Goal: Task Accomplishment & Management: Use online tool/utility

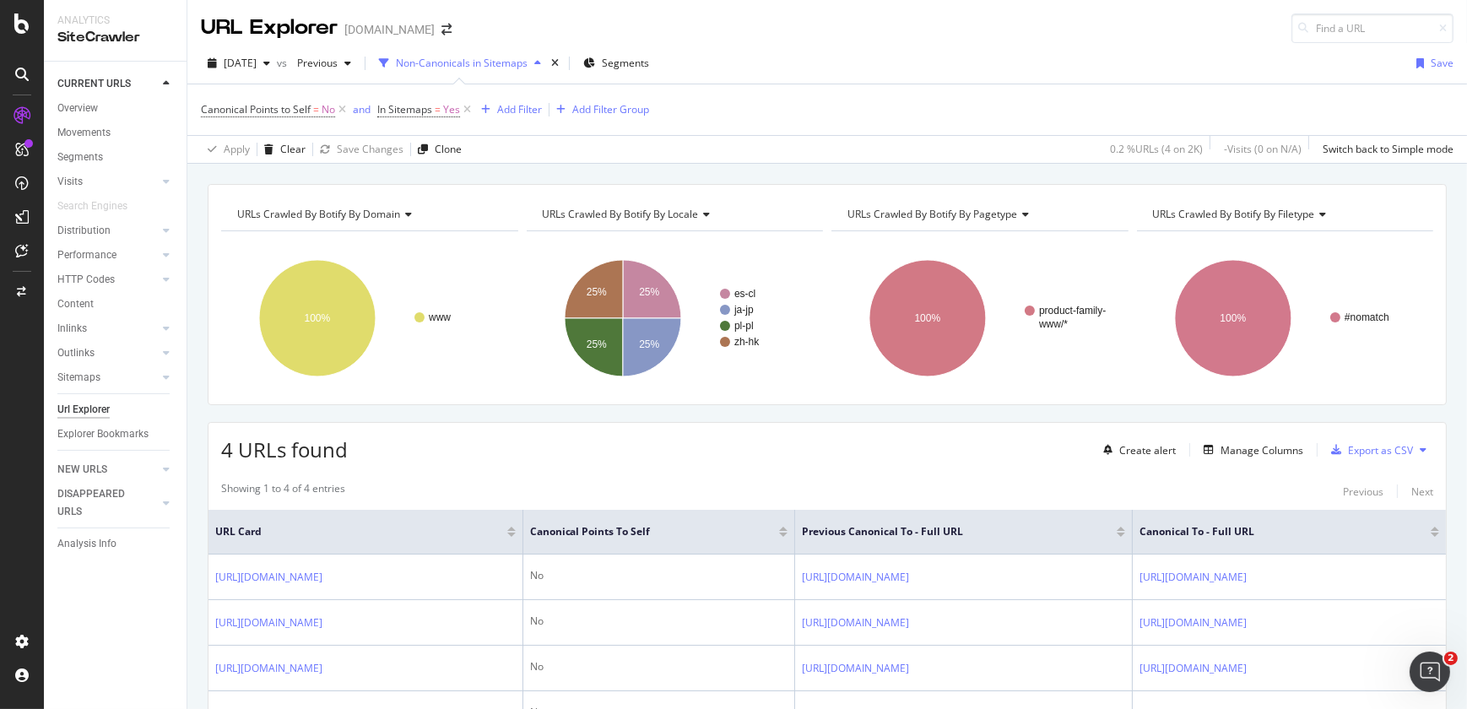
click at [1308, 102] on div "Canonical Points to Self = No and In Sitemaps = Yes Add Filter Add Filter Group" at bounding box center [827, 109] width 1253 height 51
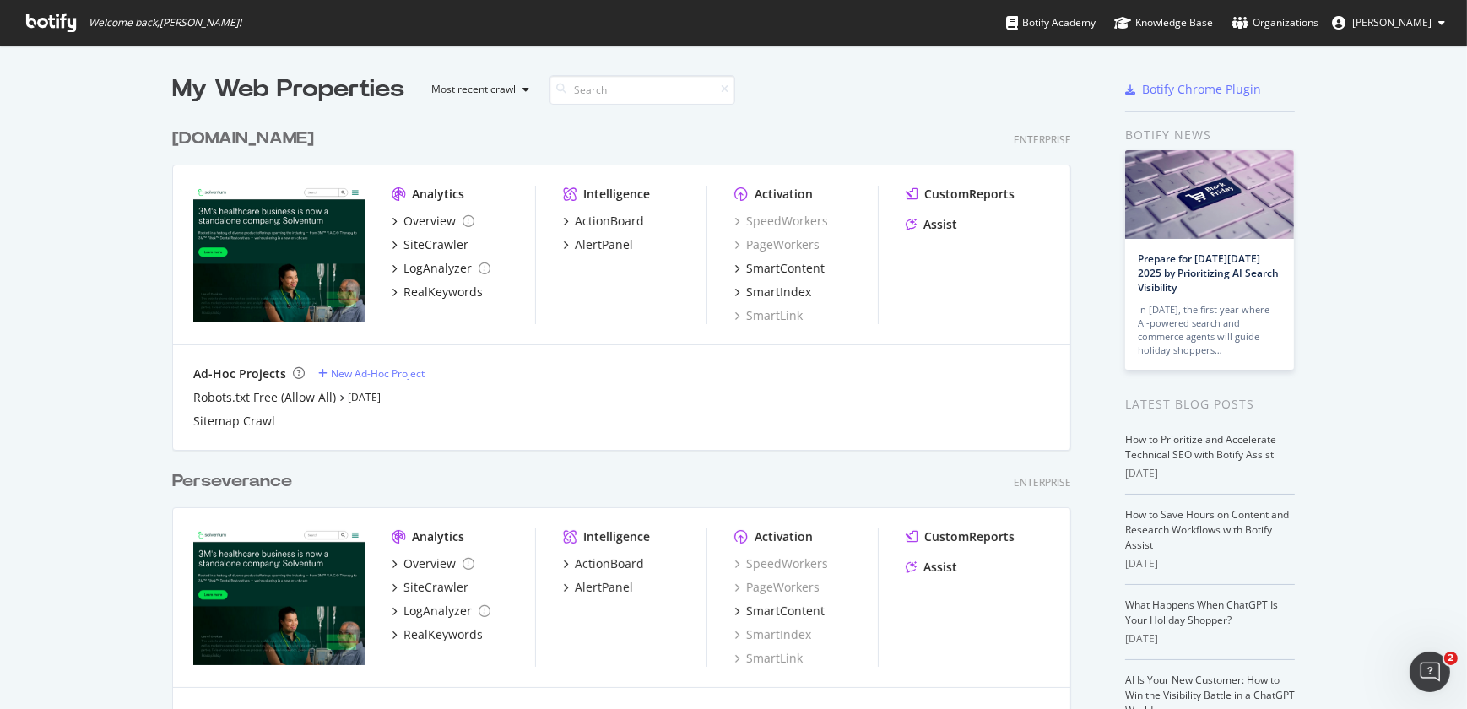
scroll to position [620, 0]
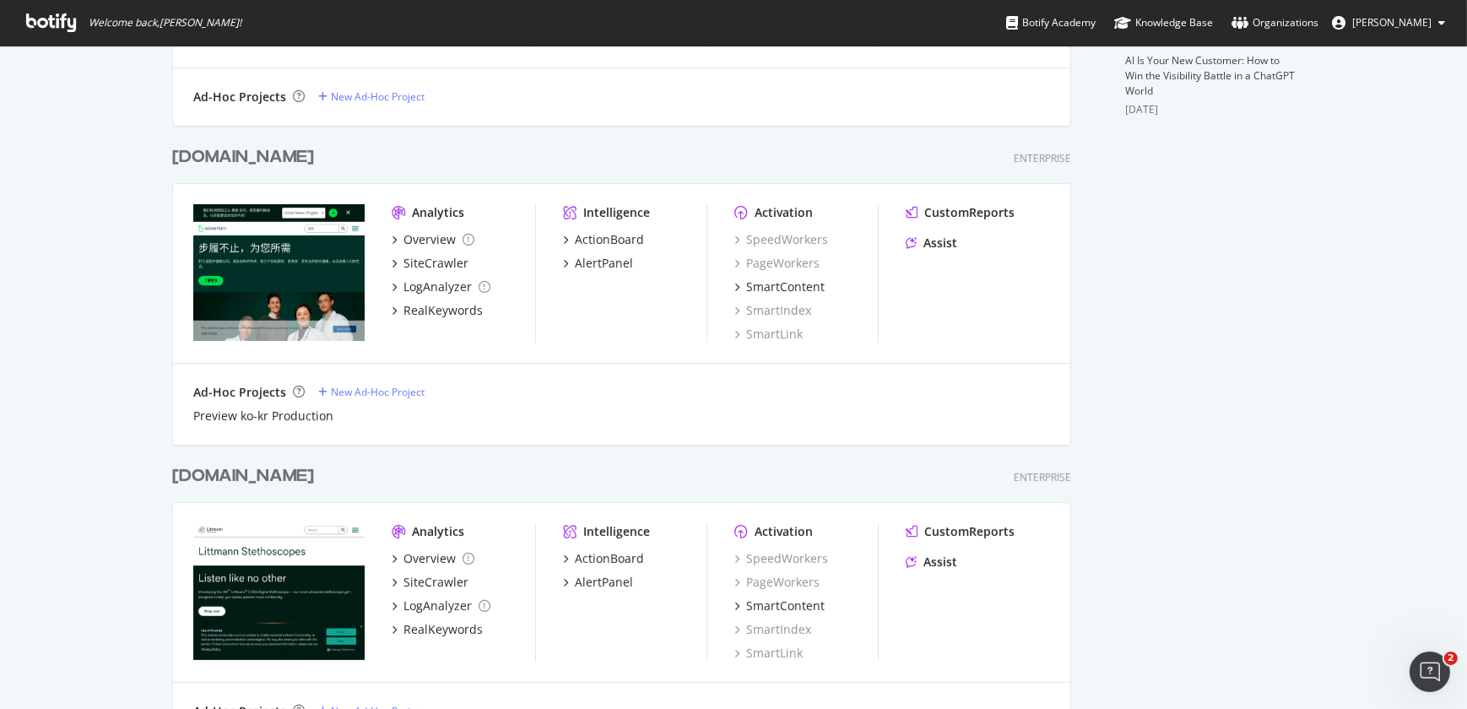
click at [227, 490] on div "littmann.com Enterprise Analytics Overview SiteCrawler LogAnalyzer RealKeywords…" at bounding box center [628, 603] width 913 height 319
click at [226, 481] on div "littmann.com" at bounding box center [243, 476] width 142 height 24
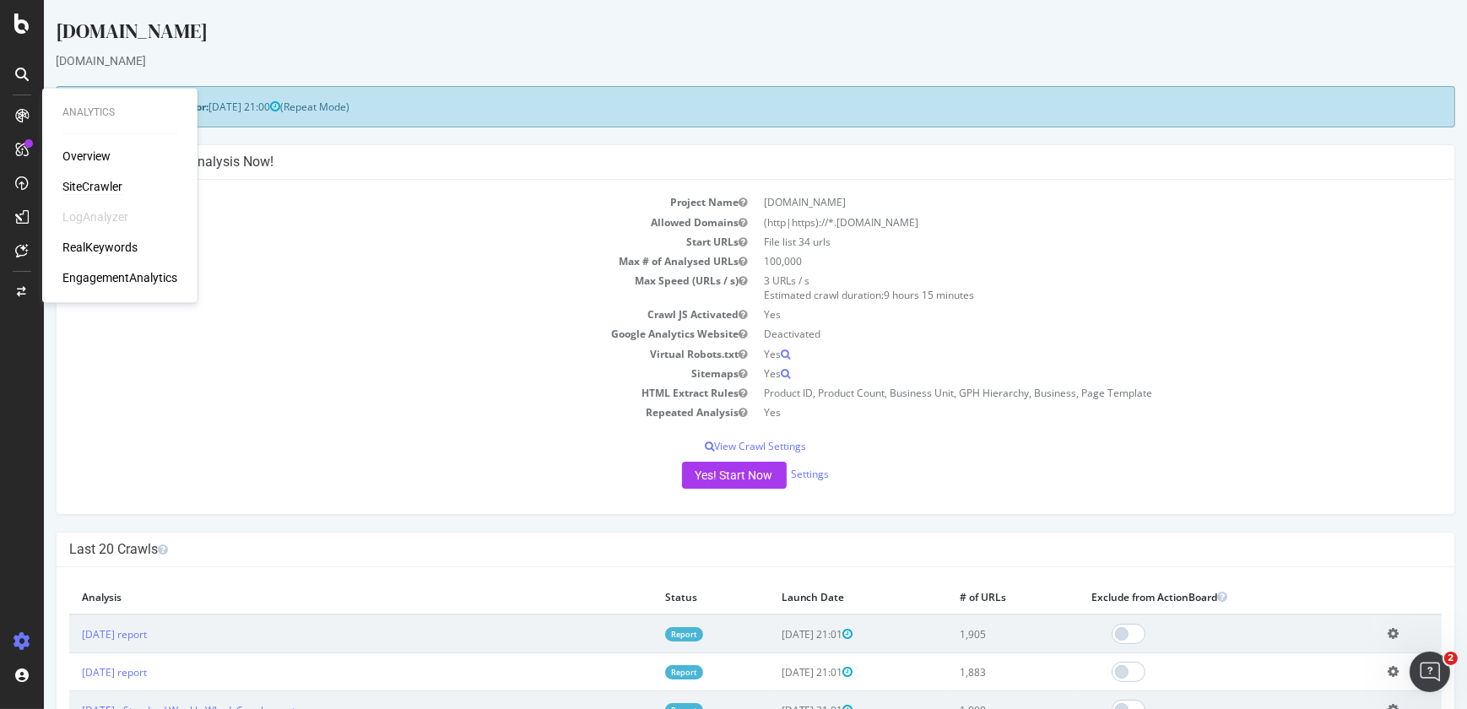
click at [86, 181] on div "SiteCrawler" at bounding box center [92, 186] width 60 height 17
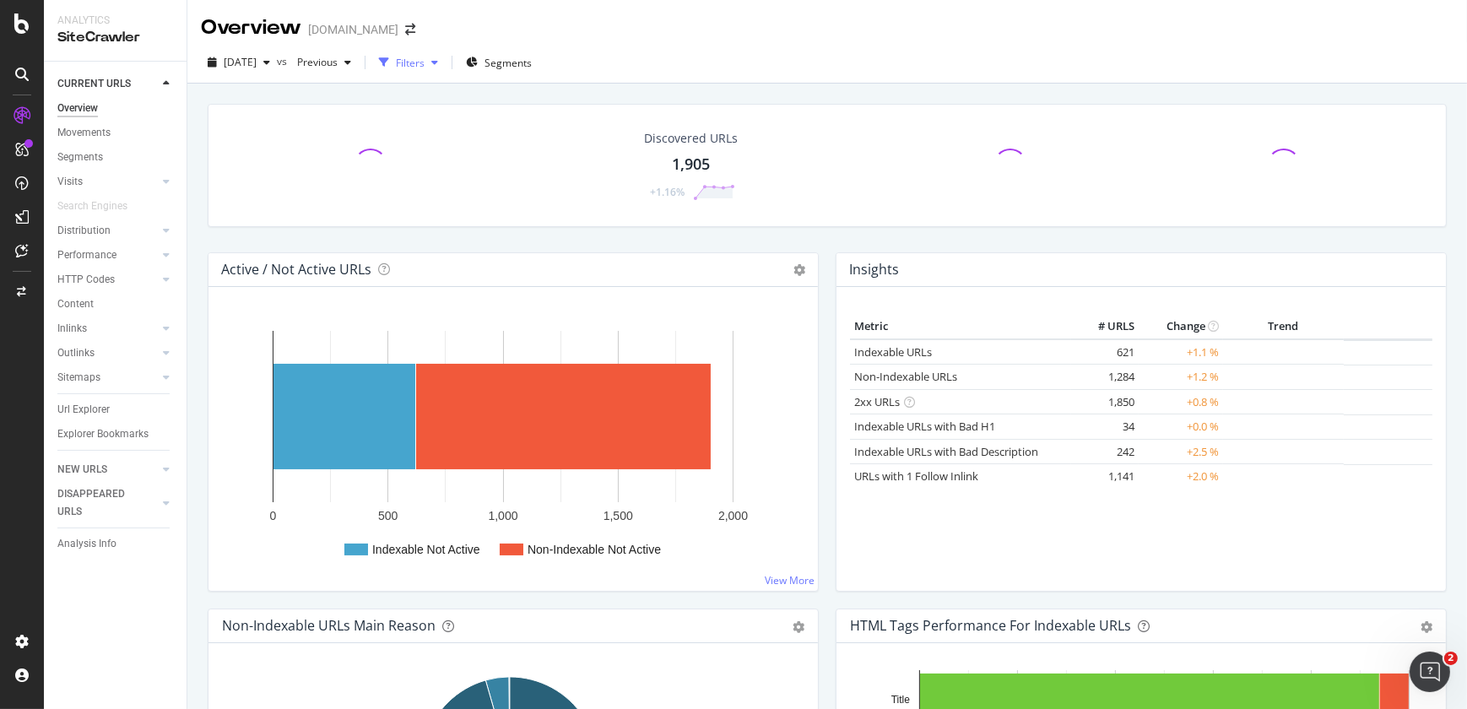
click at [425, 59] on div "Filters" at bounding box center [410, 63] width 29 height 14
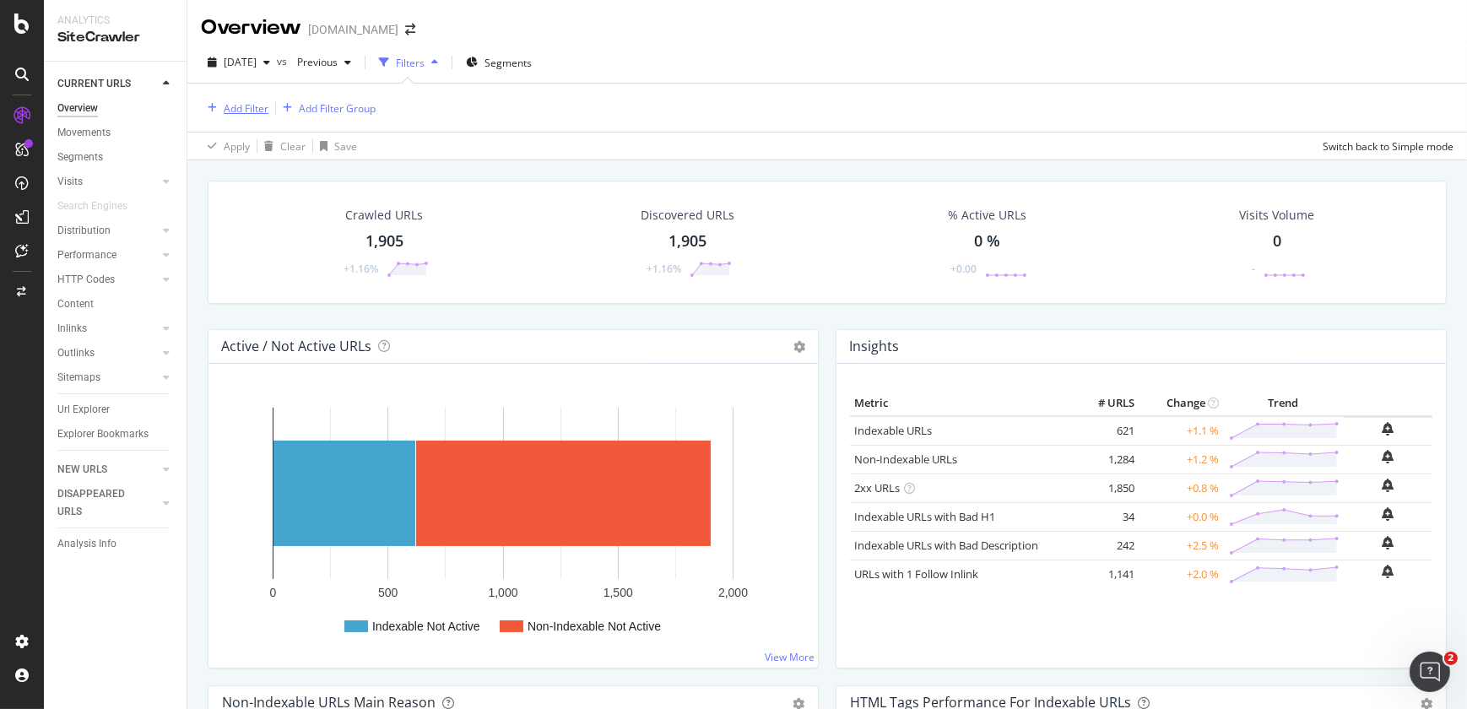
click at [247, 111] on div "Add Filter" at bounding box center [246, 108] width 45 height 14
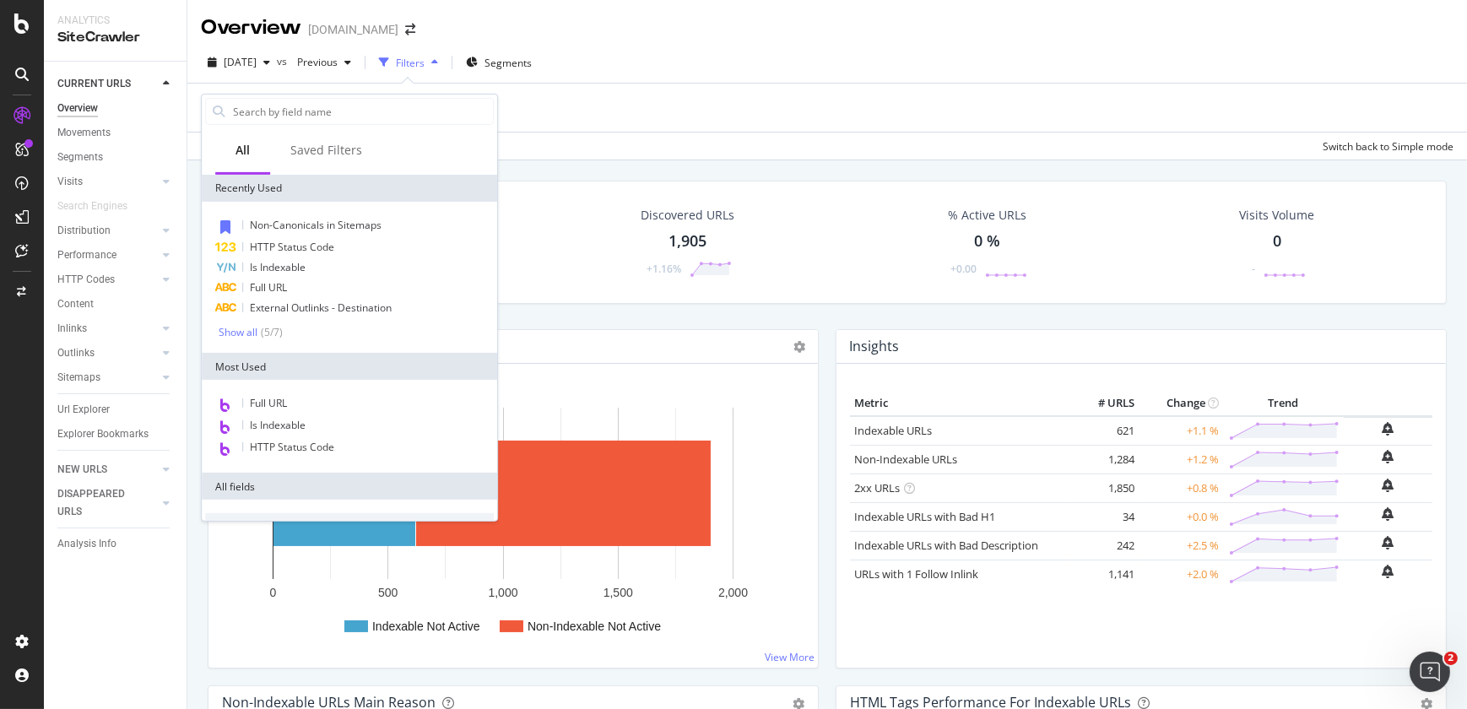
click at [247, 111] on input "text" at bounding box center [362, 111] width 262 height 25
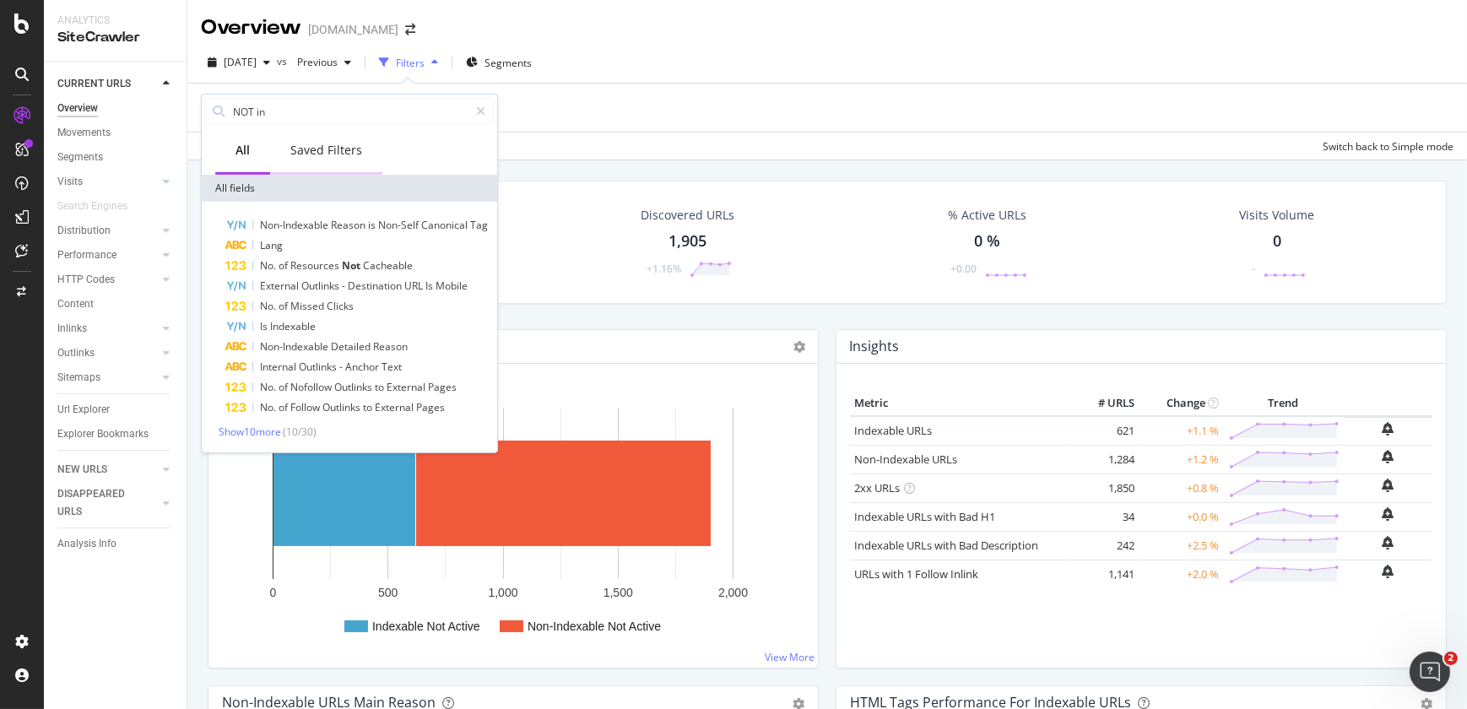
type input "NOT in"
click at [343, 154] on div "Saved Filters" at bounding box center [326, 150] width 72 height 17
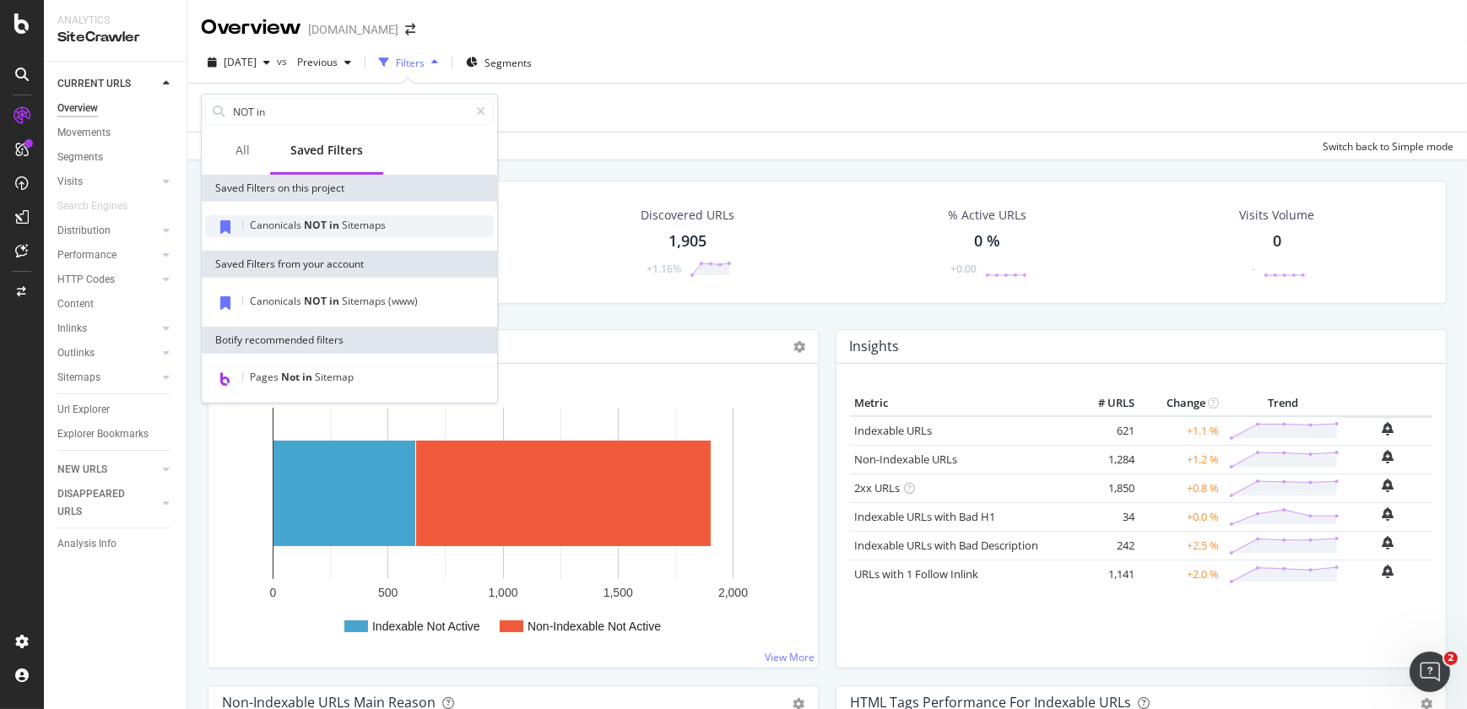
click at [330, 223] on span "in" at bounding box center [335, 225] width 13 height 14
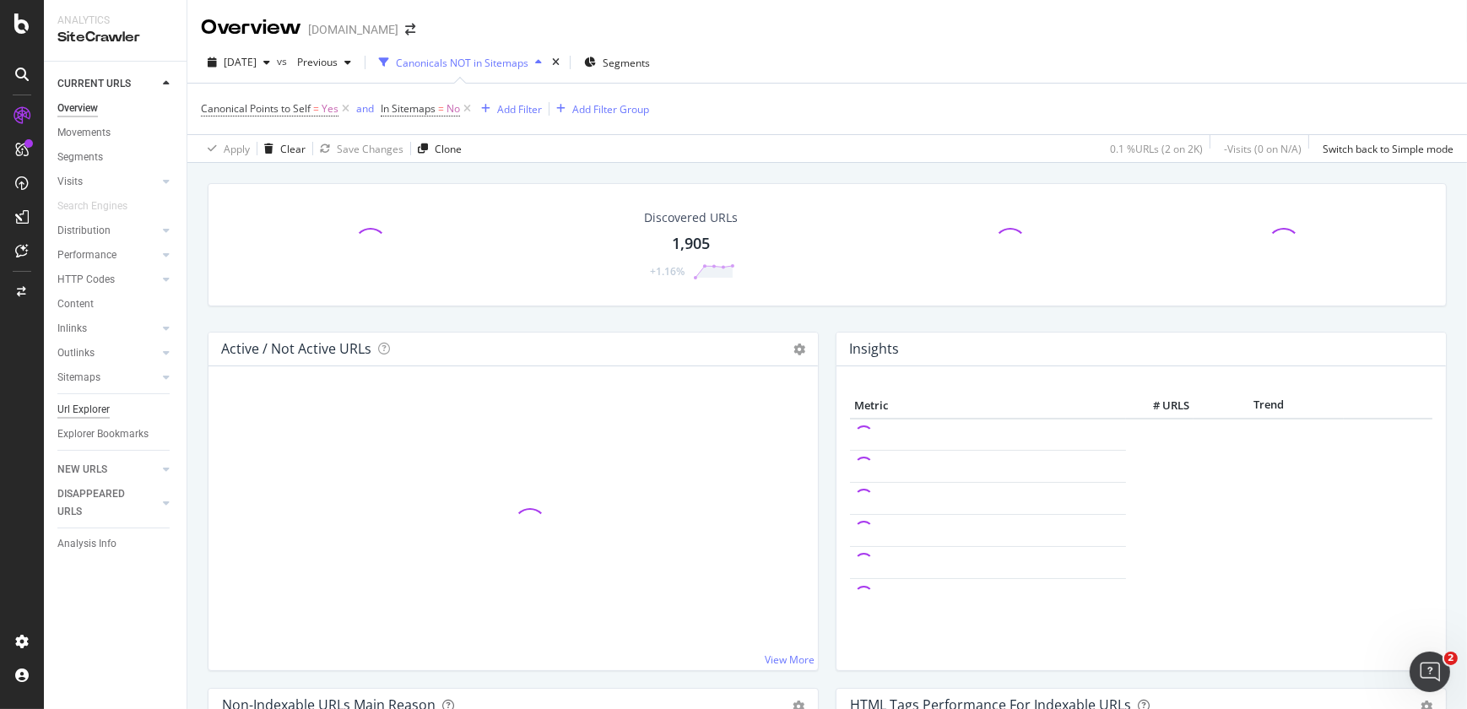
click at [93, 411] on div "Url Explorer" at bounding box center [83, 410] width 52 height 18
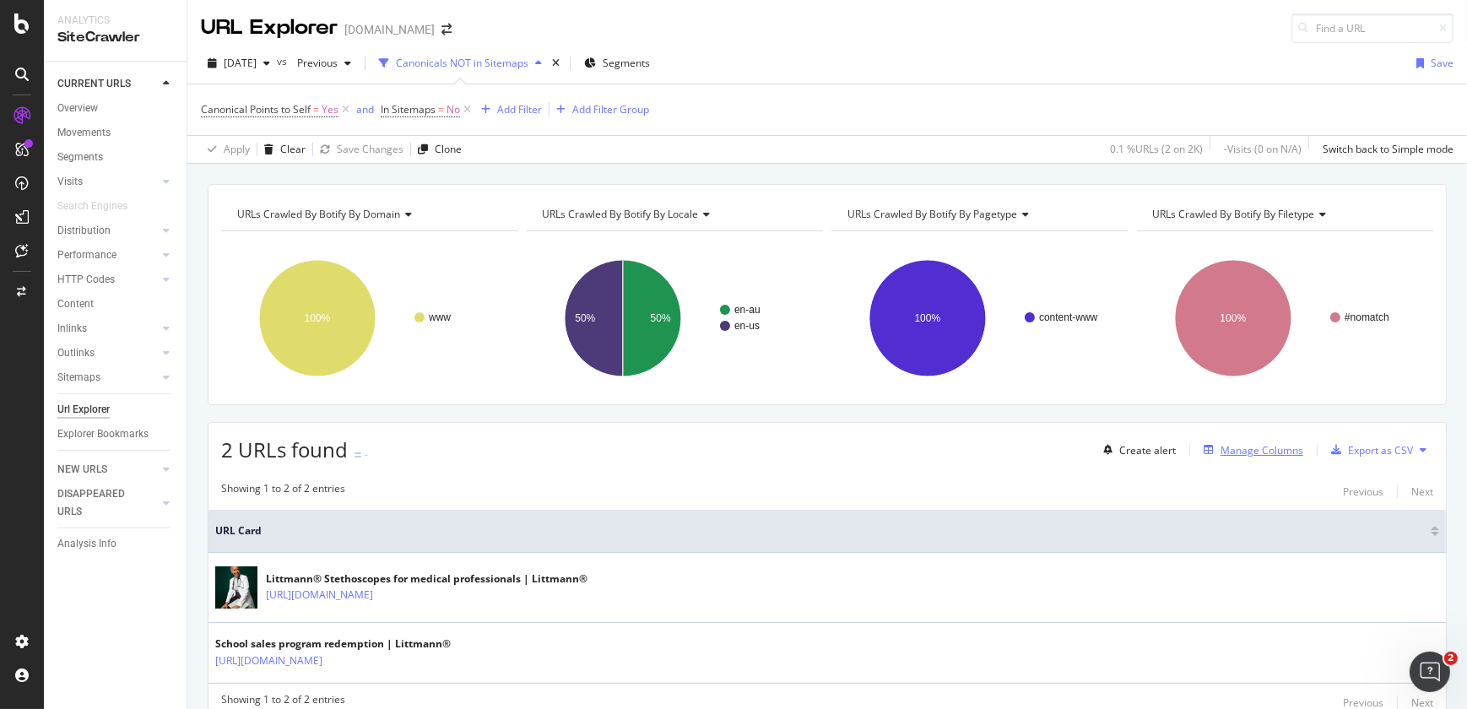
click at [1240, 453] on div "Manage Columns" at bounding box center [1262, 450] width 83 height 14
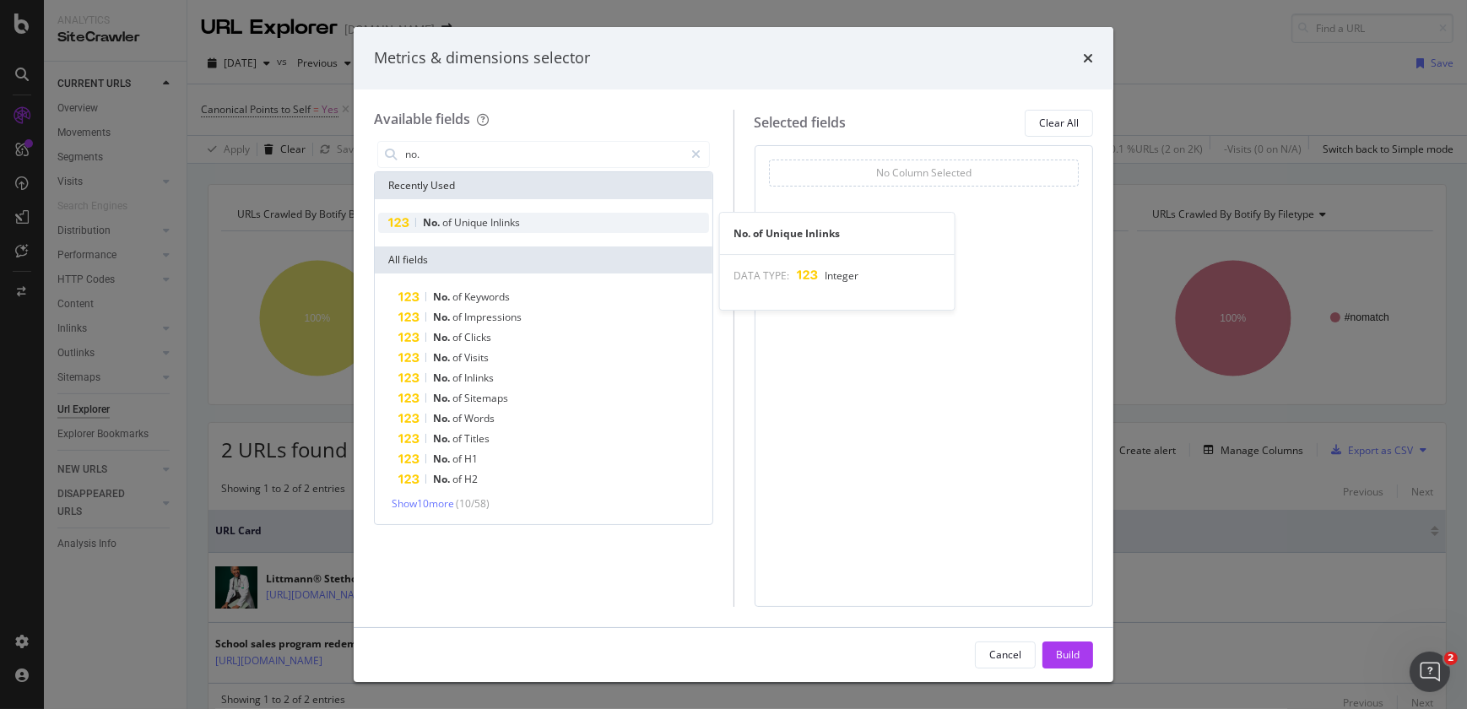
type input "no."
click at [496, 219] on span "Inlinks" at bounding box center [505, 222] width 30 height 14
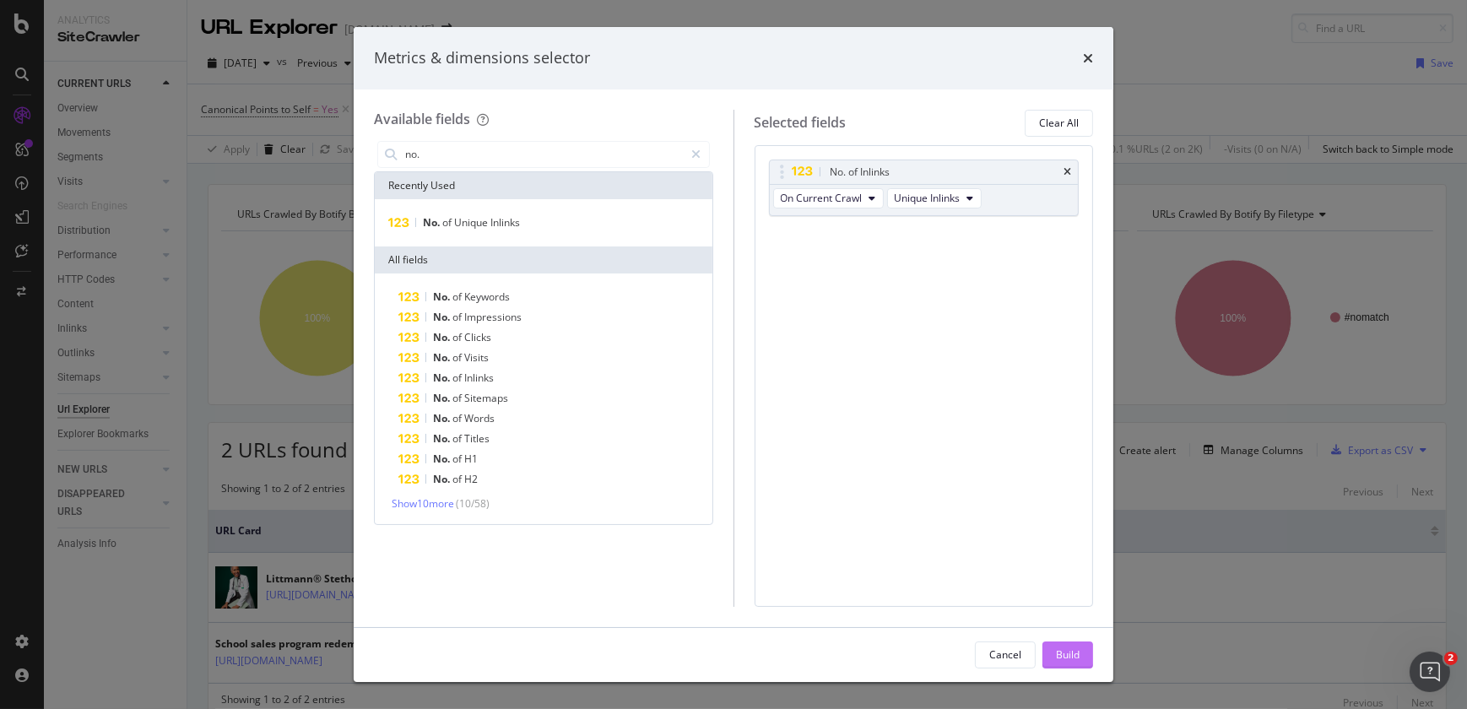
click at [1066, 647] on div "Build" at bounding box center [1068, 654] width 24 height 25
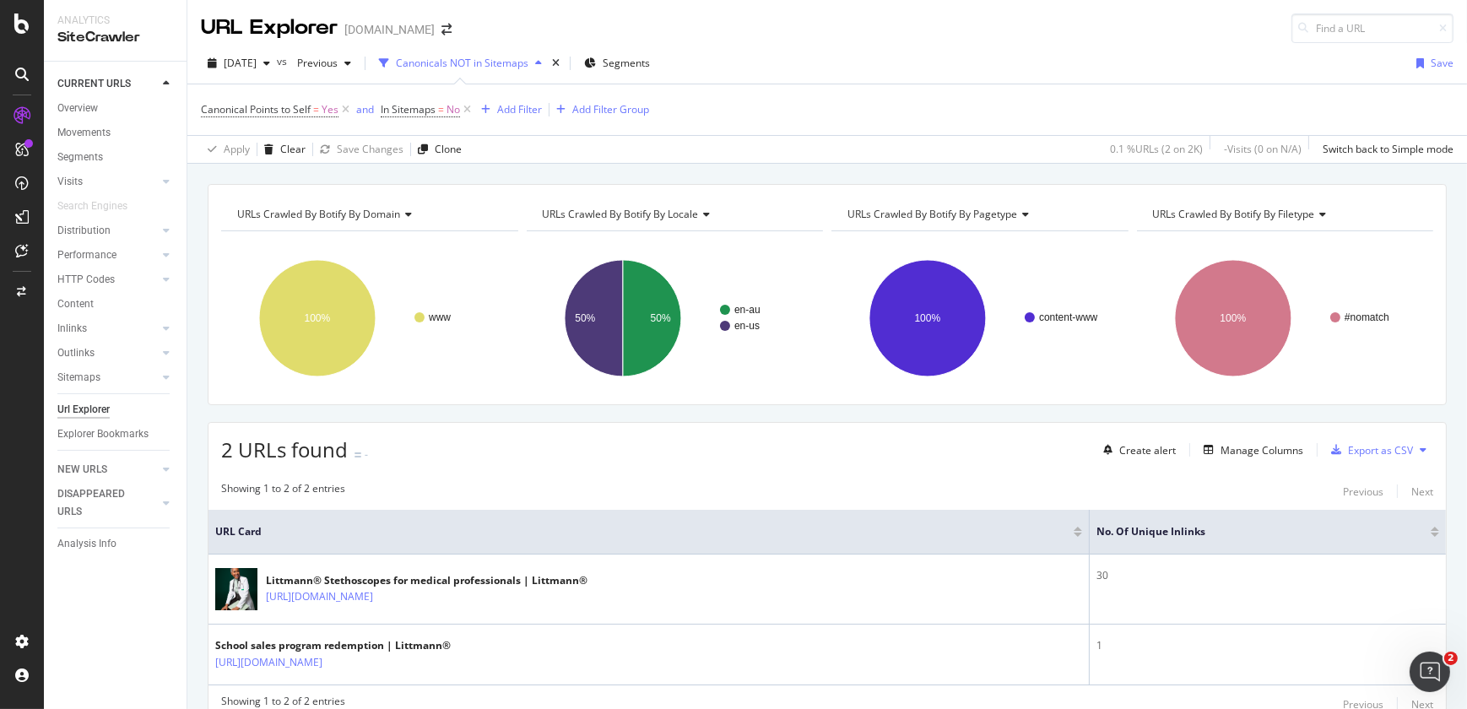
click at [487, 68] on div "Canonicals NOT in Sitemaps" at bounding box center [462, 63] width 133 height 14
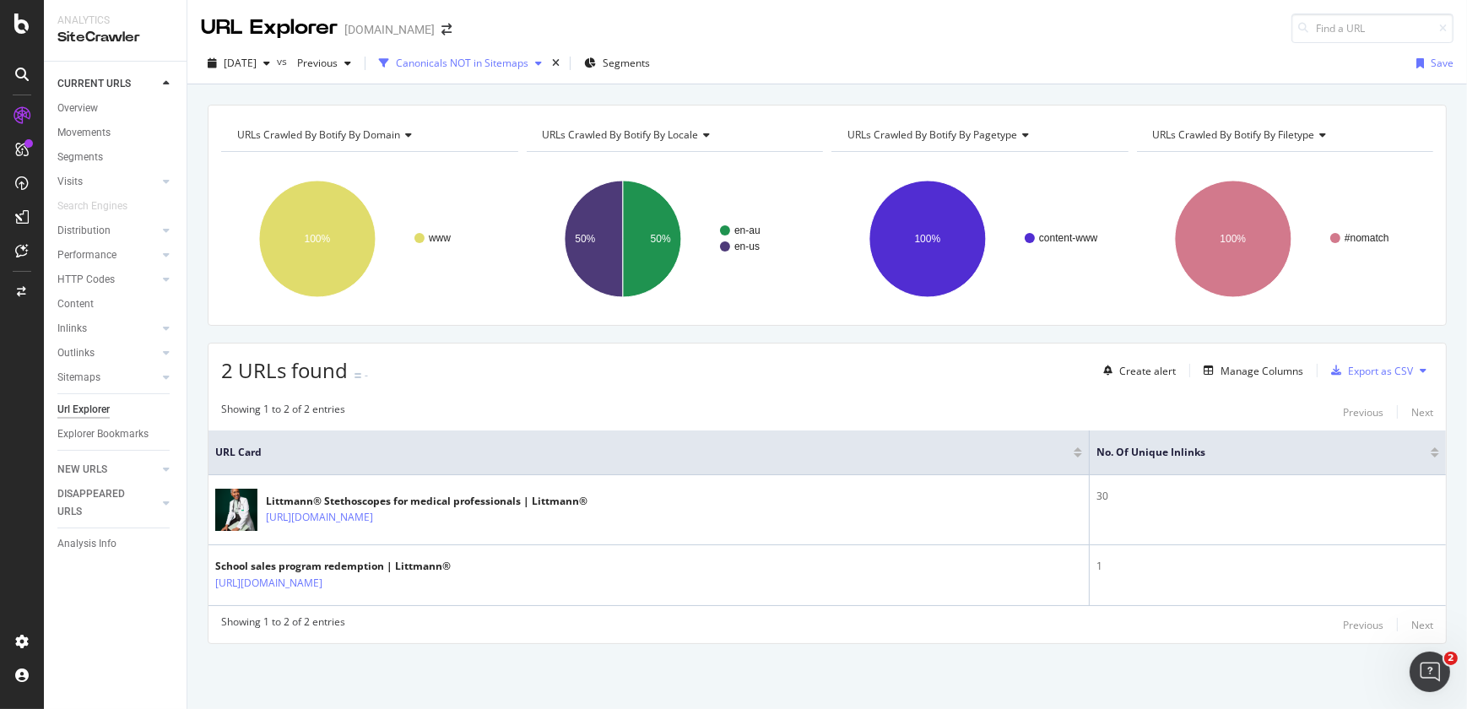
click at [512, 57] on div "Canonicals NOT in Sitemaps" at bounding box center [462, 63] width 133 height 14
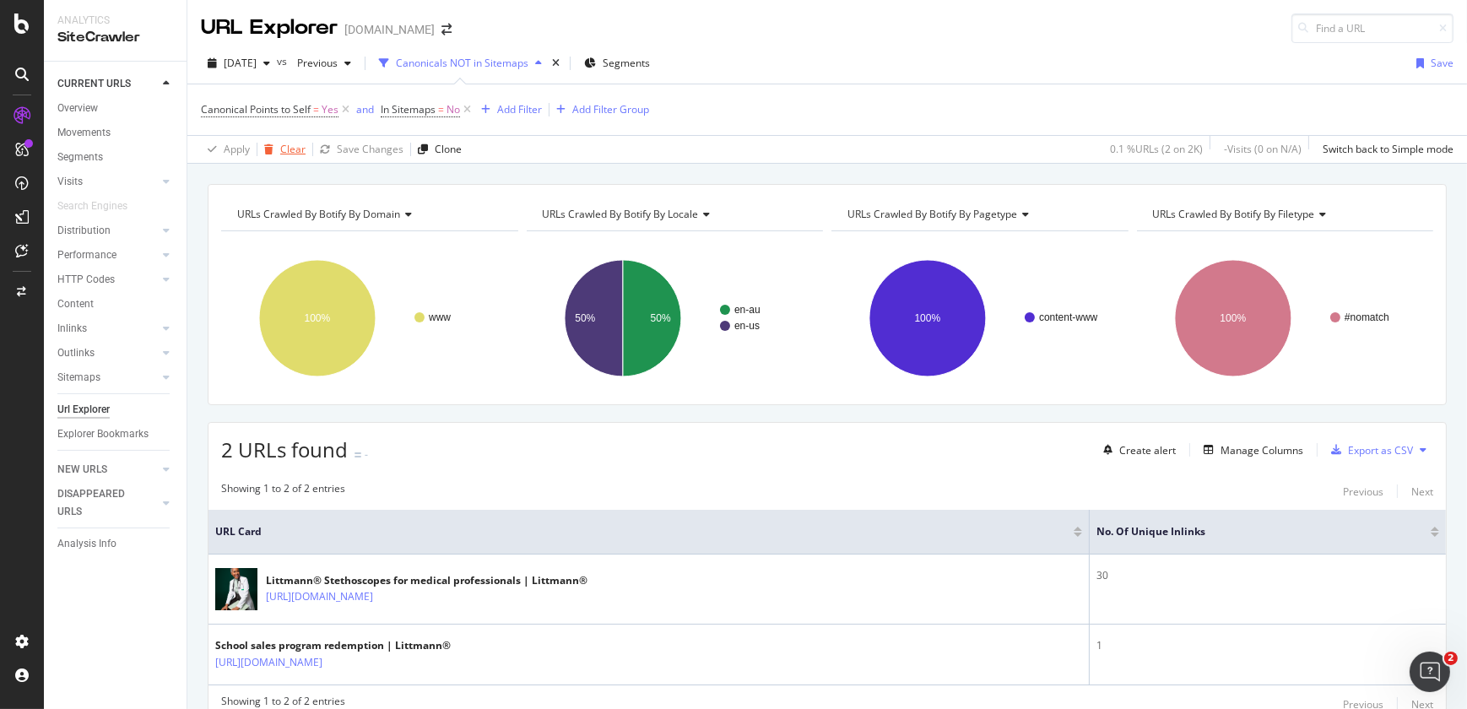
click at [292, 151] on div "Clear" at bounding box center [292, 149] width 25 height 14
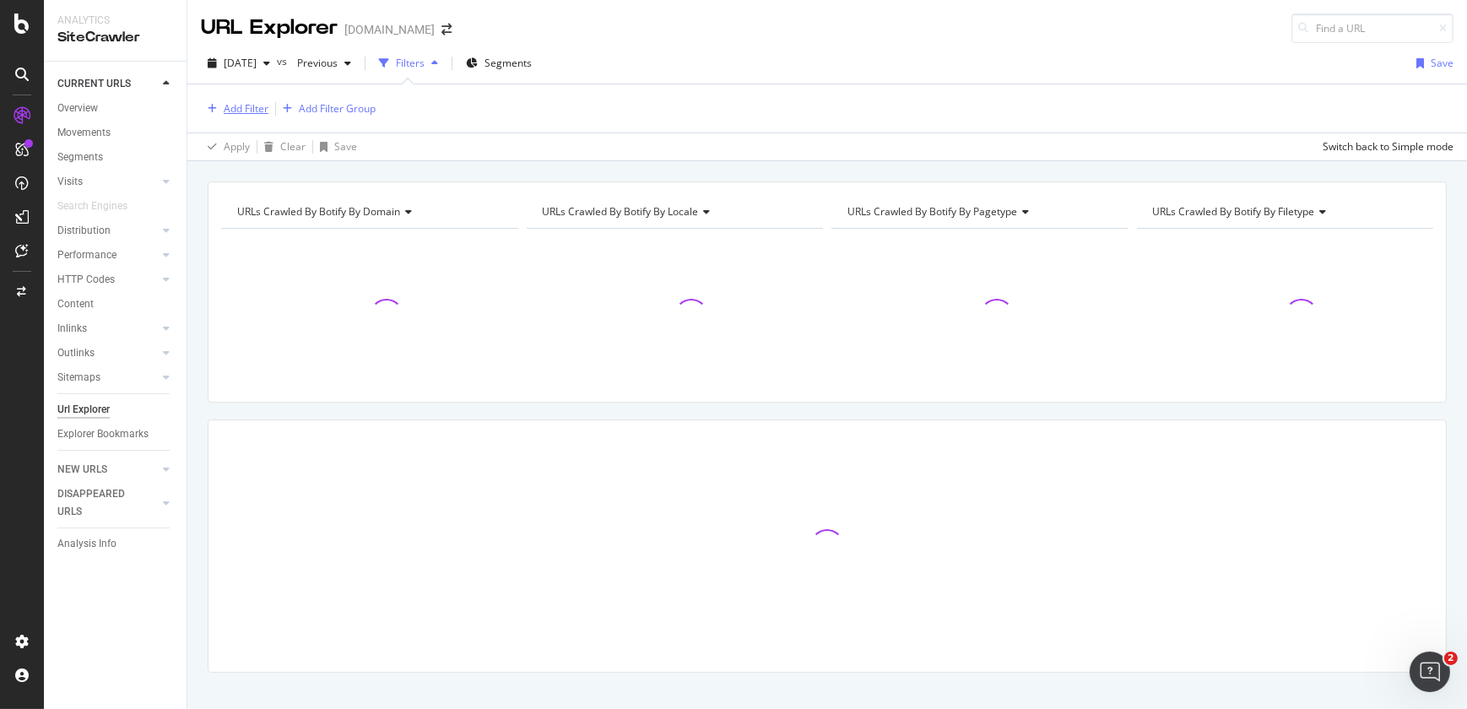
click at [257, 103] on div "Add Filter" at bounding box center [246, 108] width 45 height 14
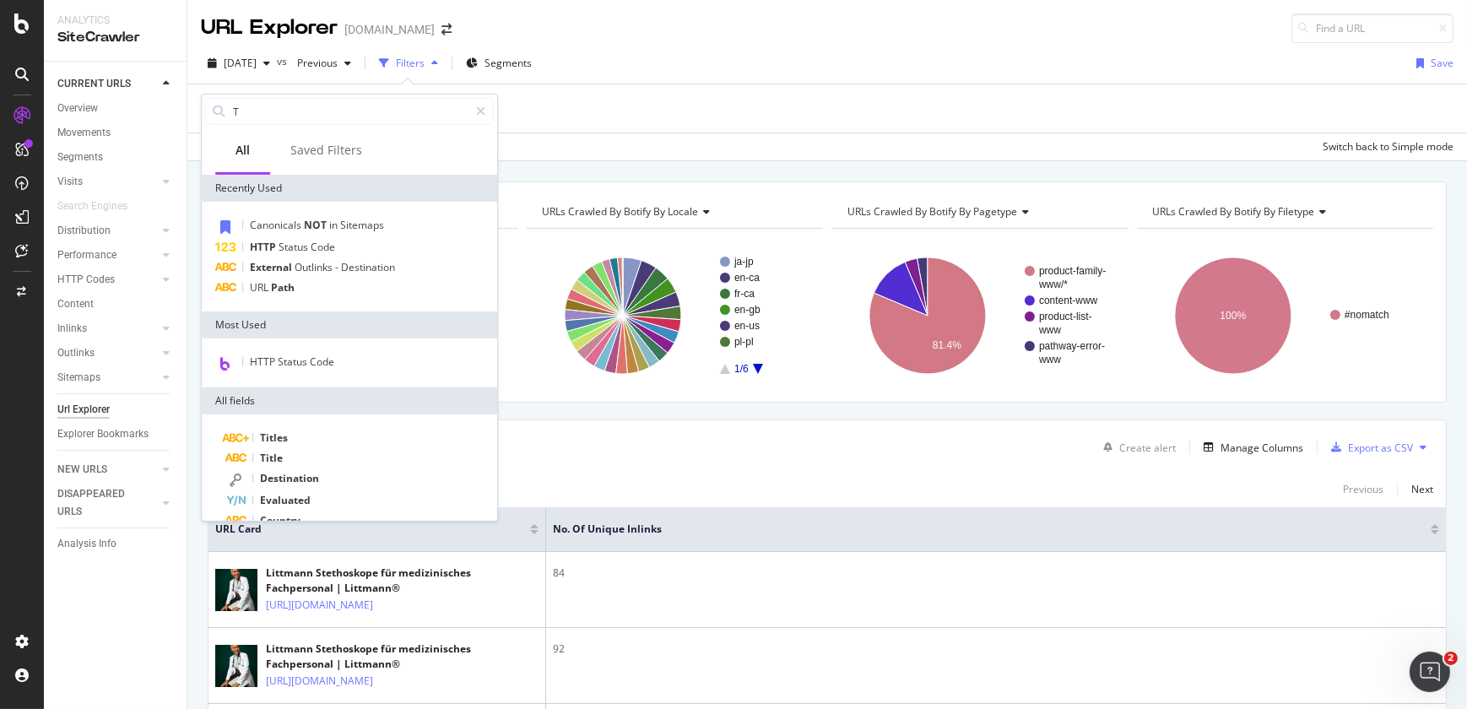
click at [257, 103] on input "T" at bounding box center [349, 111] width 237 height 25
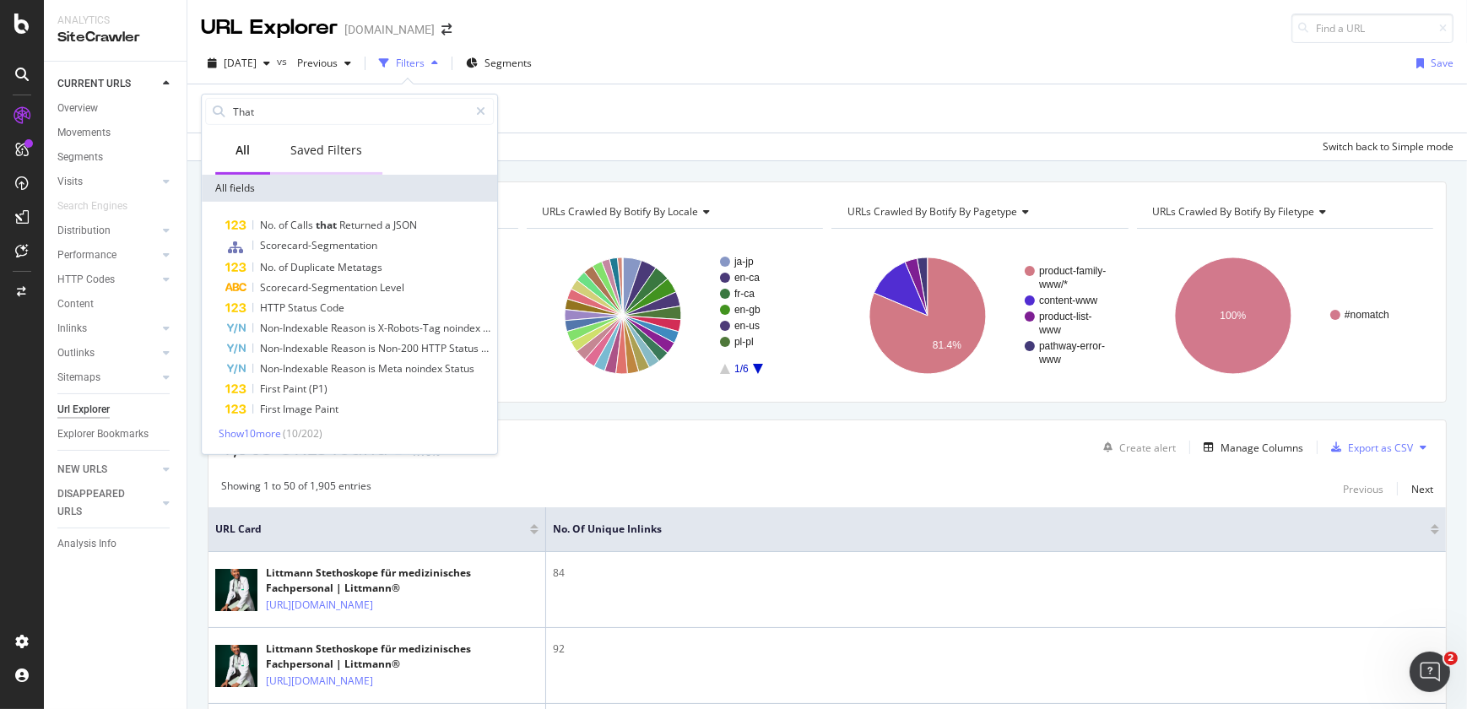
type input "That"
click at [333, 149] on div "Saved Filters" at bounding box center [326, 150] width 72 height 17
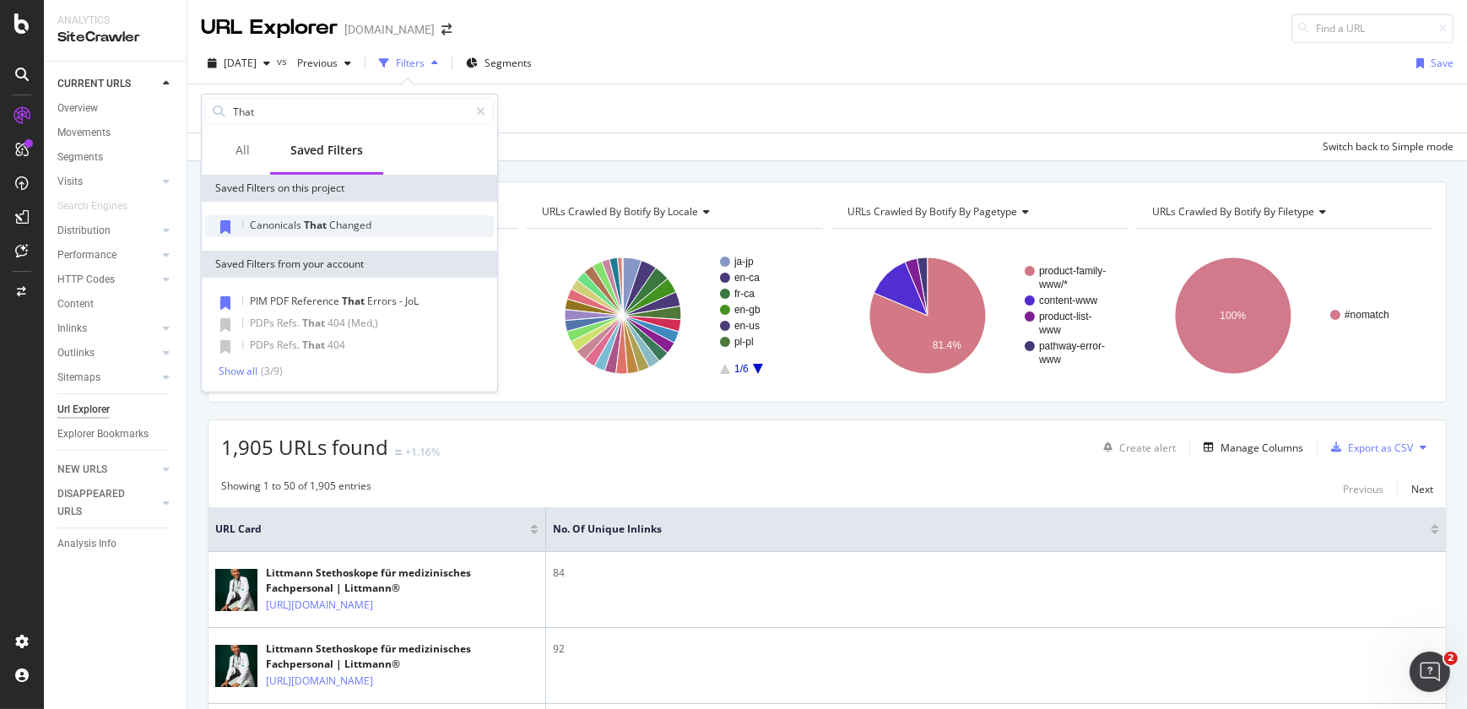
click at [332, 227] on span "Changed" at bounding box center [350, 225] width 42 height 14
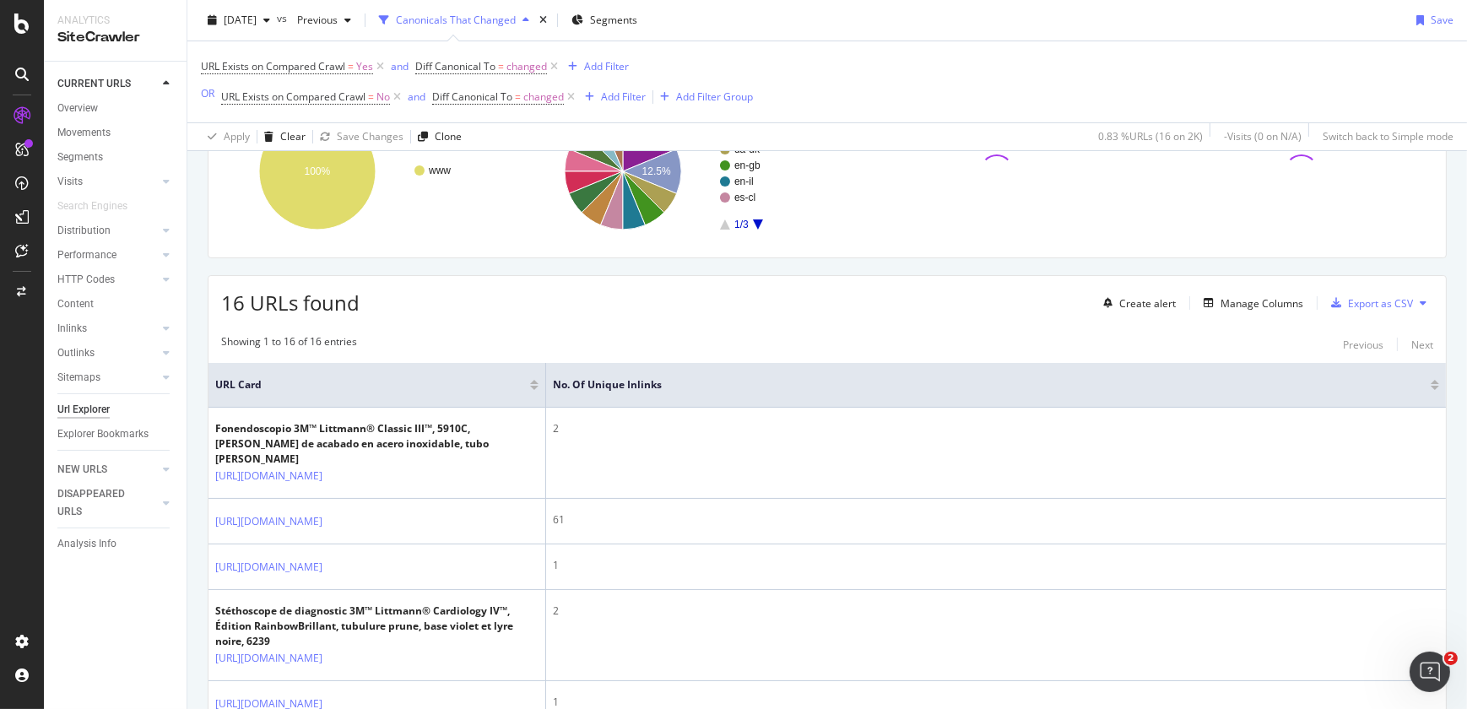
scroll to position [228, 0]
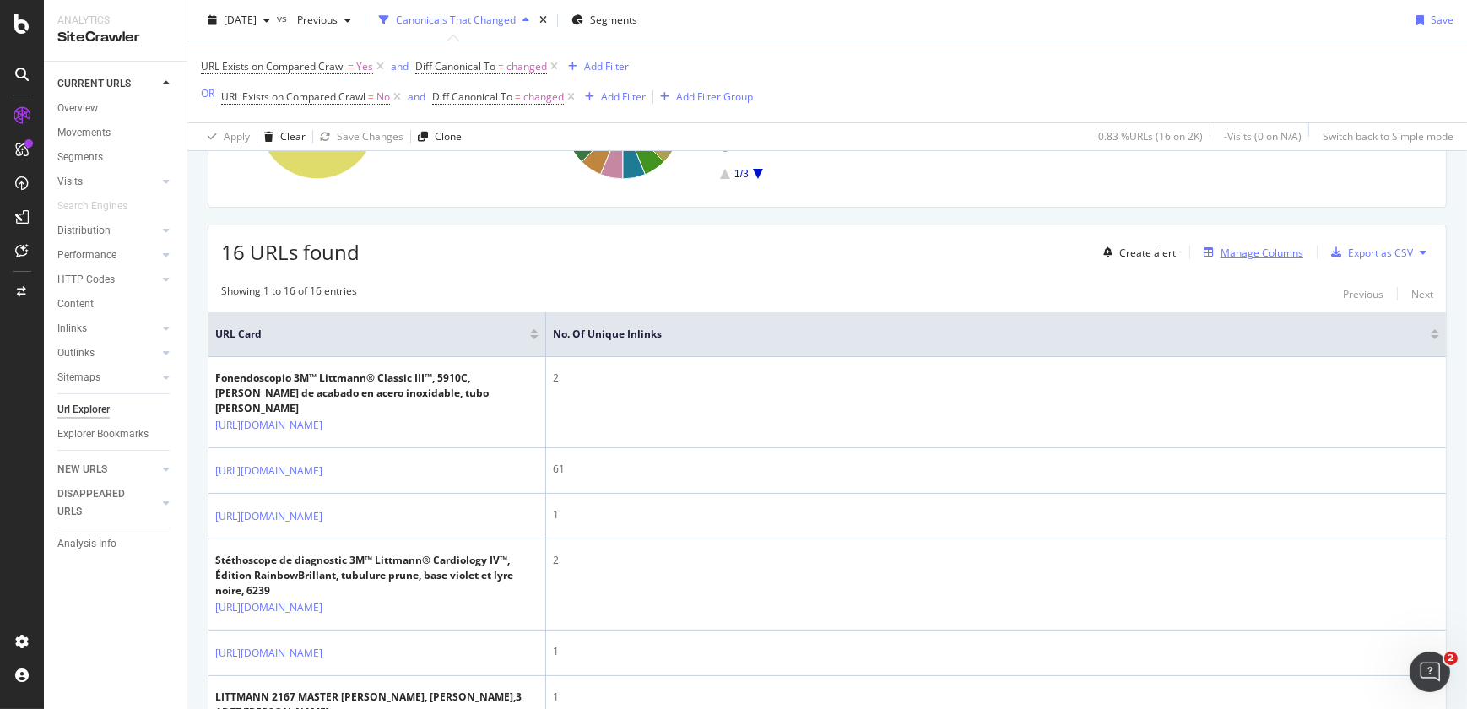
click at [1221, 249] on div "Manage Columns" at bounding box center [1262, 253] width 83 height 14
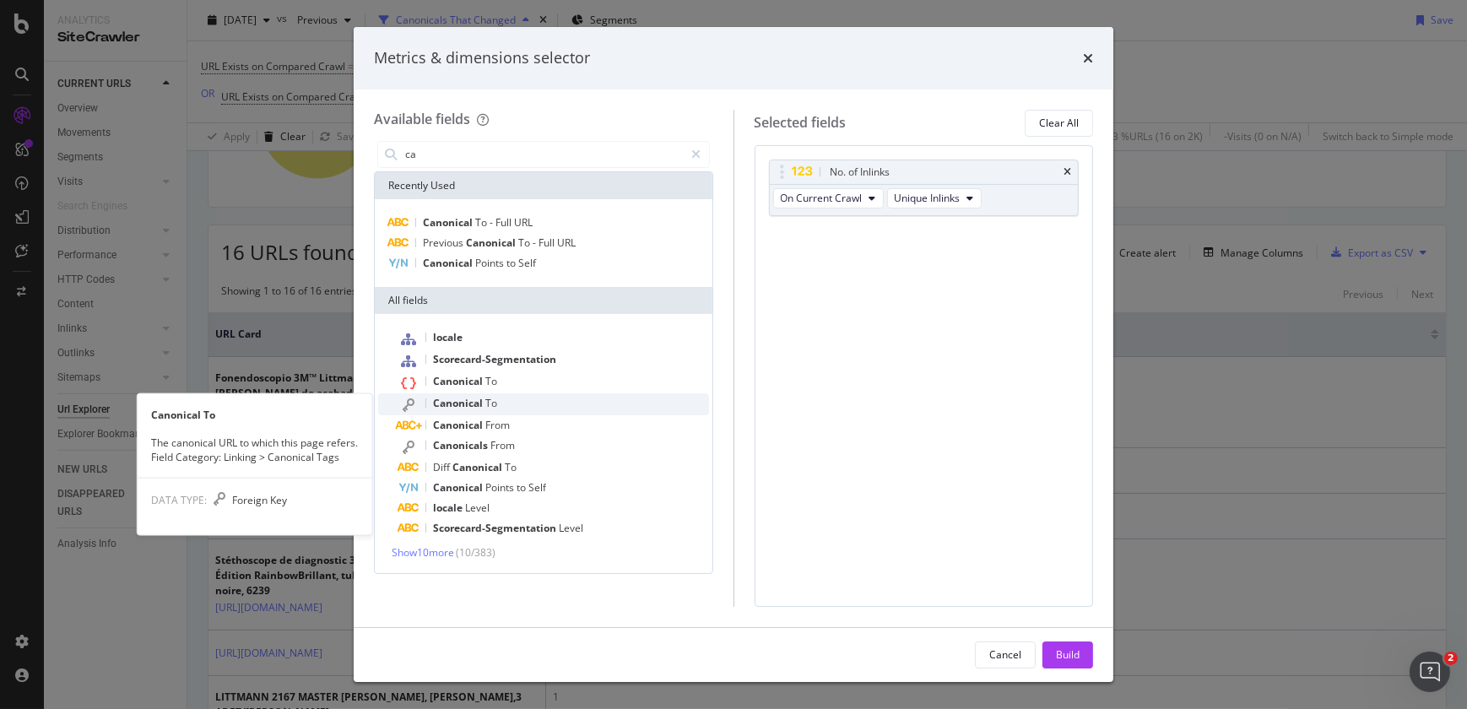
type input "ca"
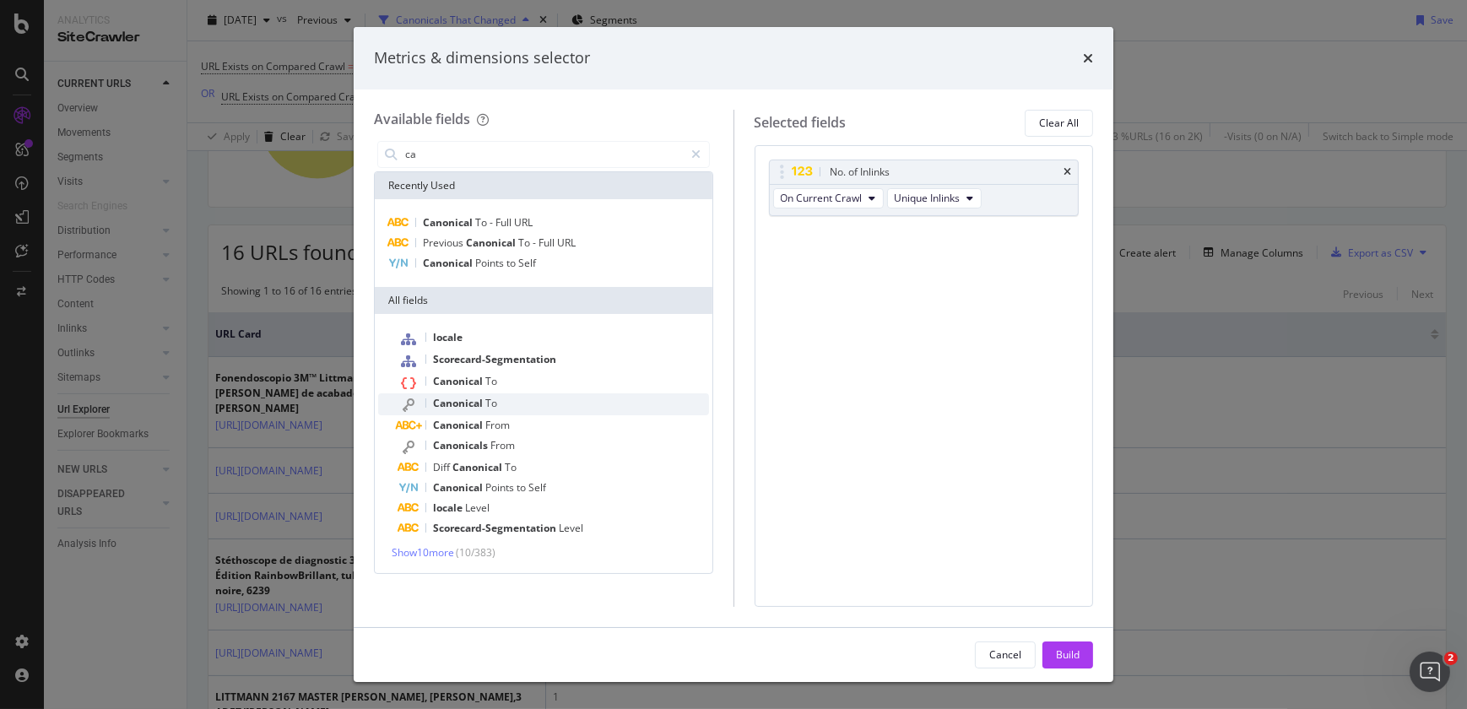
click at [439, 404] on span "Canonical" at bounding box center [459, 403] width 52 height 14
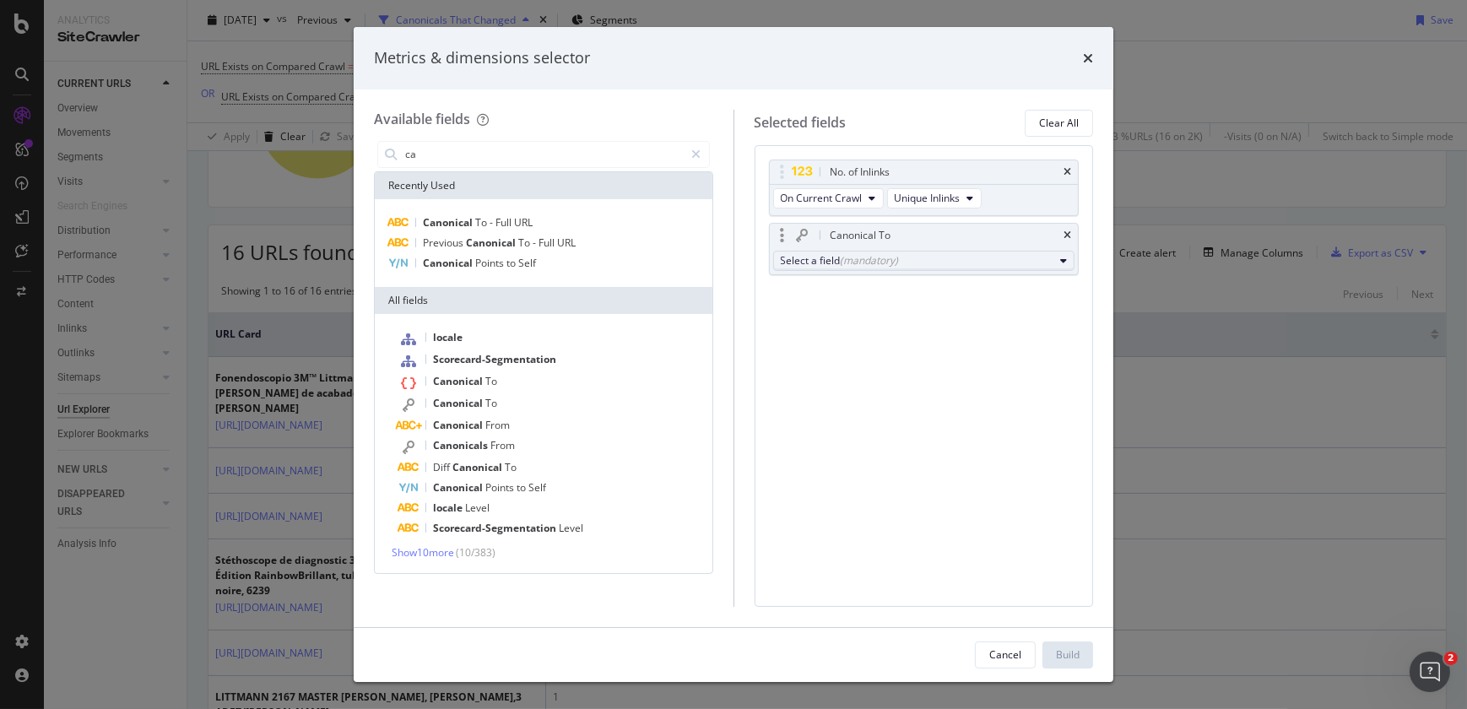
click at [815, 262] on div "Select a field (mandatory)" at bounding box center [918, 260] width 274 height 14
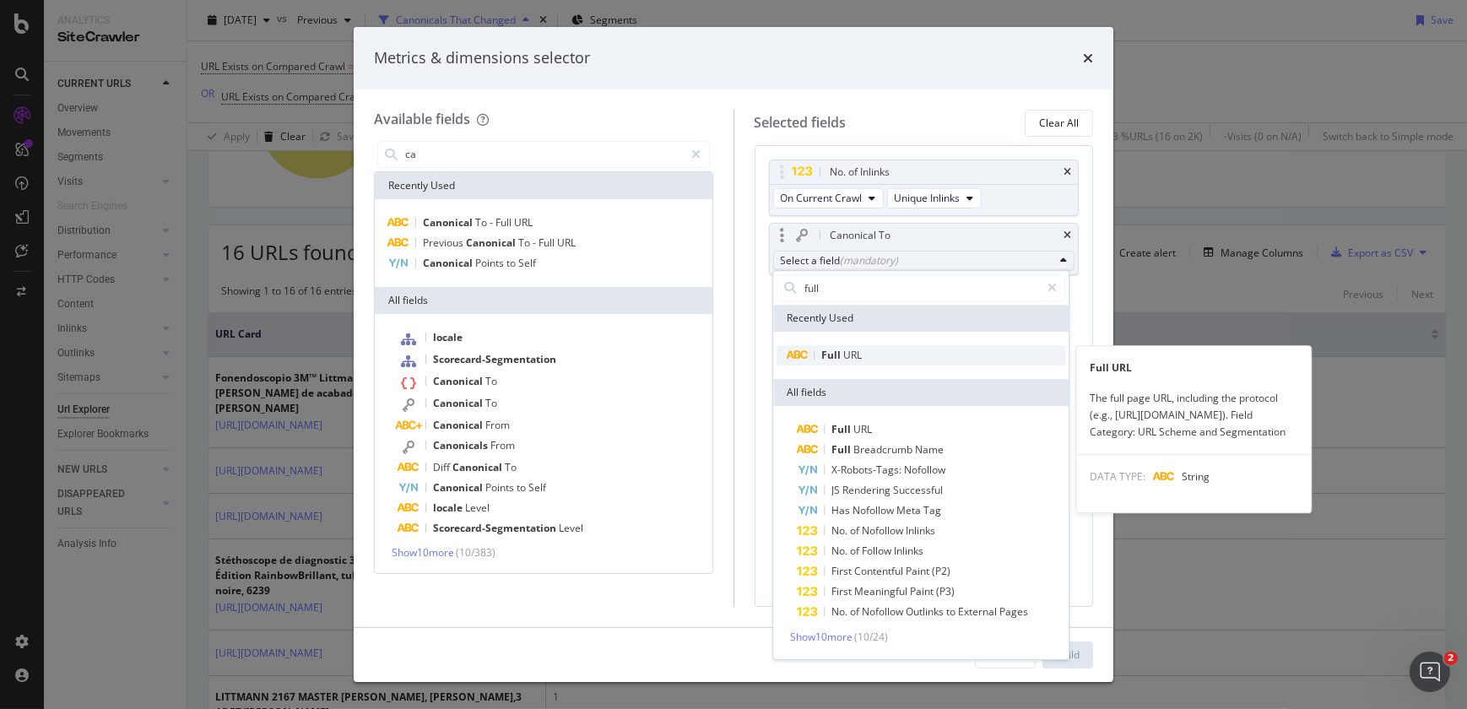
type input "full"
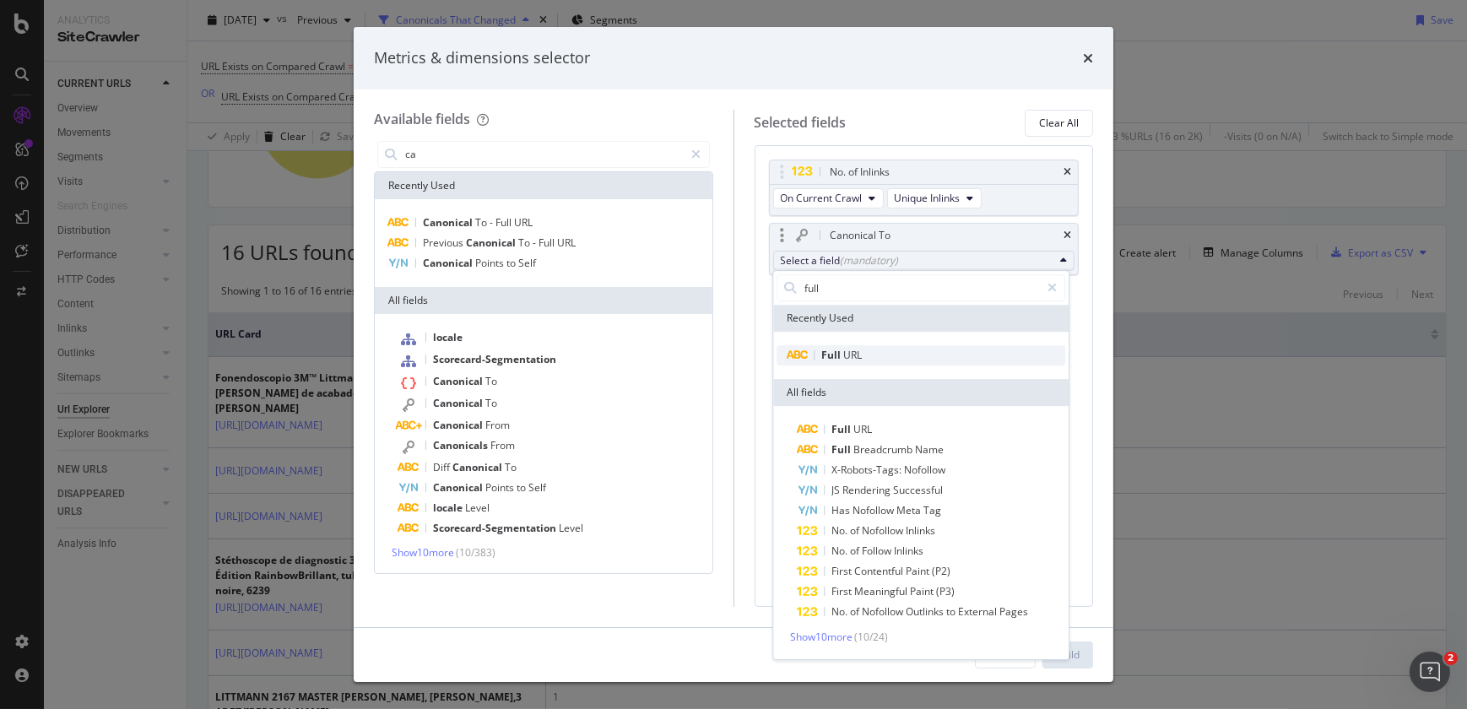
click at [831, 355] on span "Full" at bounding box center [832, 355] width 22 height 14
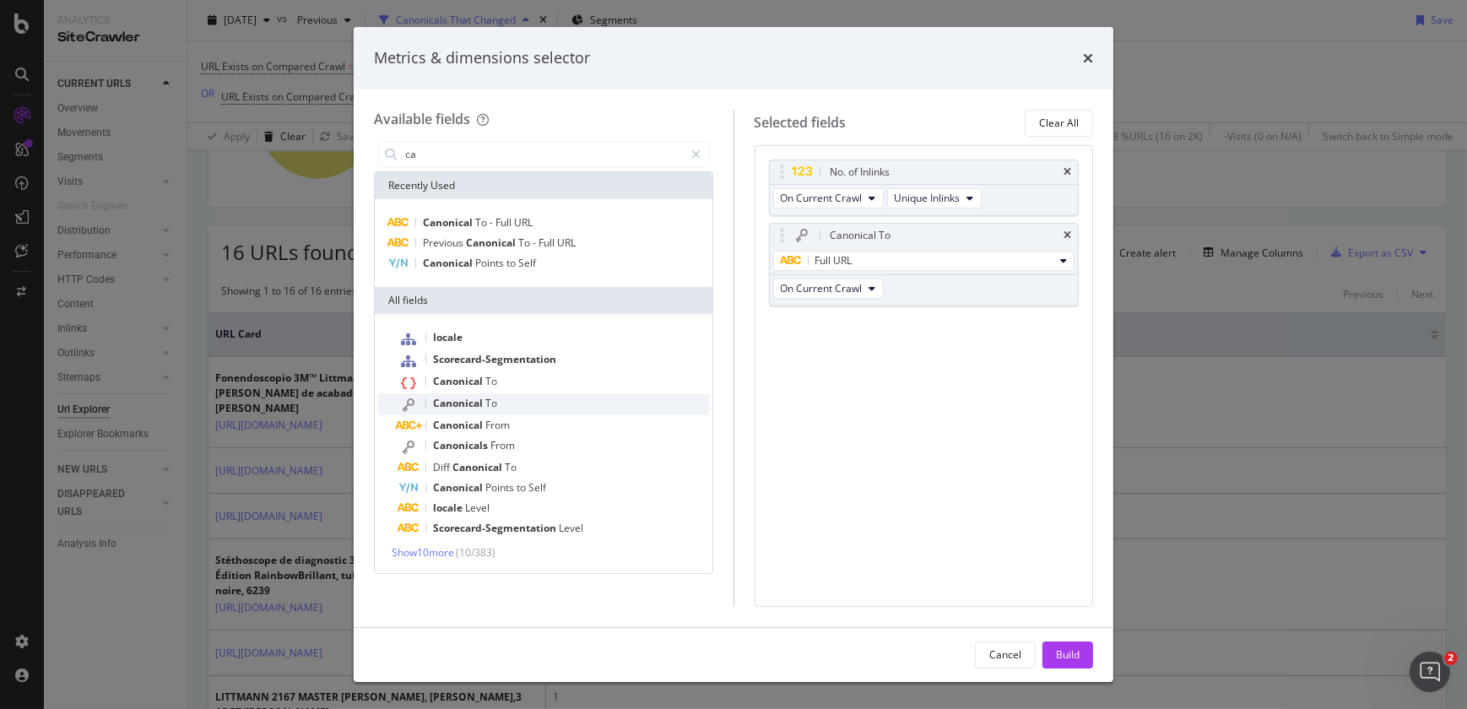
click at [564, 404] on div "Canonical To" at bounding box center [553, 404] width 311 height 22
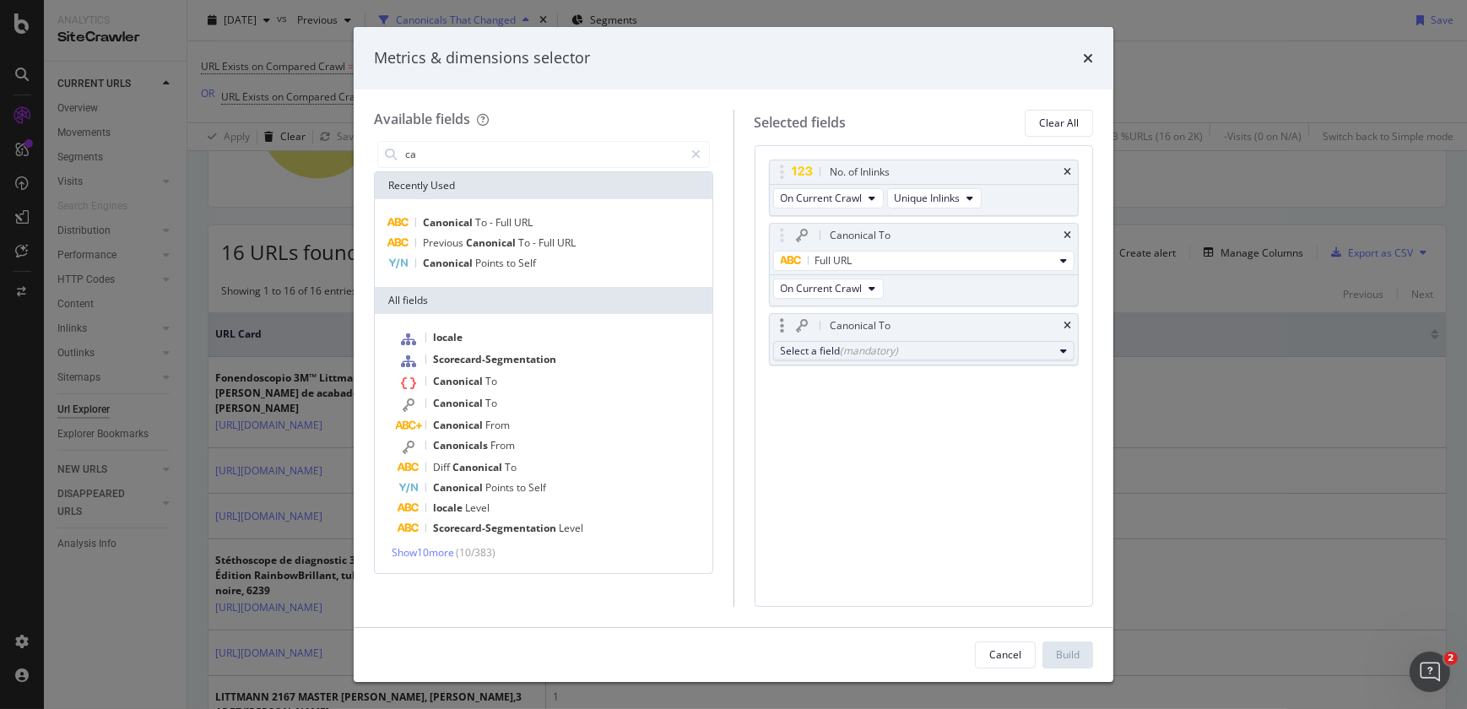
click at [869, 354] on div "(mandatory)" at bounding box center [870, 351] width 58 height 14
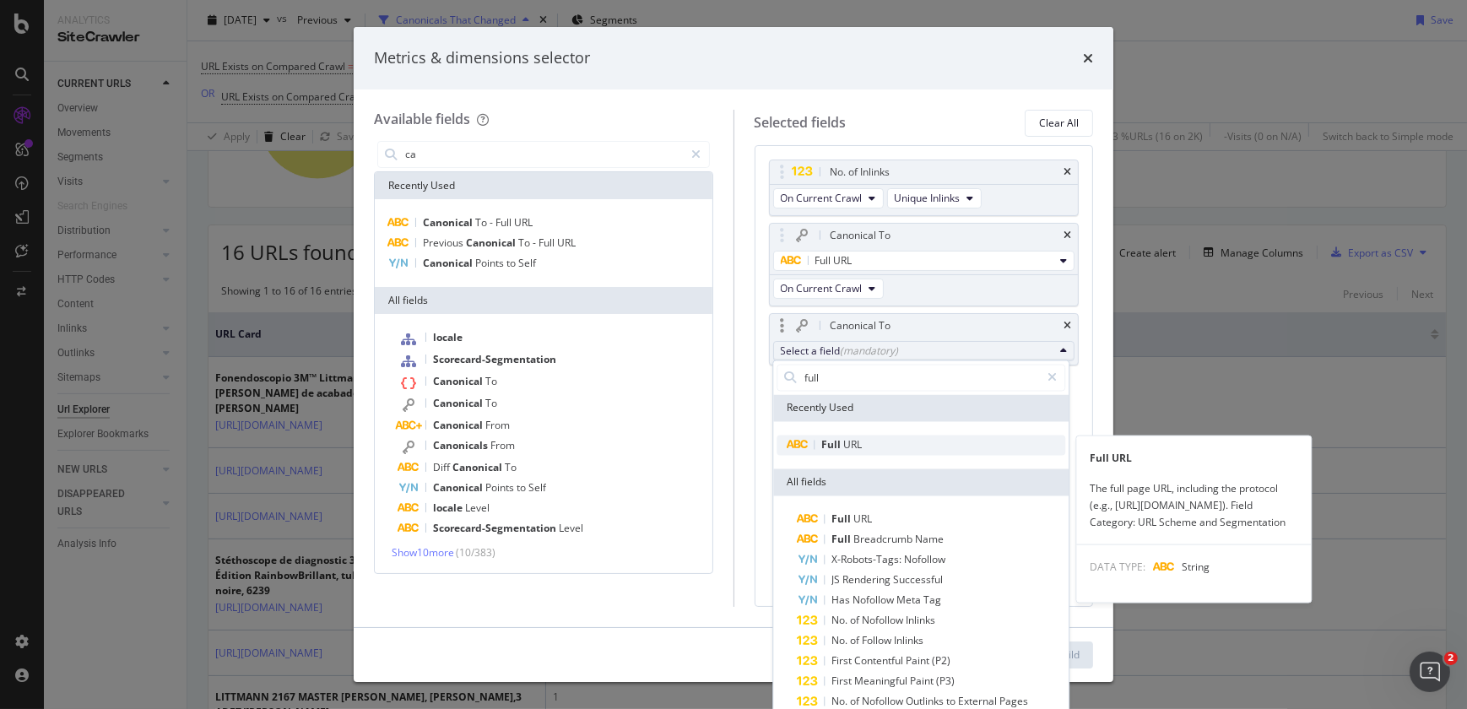
type input "full"
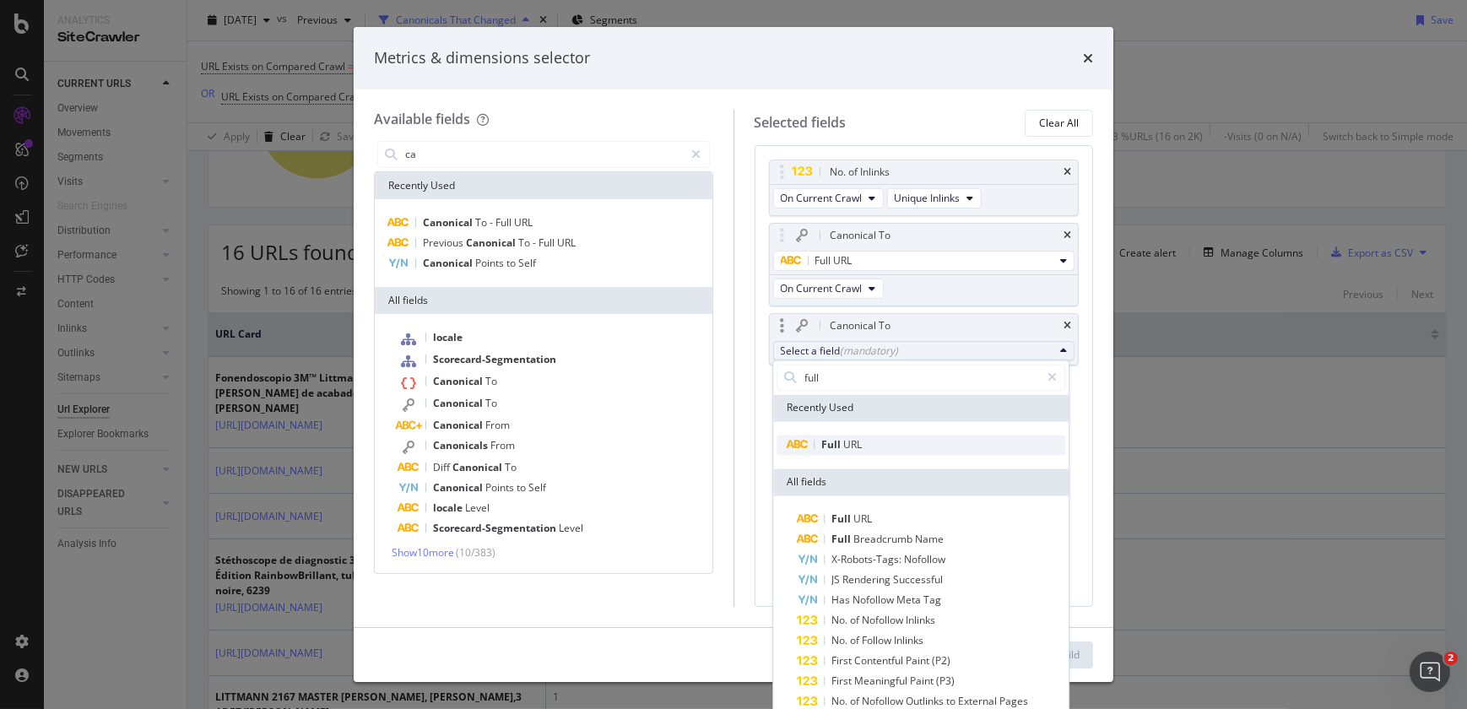
click at [850, 453] on div "Full URL" at bounding box center [819, 446] width 85 height 20
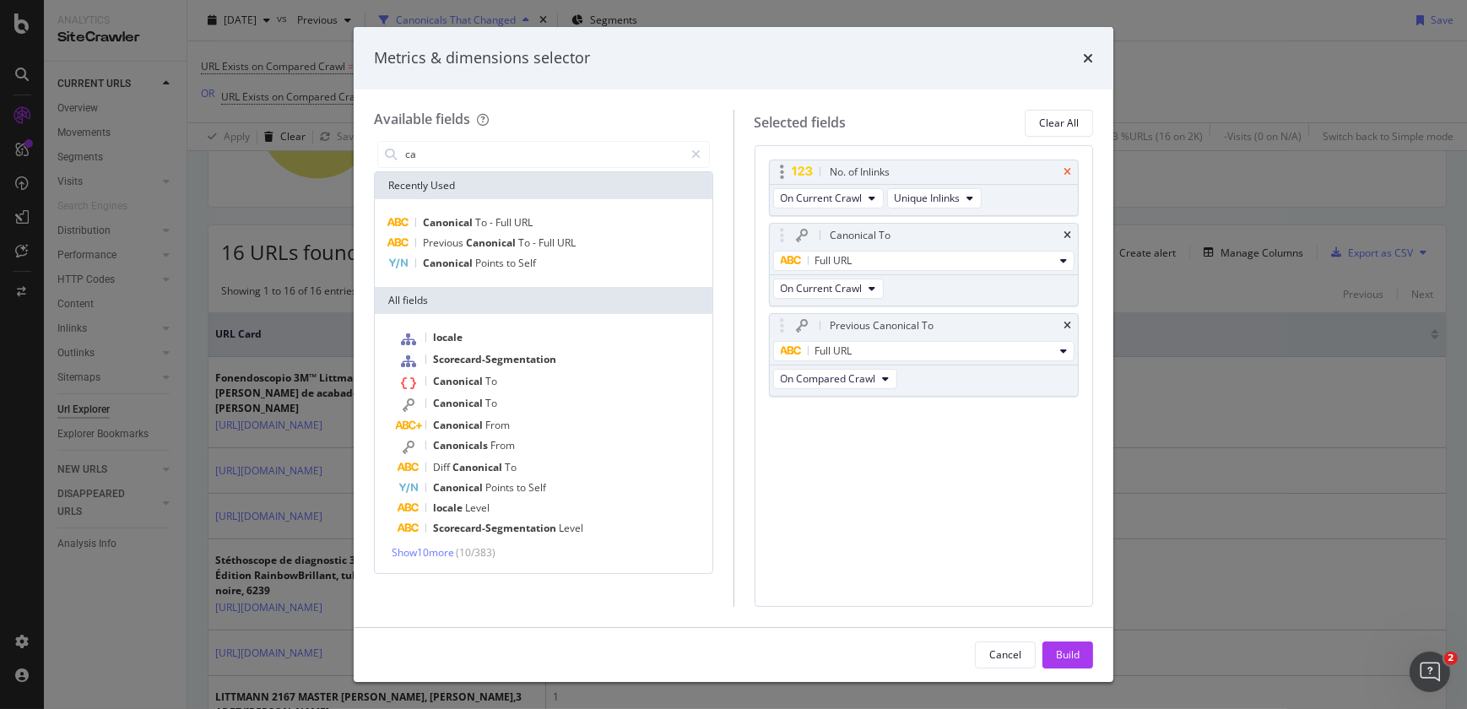
click at [1064, 176] on icon "times" at bounding box center [1068, 172] width 8 height 10
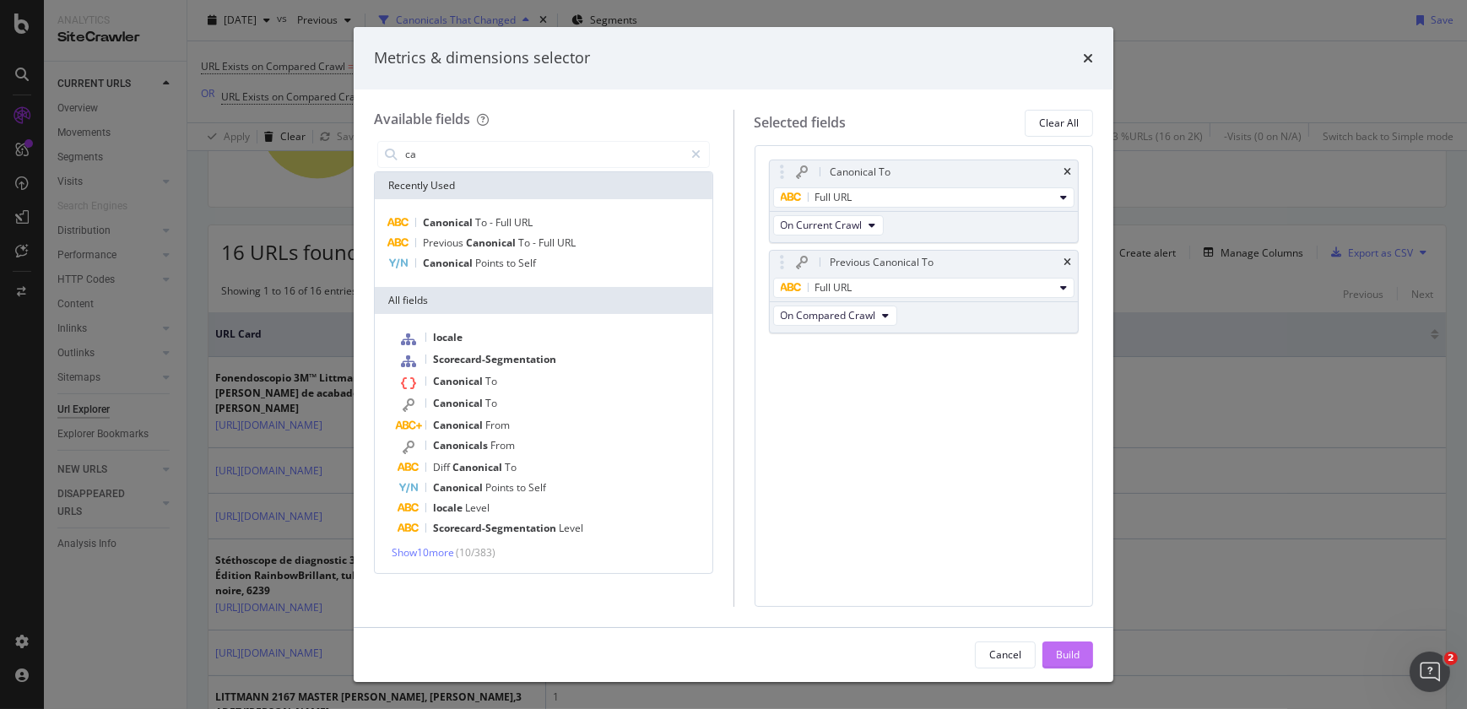
click at [1064, 666] on div "Build" at bounding box center [1068, 654] width 24 height 25
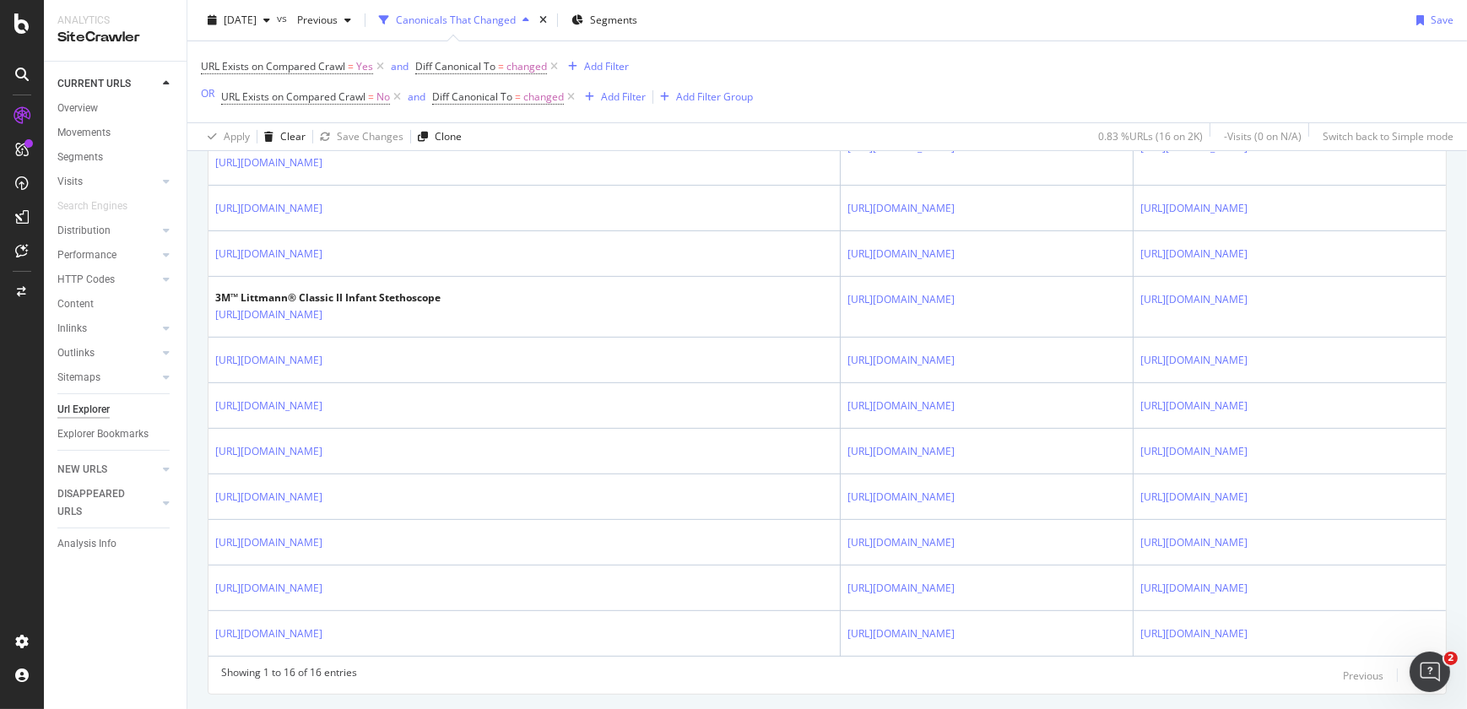
scroll to position [793, 0]
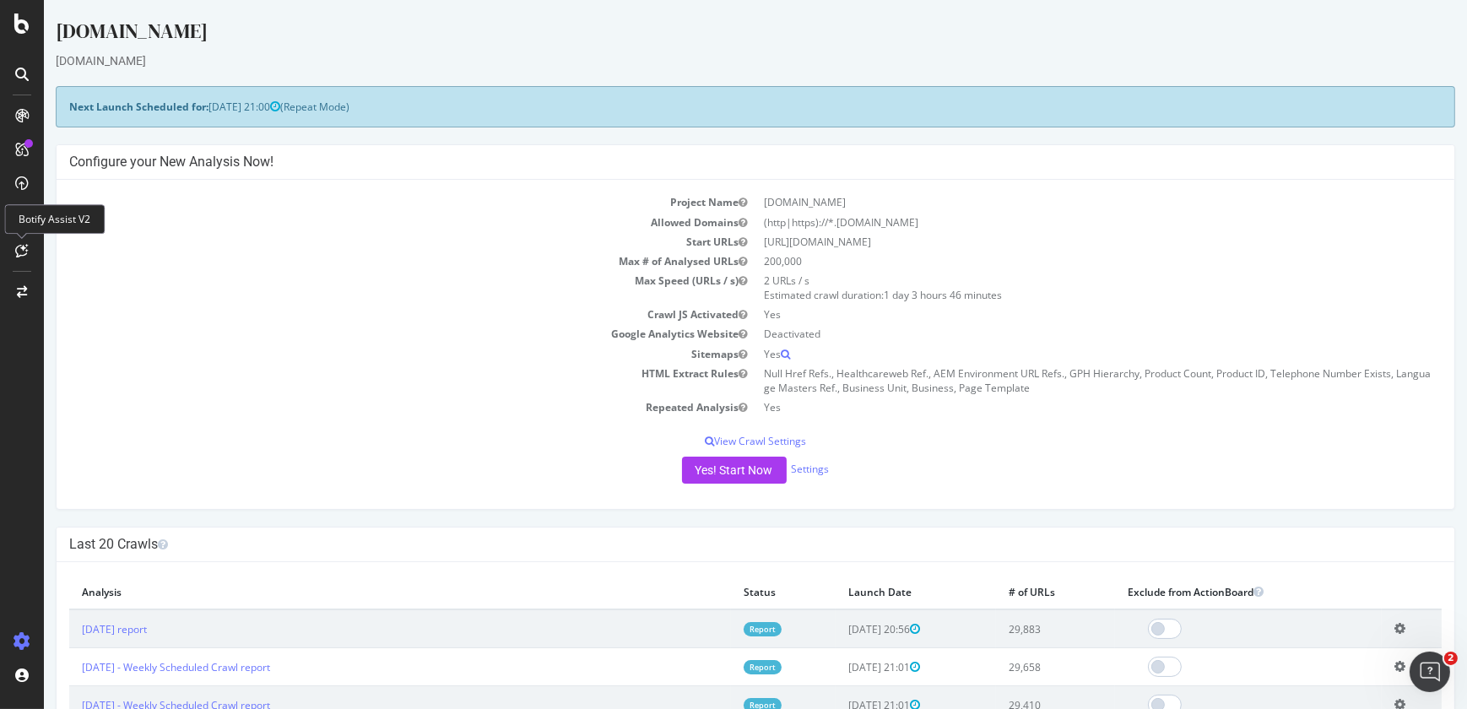
click at [144, 260] on td "Max # of Analysed URLs" at bounding box center [412, 261] width 686 height 19
click at [109, 262] on div "CustomReports" at bounding box center [103, 257] width 83 height 17
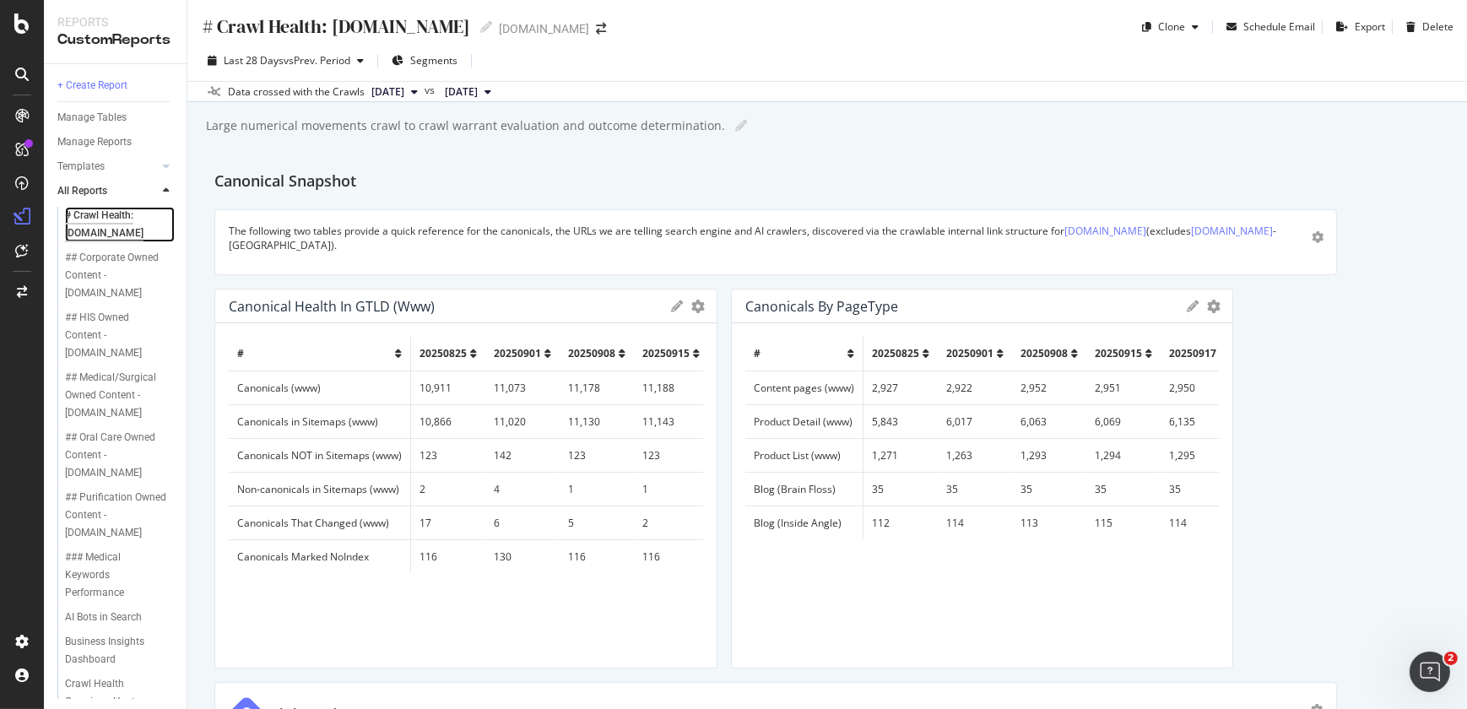
click at [114, 235] on div "# Crawl Health: www.solventum.com" at bounding box center [114, 224] width 99 height 35
click at [436, 61] on span "Segments" at bounding box center [433, 60] width 47 height 14
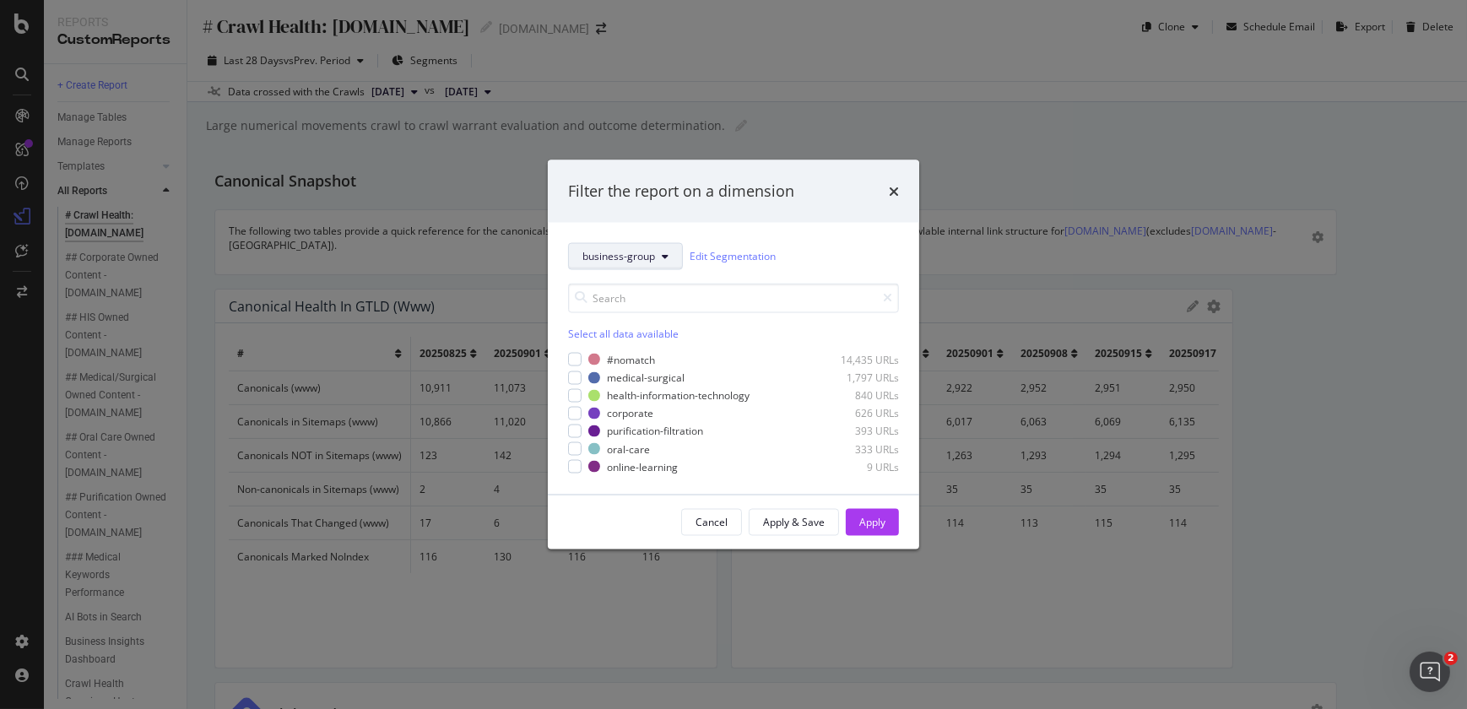
click at [640, 268] on button "business-group" at bounding box center [625, 255] width 115 height 27
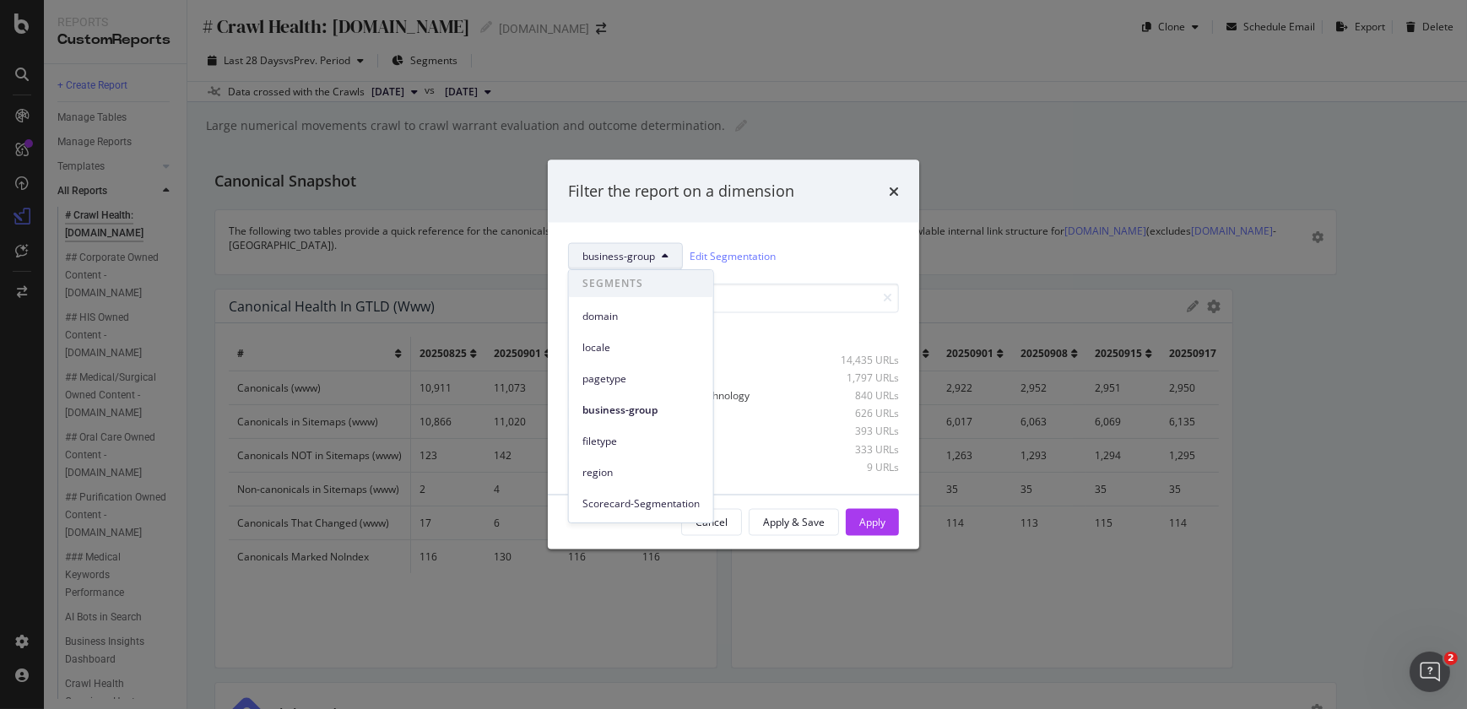
click at [615, 333] on div "locale" at bounding box center [641, 343] width 144 height 31
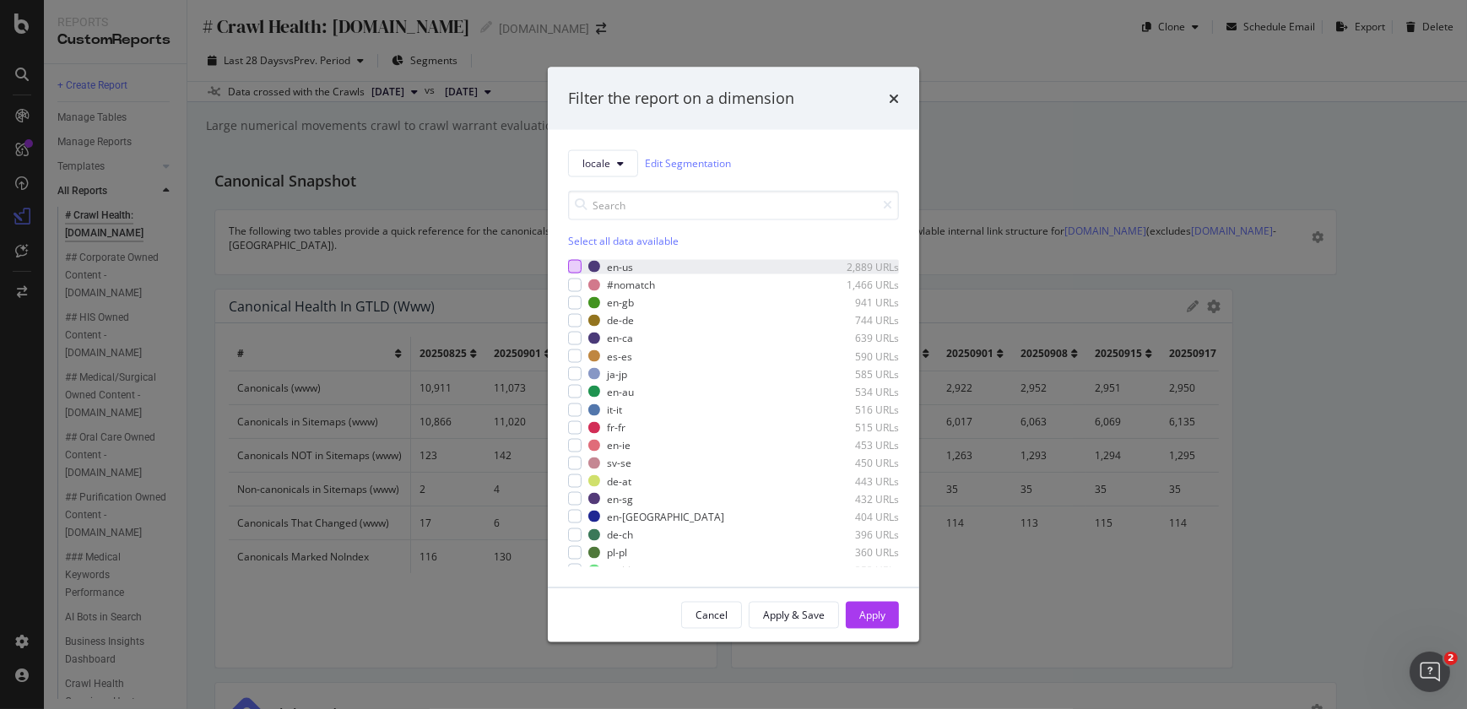
click at [573, 264] on div "modal" at bounding box center [575, 267] width 14 height 14
click at [878, 620] on div "Apply" at bounding box center [872, 615] width 26 height 14
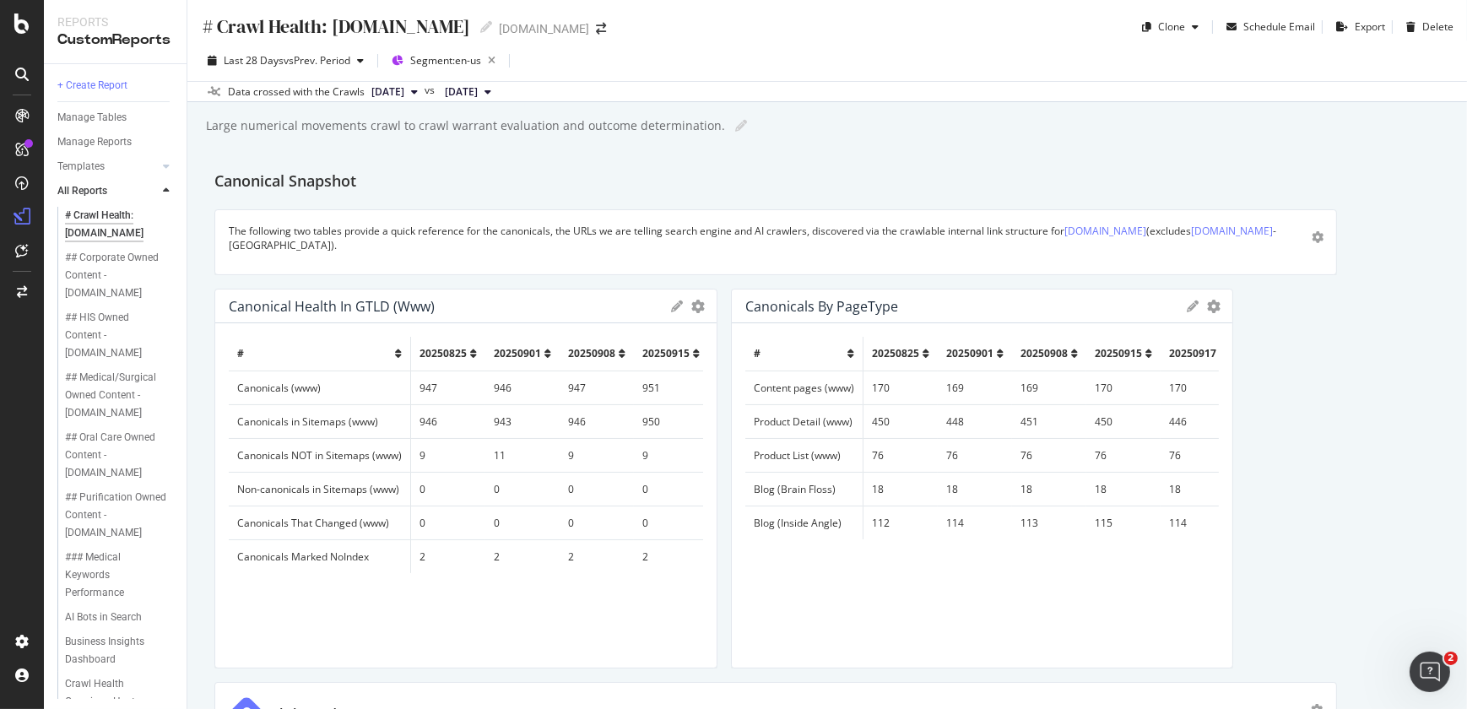
click at [962, 252] on div "The following two tables provide a quick reference for the canonicals, the URLs…" at bounding box center [776, 242] width 1094 height 37
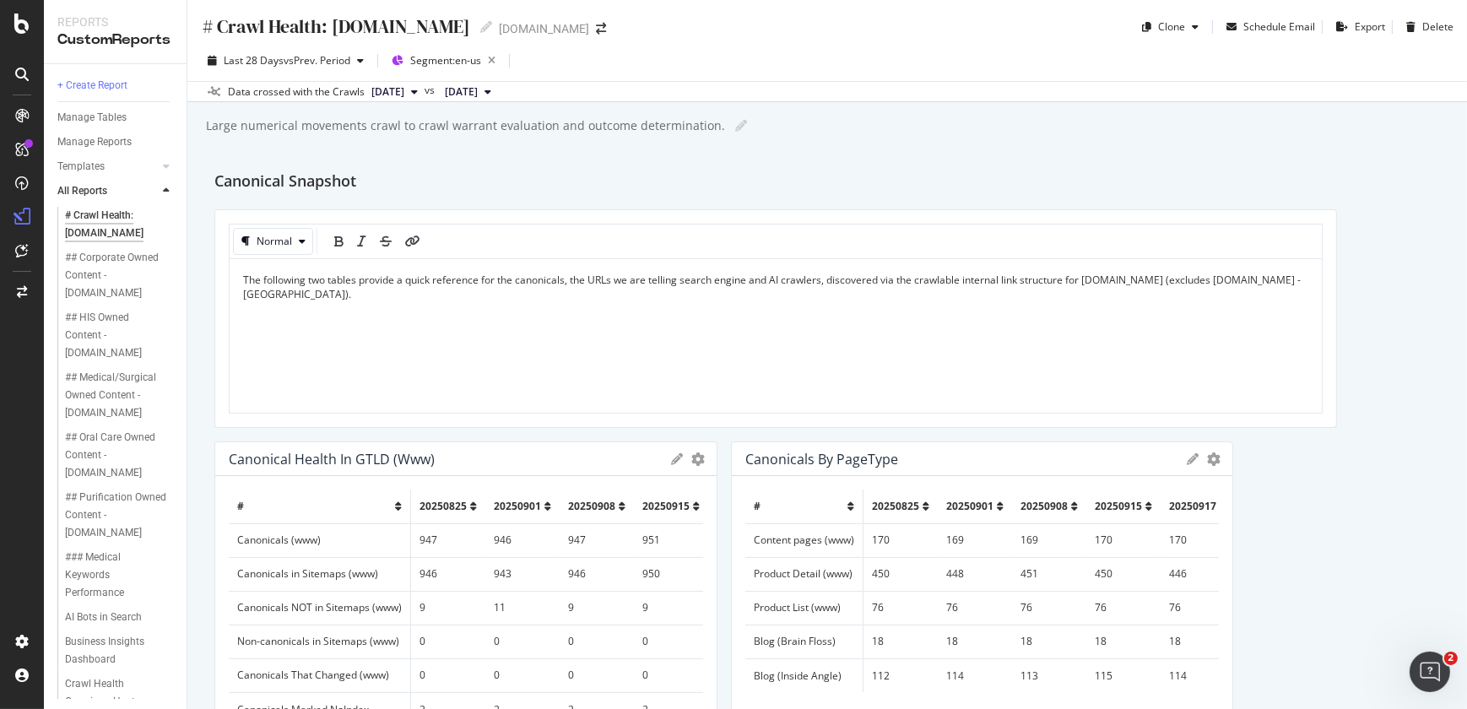
click at [961, 277] on span "The following two tables provide a quick reference for the canonicals, the URLs…" at bounding box center [773, 287] width 1060 height 29
drag, startPoint x: 961, startPoint y: 277, endPoint x: 928, endPoint y: 280, distance: 33.1
click at [928, 280] on span "The following two tables provide a quick reference for the canonicals, the URLs…" at bounding box center [773, 290] width 1060 height 29
click at [918, 279] on span "The following two tables provide a quick reference for the canonicals, the URLs…" at bounding box center [774, 285] width 1060 height 29
click at [918, 279] on span "The following two tables provide a quick reference for the canonicals, the URLs…" at bounding box center [773, 287] width 1060 height 29
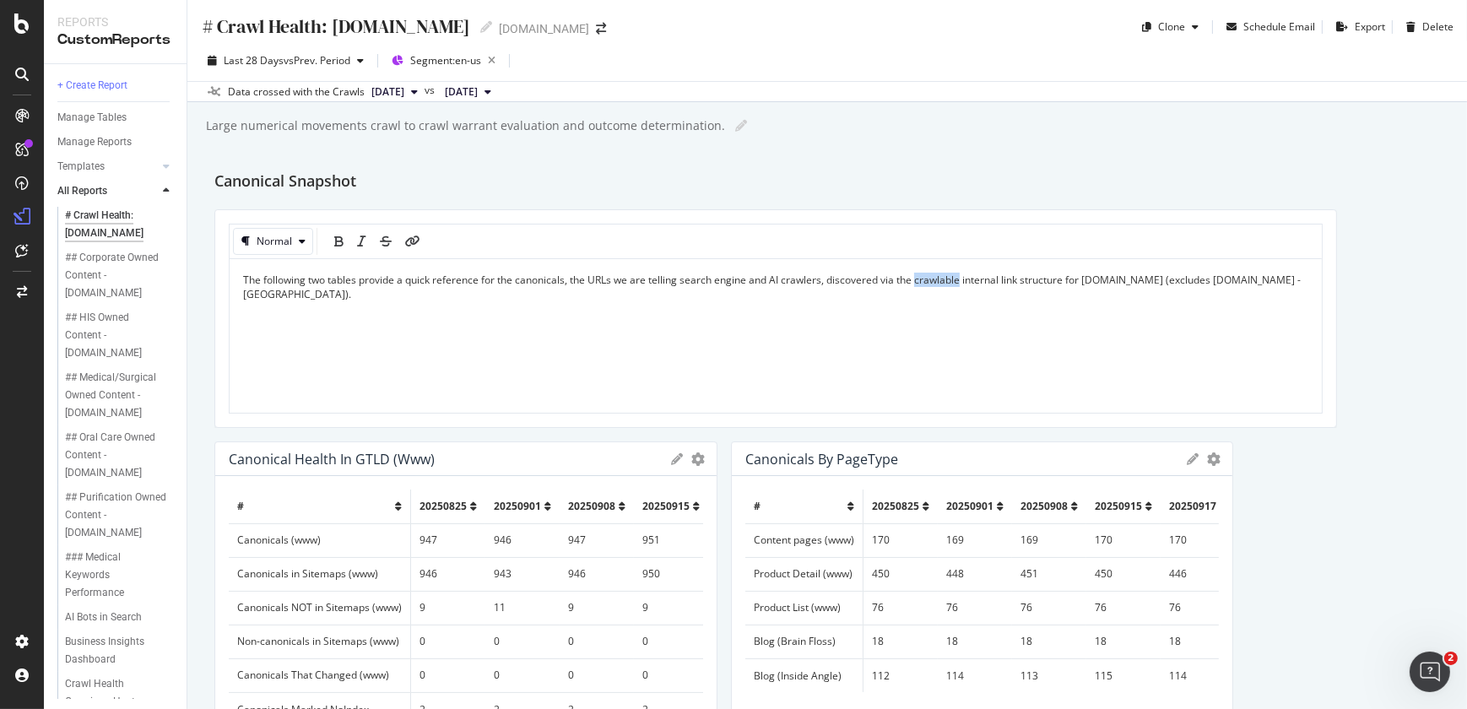
click at [918, 279] on span "The following two tables provide a quick reference for the canonicals, the URLs…" at bounding box center [773, 287] width 1060 height 29
click at [339, 246] on div "bold" at bounding box center [338, 241] width 9 height 27
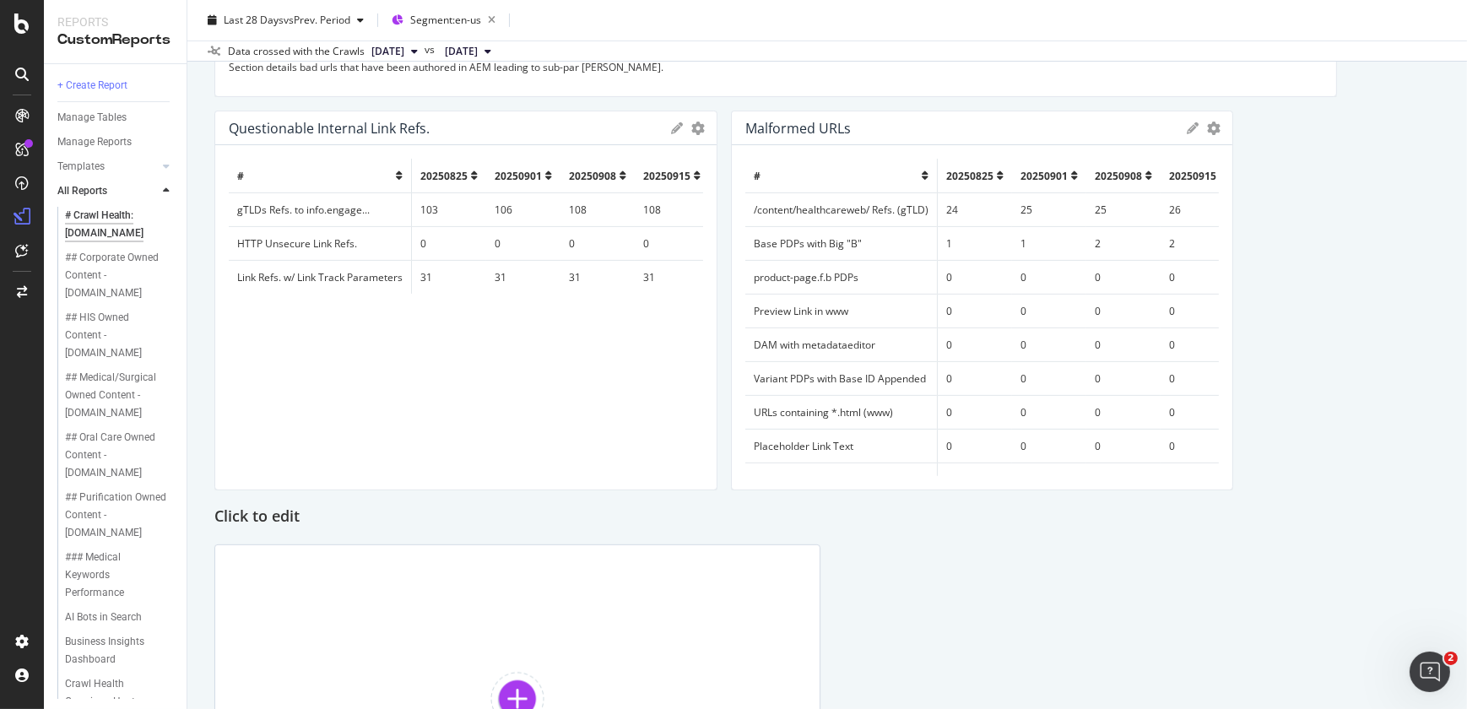
scroll to position [0, 68]
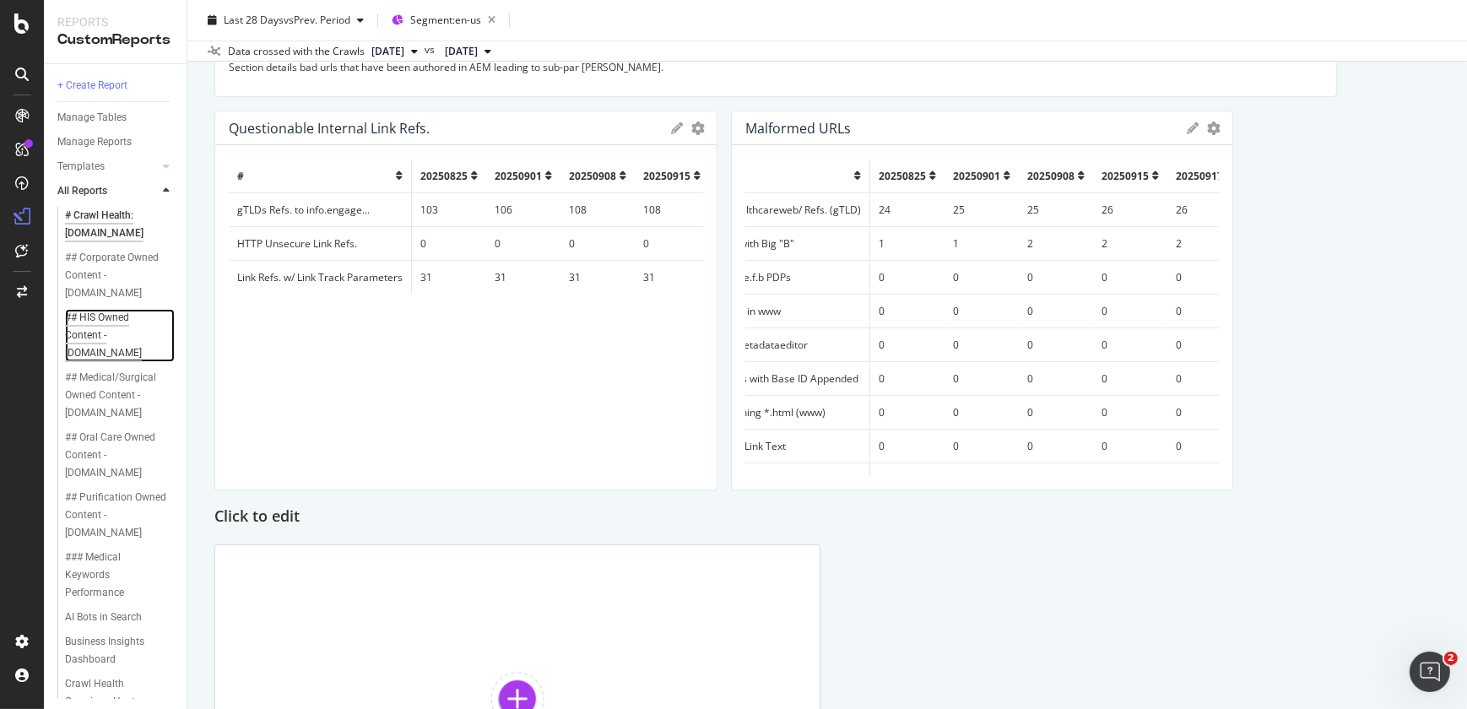
click at [107, 326] on div "## HIS Owned Content - solventum.com" at bounding box center [115, 335] width 100 height 53
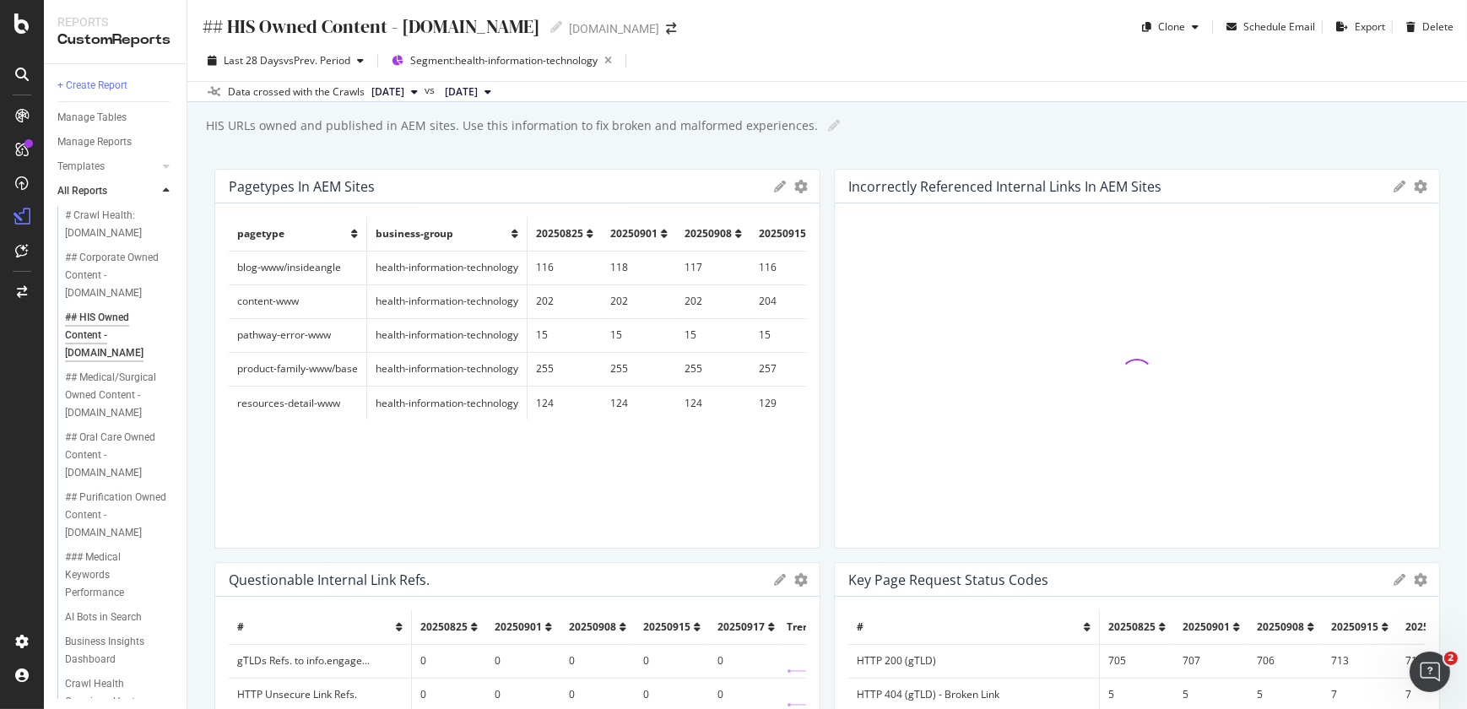
click at [774, 189] on icon at bounding box center [780, 187] width 12 height 12
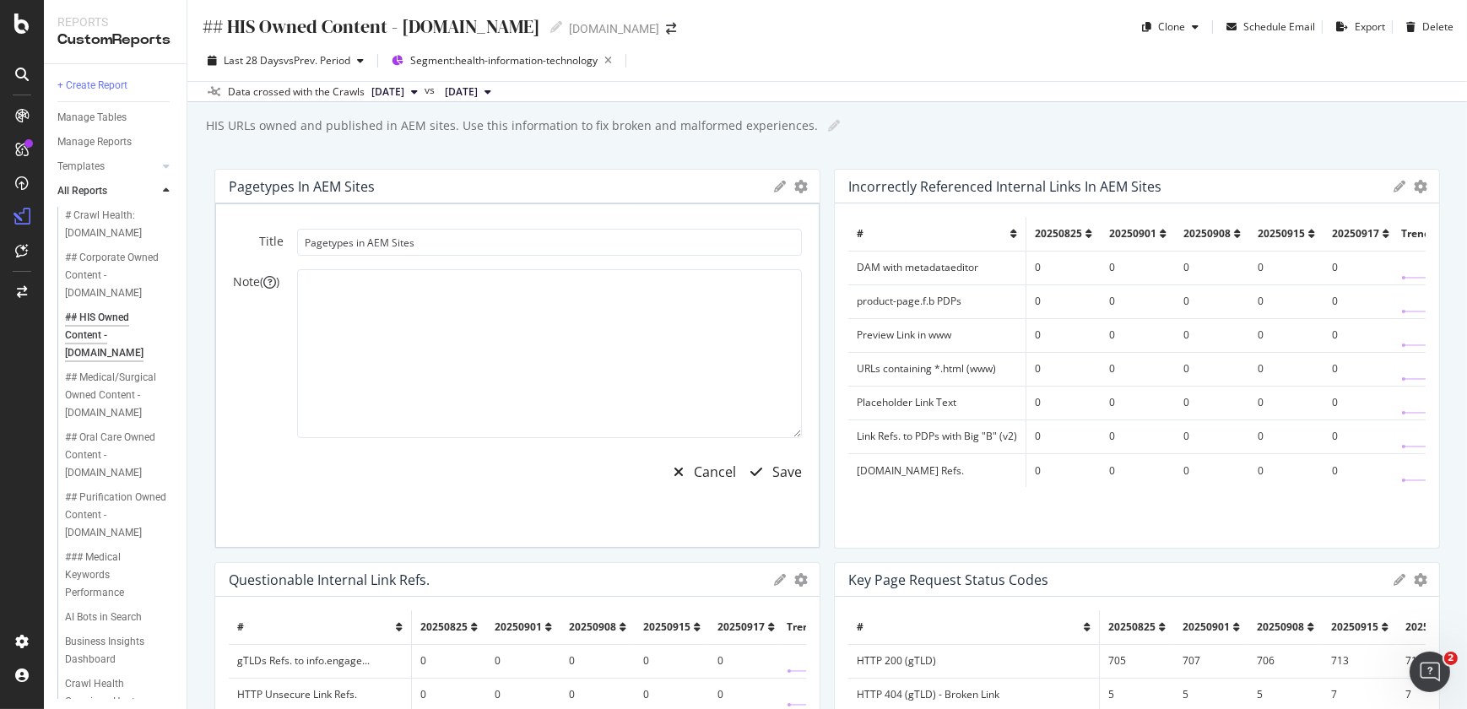
click at [774, 189] on icon at bounding box center [780, 187] width 12 height 12
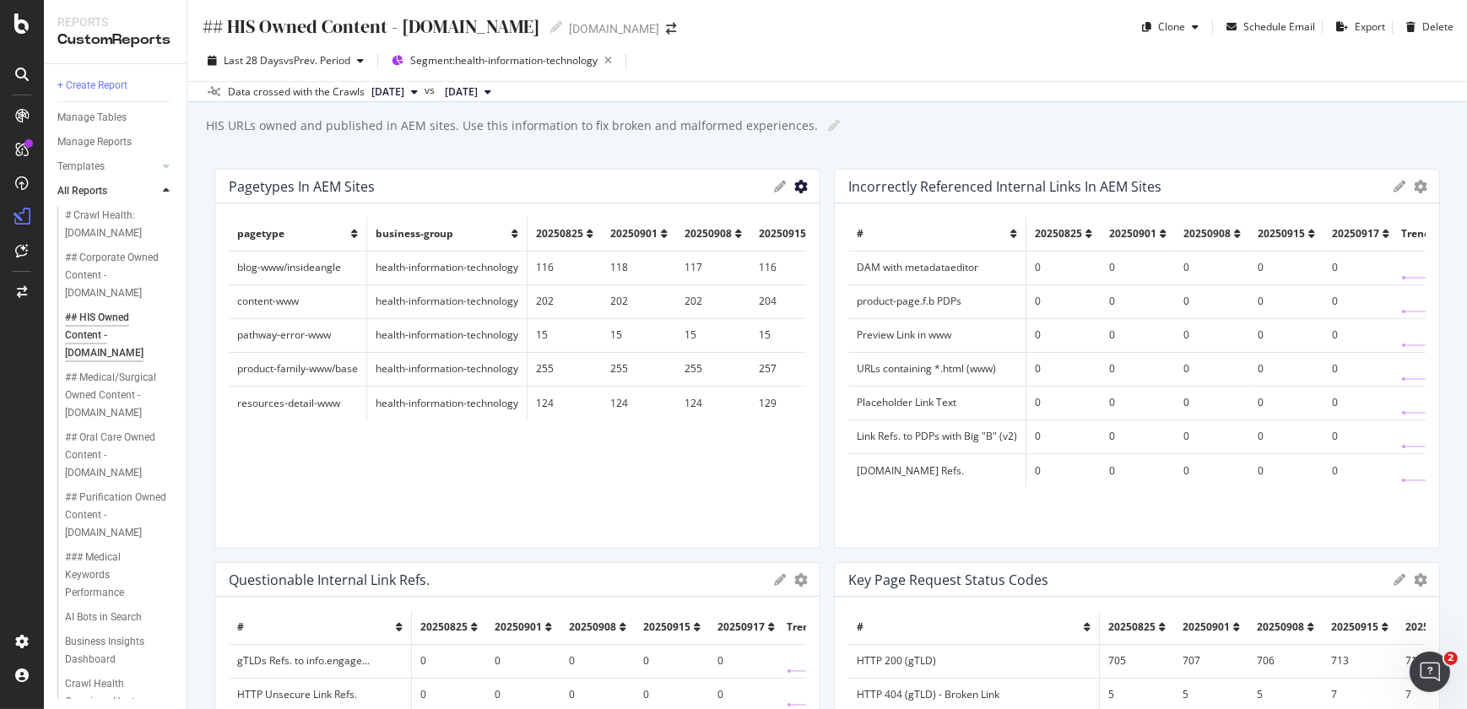
click at [796, 187] on icon "gear" at bounding box center [801, 187] width 14 height 14
click at [633, 490] on div "pagetype business-group 20250825 20250901 20250908 20250915 20250917 Trend blog…" at bounding box center [517, 375] width 577 height 317
click at [126, 404] on div "## Medical/Surgical Owned Content - solventum.com" at bounding box center [116, 395] width 103 height 53
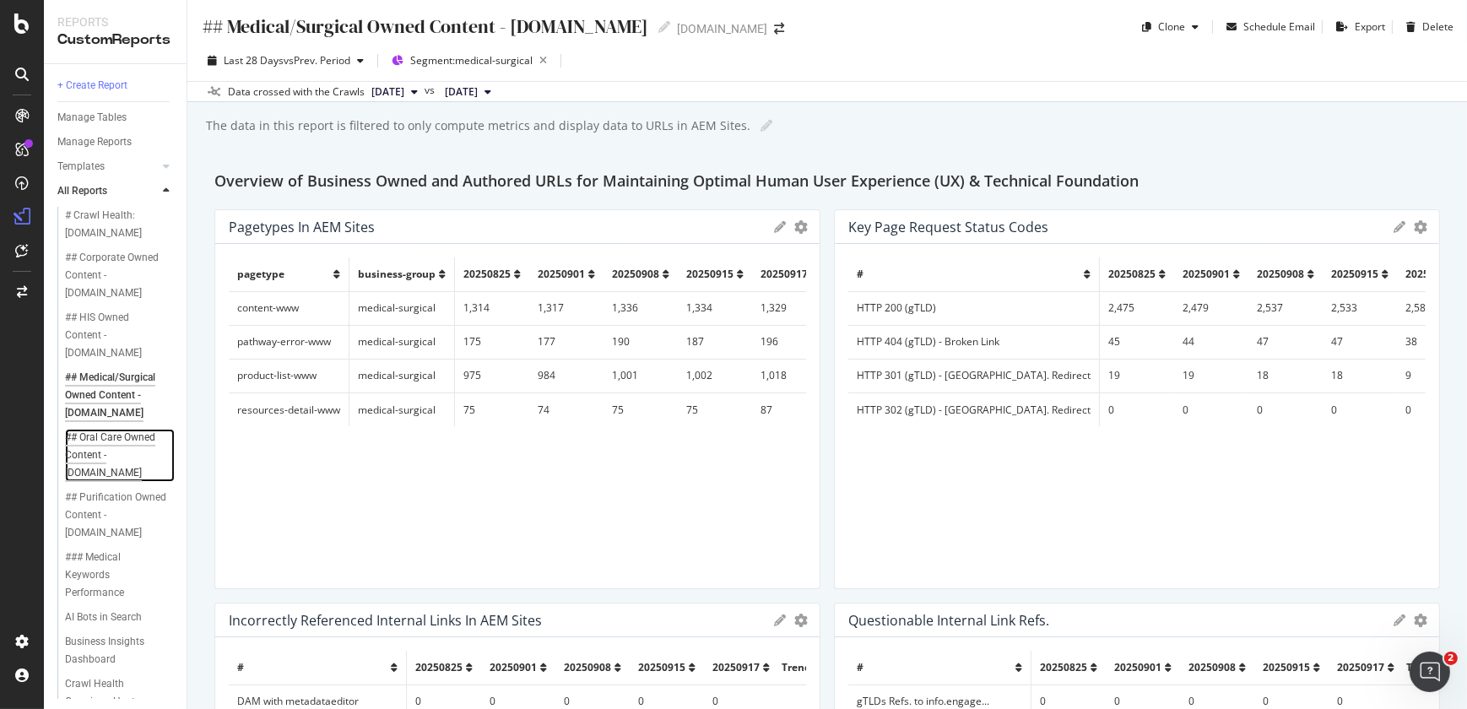
click at [116, 447] on div "## Oral Care Owned Content - solventum.com" at bounding box center [115, 455] width 101 height 53
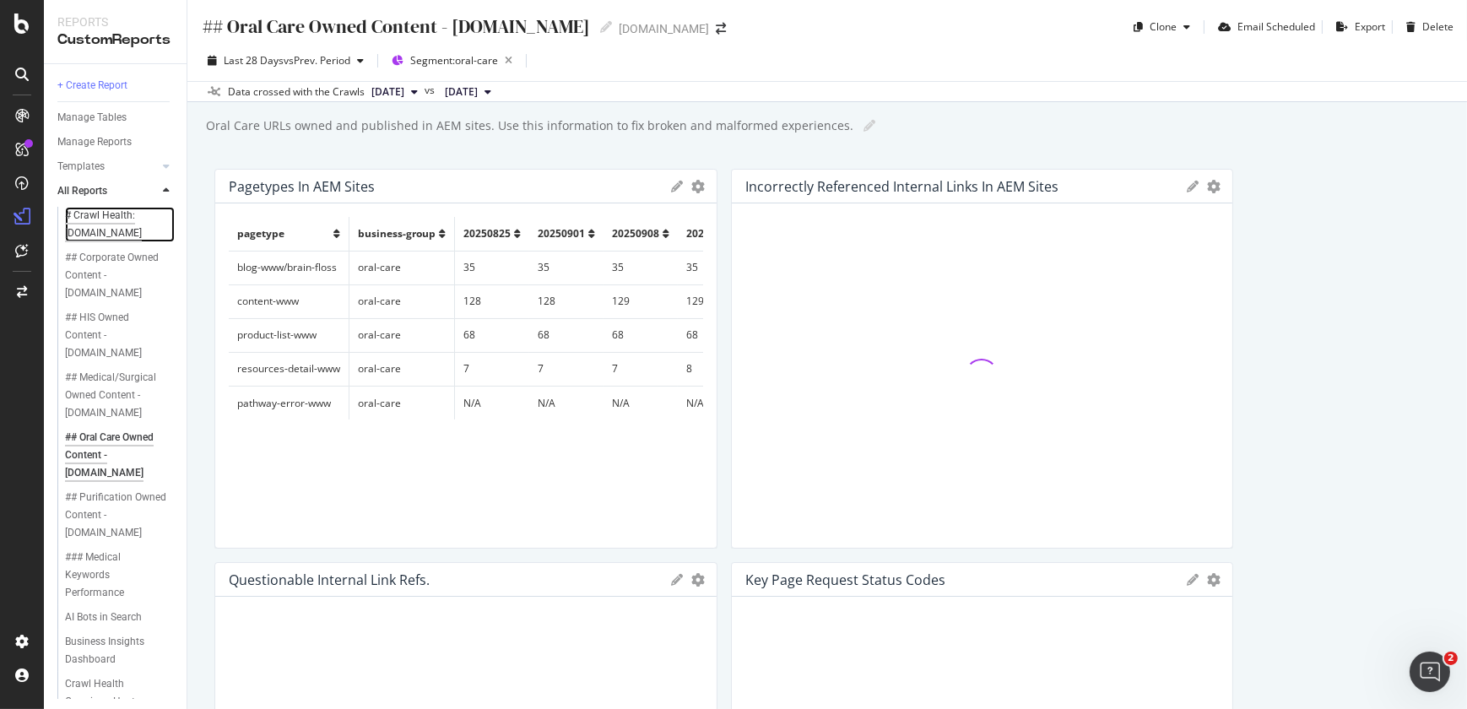
click at [111, 240] on div "# Crawl Health: www.solventum.com" at bounding box center [114, 224] width 99 height 35
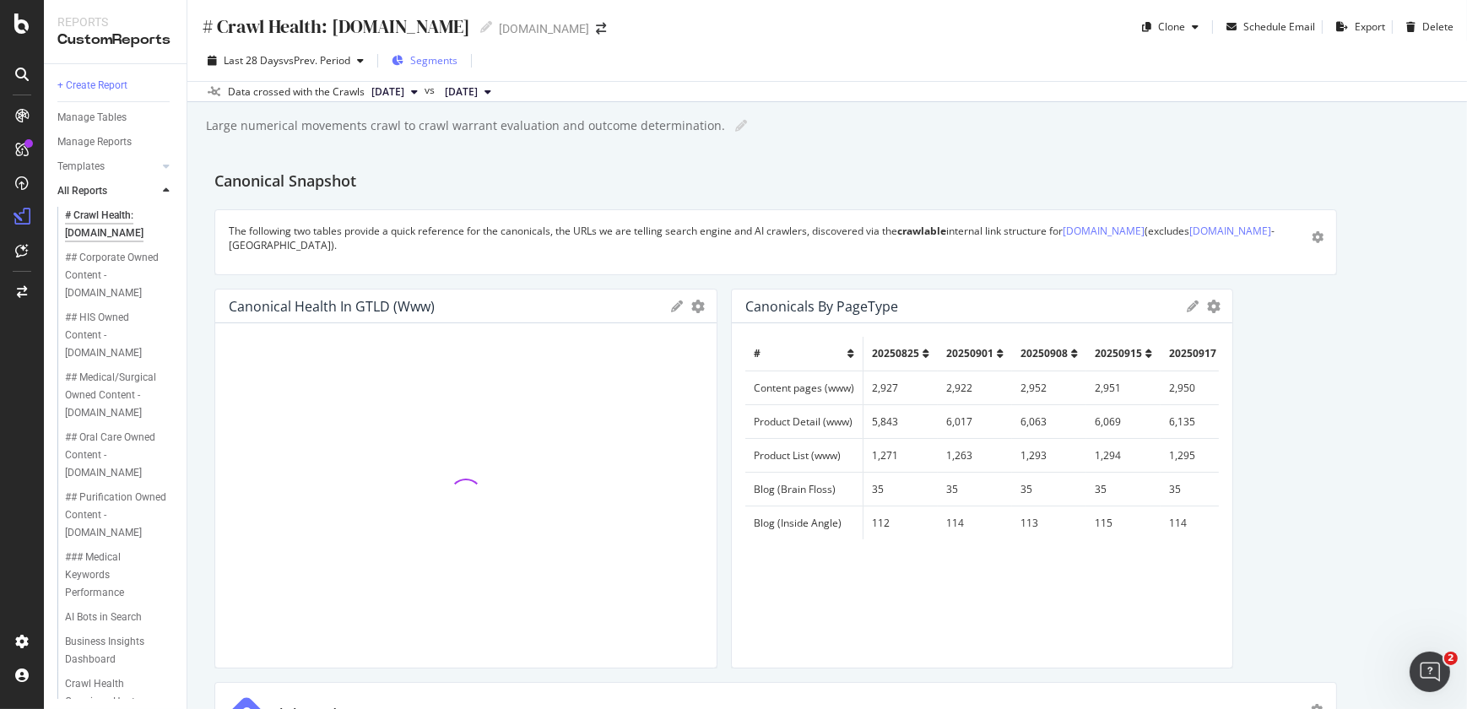
click at [438, 67] on span "Segments" at bounding box center [433, 60] width 47 height 14
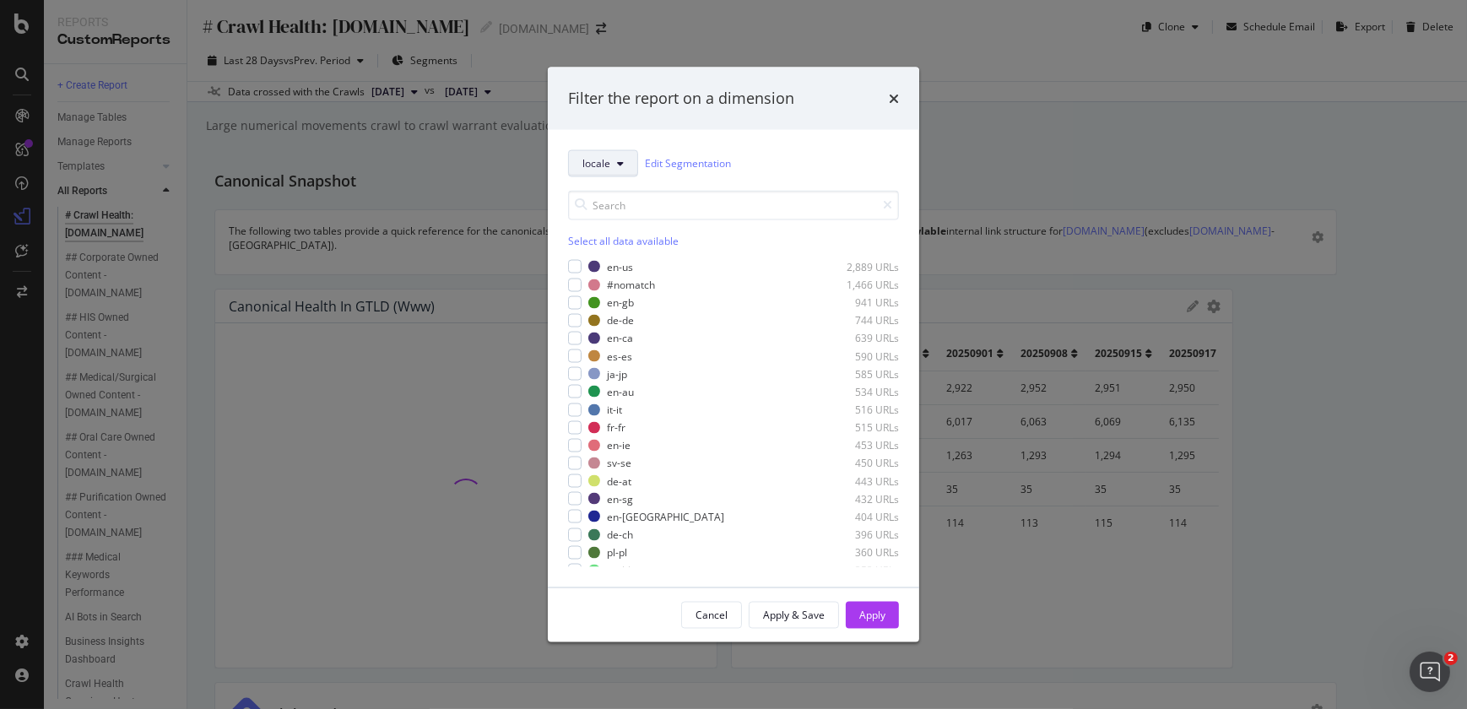
click at [598, 165] on span "locale" at bounding box center [596, 163] width 28 height 14
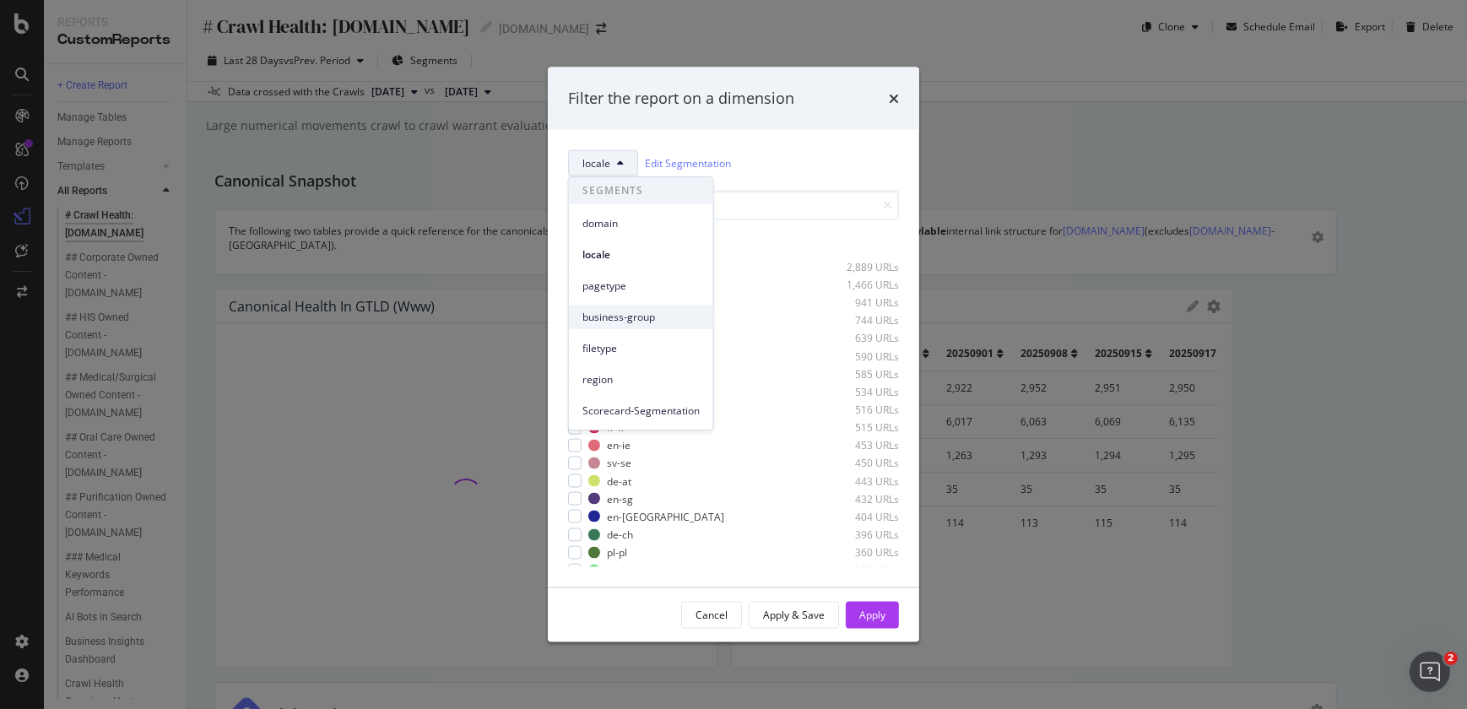
click at [634, 312] on span "business-group" at bounding box center [640, 317] width 117 height 15
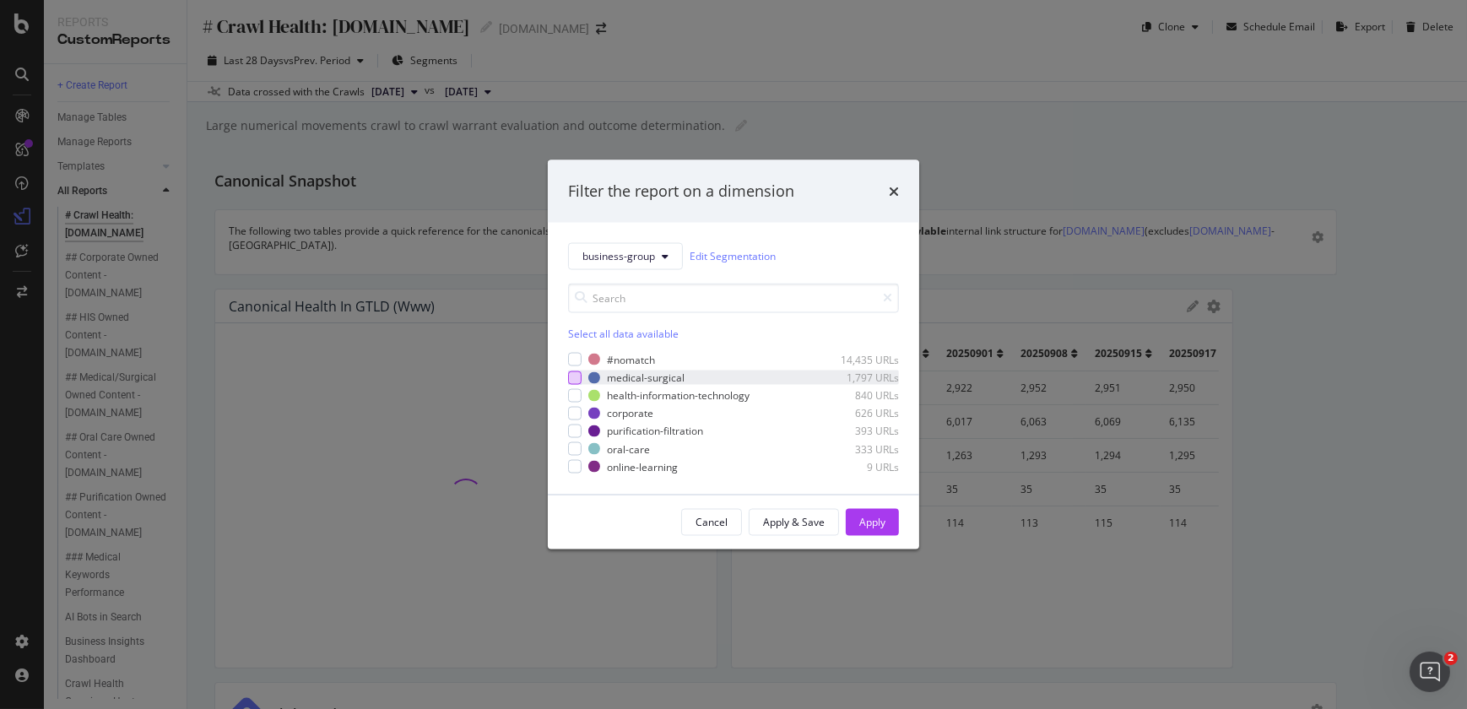
click at [575, 377] on div "modal" at bounding box center [575, 378] width 14 height 14
click at [863, 519] on div "Apply" at bounding box center [872, 522] width 26 height 14
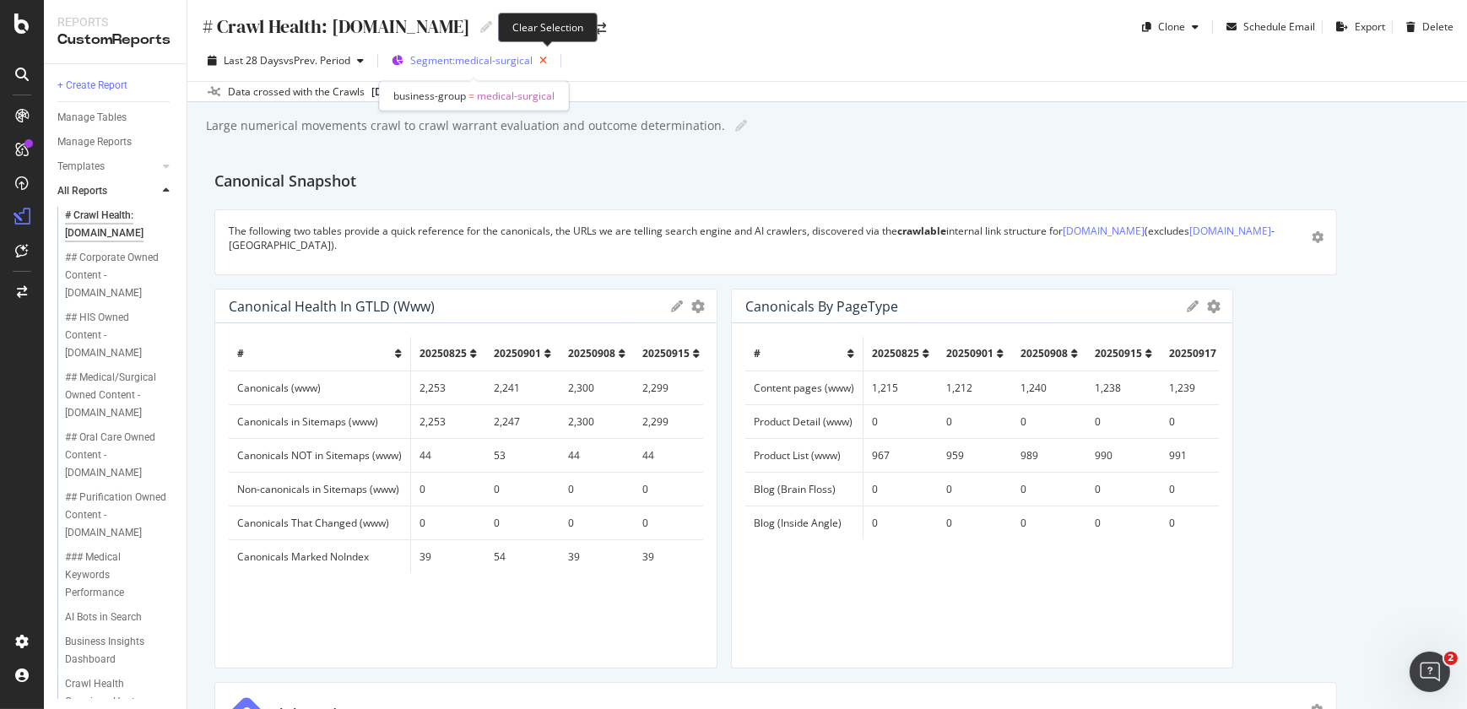
click at [546, 58] on icon "button" at bounding box center [543, 61] width 21 height 24
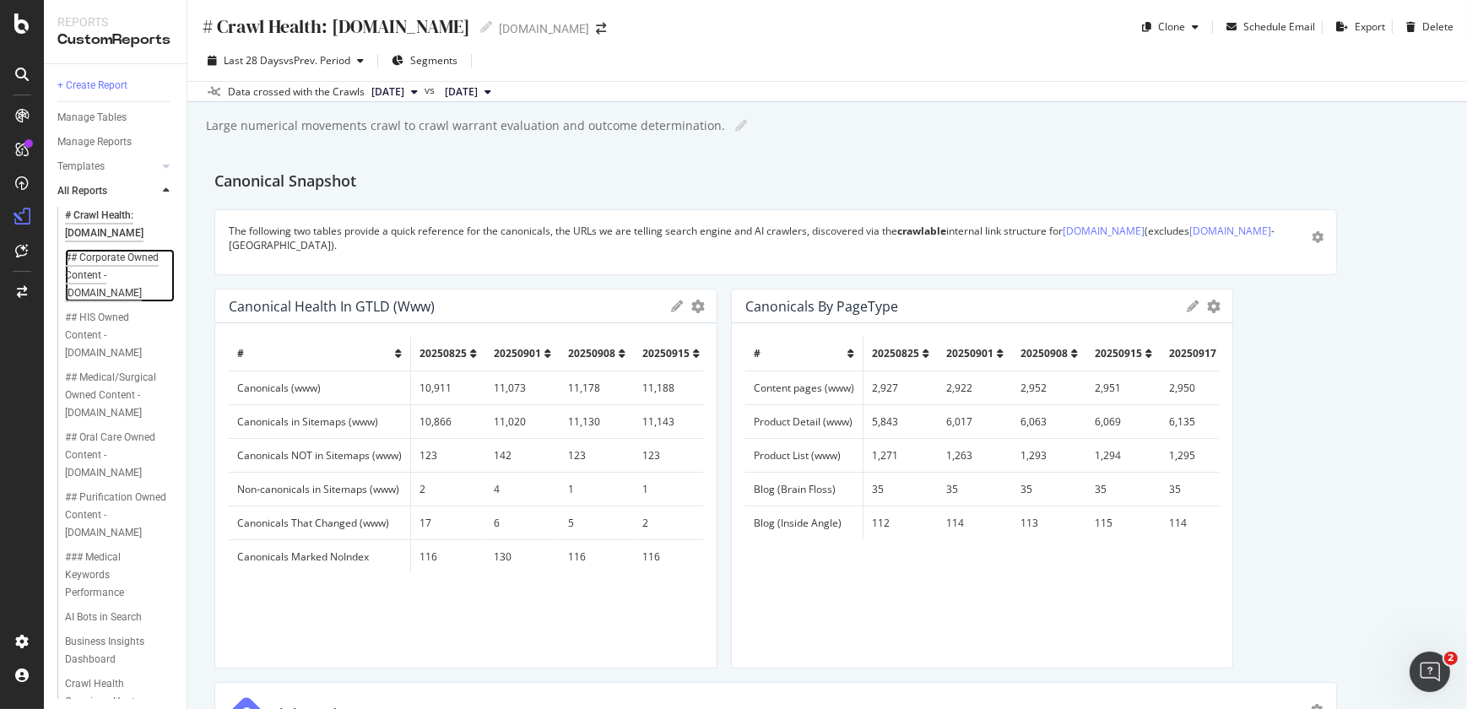
click at [111, 300] on div "## Corporate Owned Content - solventum.com" at bounding box center [116, 275] width 102 height 53
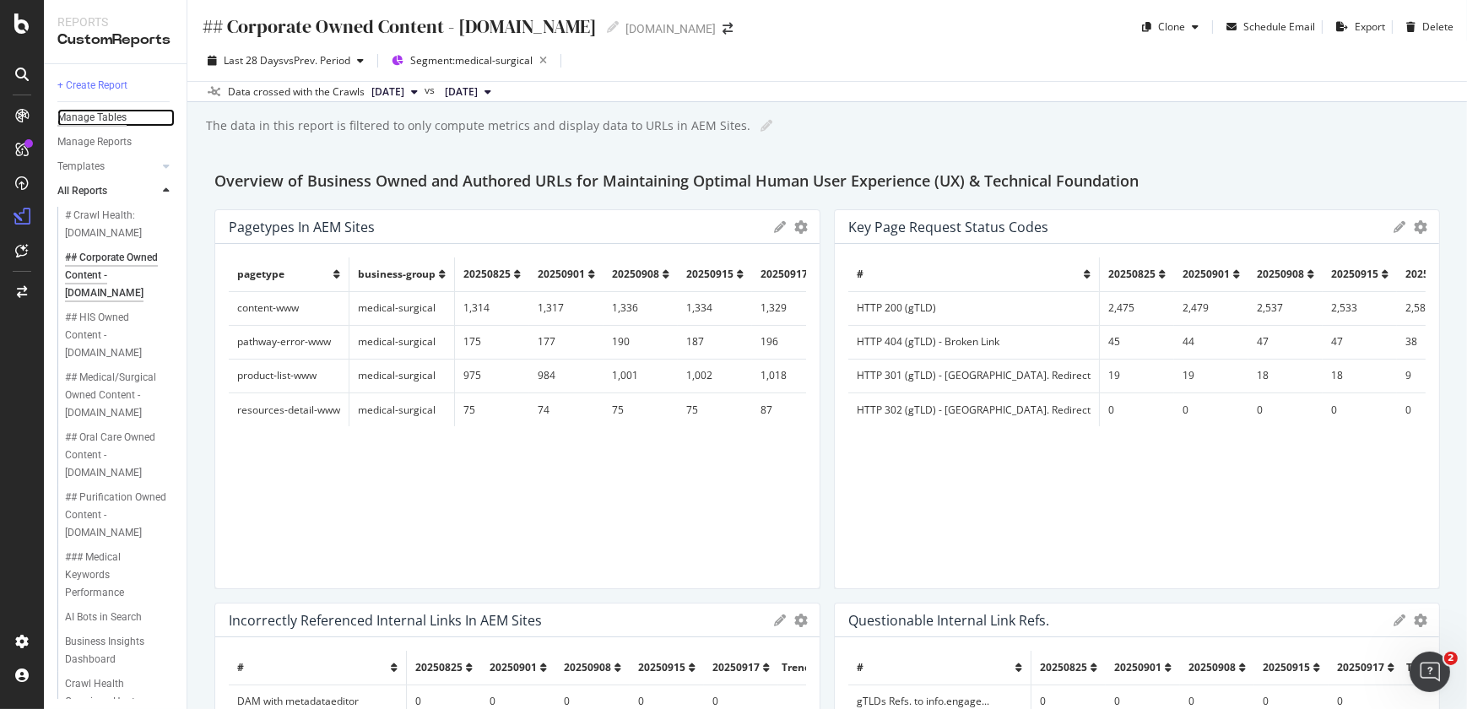
click at [121, 116] on div "Manage Tables" at bounding box center [91, 118] width 69 height 18
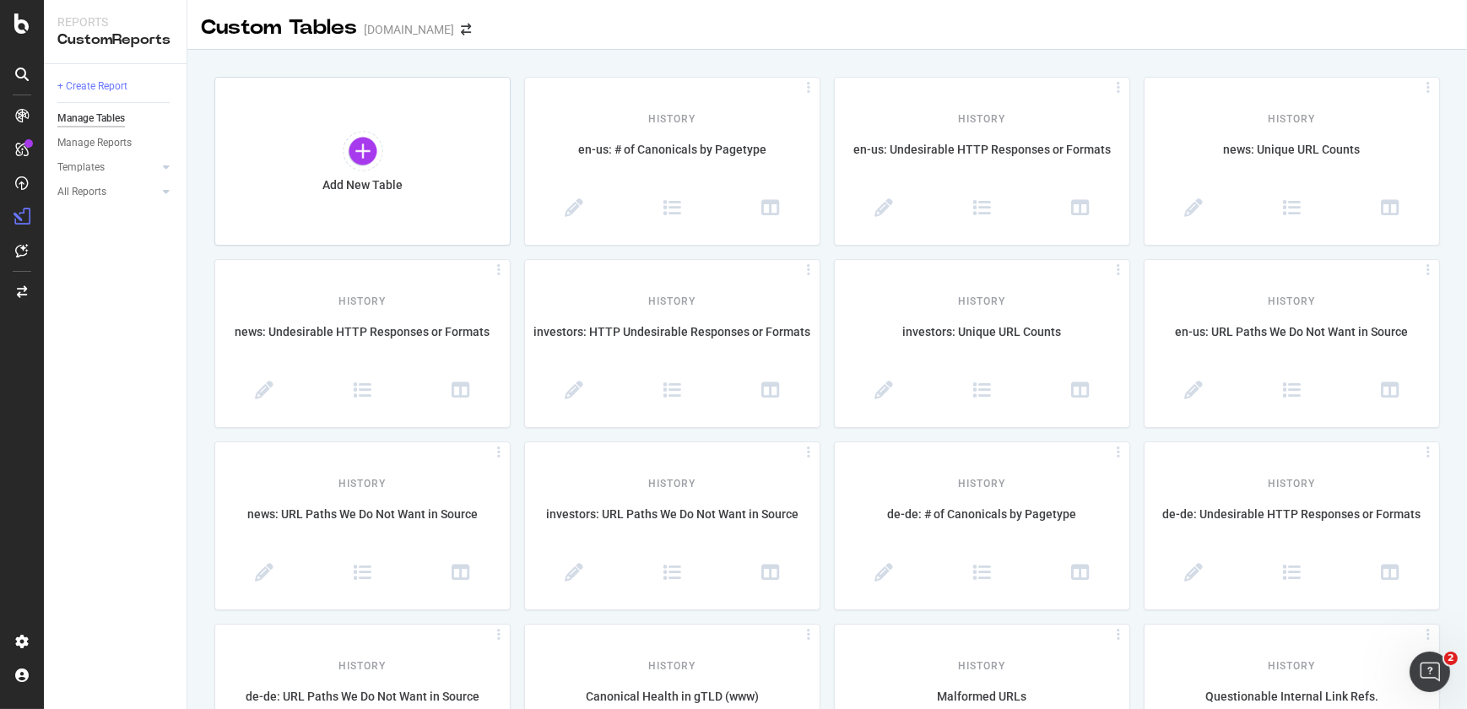
scroll to position [447, 0]
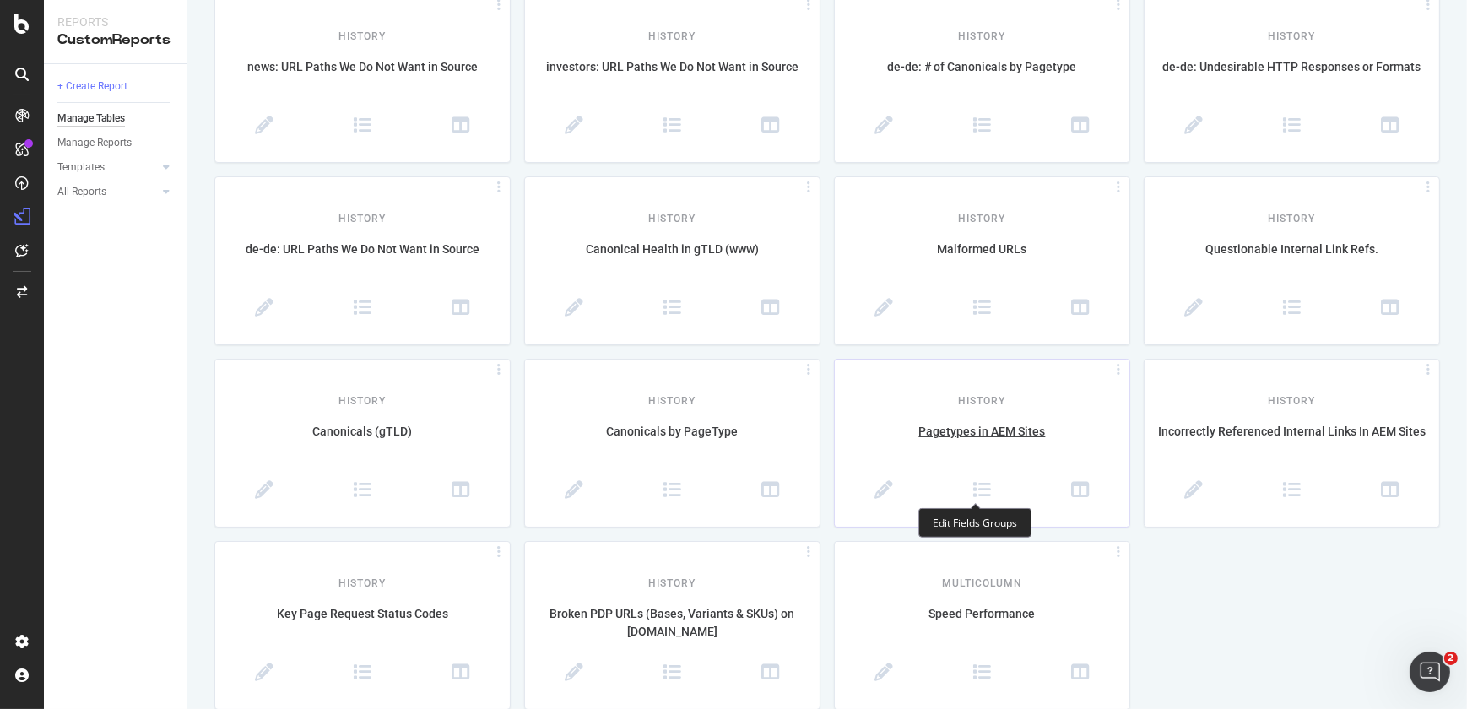
click at [962, 490] on span at bounding box center [982, 491] width 98 height 21
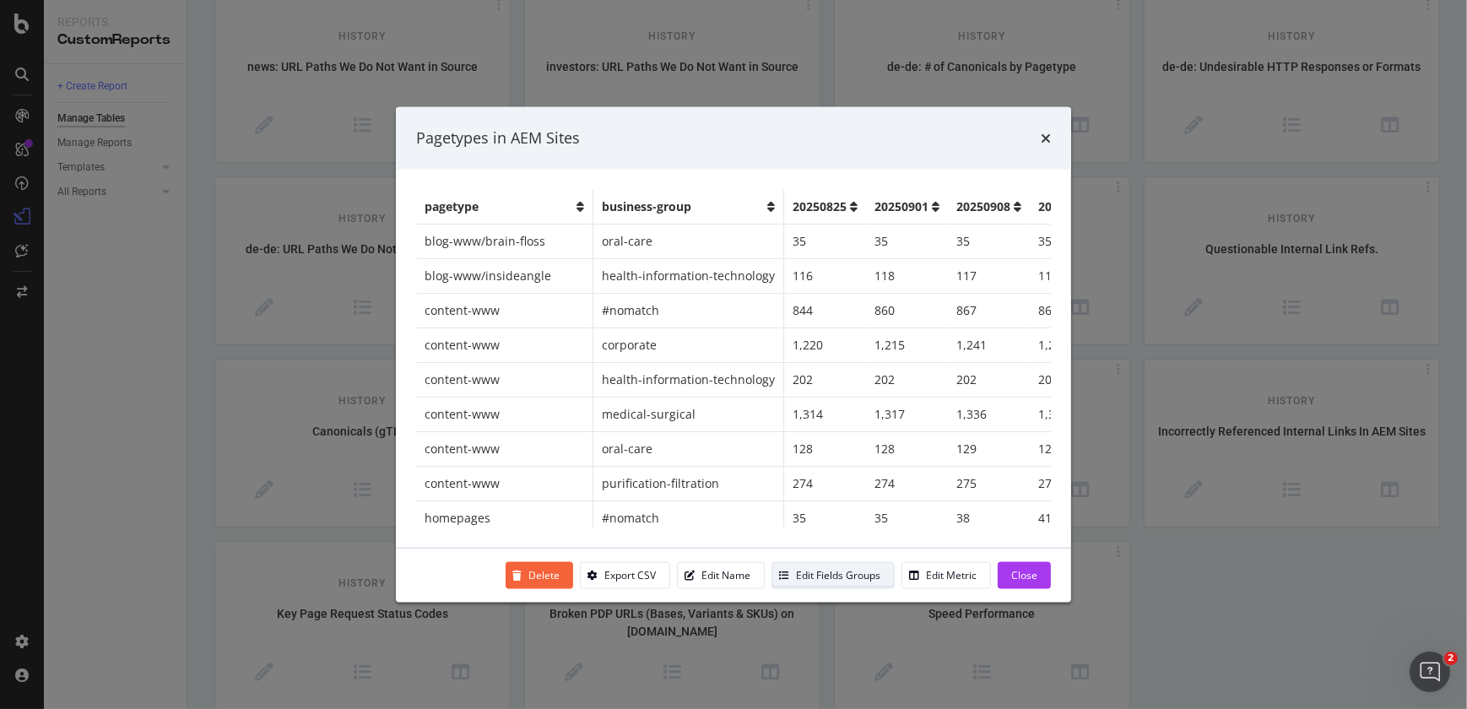
click at [847, 571] on div "Edit Fields Groups" at bounding box center [838, 575] width 84 height 14
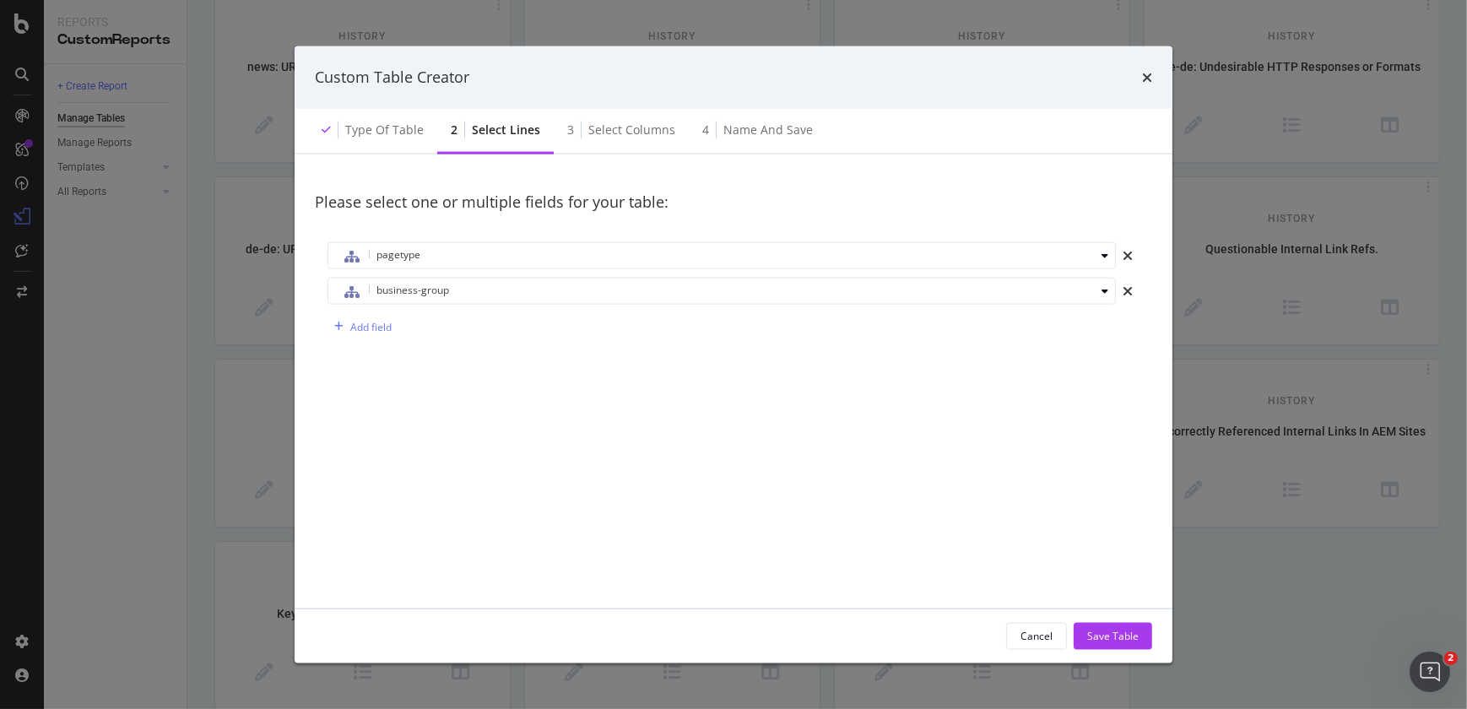
click at [1133, 294] on div "times" at bounding box center [1128, 291] width 24 height 27
click at [1113, 630] on div "Save Table" at bounding box center [1112, 636] width 51 height 14
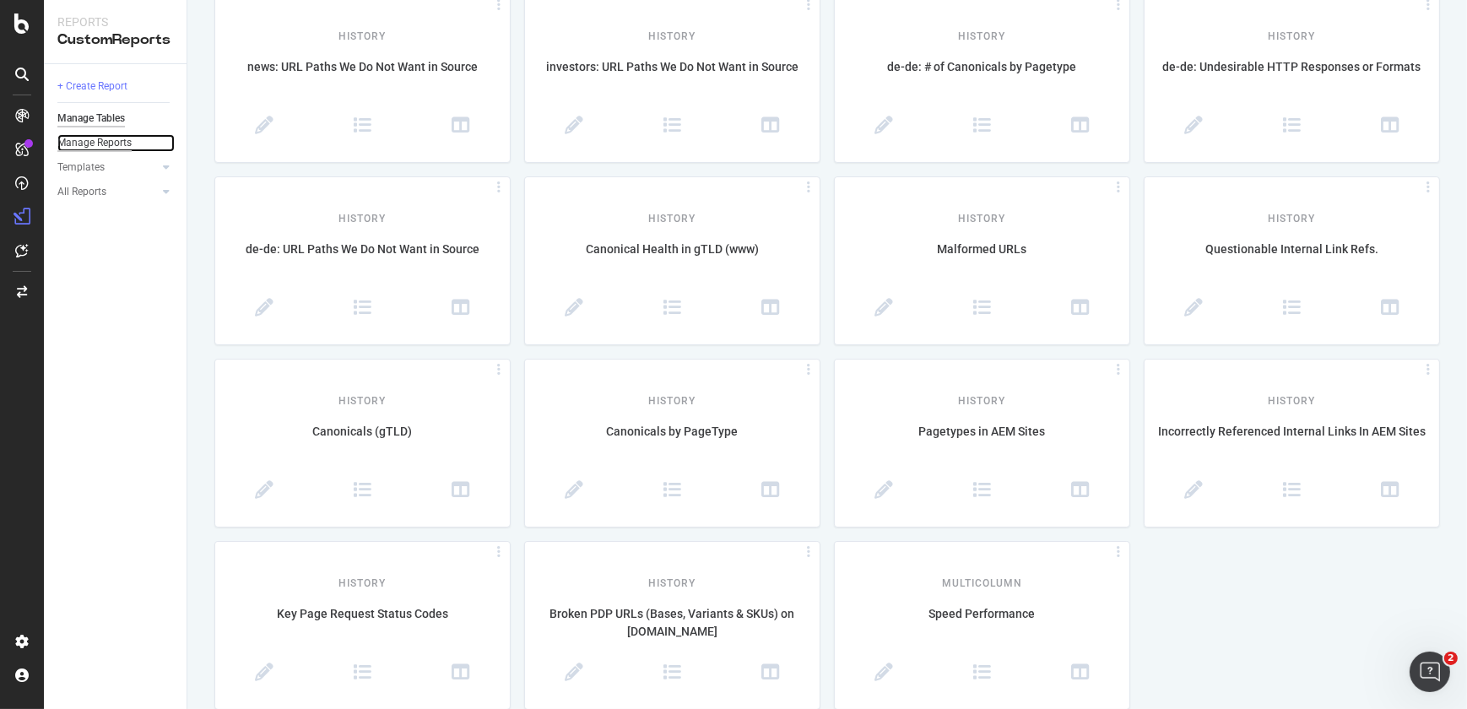
click at [100, 139] on div "Manage Reports" at bounding box center [94, 143] width 74 height 18
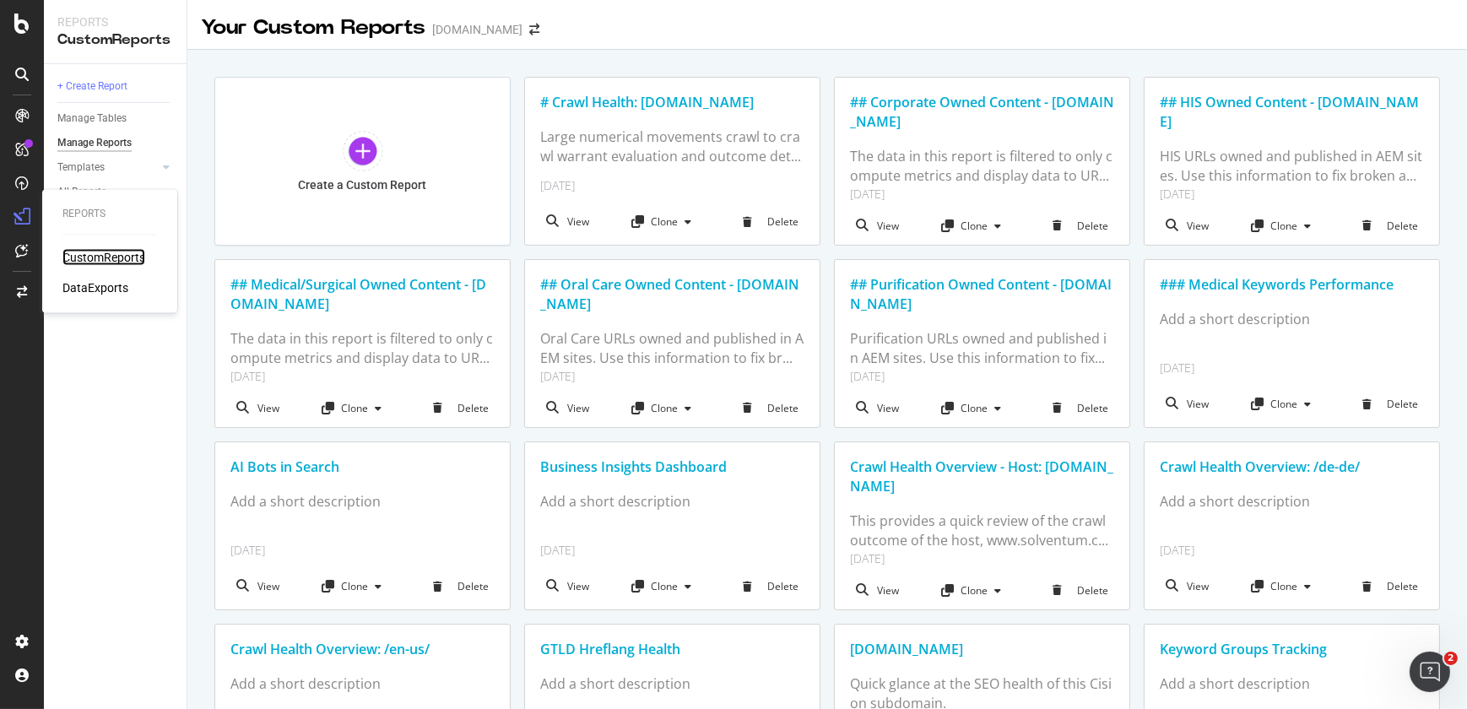
click at [90, 254] on div "CustomReports" at bounding box center [103, 257] width 83 height 17
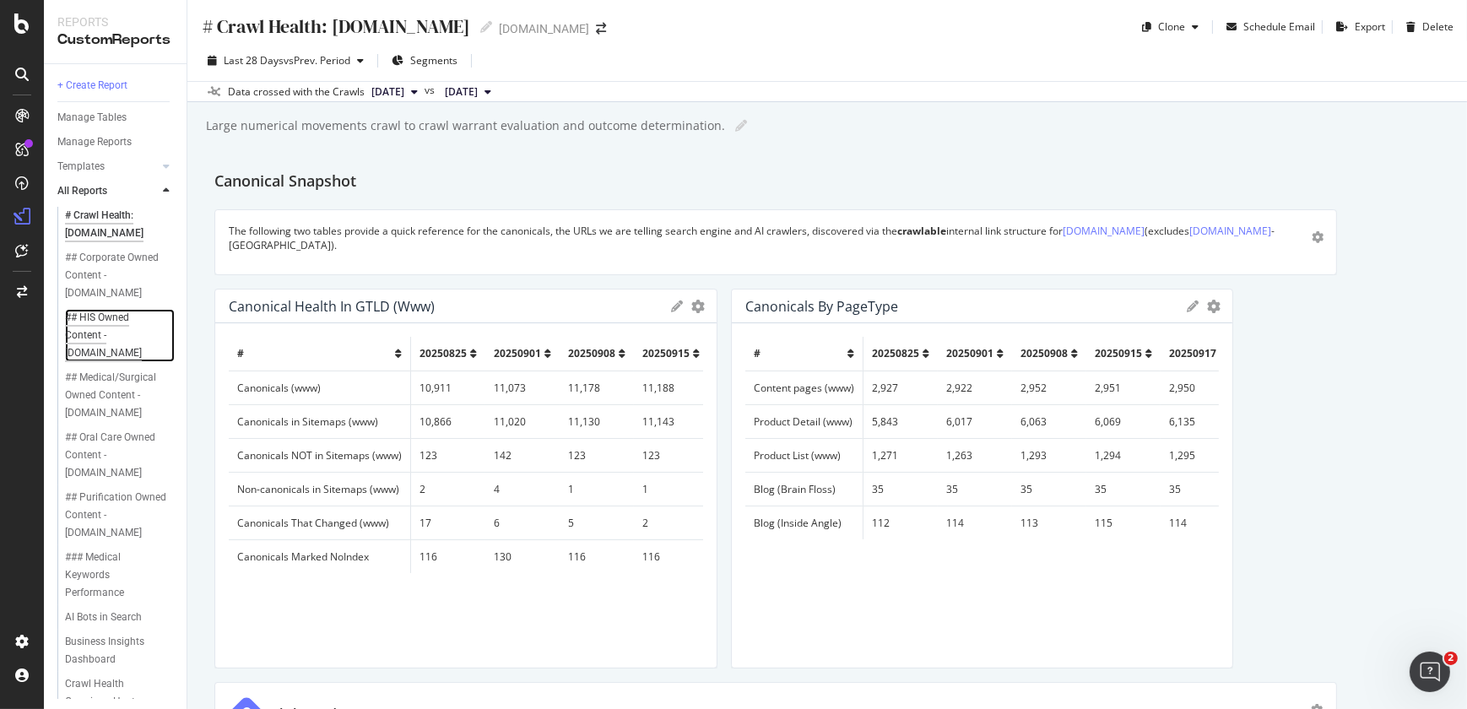
click at [96, 327] on div "## HIS Owned Content - solventum.com" at bounding box center [115, 335] width 100 height 53
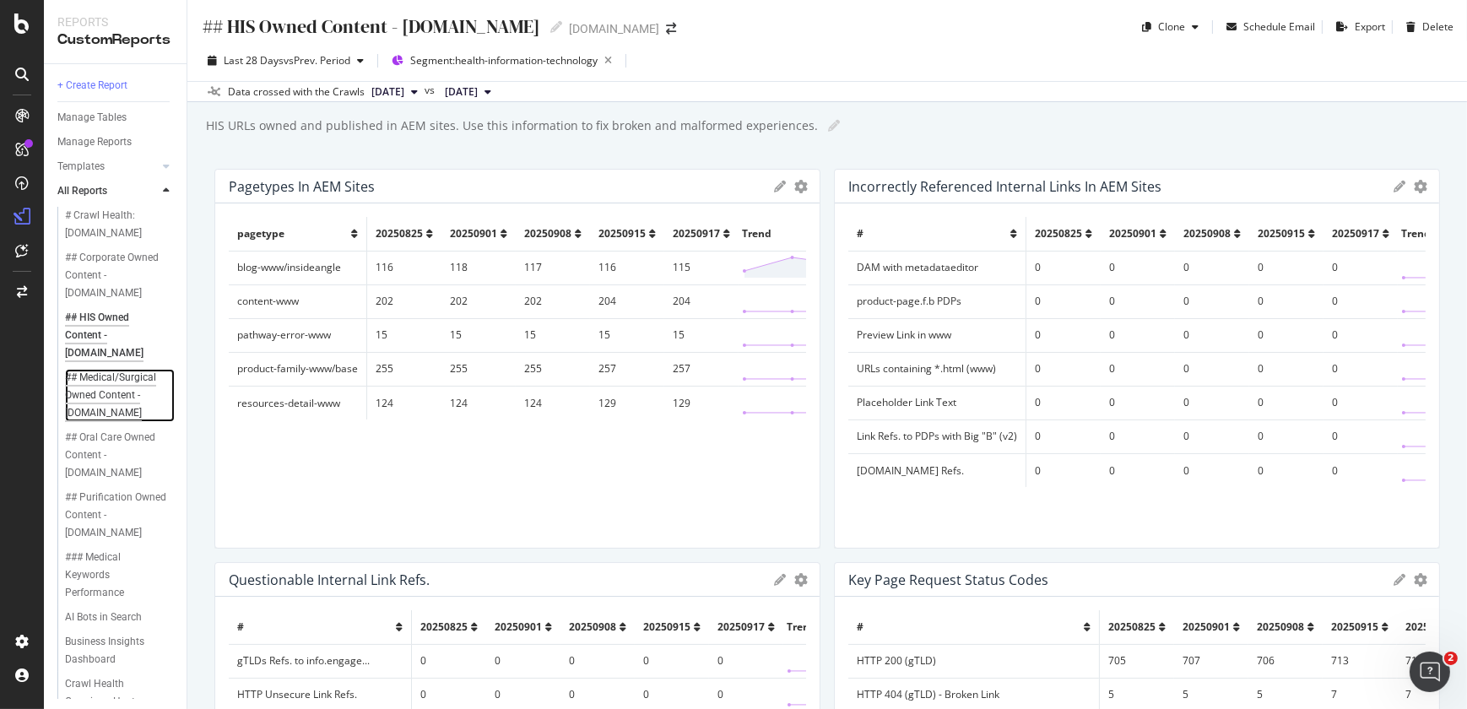
click at [100, 393] on div "## Medical/Surgical Owned Content - solventum.com" at bounding box center [116, 395] width 103 height 53
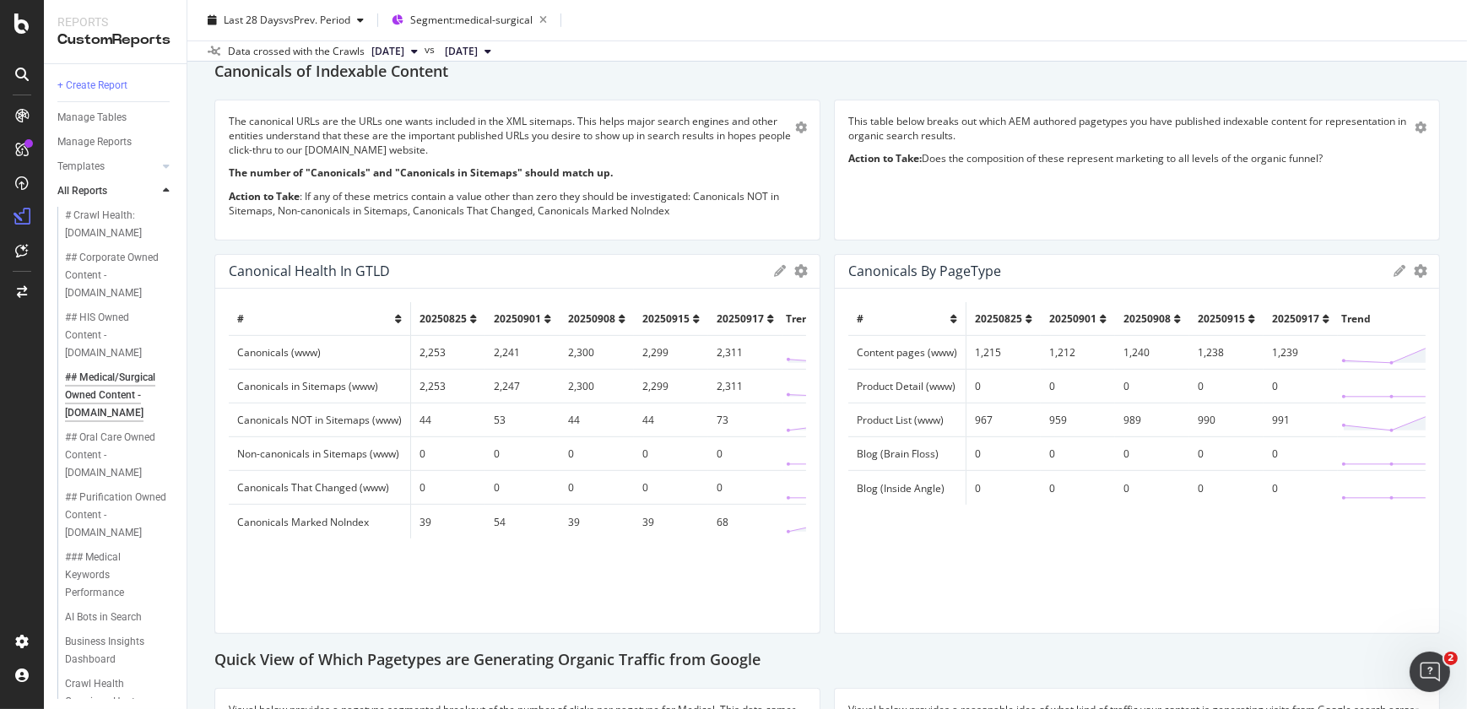
scroll to position [963, 0]
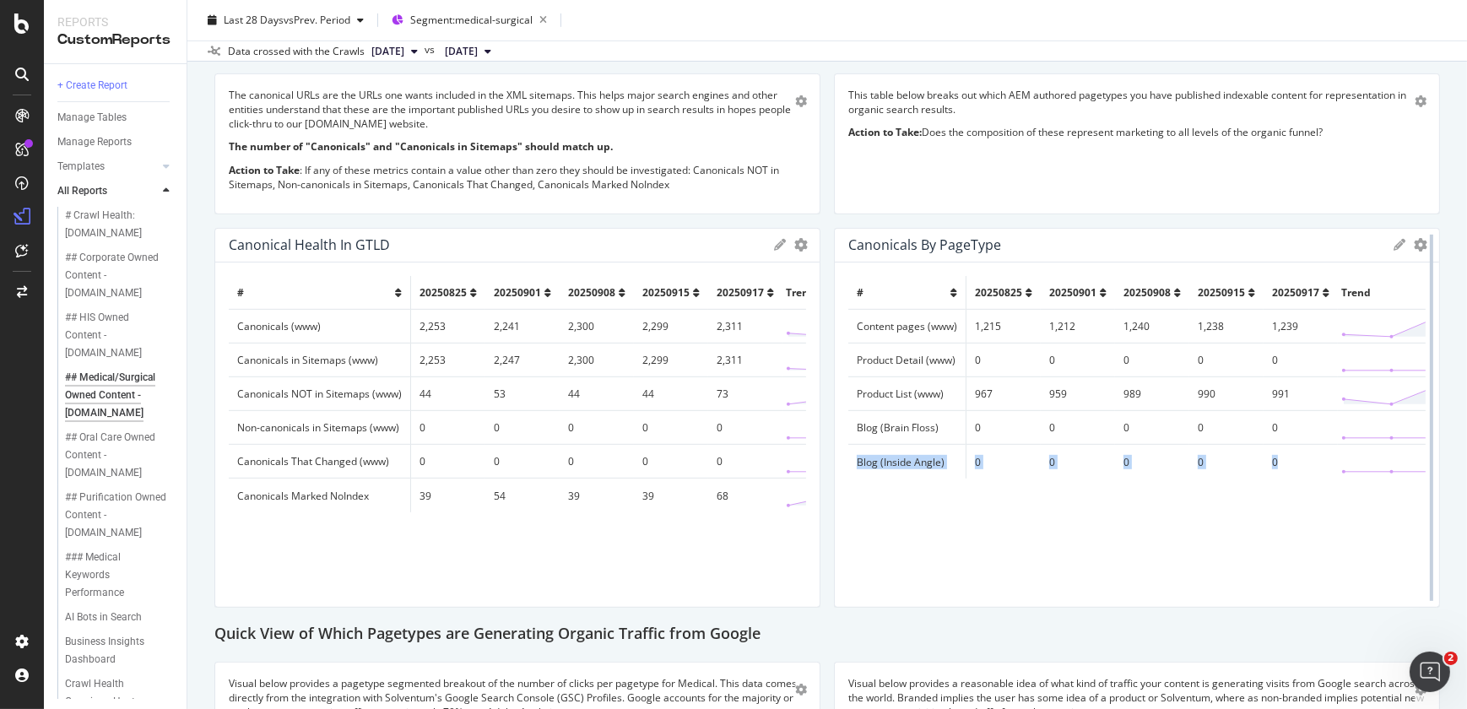
drag, startPoint x: 1451, startPoint y: 409, endPoint x: 1422, endPoint y: 519, distance: 113.6
click at [1422, 519] on div "## Medical/Surgical Owned Content - solventum.com ## Medical/Surgical Owned Con…" at bounding box center [827, 354] width 1280 height 709
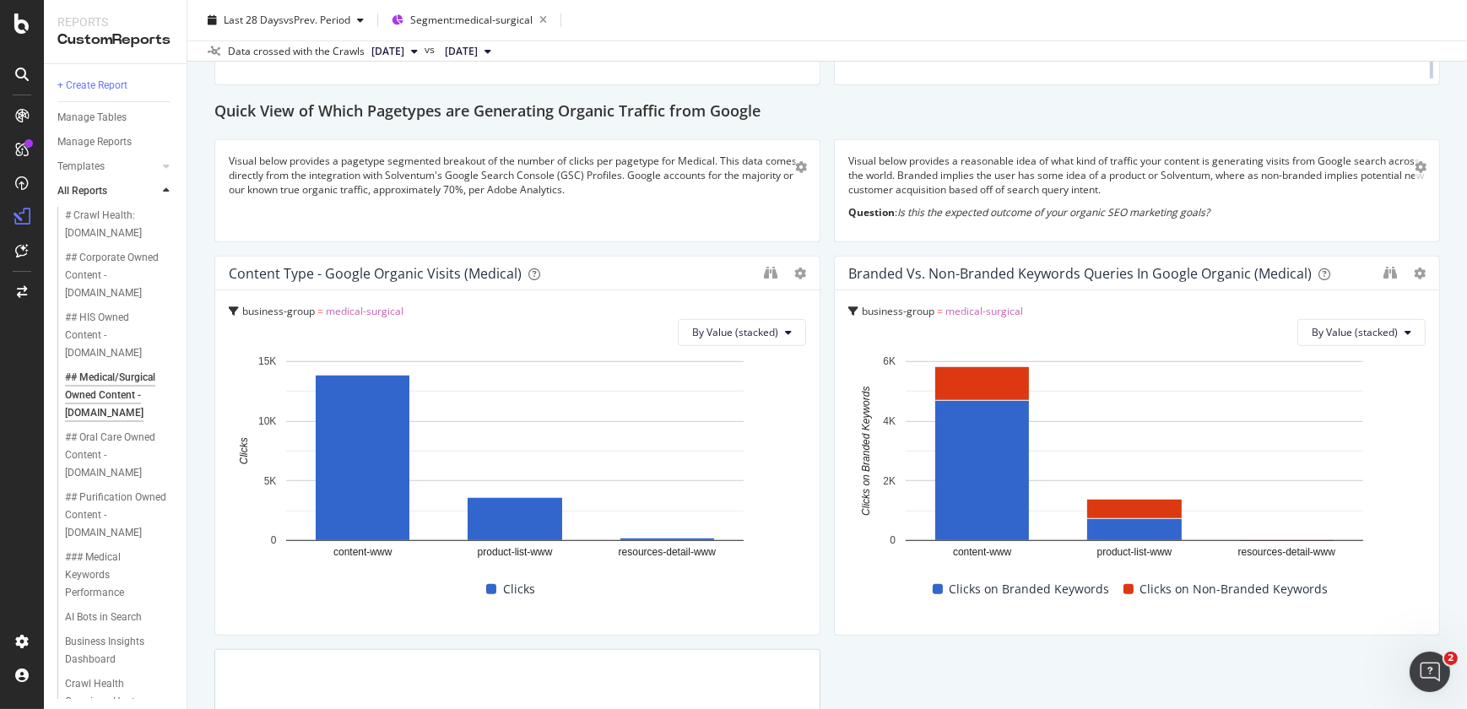
scroll to position [1459, 0]
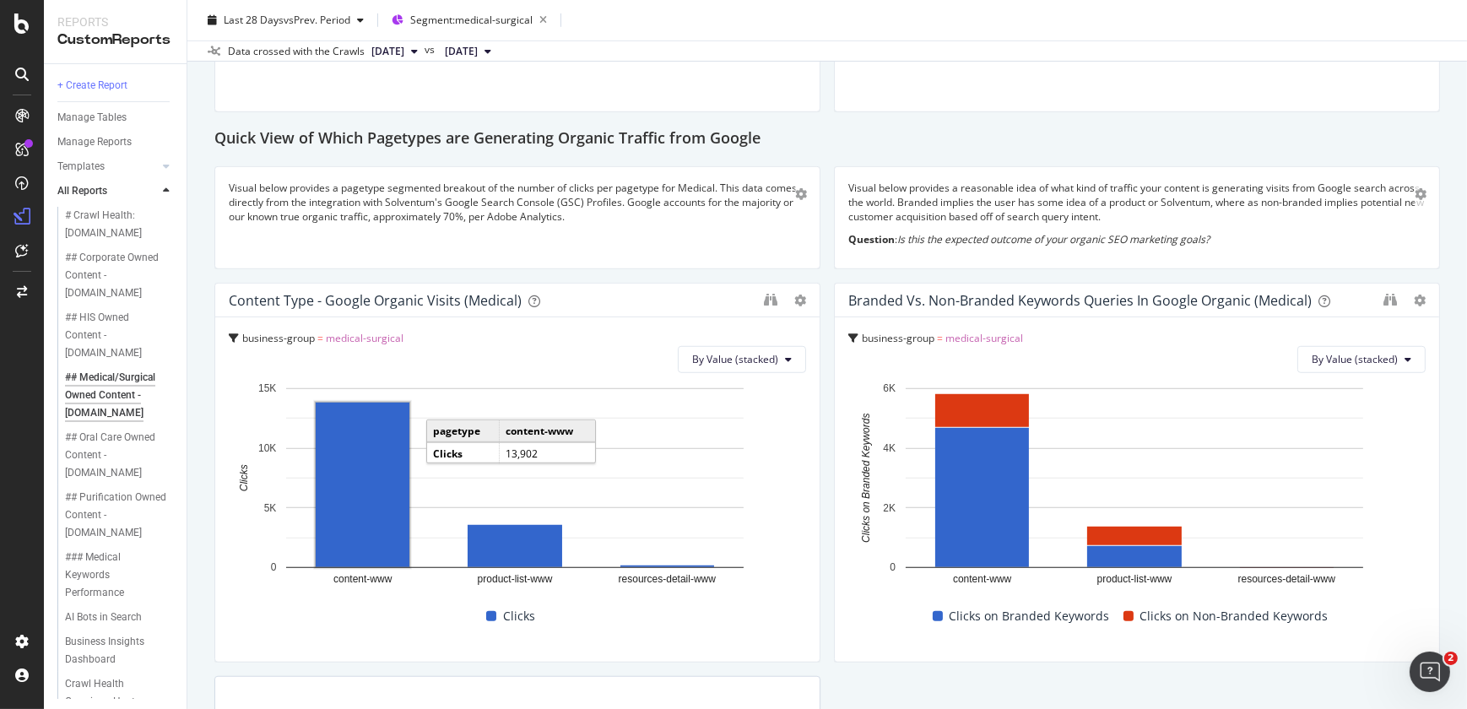
click at [362, 517] on rect "A chart." at bounding box center [363, 485] width 94 height 165
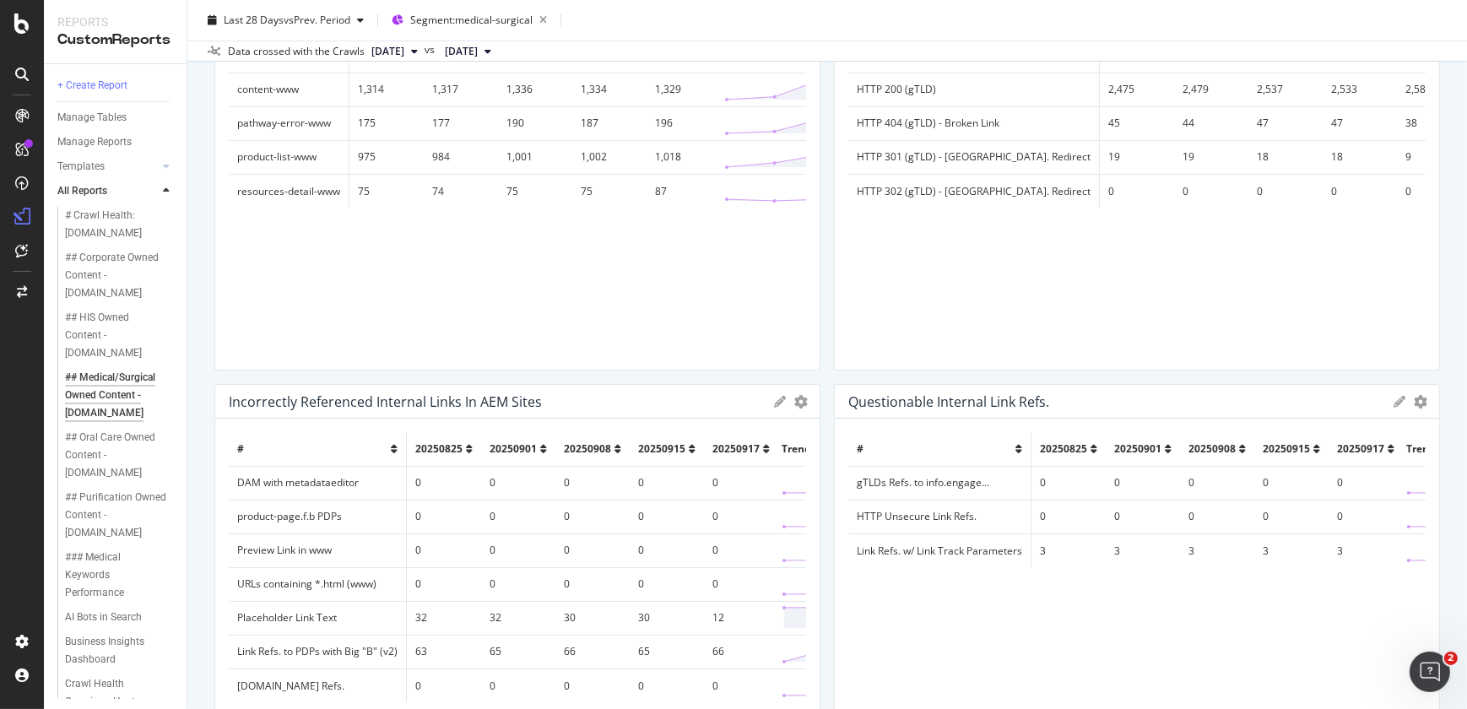
scroll to position [0, 0]
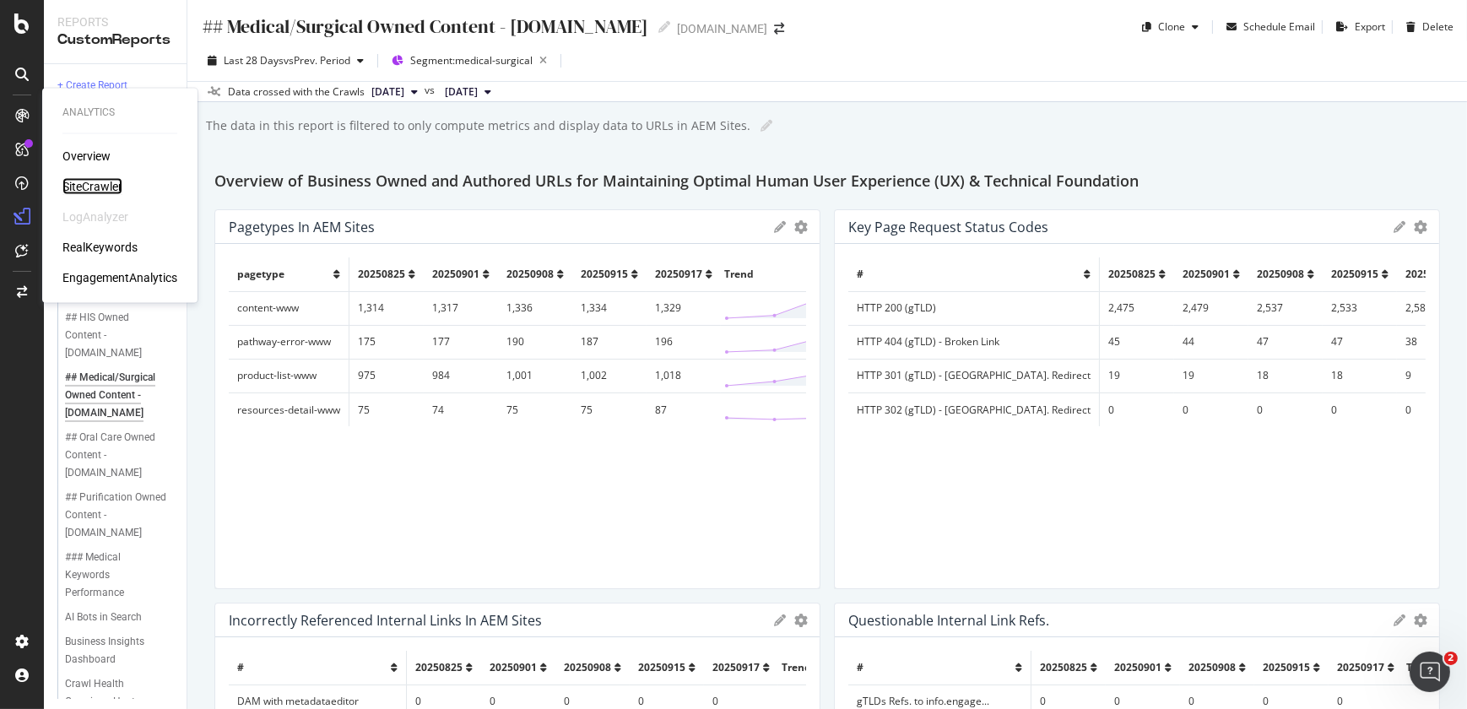
click at [88, 187] on div "SiteCrawler" at bounding box center [92, 186] width 60 height 17
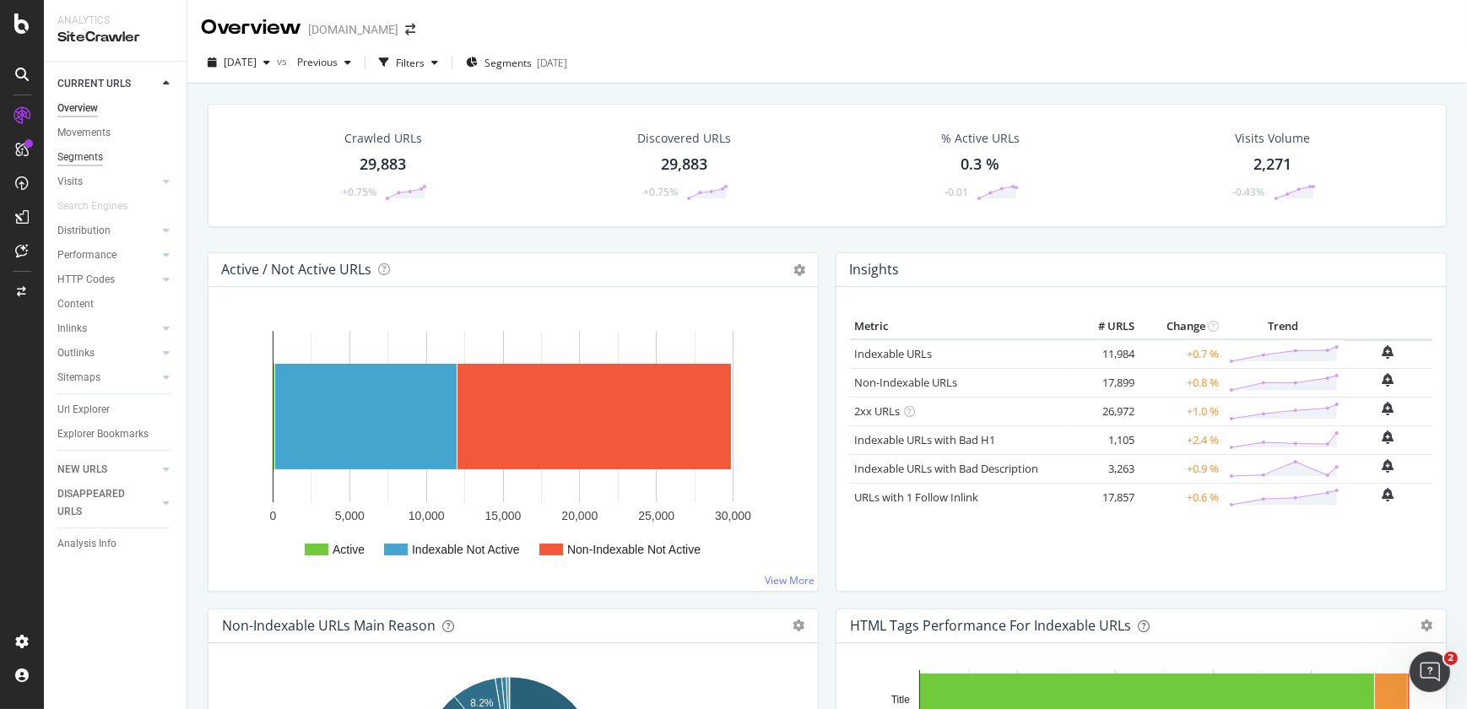
click at [94, 154] on div "Segments" at bounding box center [80, 158] width 46 height 18
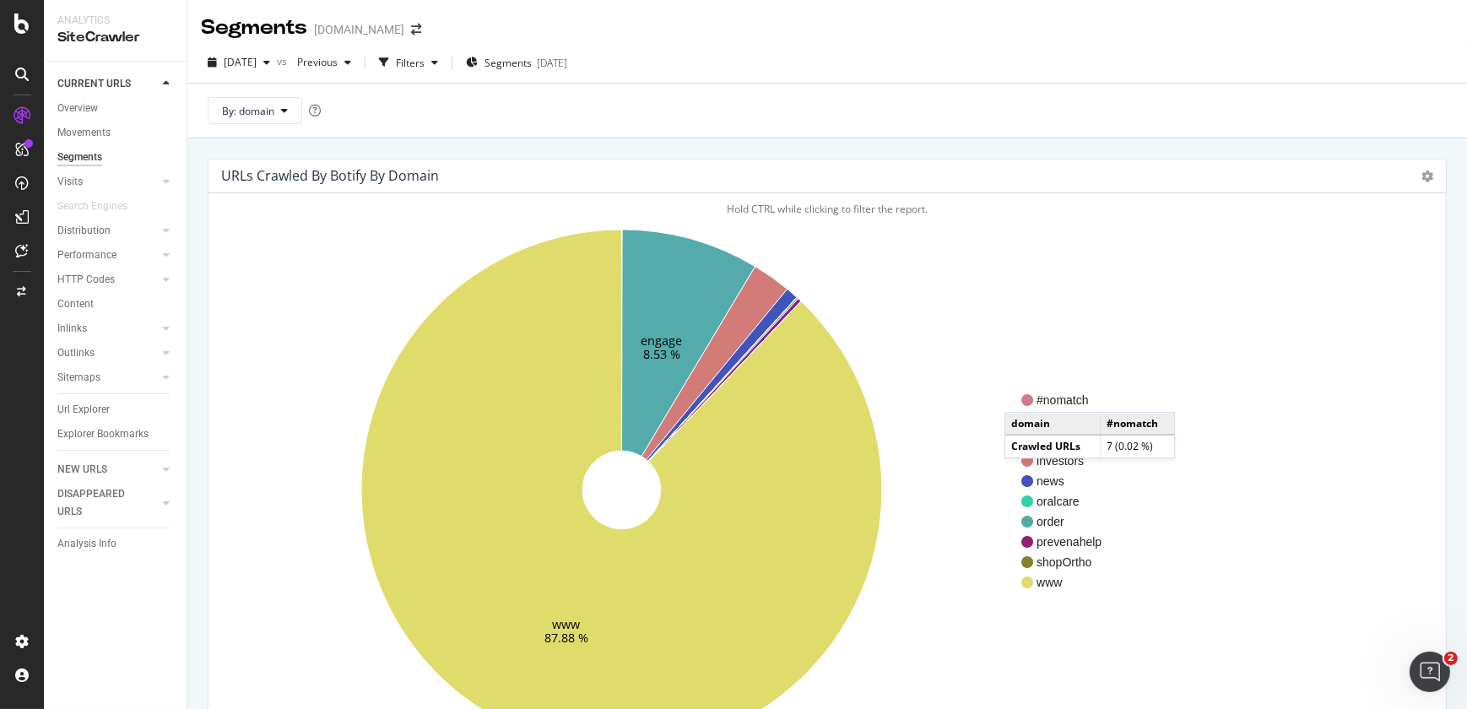
click at [1021, 395] on icon at bounding box center [1027, 400] width 12 height 12
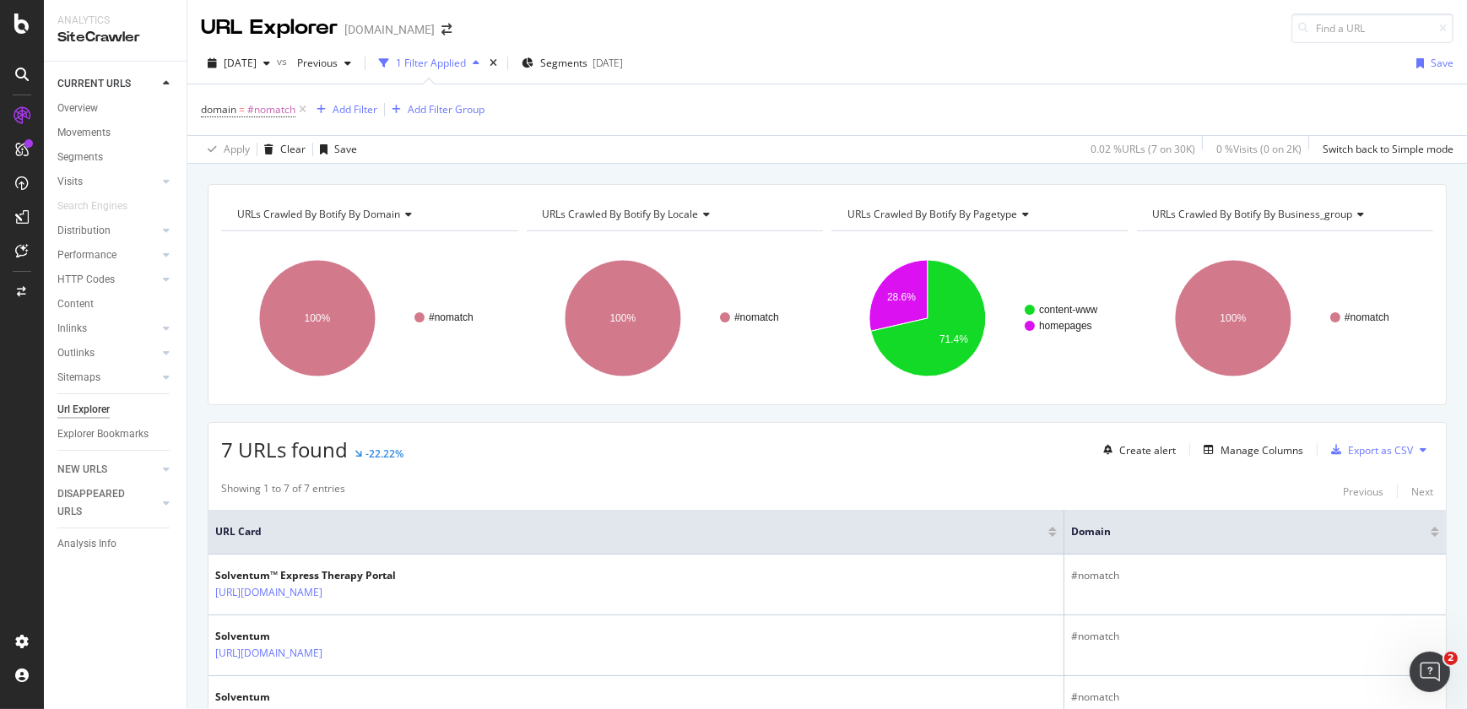
click at [80, 405] on div "Url Explorer" at bounding box center [83, 410] width 52 height 18
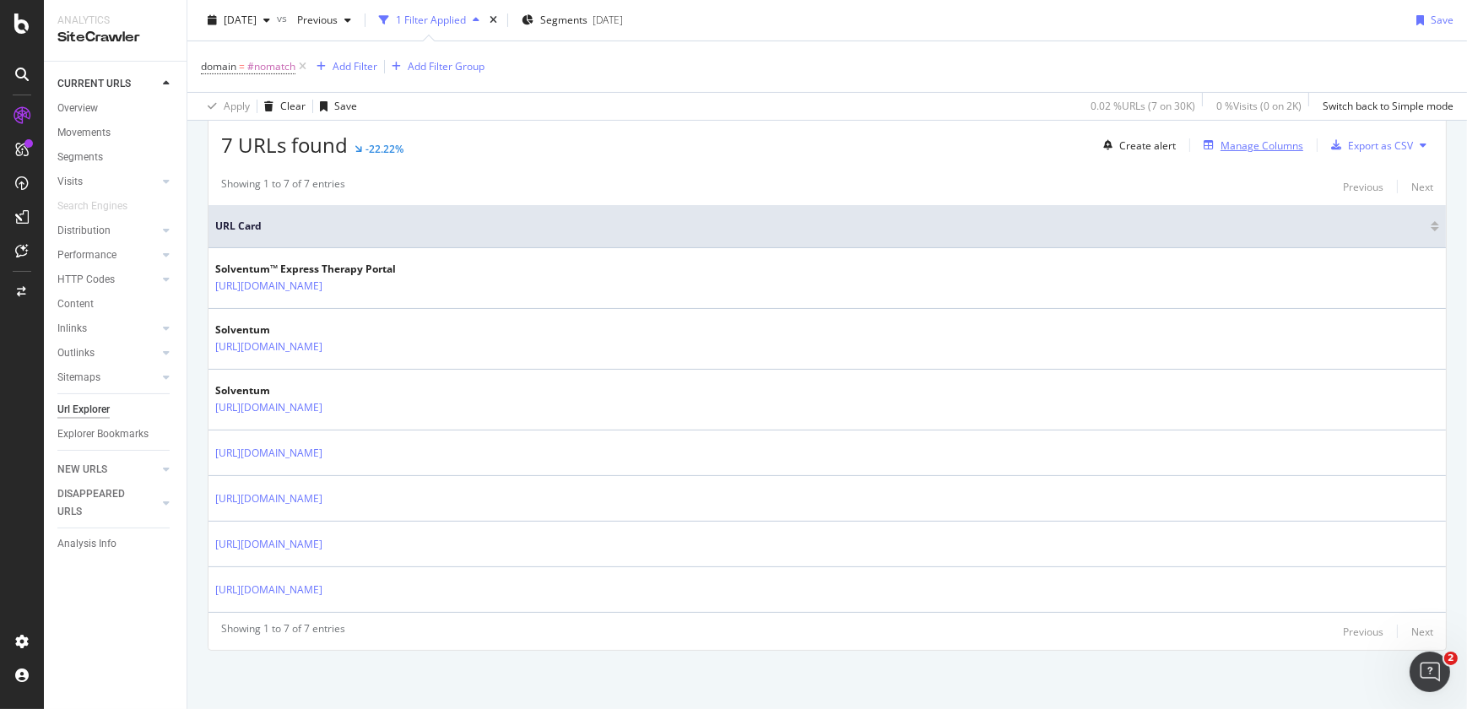
click at [1248, 149] on div "Manage Columns" at bounding box center [1262, 145] width 83 height 14
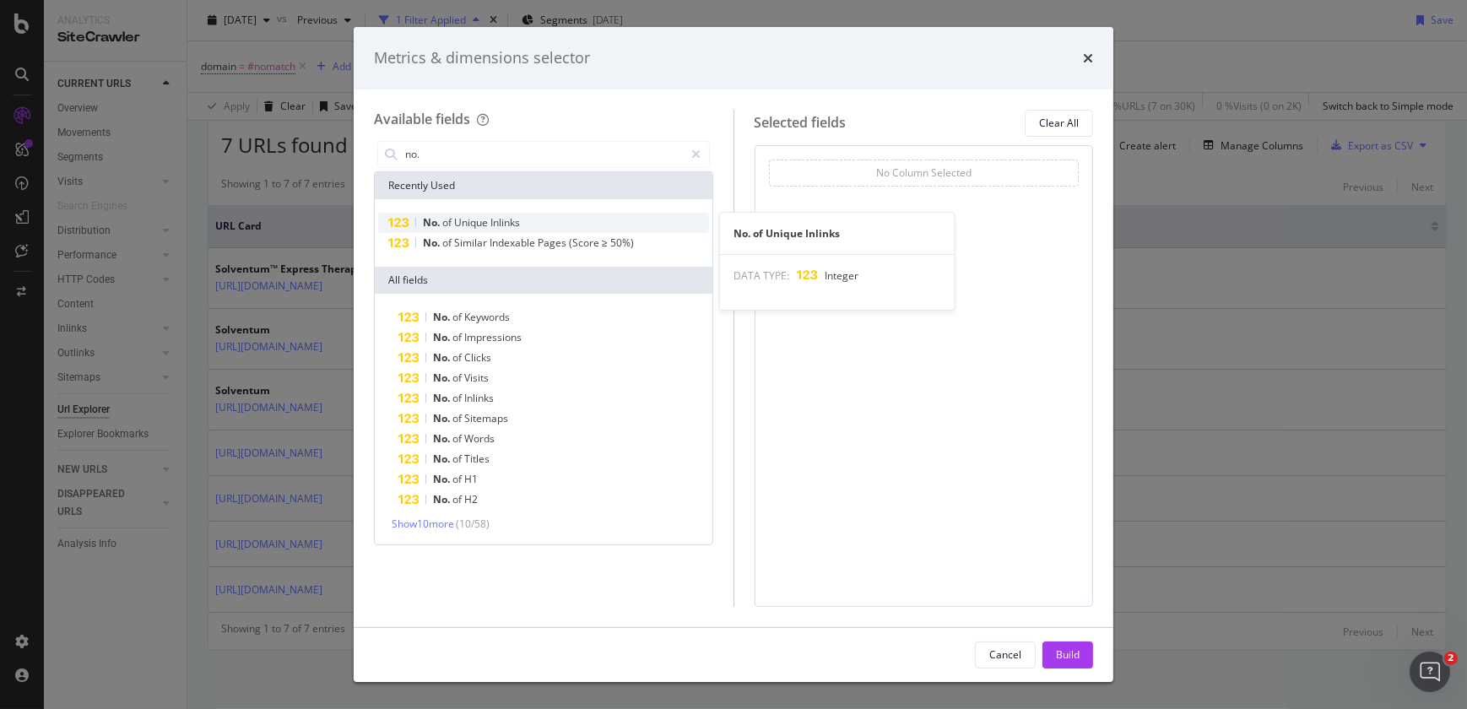
type input "no."
click at [515, 219] on span "Inlinks" at bounding box center [505, 222] width 30 height 14
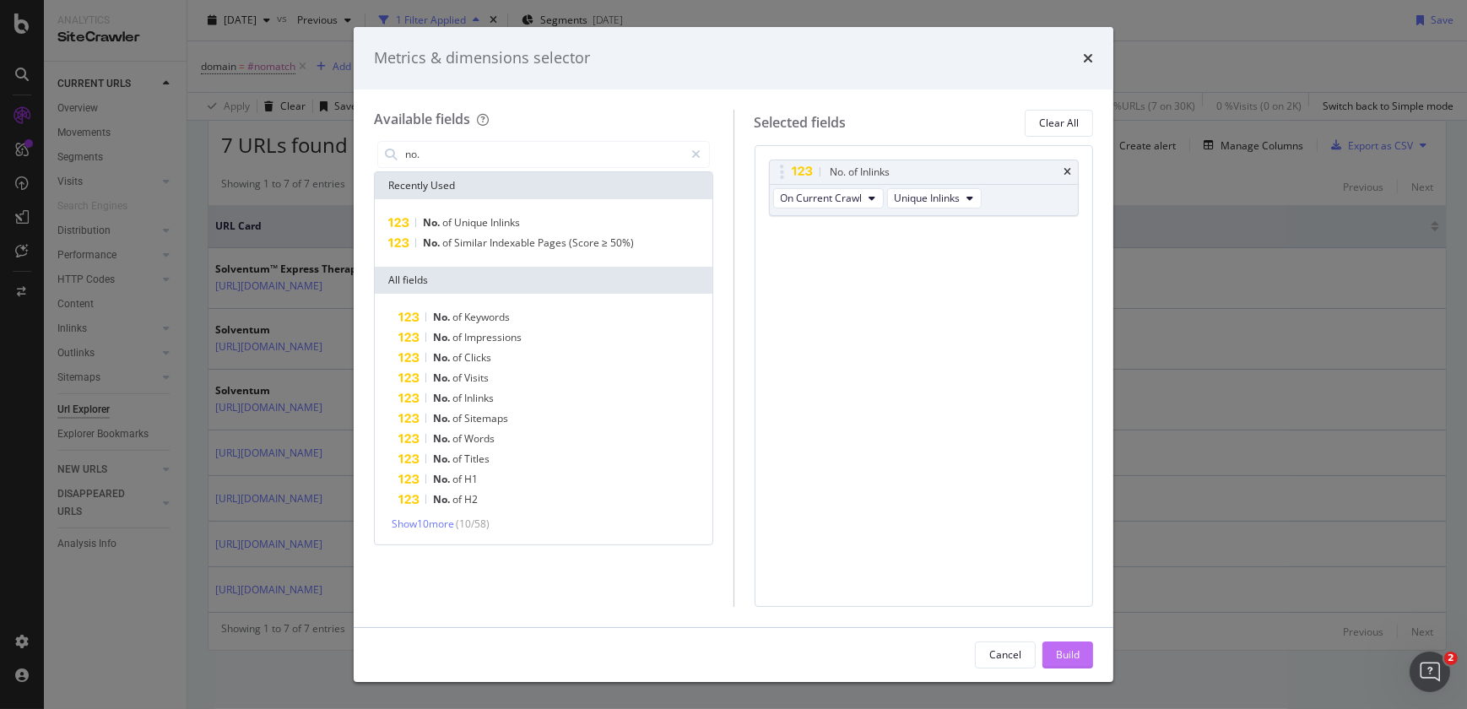
click at [1081, 651] on button "Build" at bounding box center [1068, 655] width 51 height 27
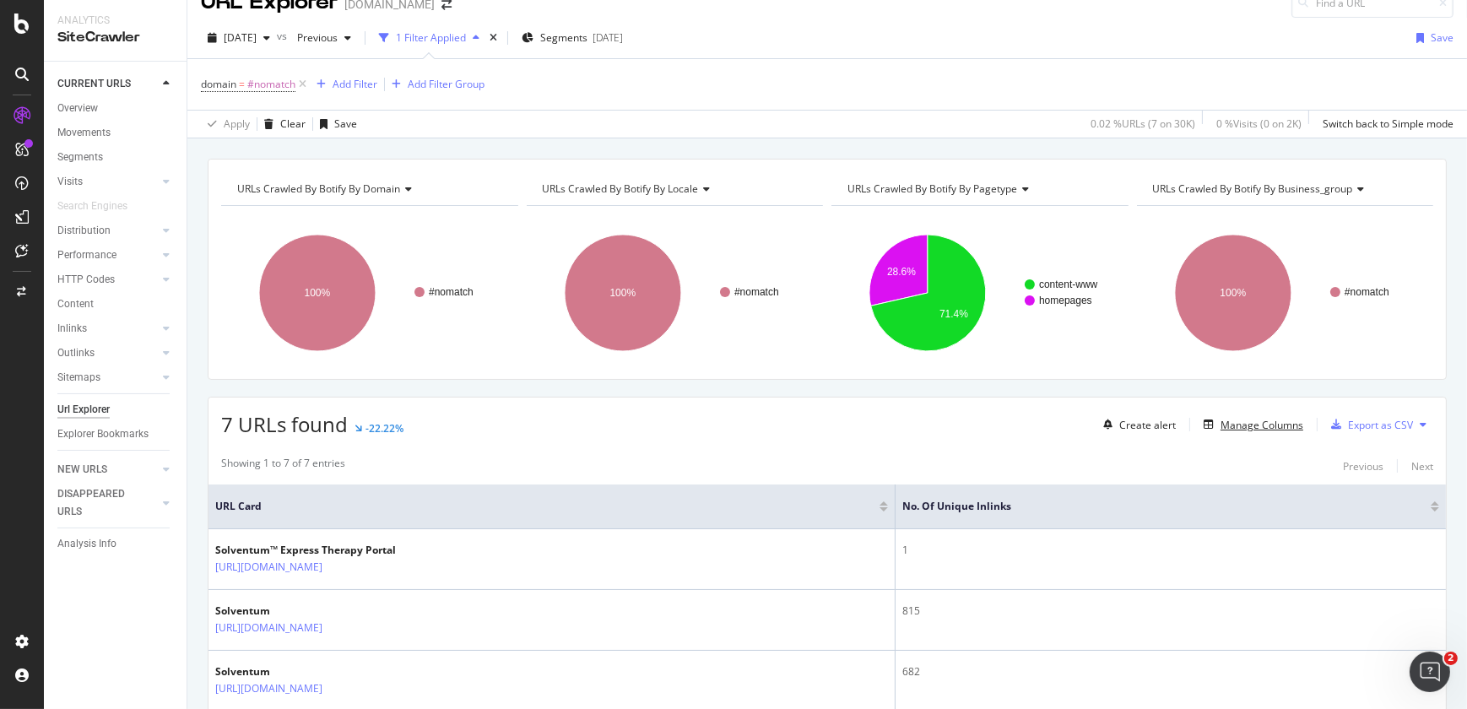
scroll to position [306, 0]
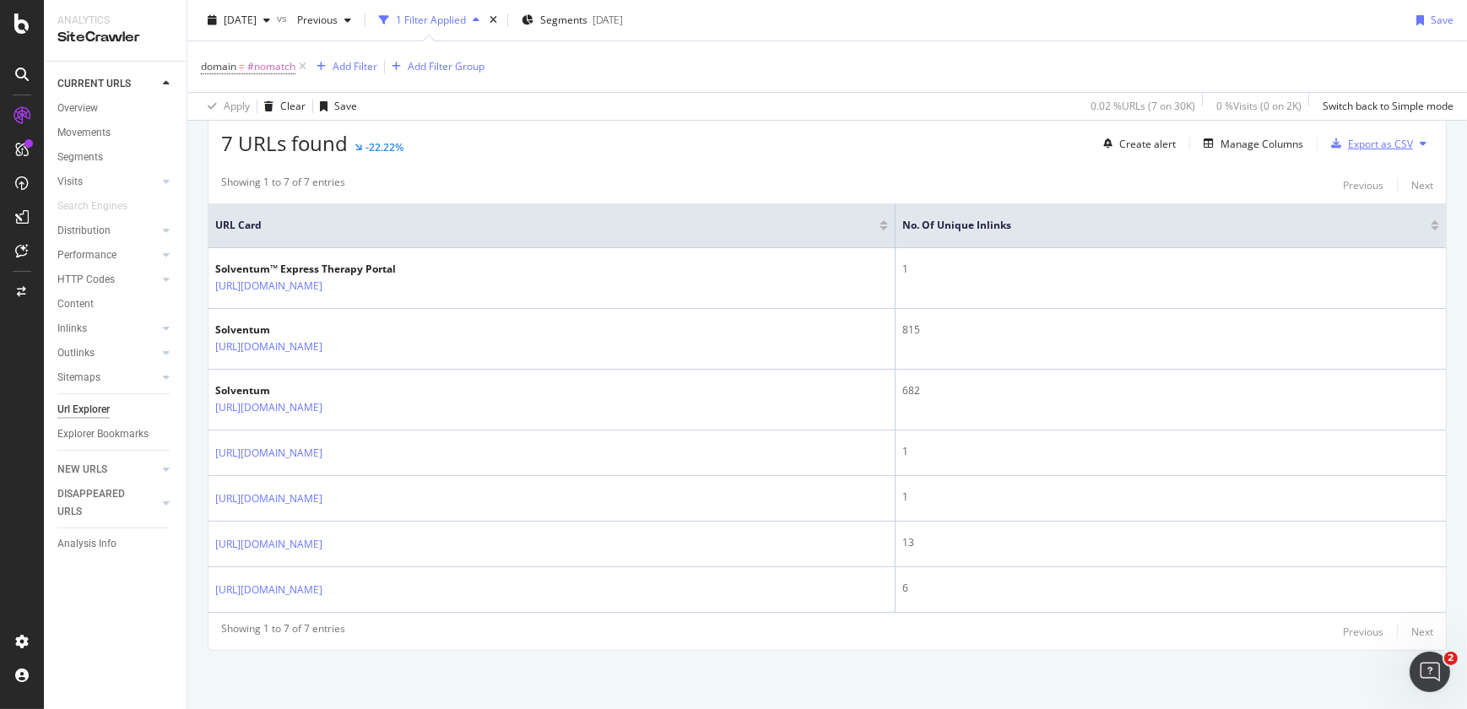
click at [1352, 147] on div "Export as CSV" at bounding box center [1380, 144] width 65 height 14
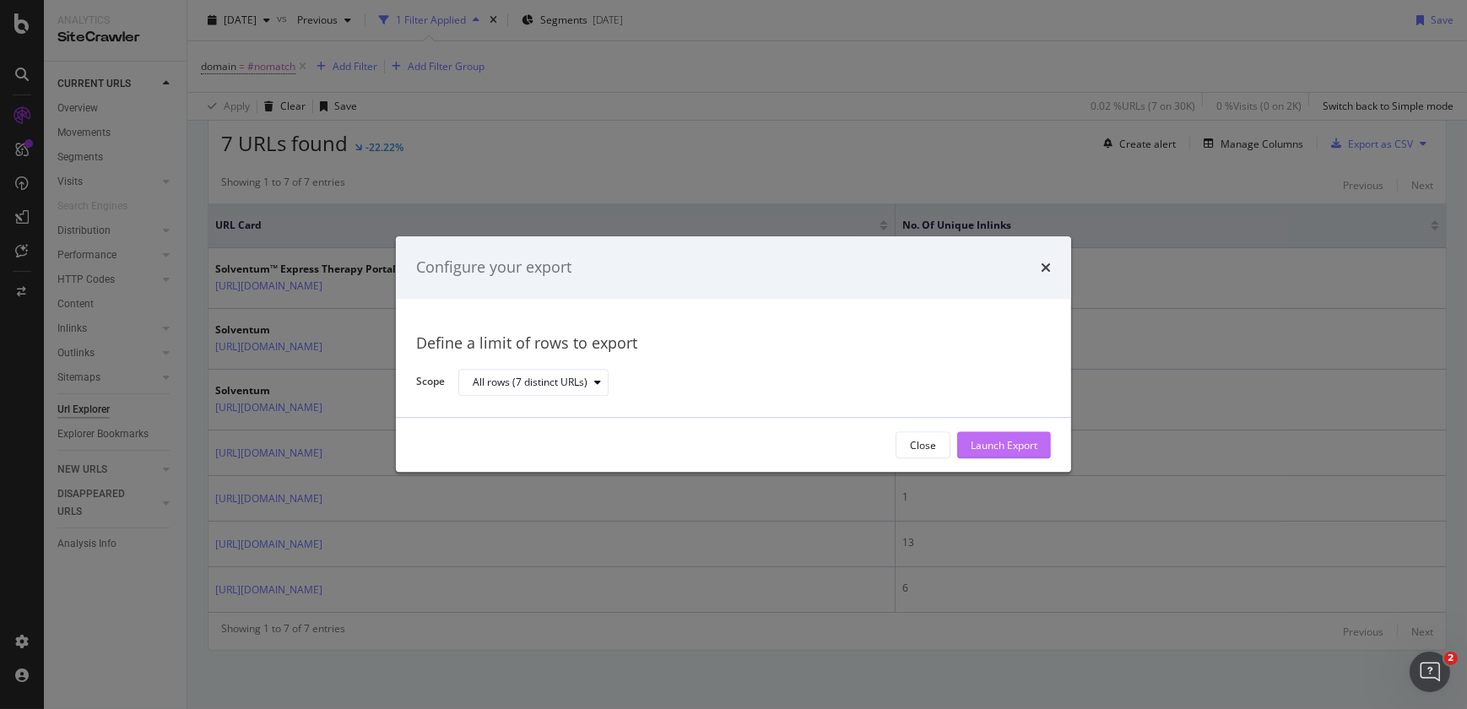
click at [980, 452] on div "Launch Export" at bounding box center [1004, 445] width 67 height 14
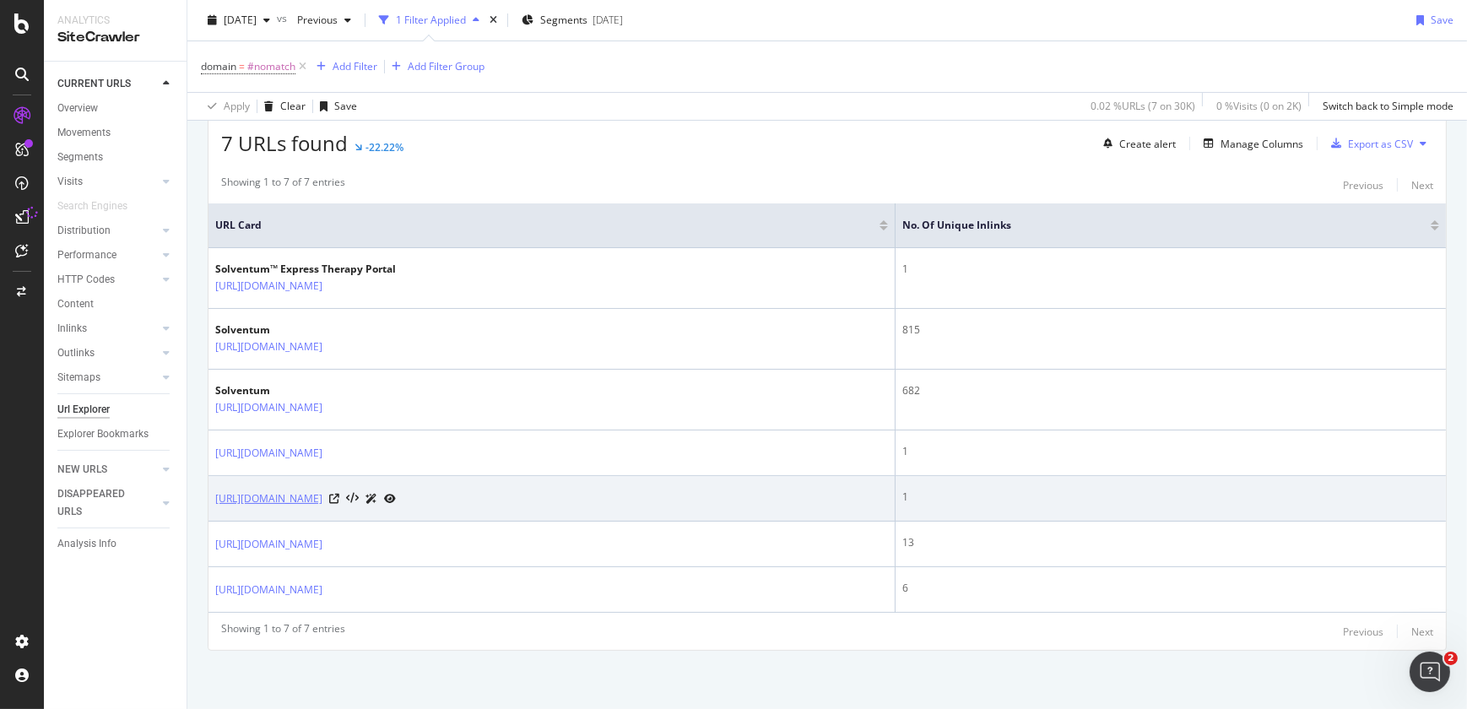
click at [322, 499] on link "https://new.solventum.com/" at bounding box center [268, 498] width 107 height 17
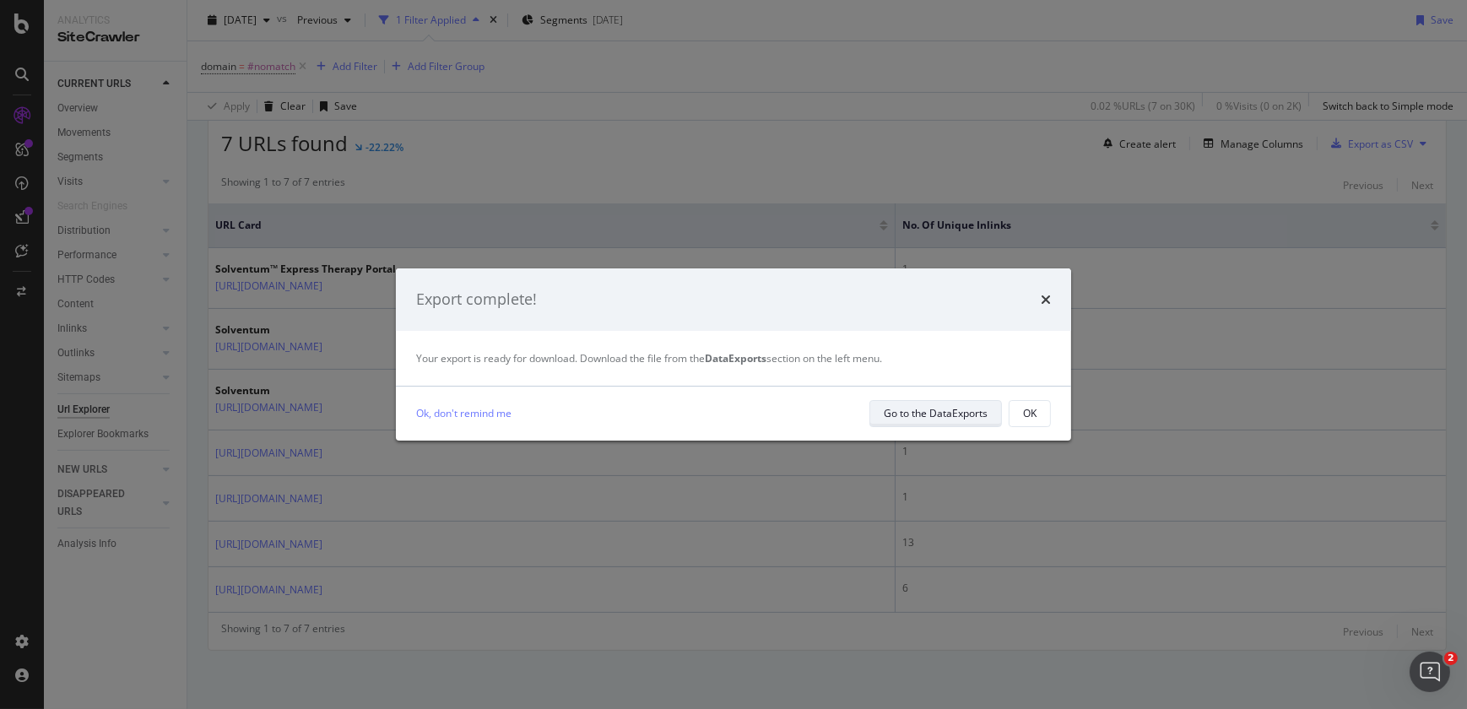
click at [989, 420] on button "Go to the DataExports" at bounding box center [935, 413] width 133 height 27
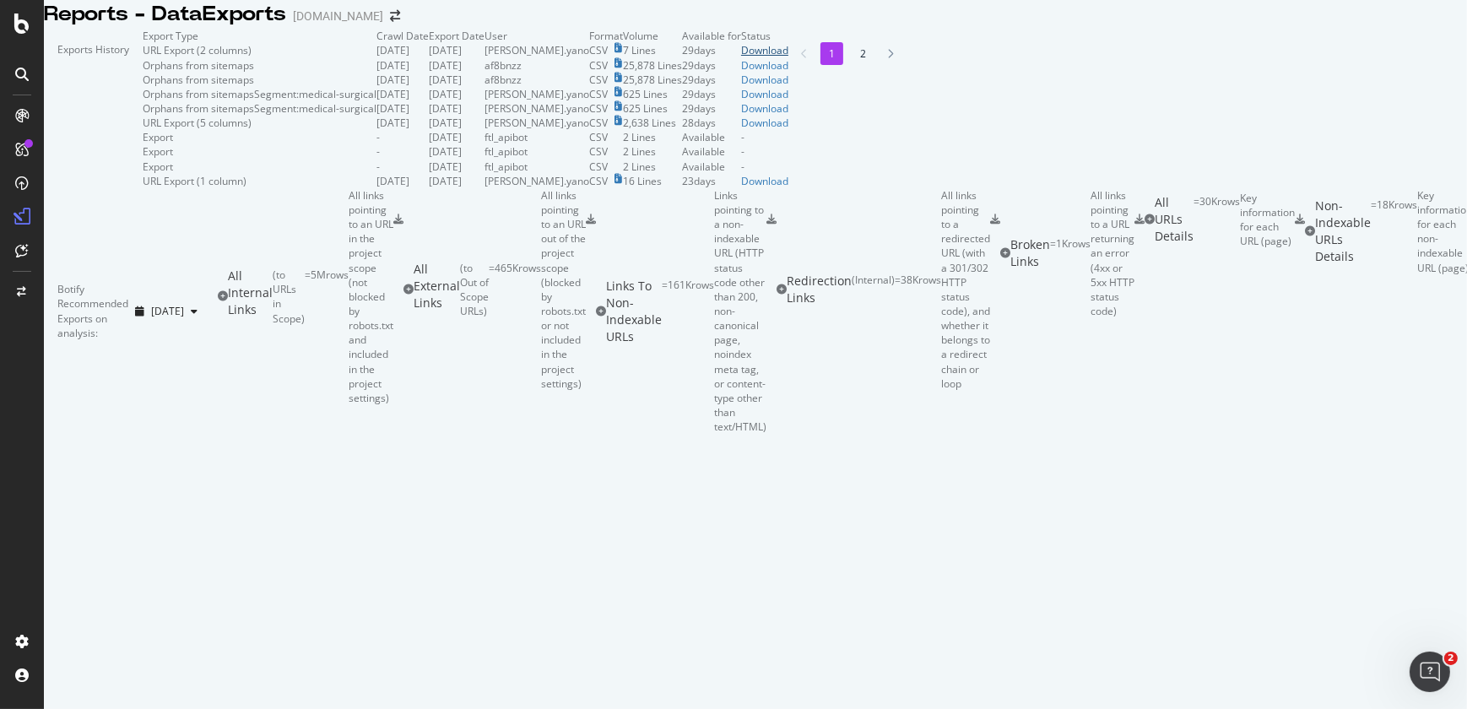
click at [788, 57] on div "Download" at bounding box center [764, 50] width 47 height 14
click at [69, 545] on div "Settings" at bounding box center [87, 552] width 71 height 14
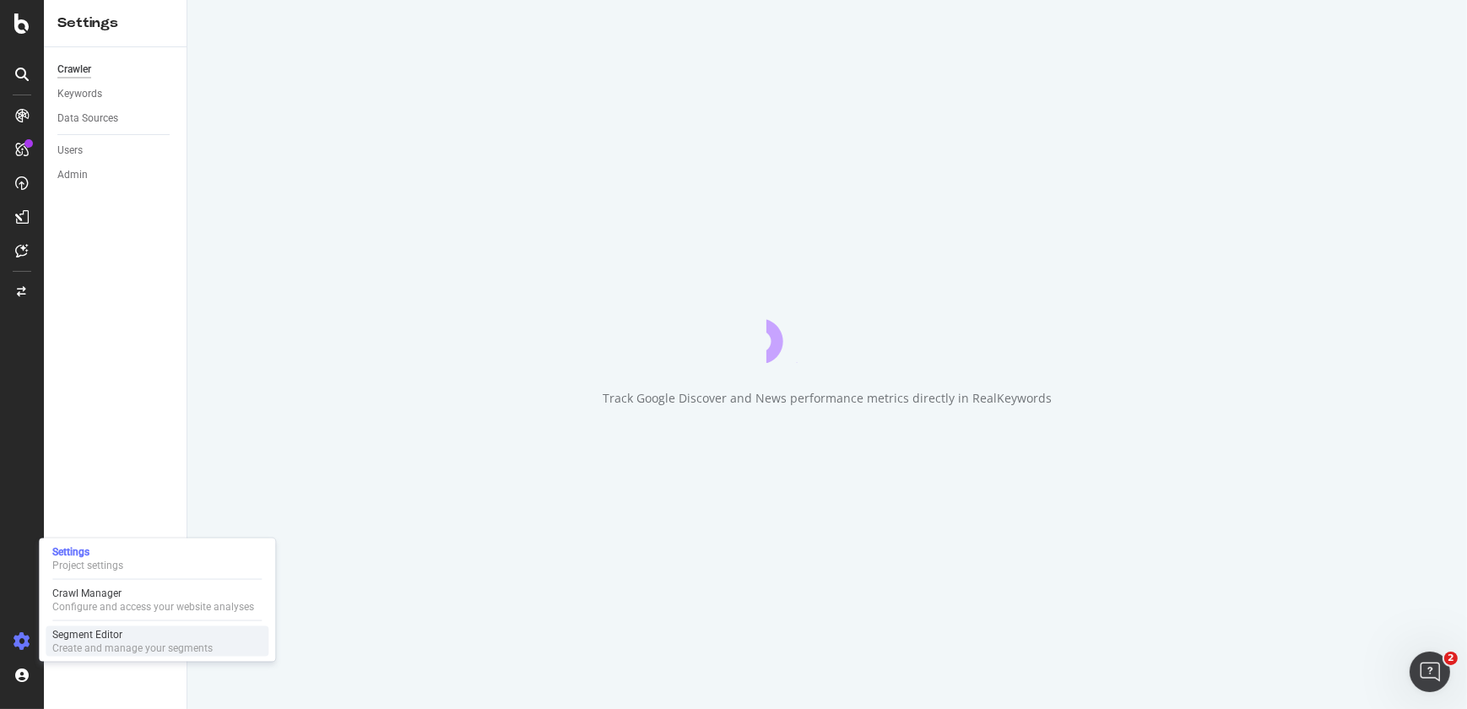
click at [79, 635] on div "Segment Editor" at bounding box center [132, 635] width 160 height 14
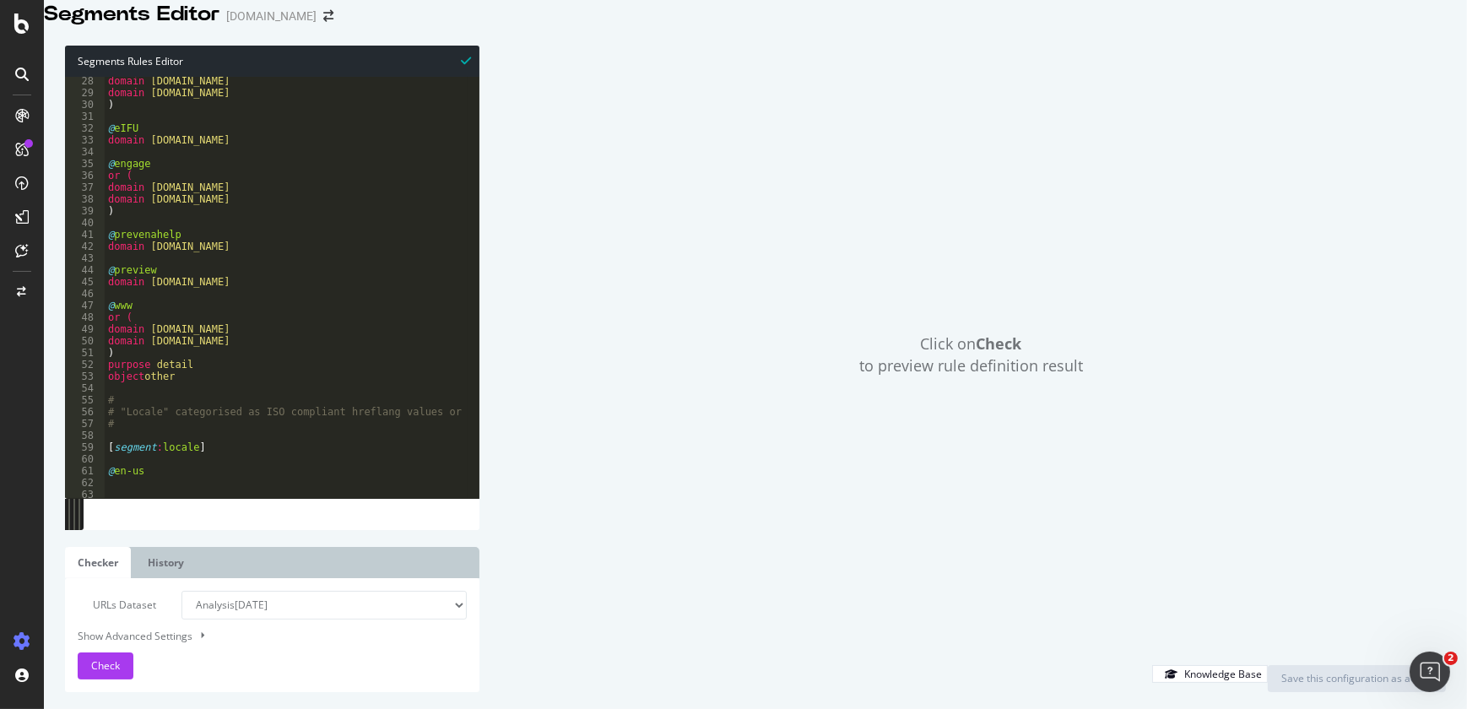
scroll to position [338, 0]
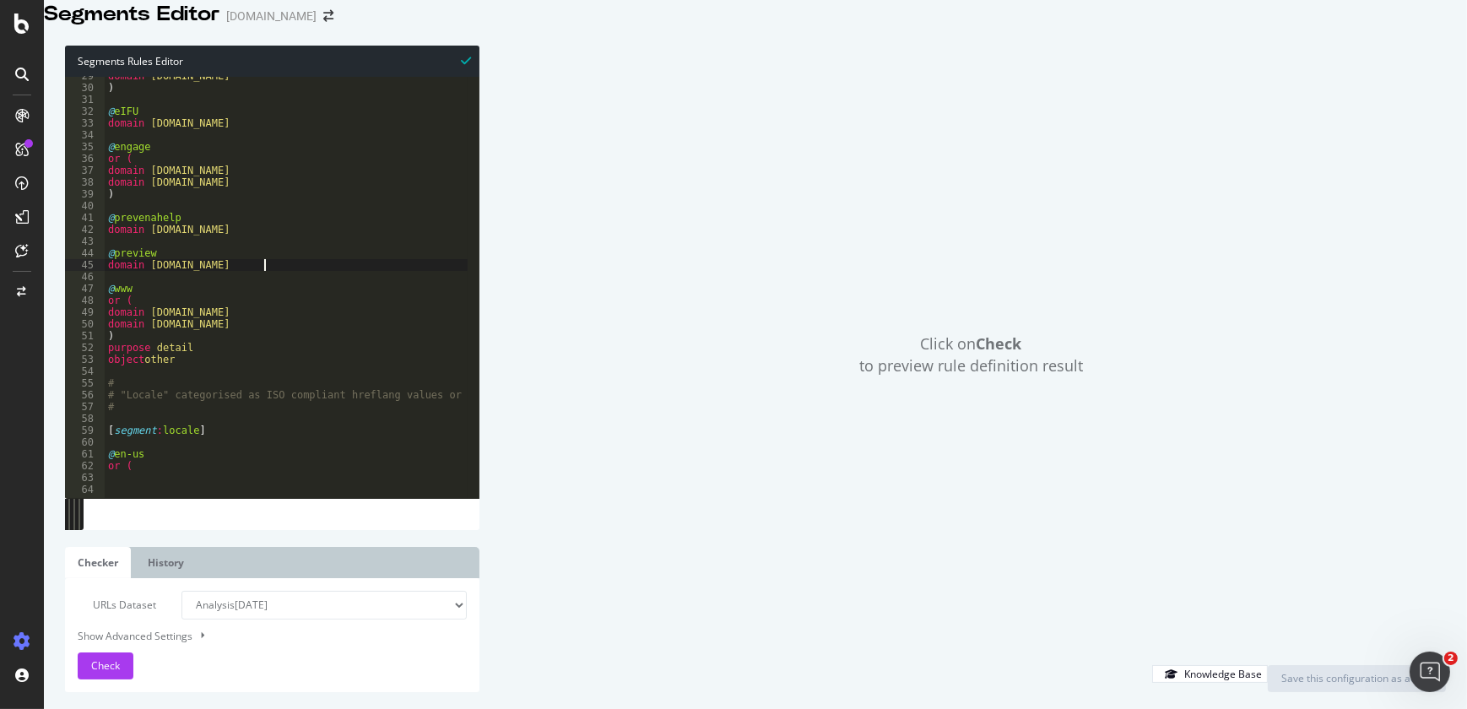
click at [287, 286] on div "domain clarity.solventum.com ) @ eIFU domain eifu.solventum.com @ engage or ( d…" at bounding box center [434, 276] width 658 height 413
type textarea "domain preview.solventum.com"
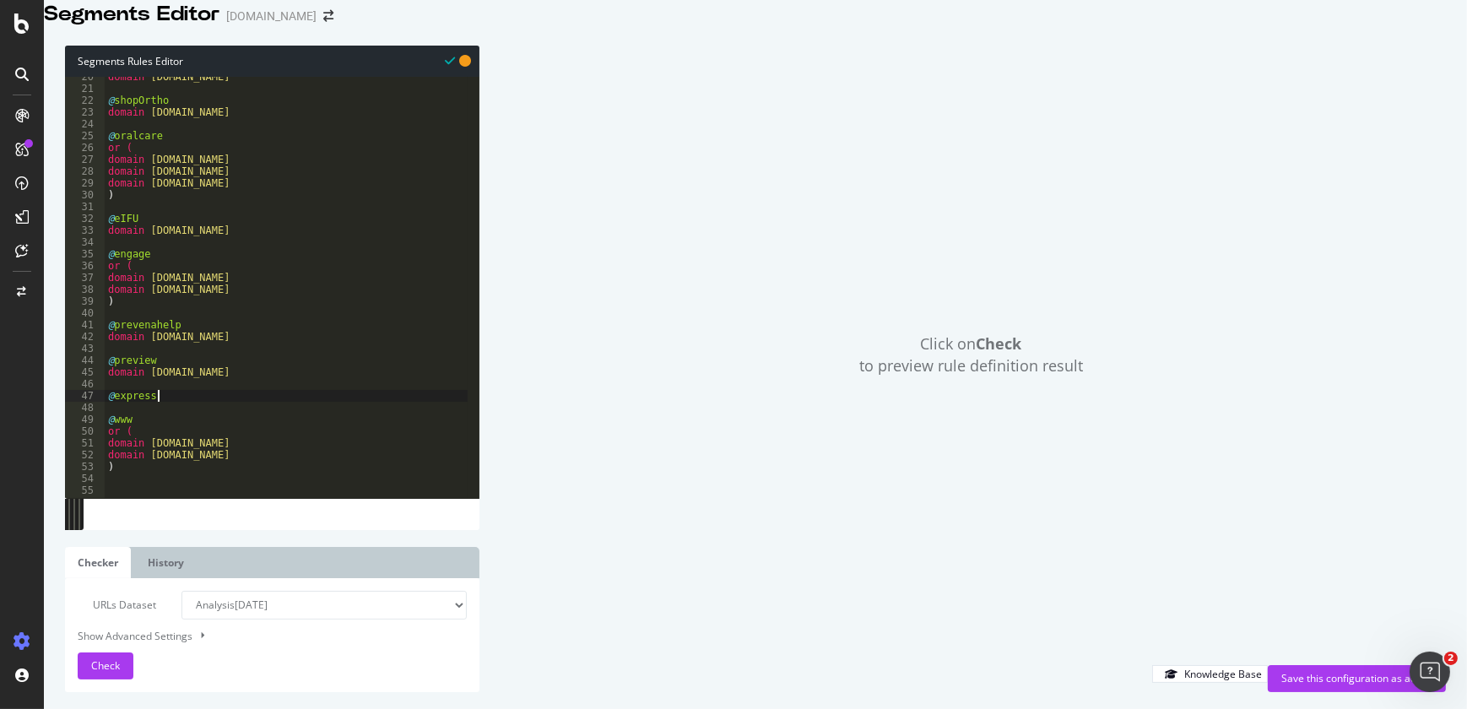
scroll to position [301, 0]
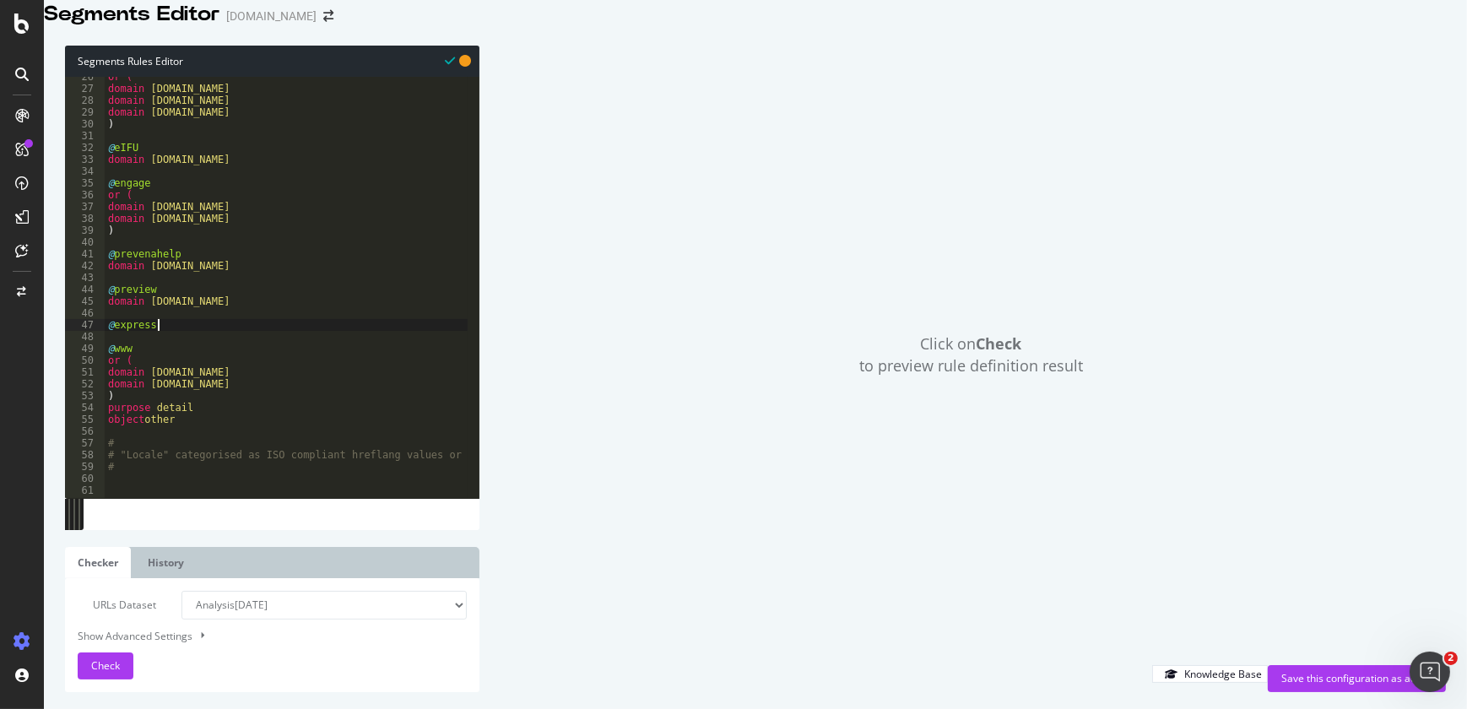
type textarea "@express"
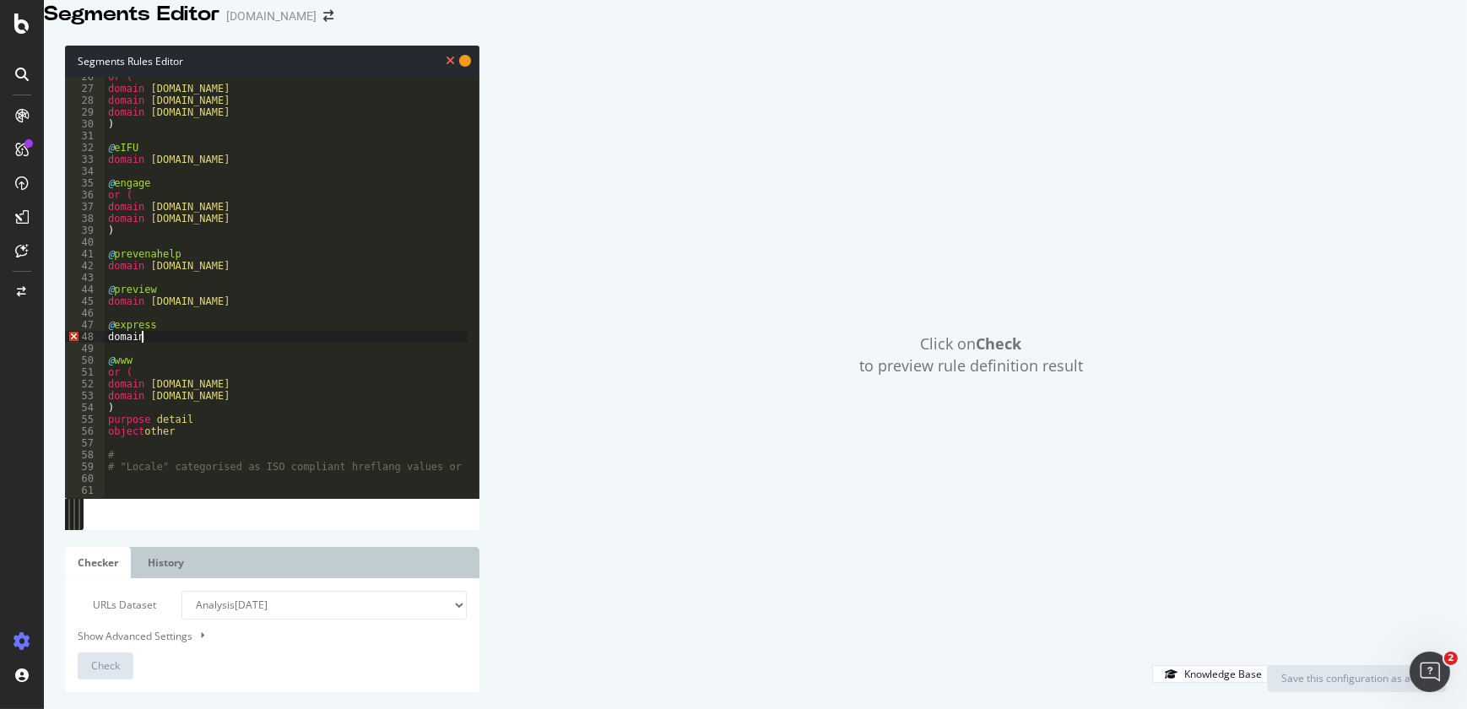
scroll to position [0, 2]
paste textarea "https://express.solventum.com/"
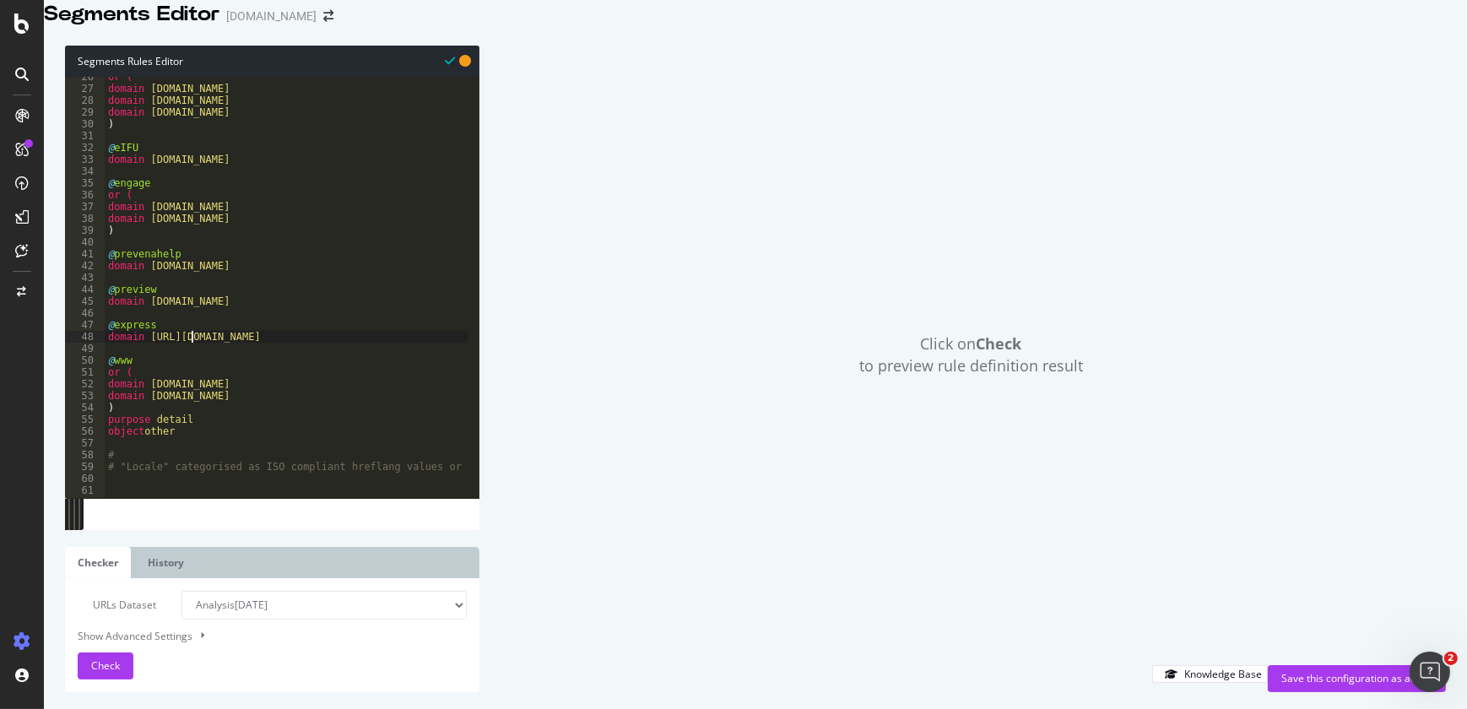
click at [192, 359] on div "or ( domain oralcare.solventum.com domain auth.occ.solventum.com domain clarity…" at bounding box center [434, 277] width 658 height 413
click at [274, 356] on div "or ( domain oralcare.solventum.com domain auth.occ.solventum.com domain clarity…" at bounding box center [434, 277] width 658 height 413
click at [287, 240] on div "or ( domain oralcare.solventum.com domain auth.occ.solventum.com domain clarity…" at bounding box center [434, 277] width 658 height 413
type textarea "domain app.engage.solventum.com"
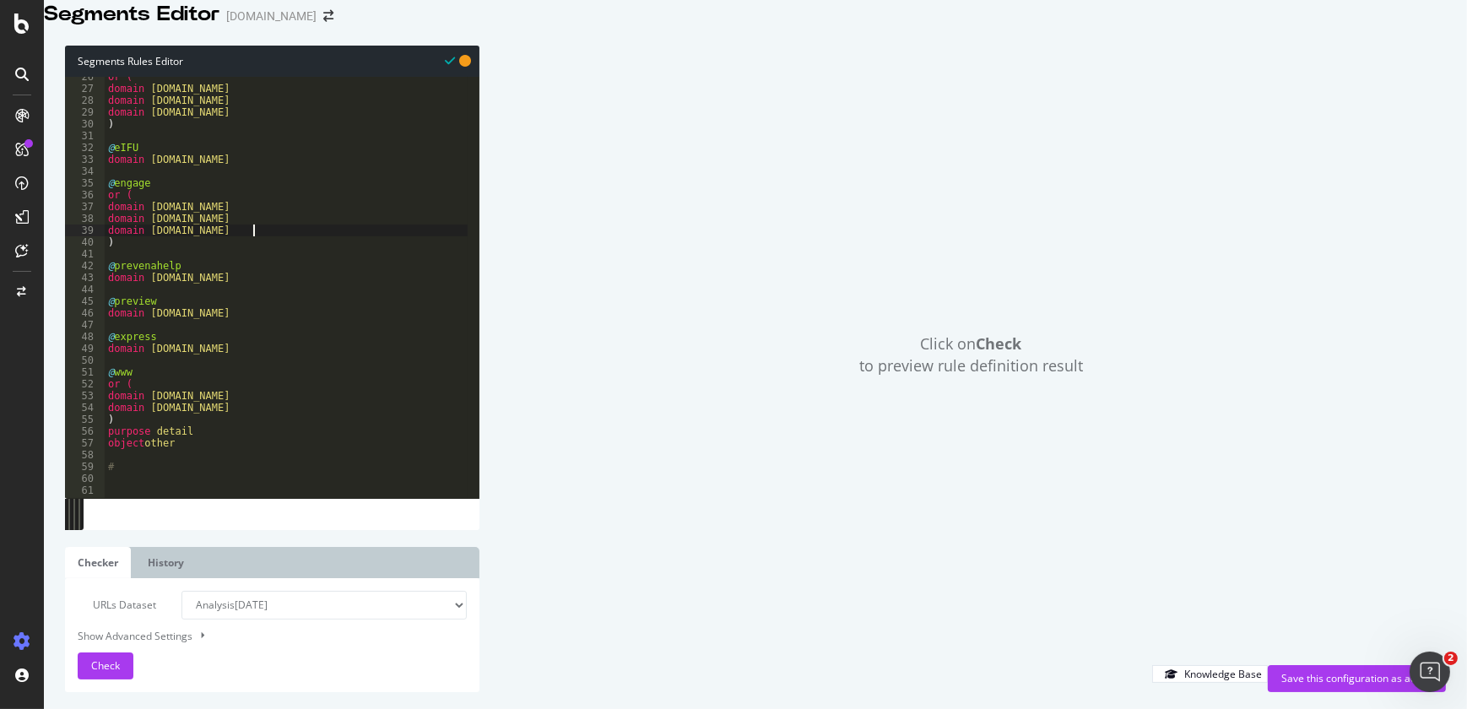
scroll to position [0, 11]
click at [566, 474] on div "Click on Check to preview rule definition result" at bounding box center [971, 356] width 950 height 620
click at [280, 252] on div "or ( domain oralcare.solventum.com domain auth.occ.solventum.com domain clarity…" at bounding box center [434, 277] width 658 height 413
click at [298, 297] on div "or ( domain oralcare.solventum.com domain auth.occ.solventum.com domain clarity…" at bounding box center [434, 277] width 658 height 413
click at [243, 265] on div "or ( domain oralcare.solventum.com domain auth.occ.solventum.com domain clarity…" at bounding box center [434, 277] width 658 height 413
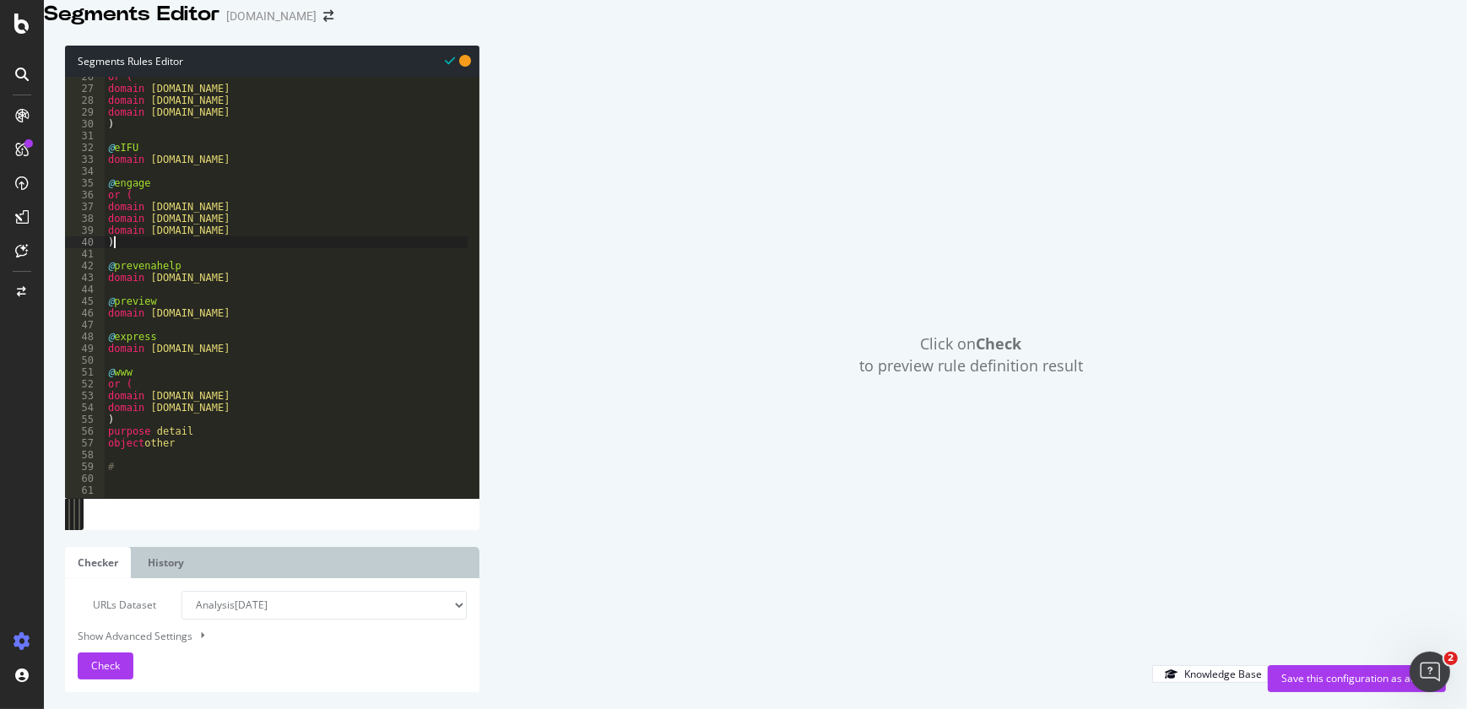
scroll to position [0, 0]
type textarea ")"
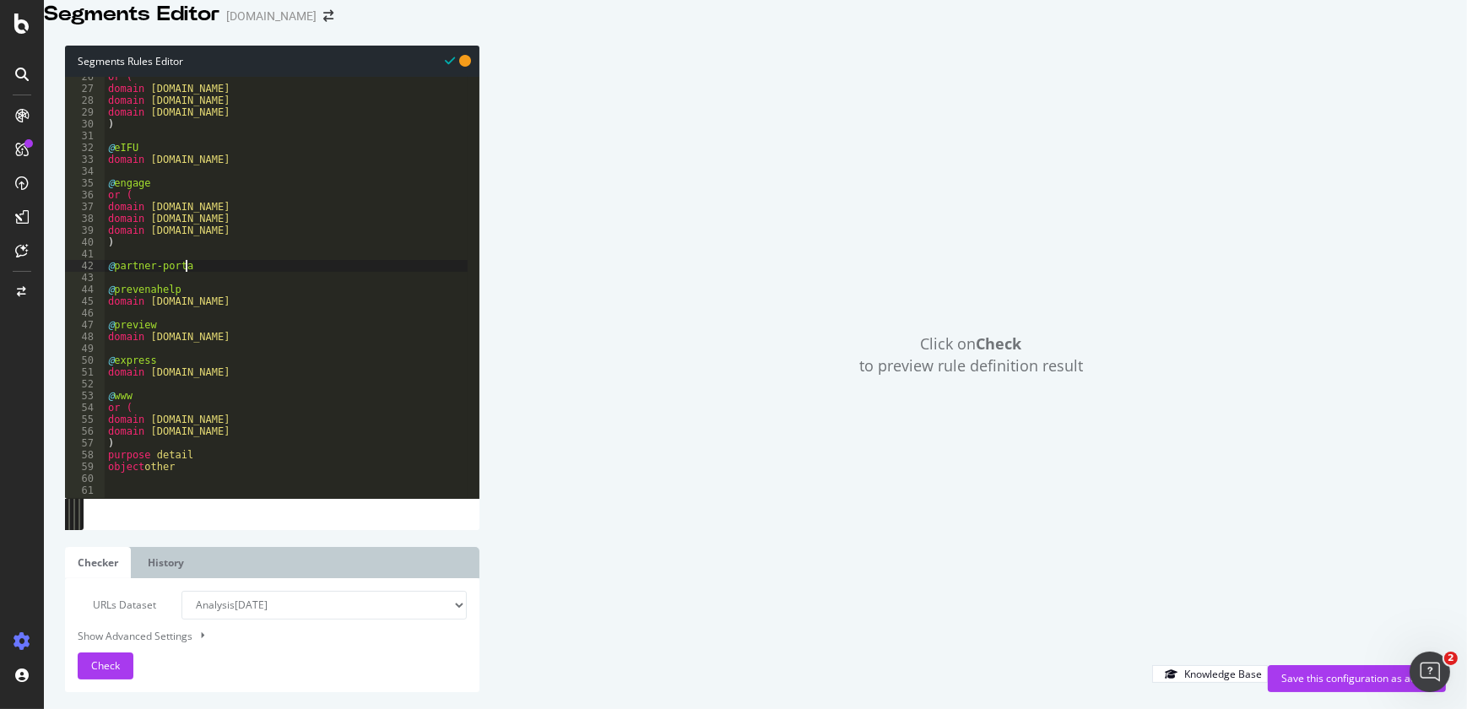
scroll to position [0, 6]
type textarea "@partner-portal"
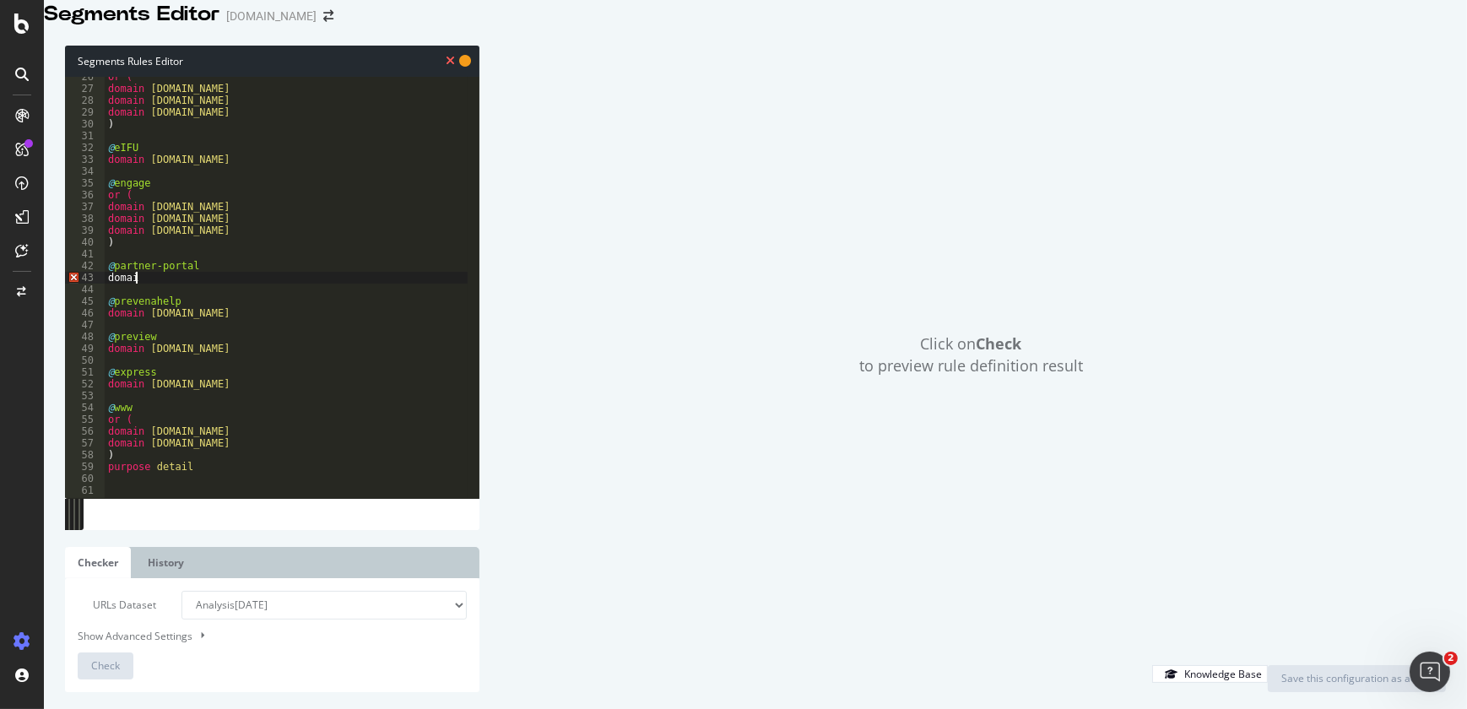
scroll to position [0, 2]
type textarea "domain"
paste textarea "Cursor at row 43"
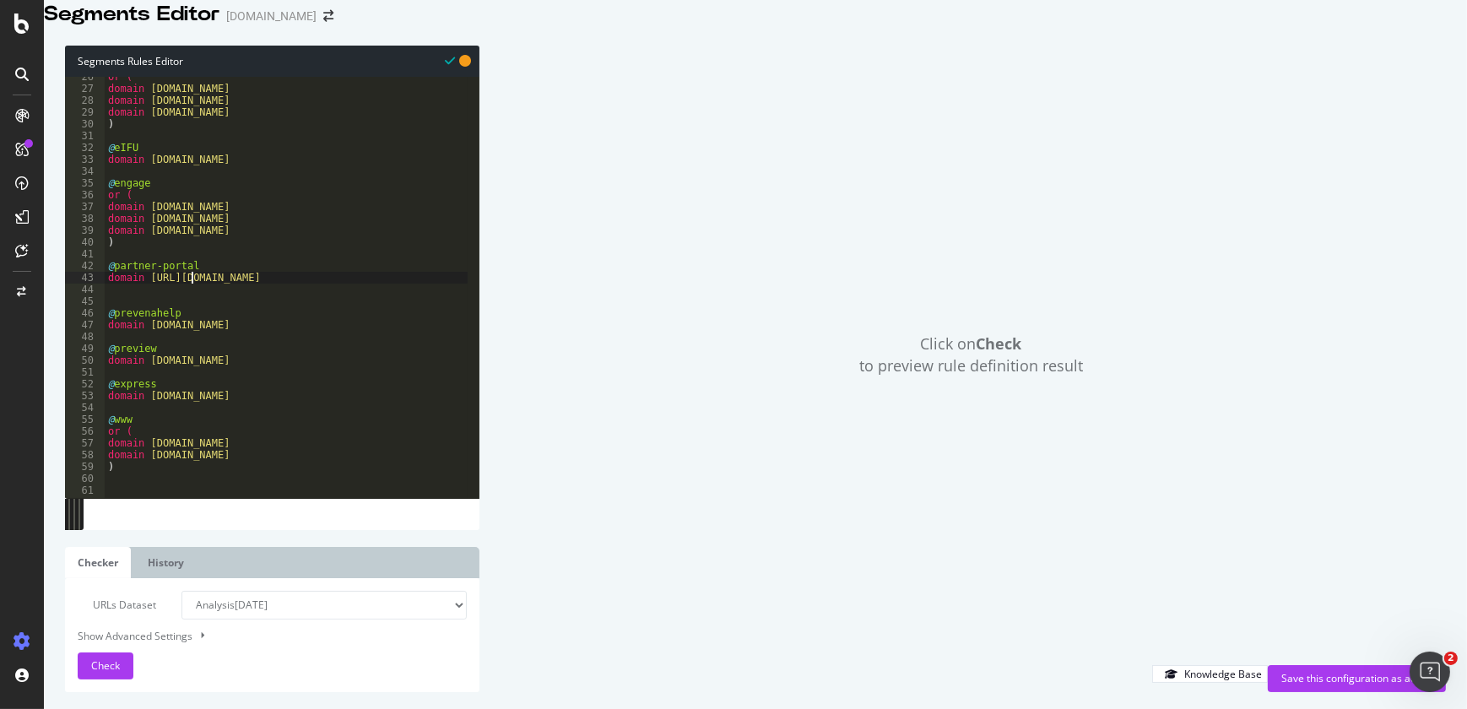
click at [191, 295] on div "or ( domain oralcare.solventum.com domain auth.occ.solventum.com domain clarity…" at bounding box center [434, 277] width 658 height 413
click at [331, 290] on div "or ( domain oralcare.solventum.com domain auth.occ.solventum.com domain clarity…" at bounding box center [434, 277] width 658 height 413
click at [334, 301] on div "or ( domain oralcare.solventum.com domain auth.occ.solventum.com domain clarity…" at bounding box center [434, 277] width 658 height 413
click at [338, 298] on div "or ( domain oralcare.solventum.com domain auth.occ.solventum.com domain clarity…" at bounding box center [434, 277] width 658 height 413
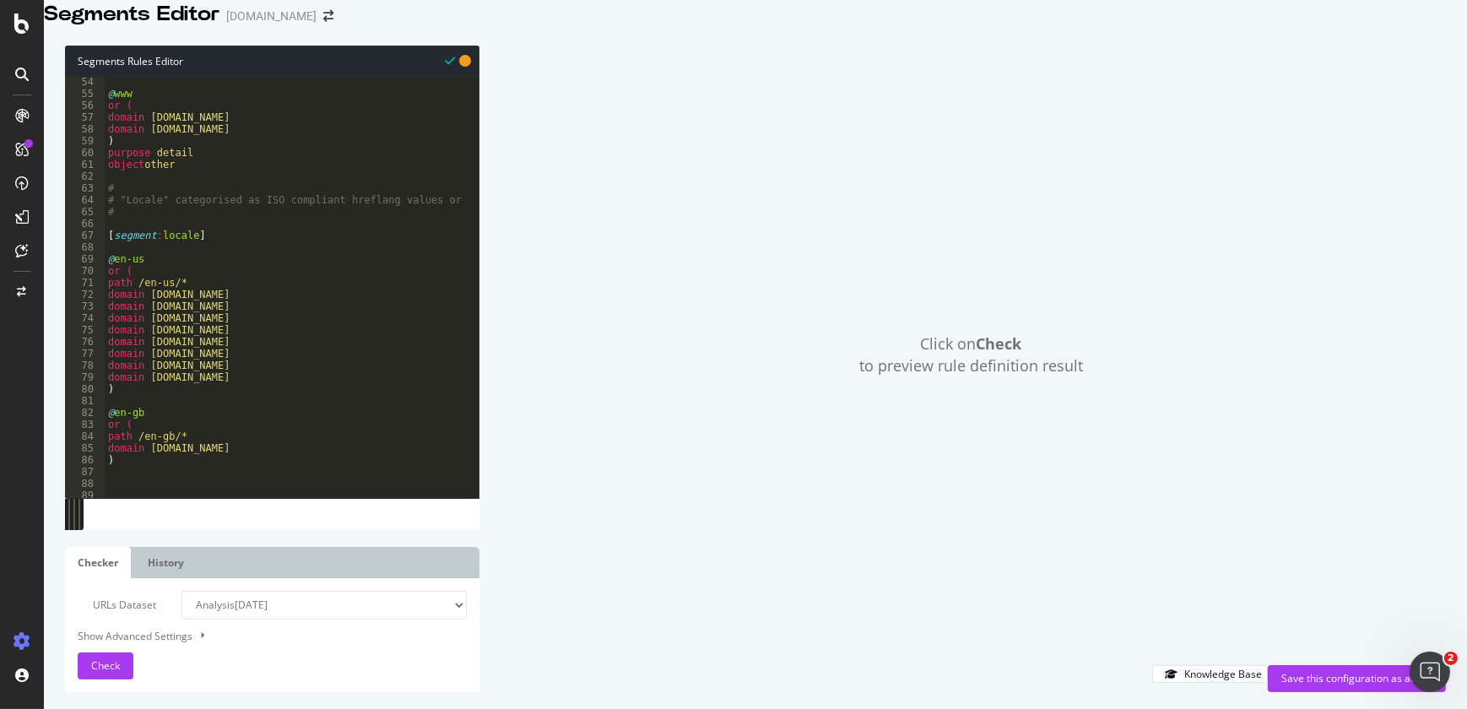
scroll to position [464, 0]
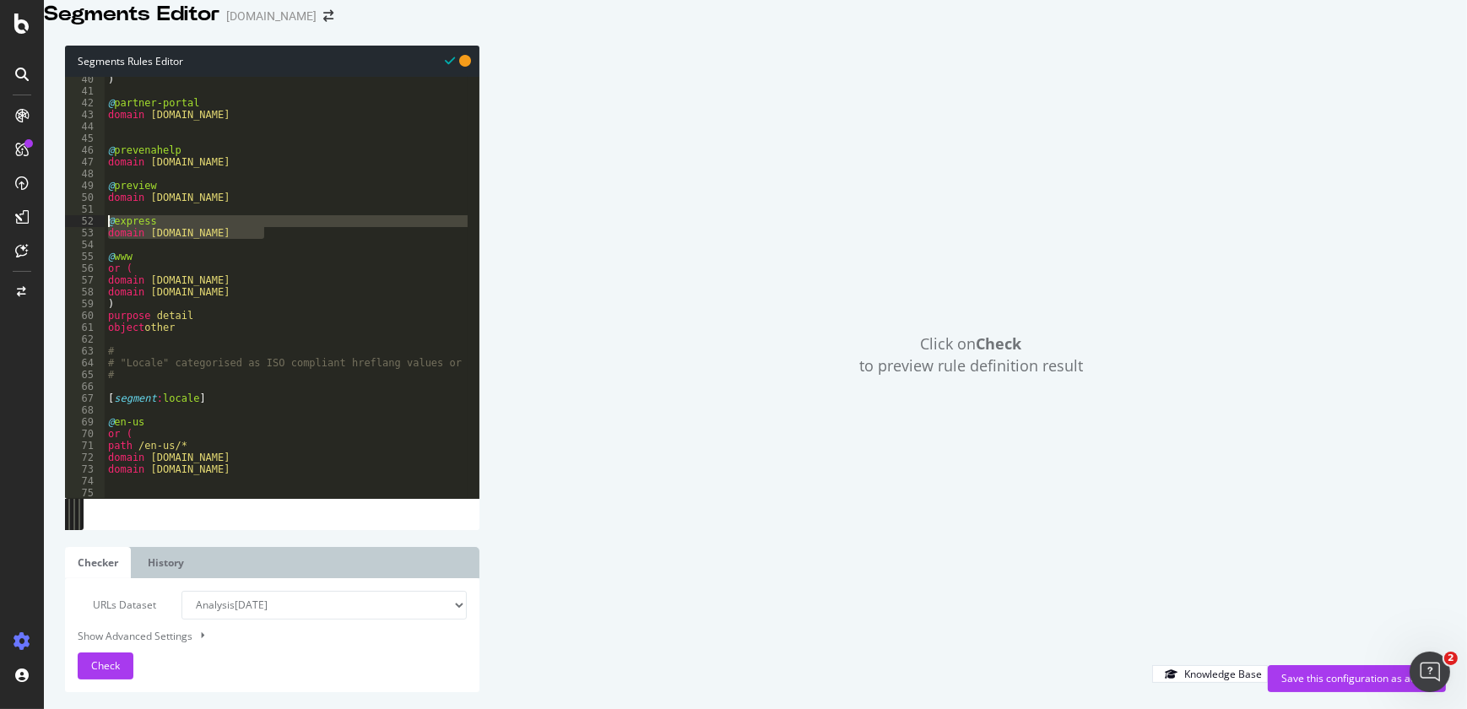
drag, startPoint x: 275, startPoint y: 253, endPoint x: 103, endPoint y: 245, distance: 172.4
click at [103, 245] on div "domain partnerportal.solventum.com 40 41 42 43 44 45 46 47 48 49 50 51 52 53 54…" at bounding box center [272, 287] width 414 height 421
type textarea "@express domain express.solventum.com"
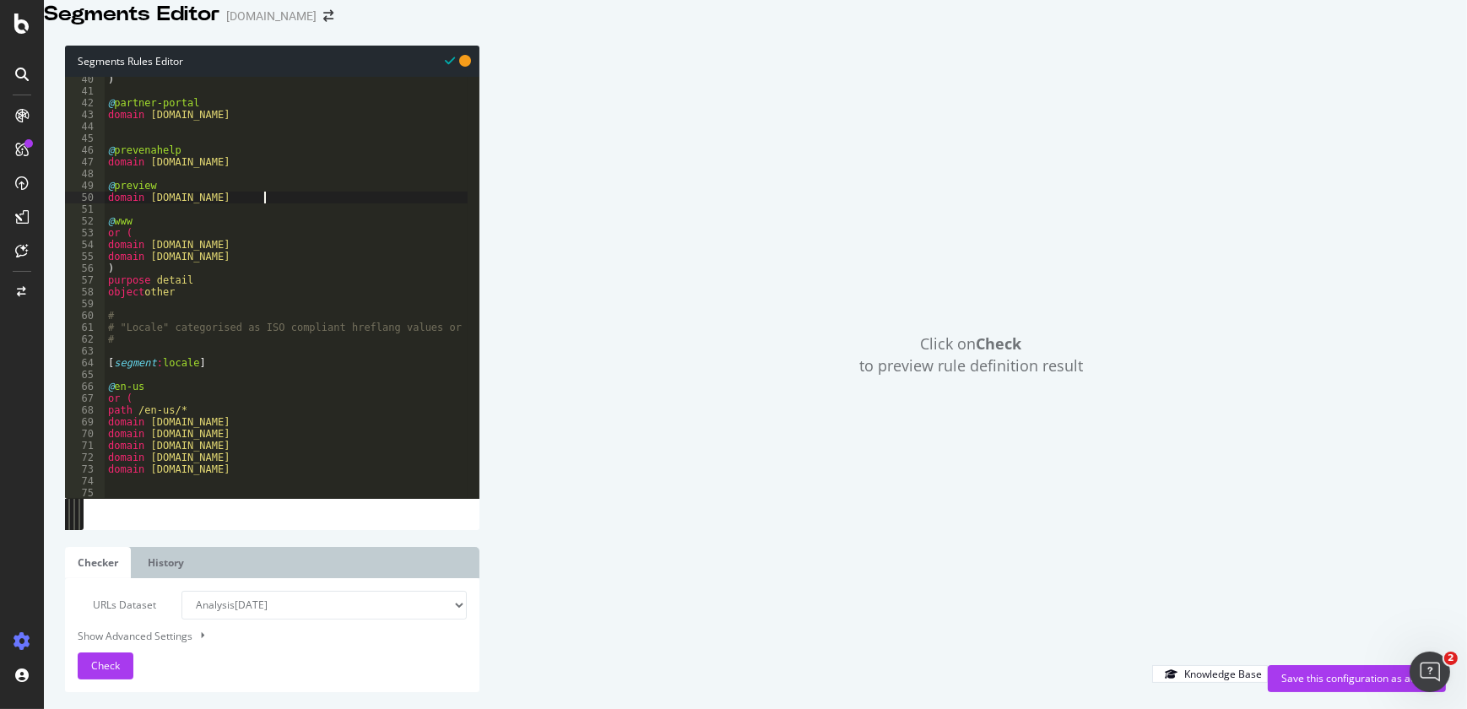
click at [297, 182] on div ") @ partner-portal domain partnerportal.solventum.com @ prevenahelp domain prev…" at bounding box center [434, 279] width 658 height 413
type textarea "domain prevenahelp.solventum.com"
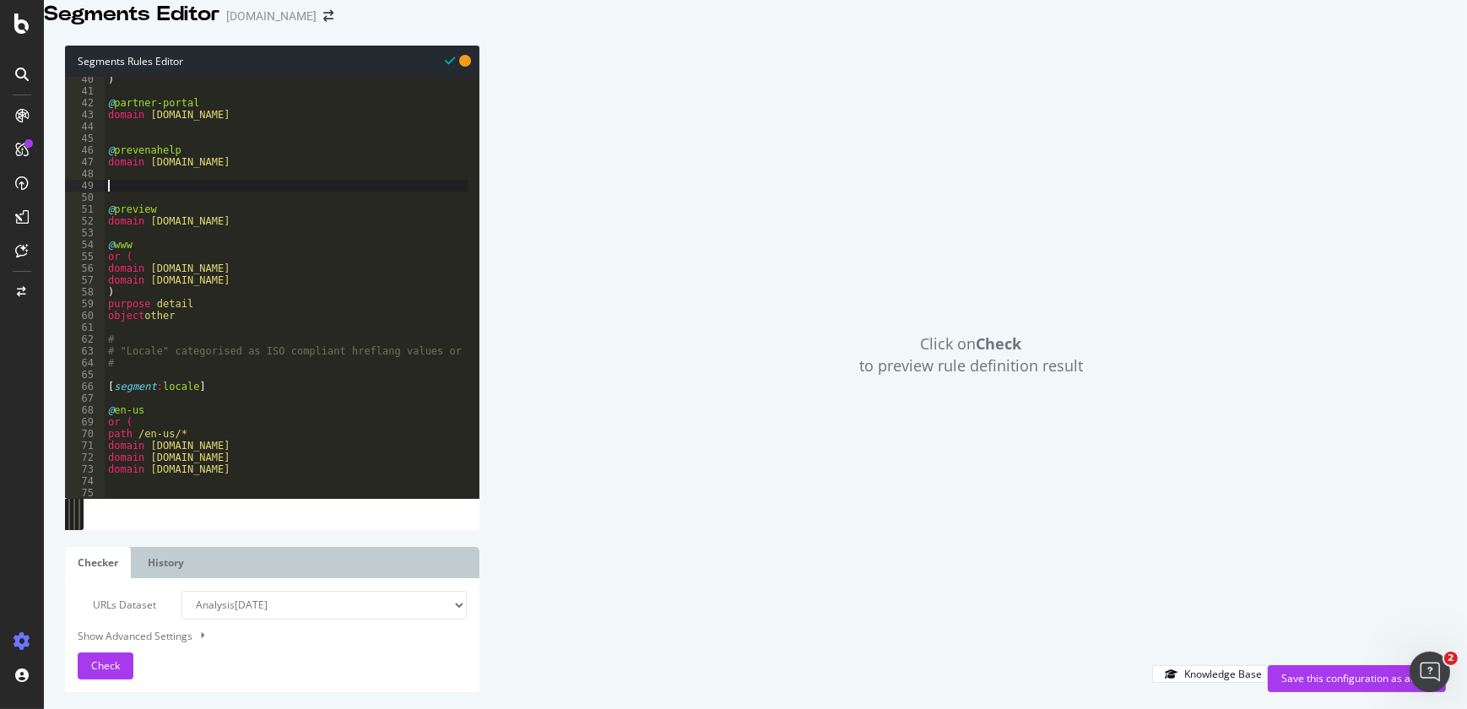
paste textarea "domain express.solventum.com"
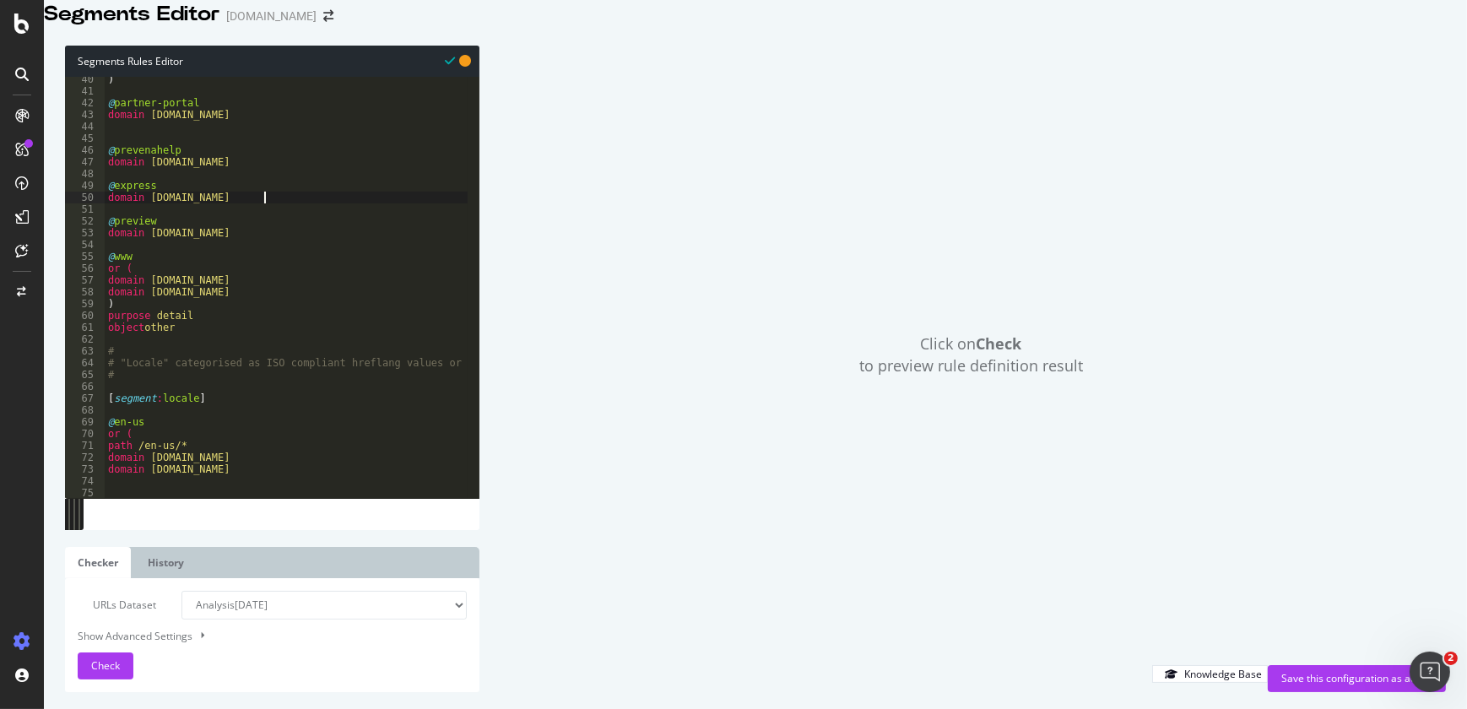
type textarea "domain express.solventum.com"
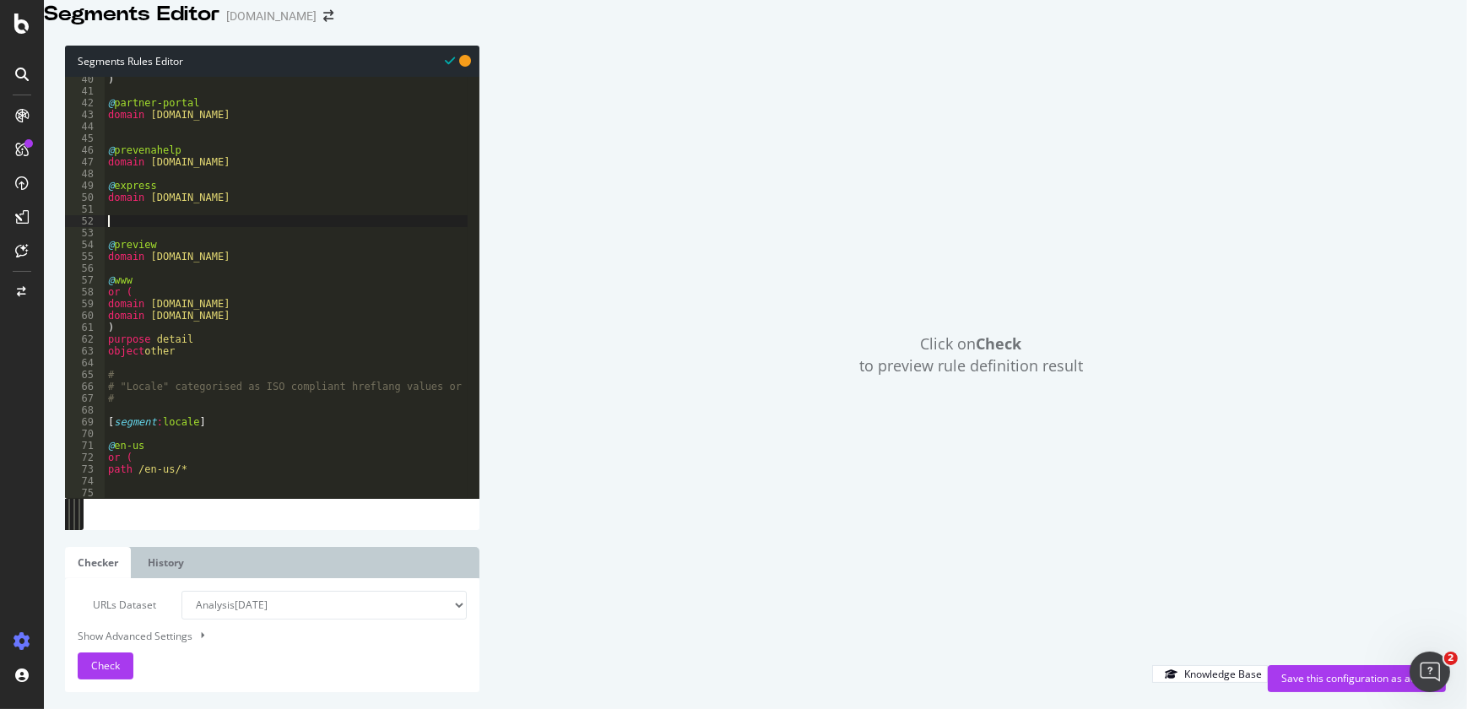
paste textarea "domain express.solventum.com"
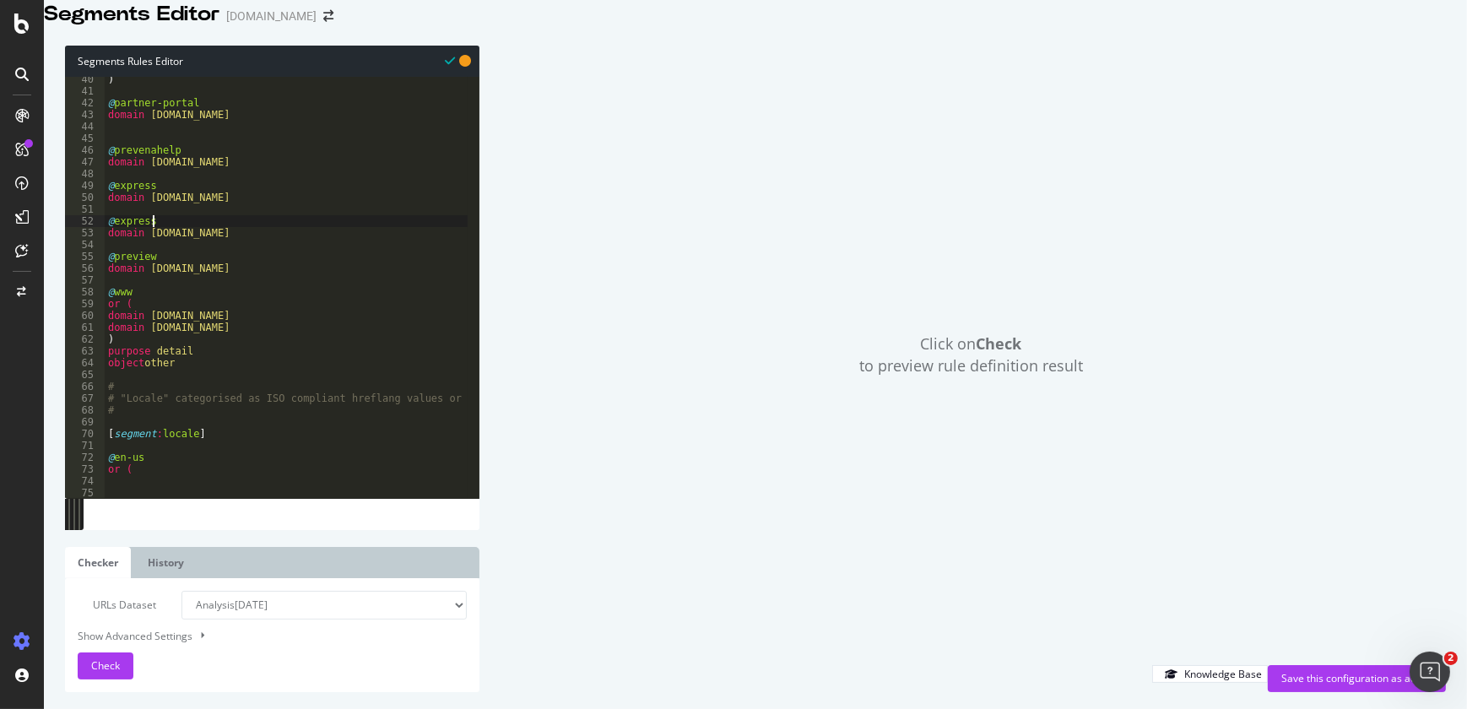
click at [152, 241] on div ") @ partner-portal domain partnerportal.solventum.com @ prevenahelp domain prev…" at bounding box center [434, 279] width 658 height 413
click at [187, 293] on div ") @ partner-portal domain partnerportal.solventum.com @ prevenahelp domain prev…" at bounding box center [434, 279] width 658 height 413
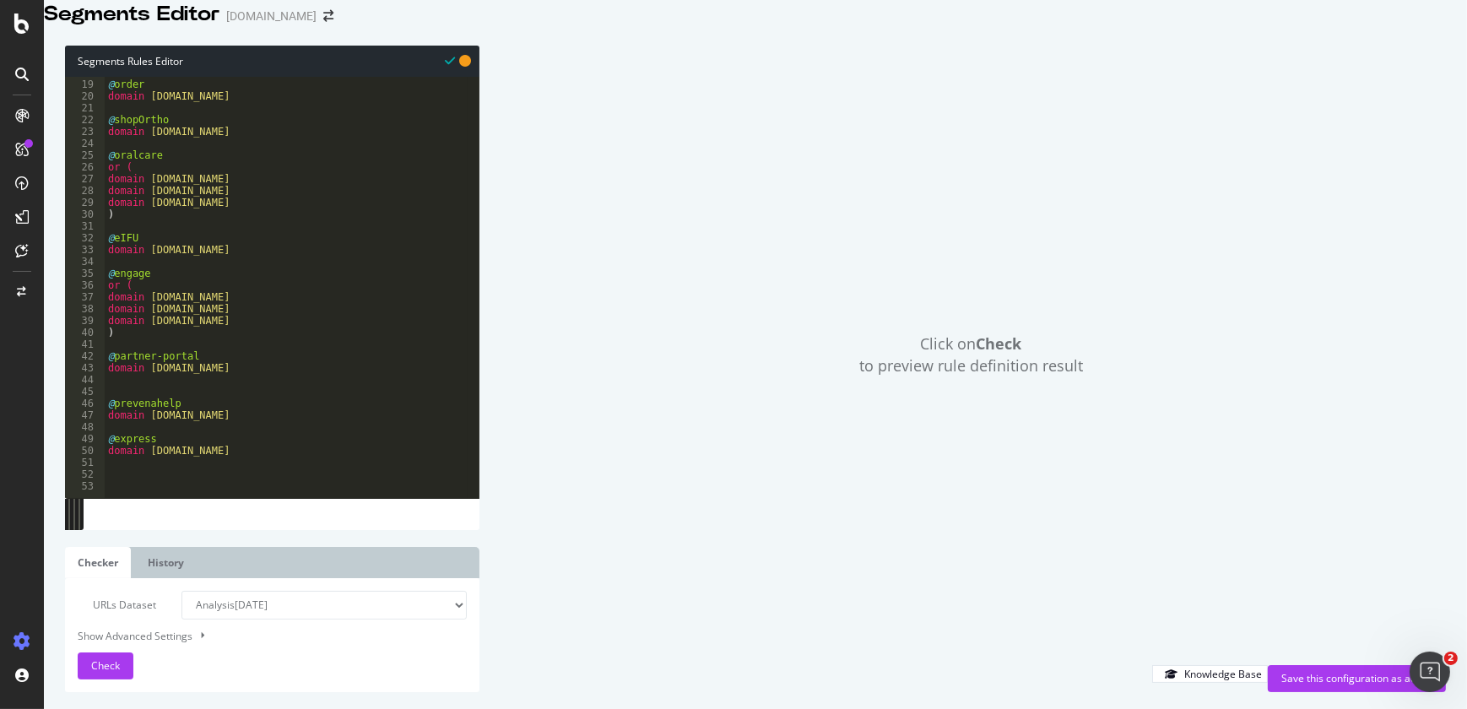
scroll to position [187, 0]
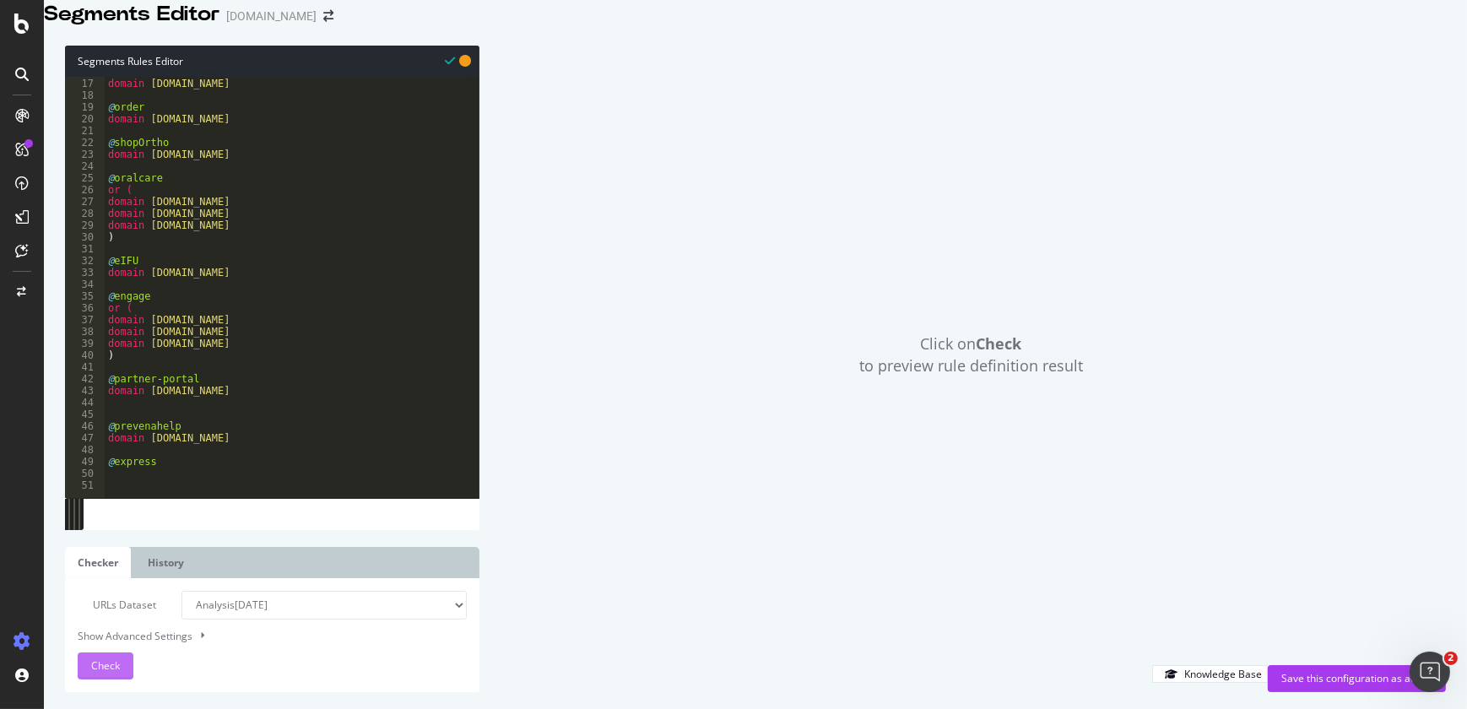
type textarea "domain go.solventum.com"
click at [122, 667] on button "Check" at bounding box center [106, 666] width 56 height 27
click at [202, 635] on b at bounding box center [202, 634] width 3 height 7
select select "5000"
select select "100"
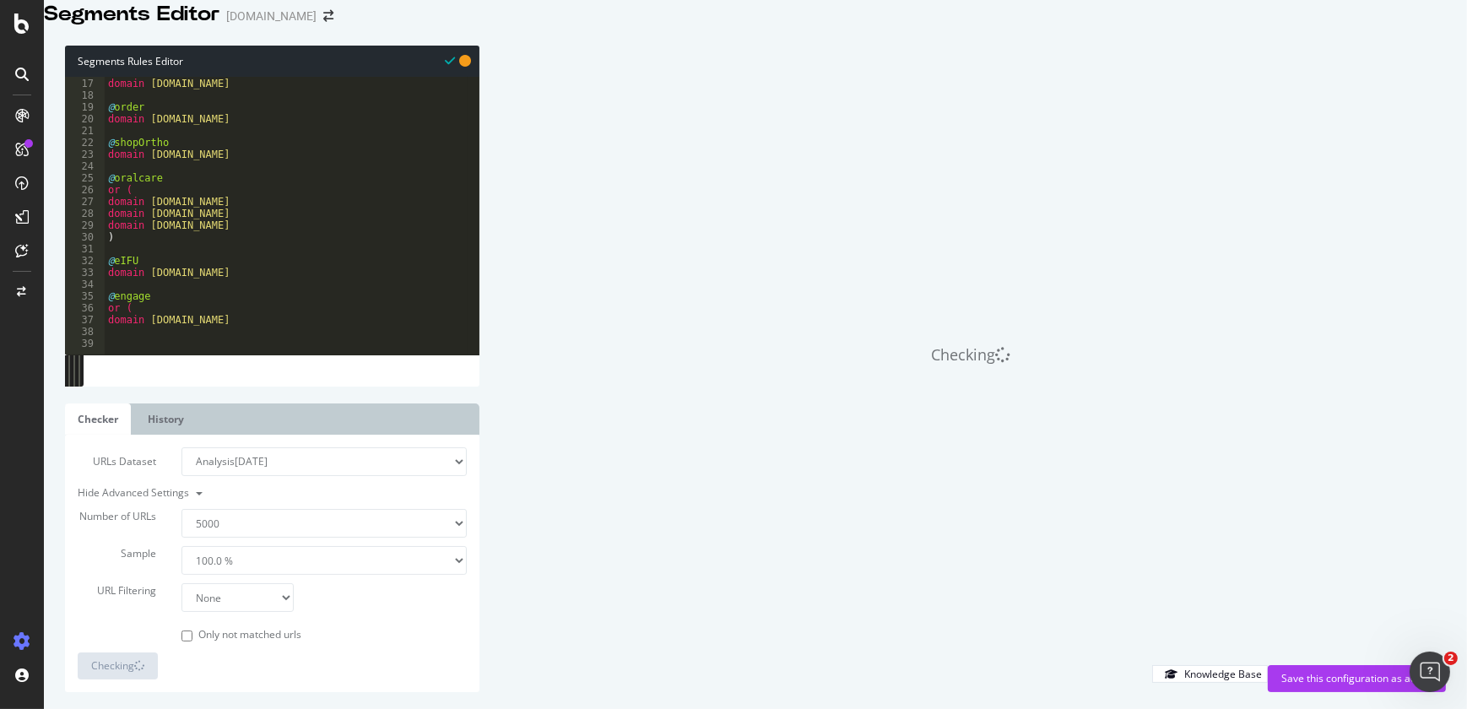
click at [240, 523] on select "100 500 1000 5000" at bounding box center [323, 523] width 285 height 29
click at [238, 556] on select "1.0 % 10.0 % 20.0 % 50.0 % 100.0 %" at bounding box center [323, 560] width 285 height 29
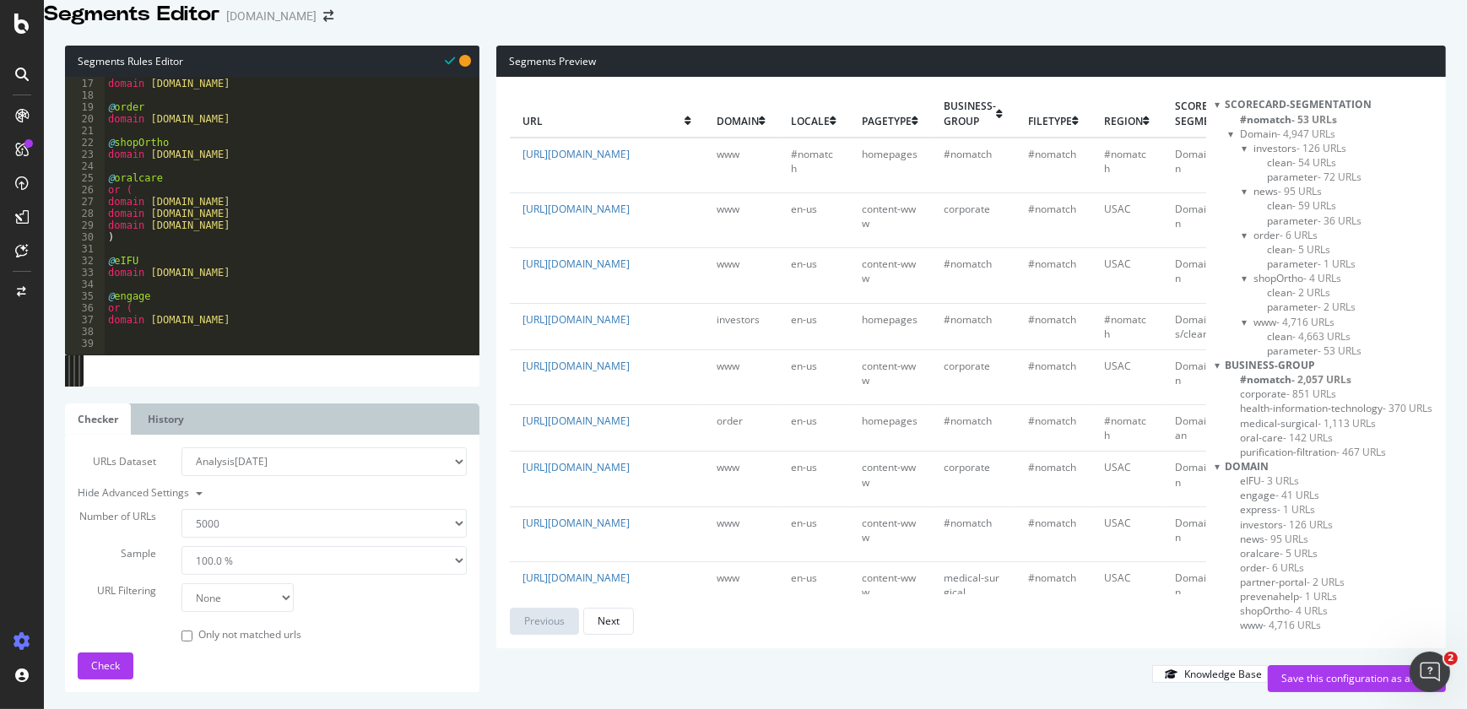
click at [250, 595] on select "None Equal to Not equal to Starts with Doesn't start with Ends with Doesn't end…" at bounding box center [237, 597] width 113 height 29
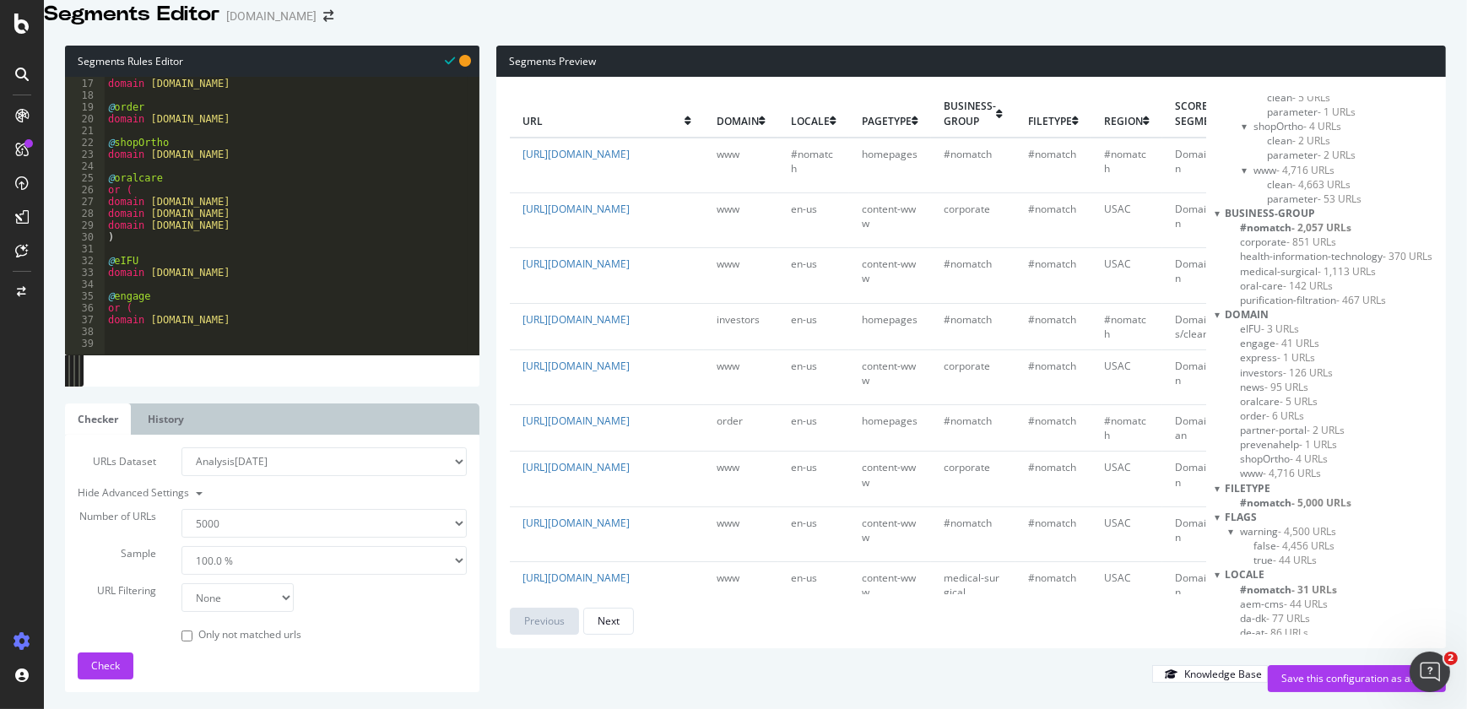
scroll to position [47, 0]
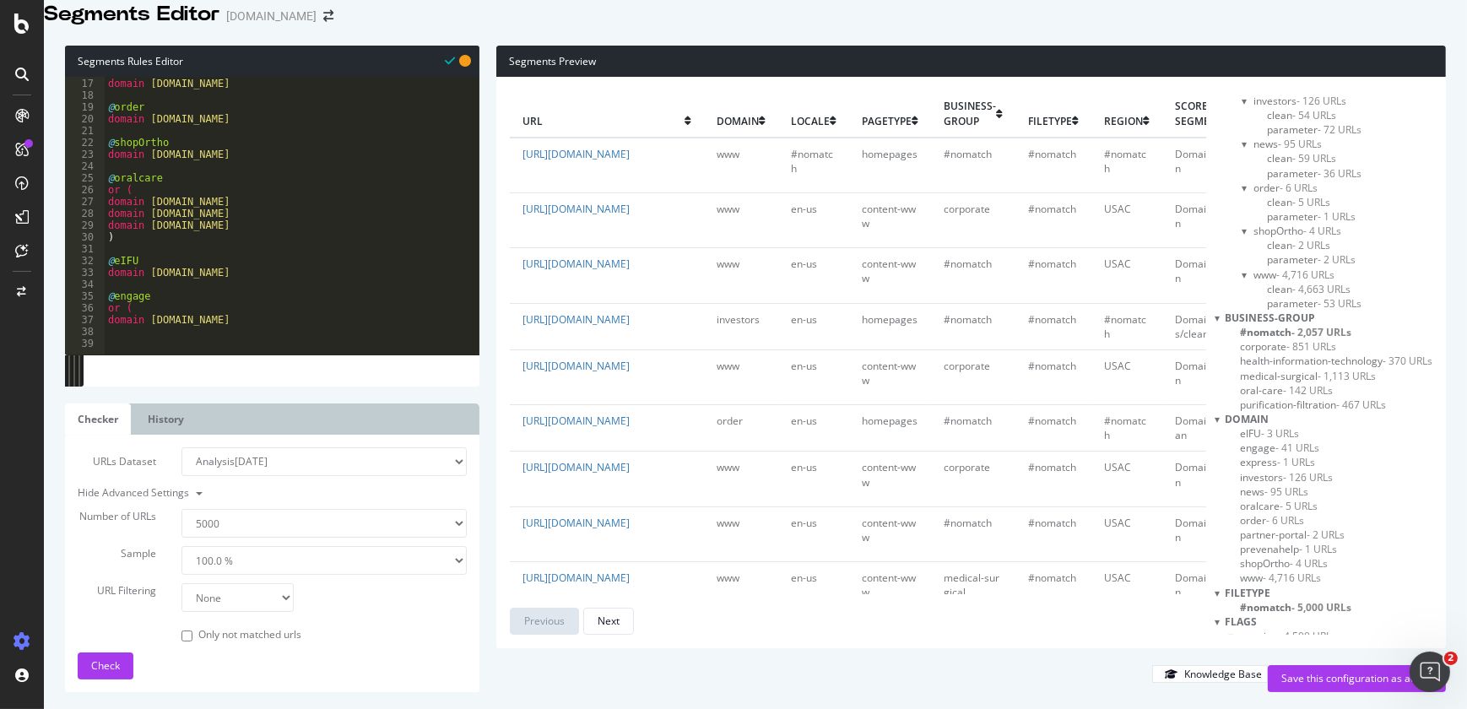
click at [243, 594] on select "None Equal to Not equal to Starts with Doesn't start with Ends with Doesn't end…" at bounding box center [237, 597] width 113 height 29
select select "contains"
click at [181, 583] on select "None Equal to Not equal to Starts with Doesn't start with Ends with Doesn't end…" at bounding box center [237, 597] width 113 height 29
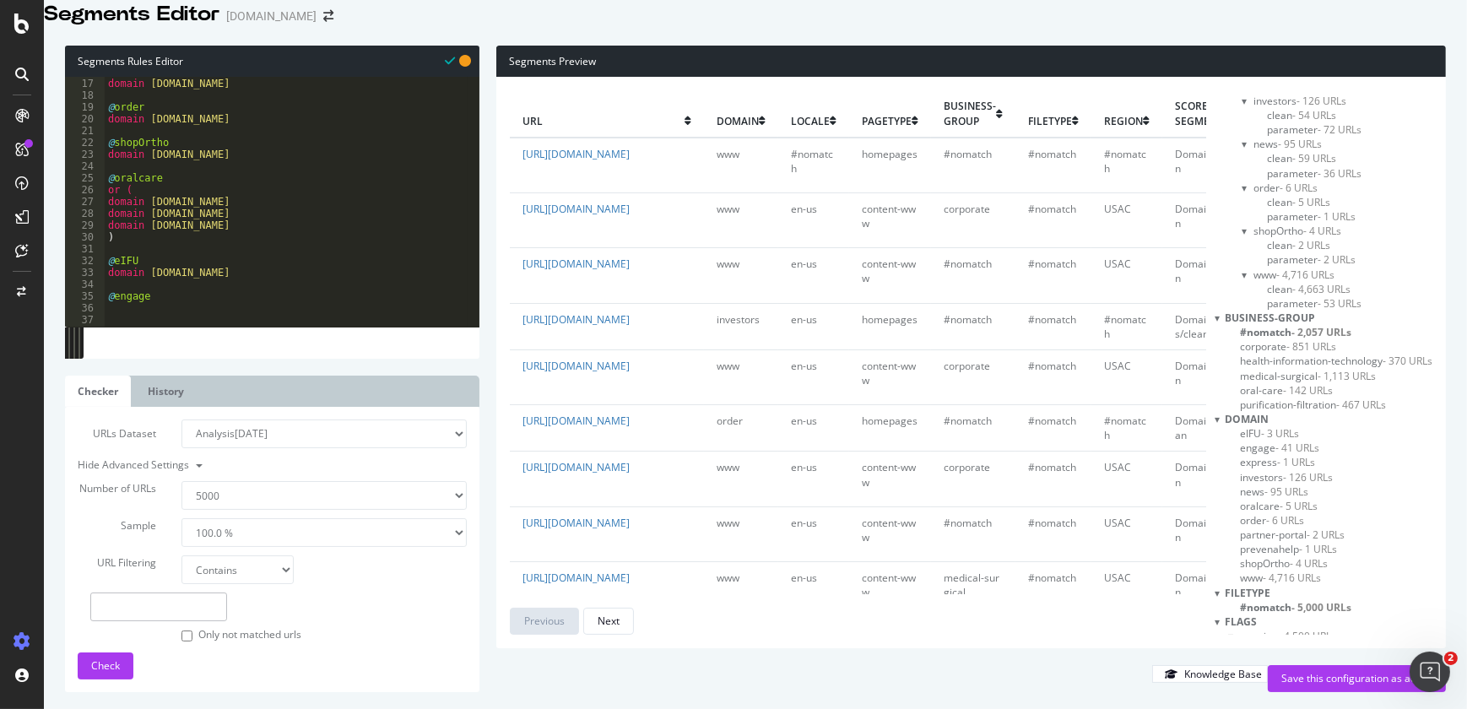
click at [208, 604] on input "text" at bounding box center [158, 607] width 137 height 29
type input "partnerportal.solventum.com"
click at [106, 667] on span "Check" at bounding box center [105, 665] width 29 height 14
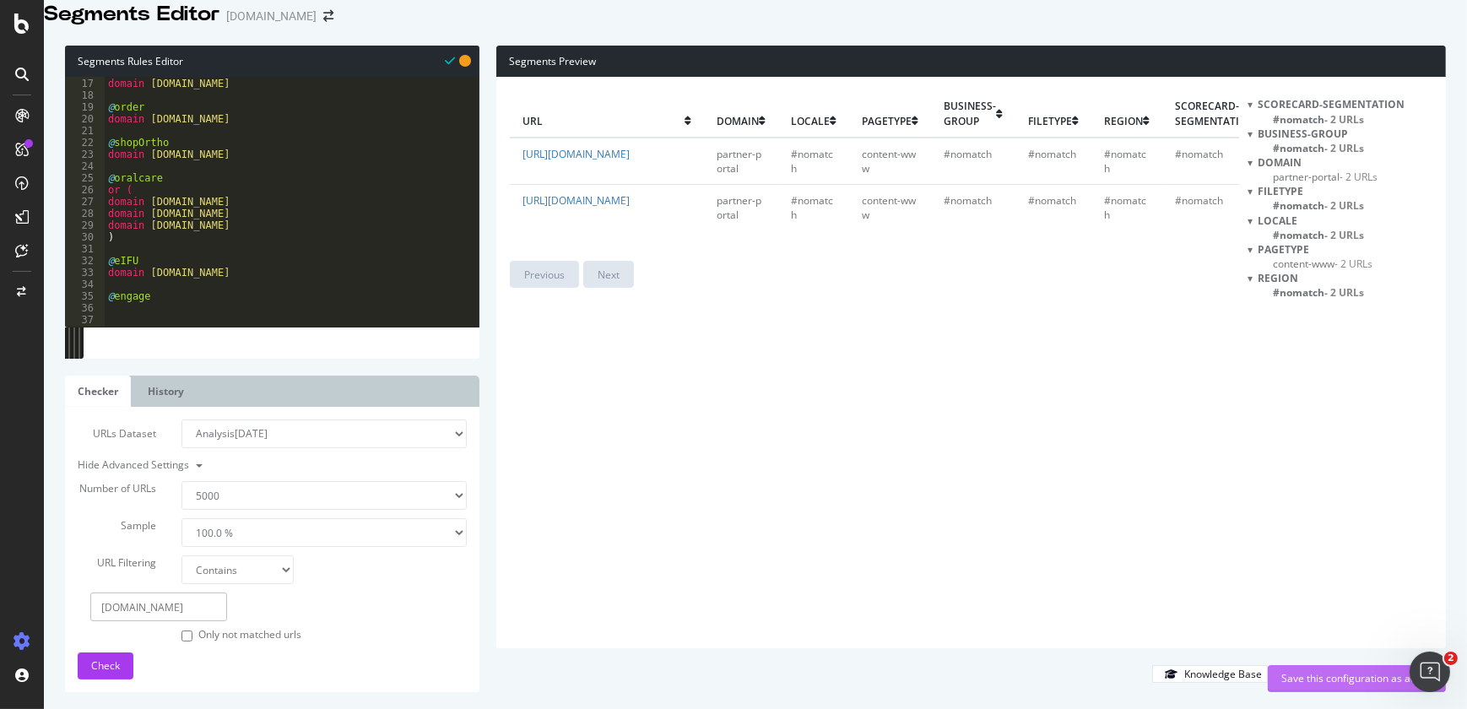
click at [1306, 678] on div "Save this configuration as active" at bounding box center [1356, 678] width 151 height 14
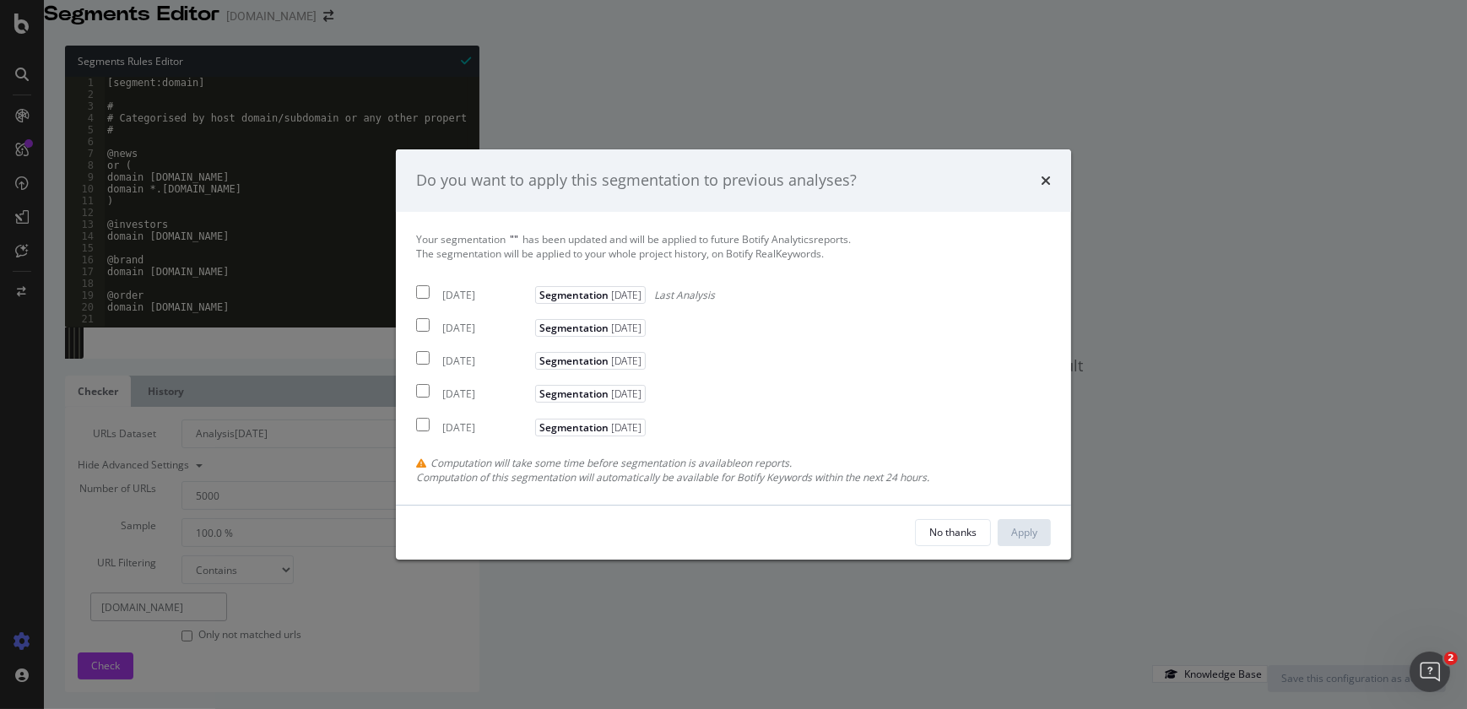
click at [419, 292] on input "modal" at bounding box center [423, 292] width 14 height 14
checkbox input "true"
click at [1041, 532] on button "Apply" at bounding box center [1024, 532] width 53 height 27
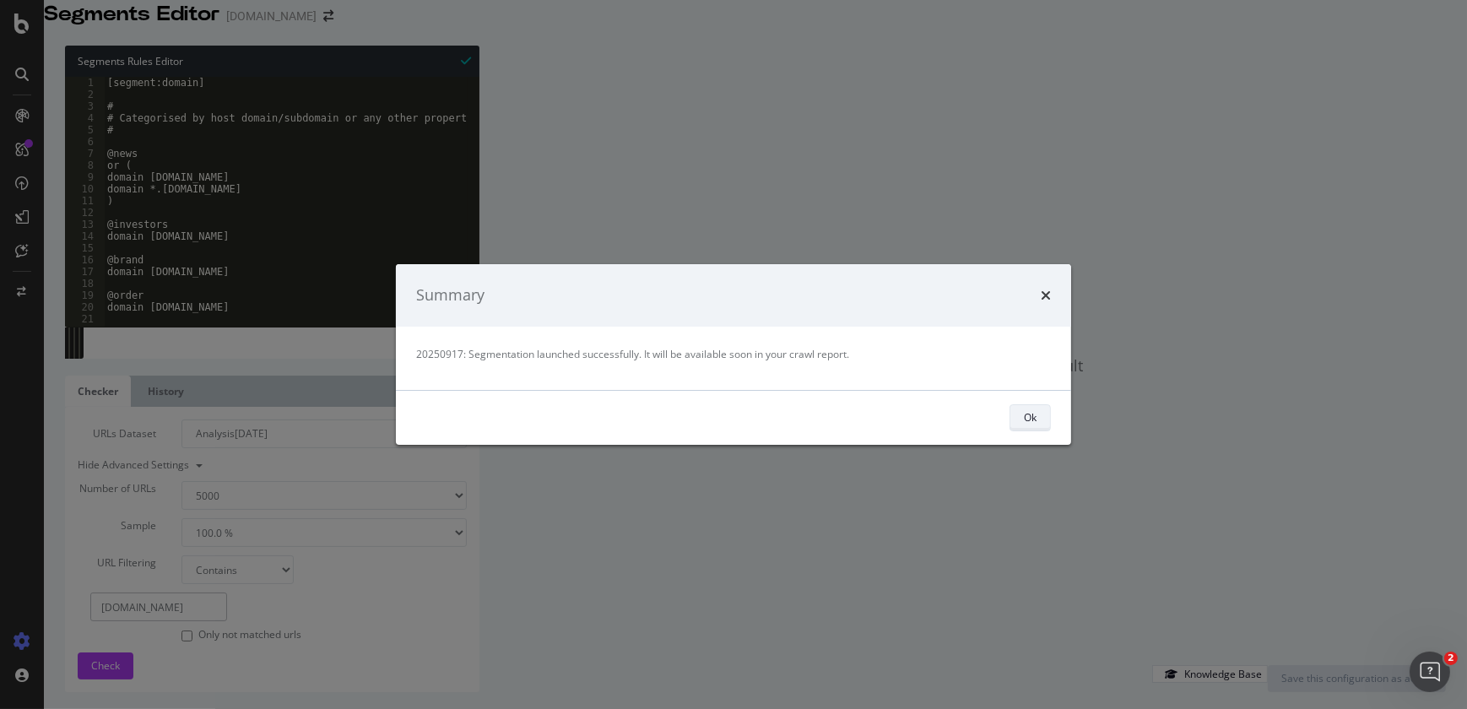
click at [1014, 420] on button "Ok" at bounding box center [1030, 417] width 41 height 27
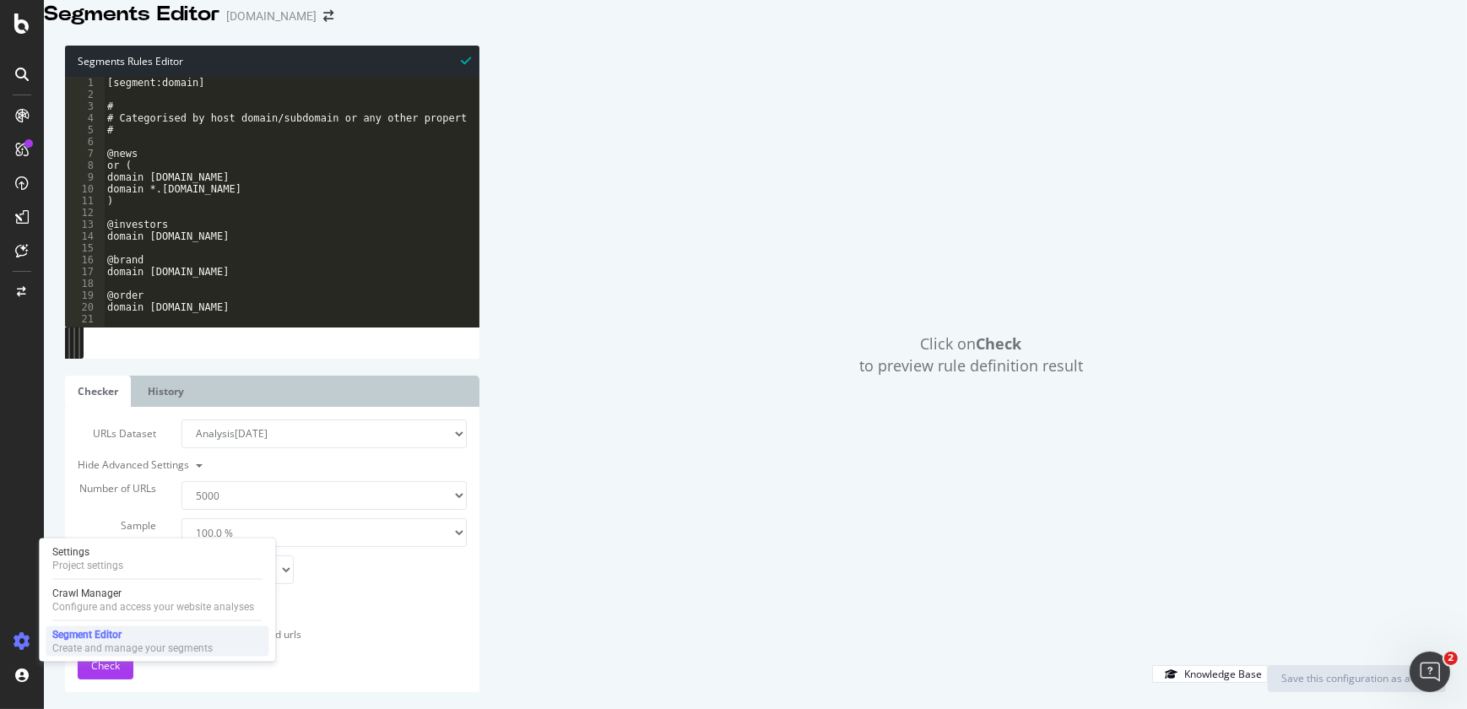
click at [68, 637] on div "Segment Editor" at bounding box center [132, 635] width 160 height 14
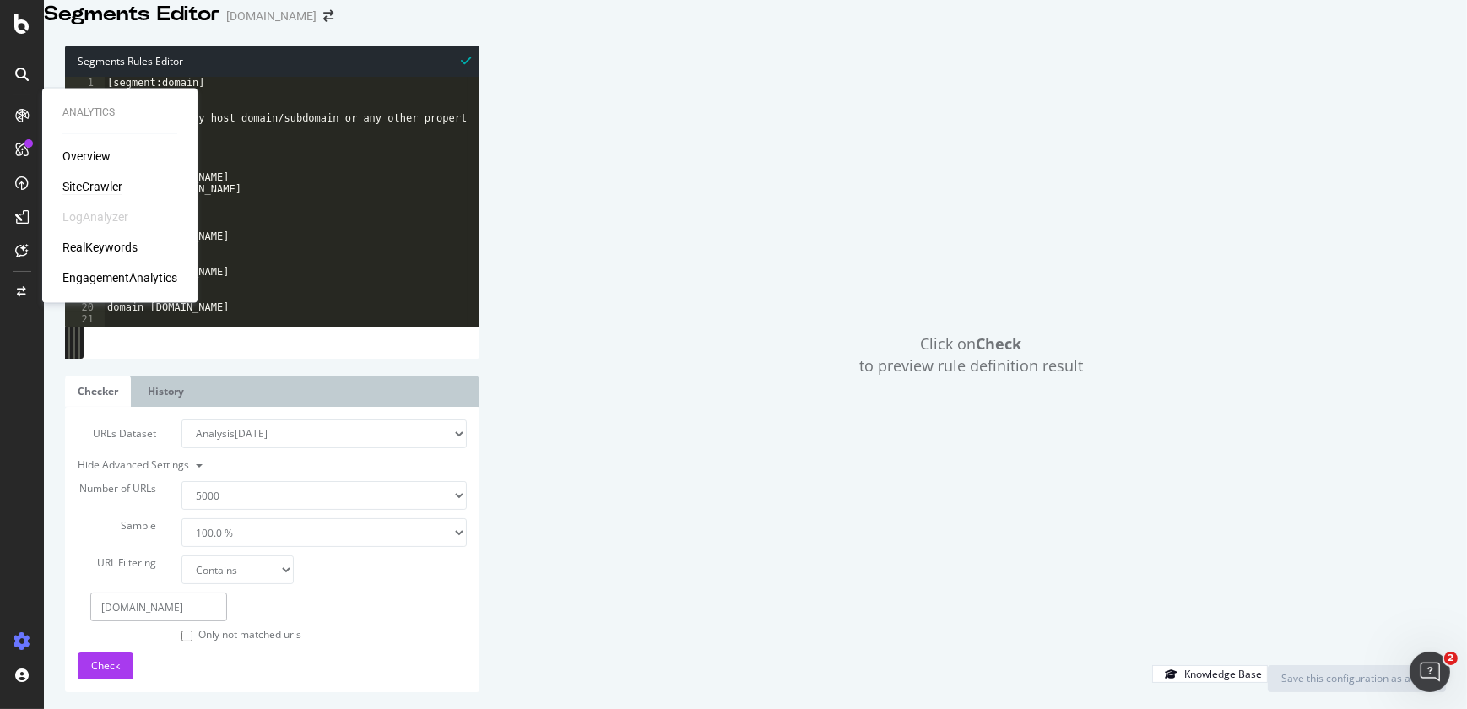
click at [92, 181] on div "SiteCrawler" at bounding box center [92, 186] width 60 height 17
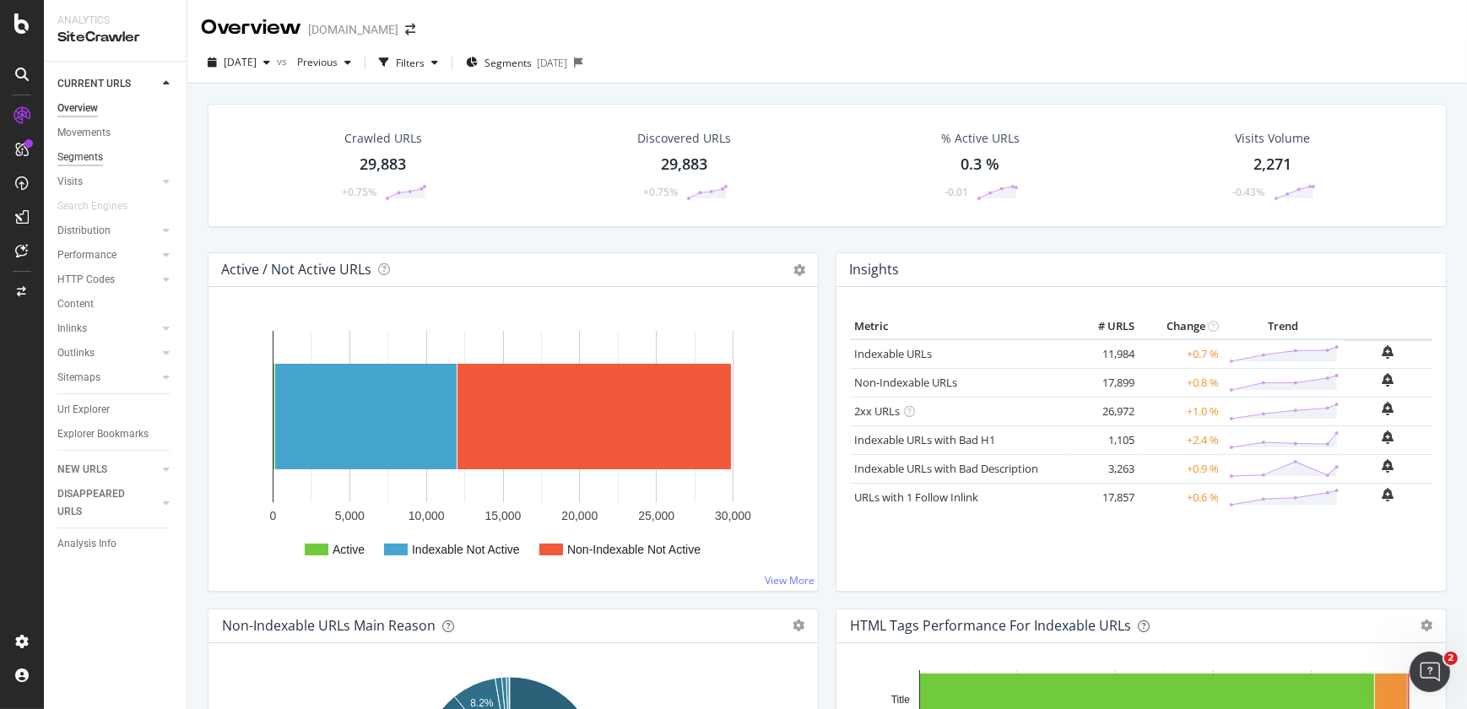
click at [97, 160] on div "Segments" at bounding box center [80, 158] width 46 height 18
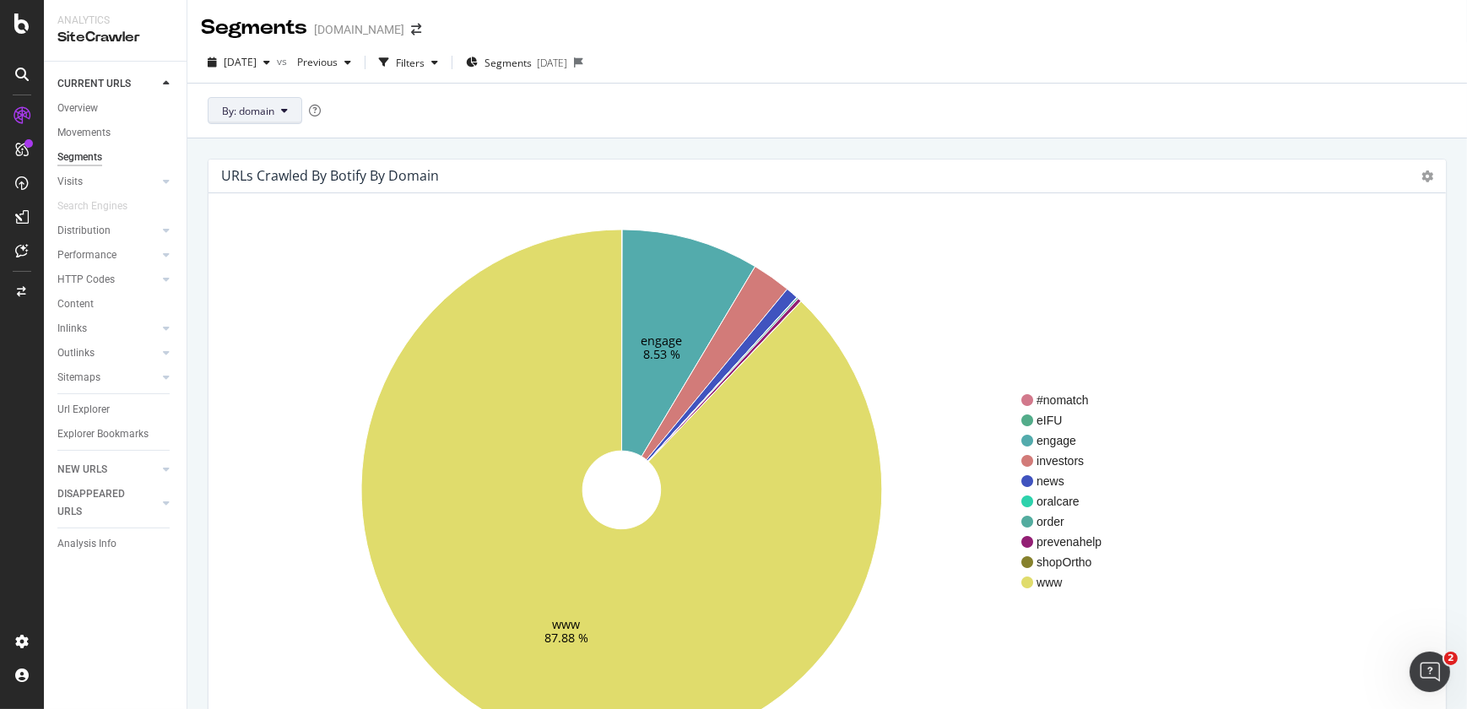
click at [293, 102] on button "By: domain" at bounding box center [255, 110] width 95 height 27
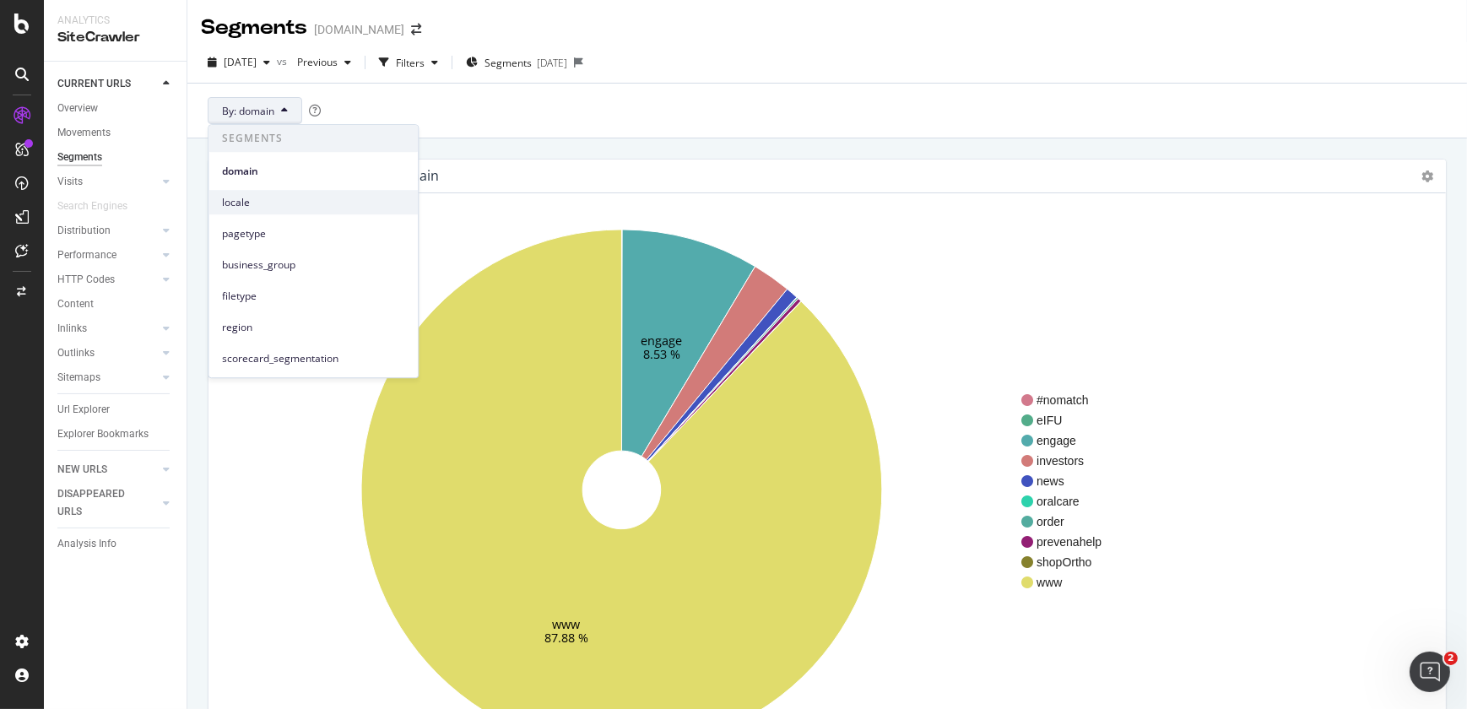
click at [256, 195] on span "locale" at bounding box center [313, 202] width 182 height 15
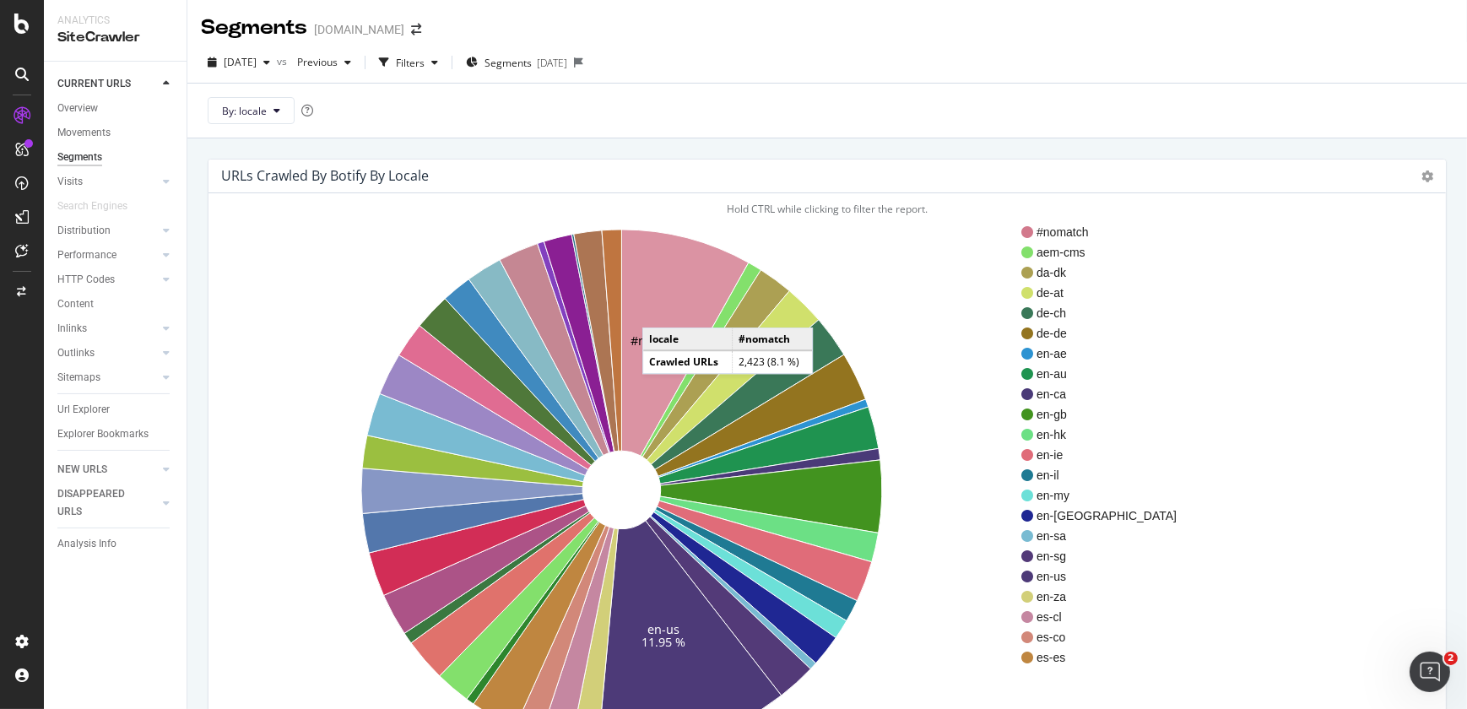
click at [659, 311] on icon at bounding box center [685, 343] width 127 height 226
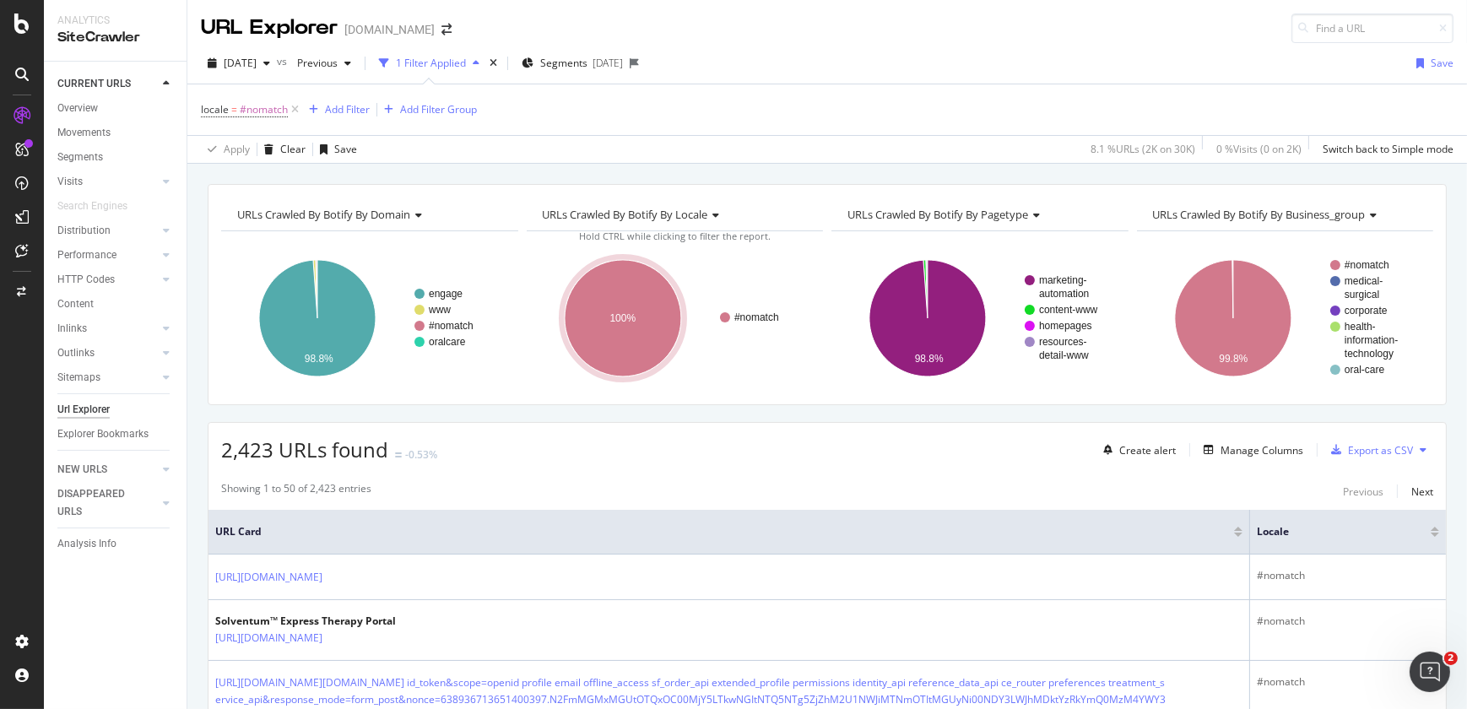
click at [659, 311] on ellipse "A chart." at bounding box center [623, 318] width 116 height 116
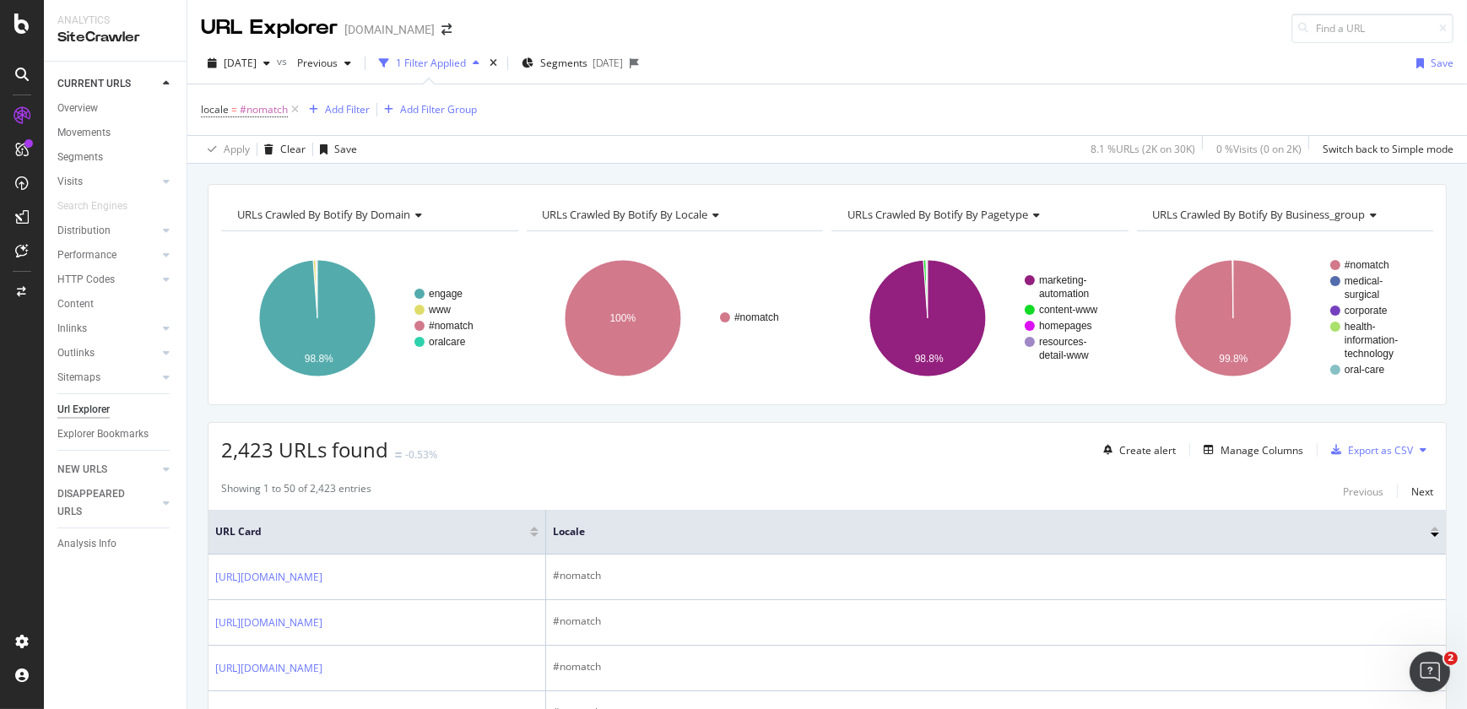
click at [761, 216] on div "URLs Crawled By Botify By locale" at bounding box center [673, 214] width 269 height 27
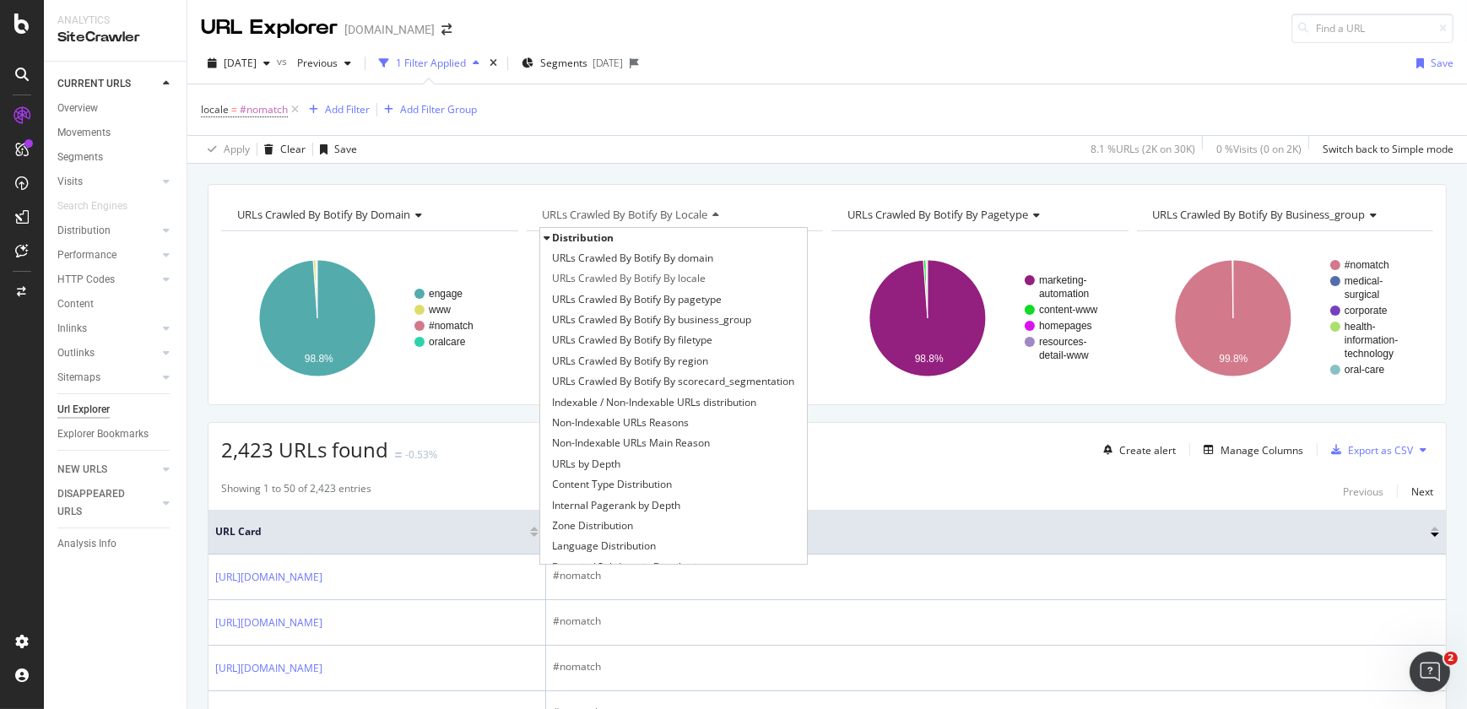
click at [669, 213] on span "URLs Crawled By Botify By locale" at bounding box center [625, 214] width 165 height 15
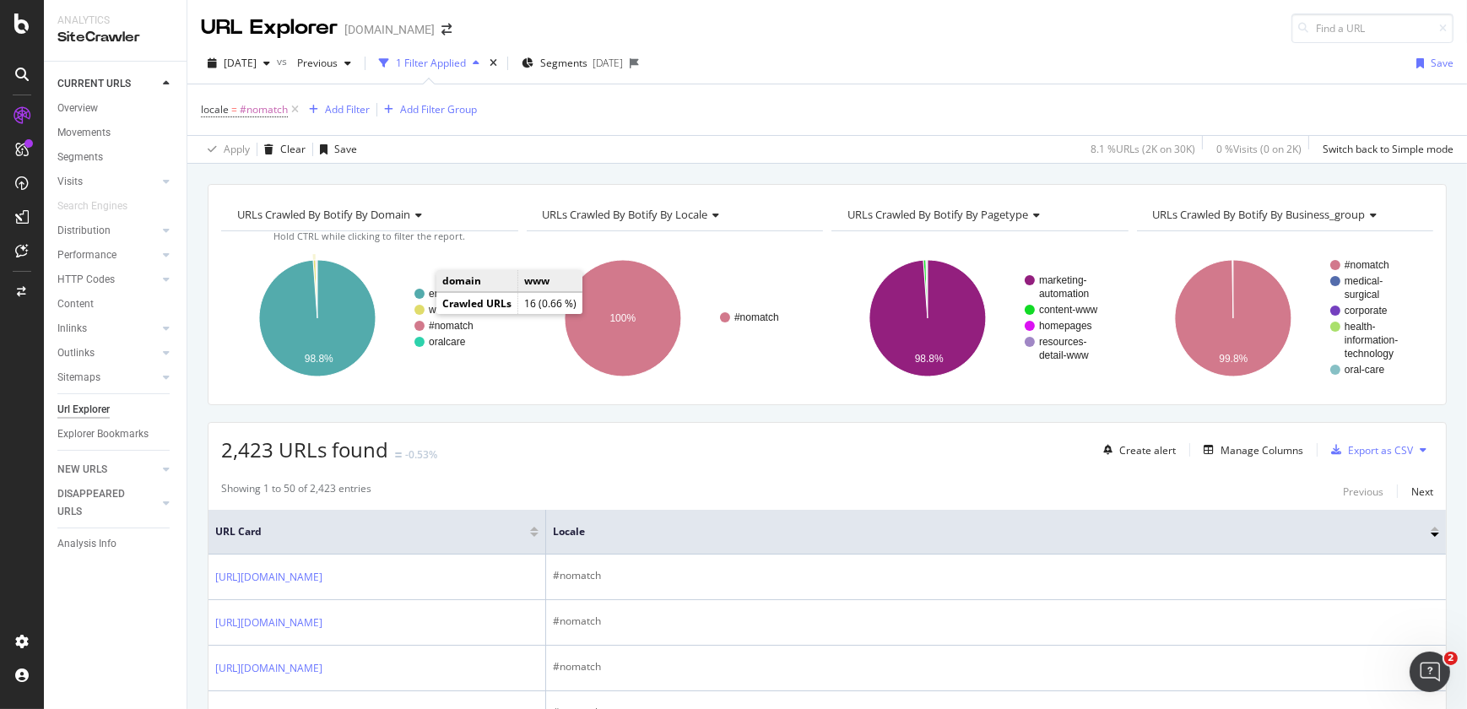
click at [420, 312] on circle "A chart." at bounding box center [419, 310] width 10 height 10
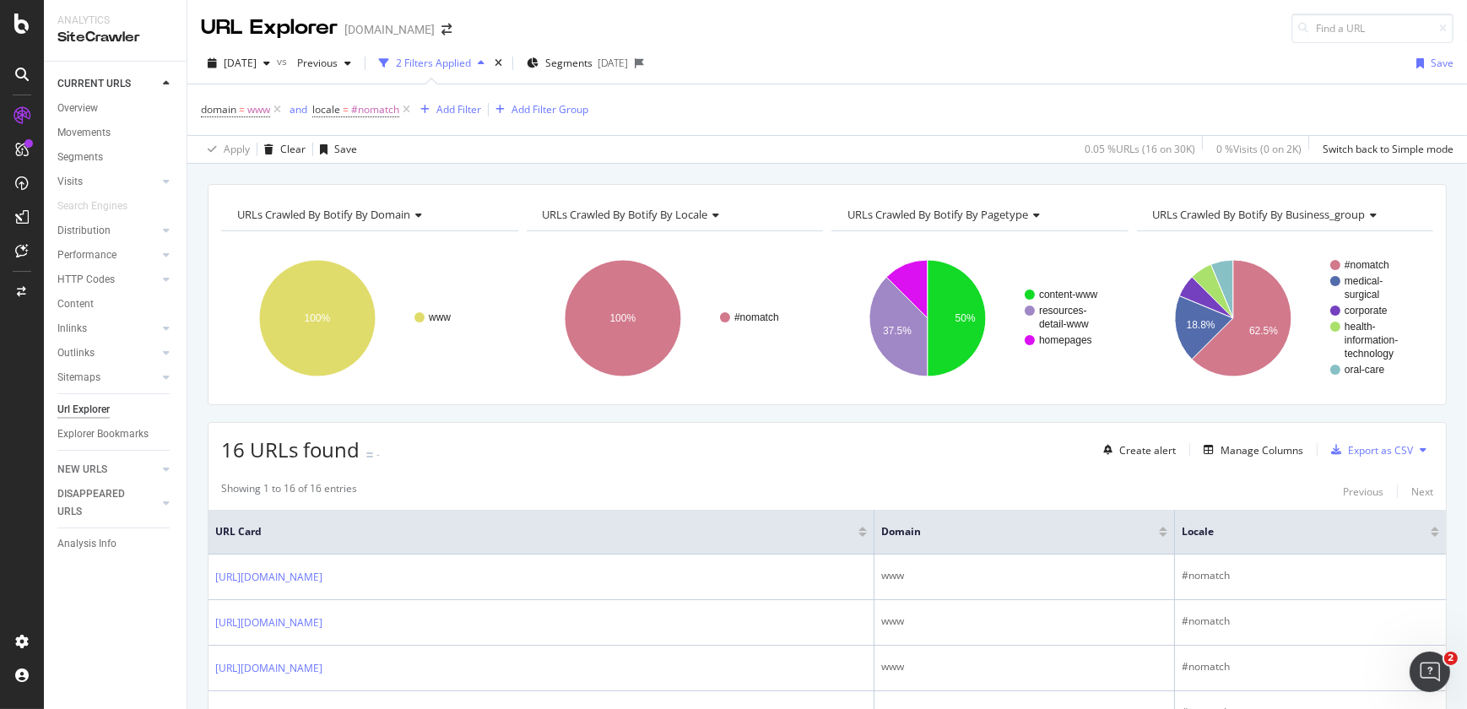
click at [1244, 437] on div "Create alert Manage Columns Export as CSV" at bounding box center [1265, 450] width 337 height 29
click at [1241, 448] on div "Manage Columns" at bounding box center [1262, 450] width 83 height 14
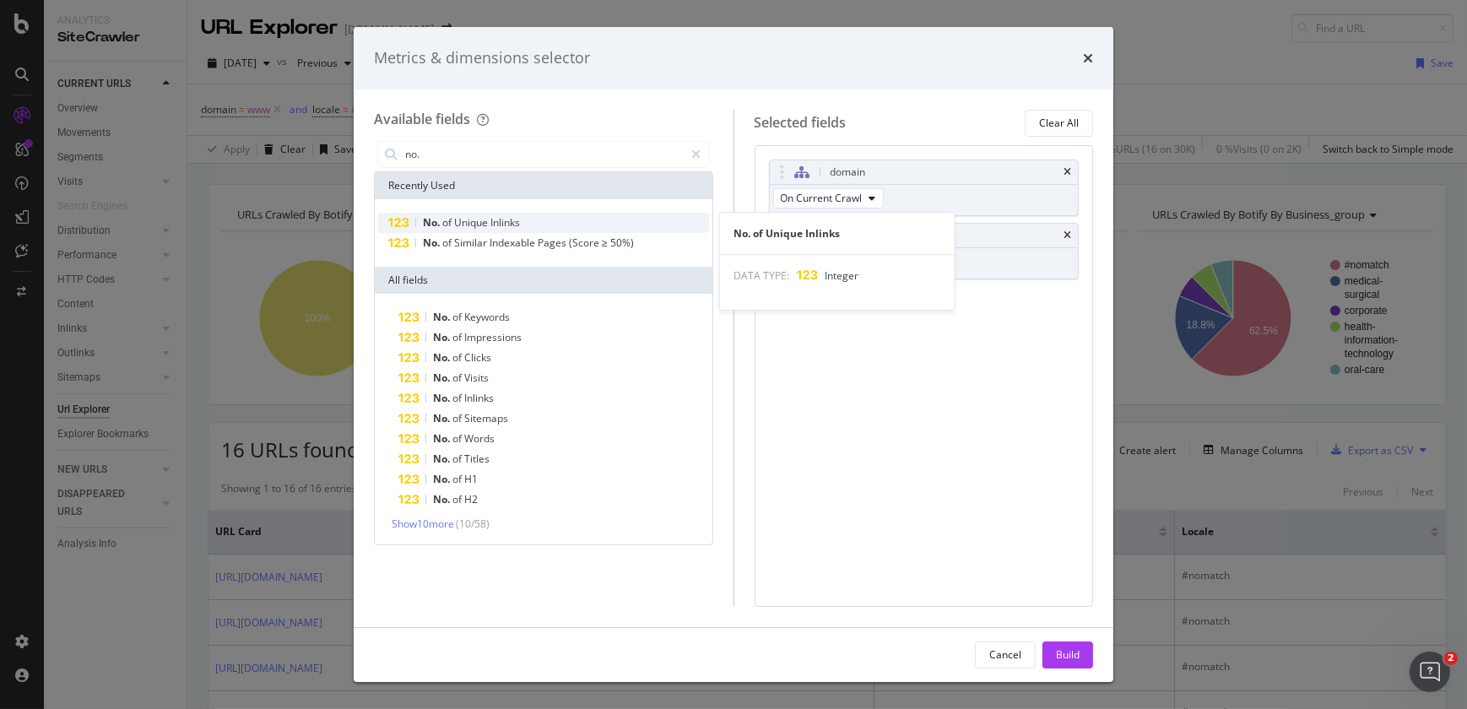
type input "no."
click at [520, 227] on span "Inlinks" at bounding box center [505, 222] width 30 height 14
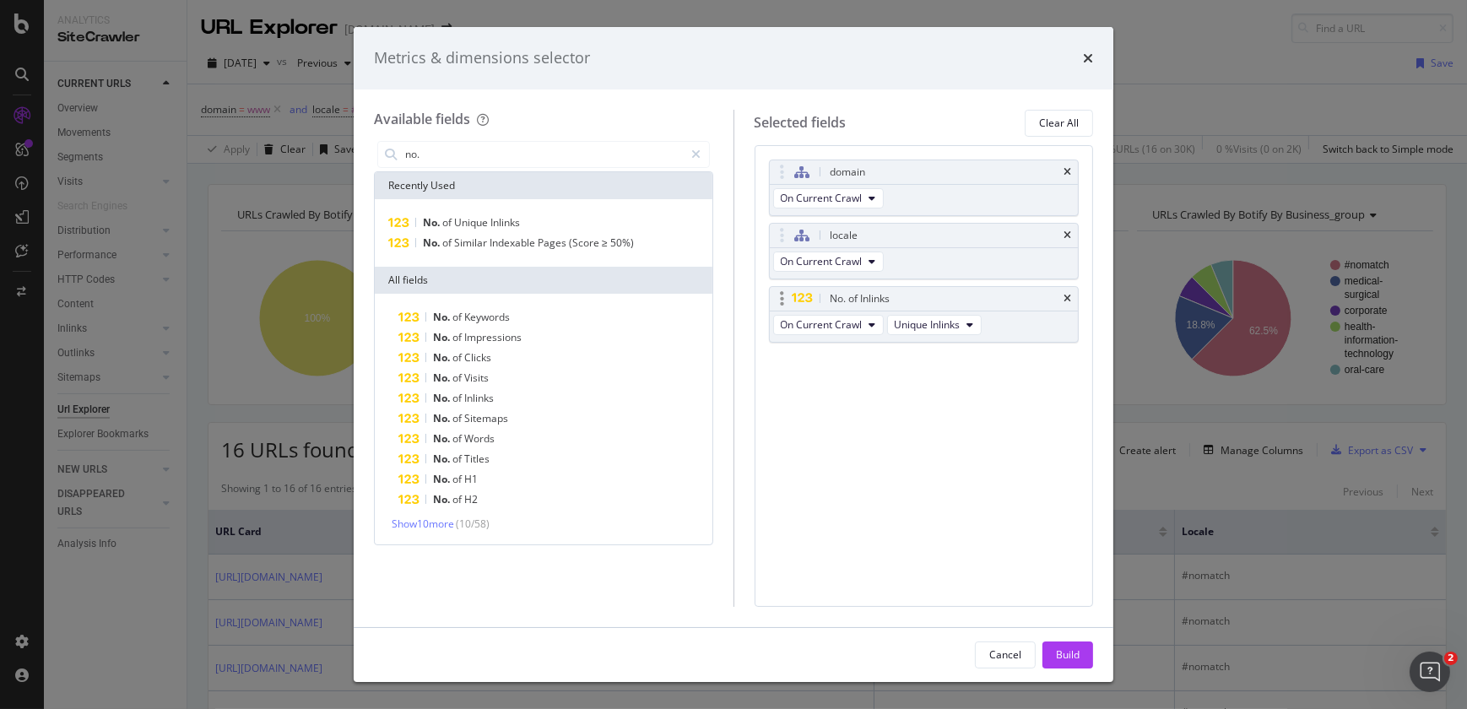
click at [782, 295] on icon "modal" at bounding box center [783, 298] width 4 height 17
click at [1047, 661] on button "Build" at bounding box center [1068, 655] width 51 height 27
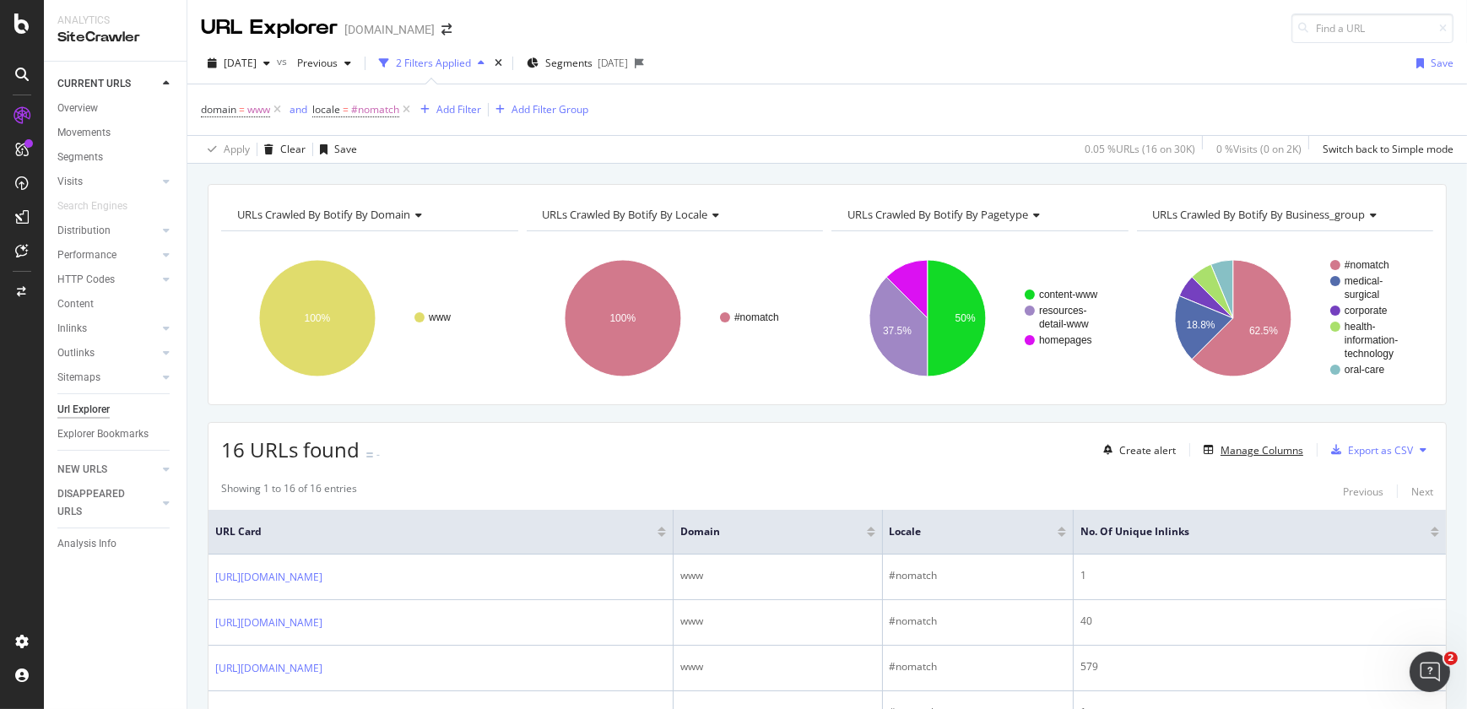
scroll to position [620, 0]
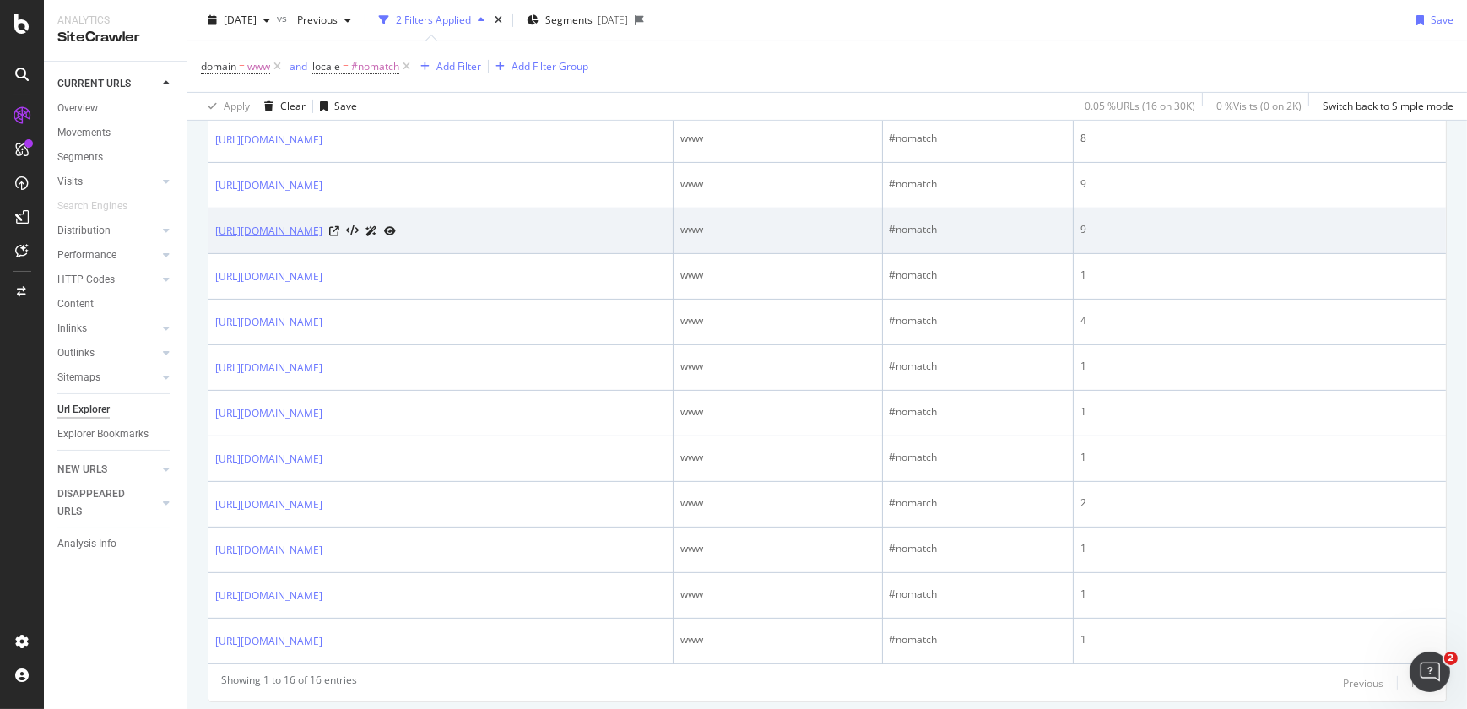
click at [322, 240] on link "https://www.solventum.com/home/medical/iv-site-management/disinfecting-port-pro…" at bounding box center [268, 231] width 107 height 17
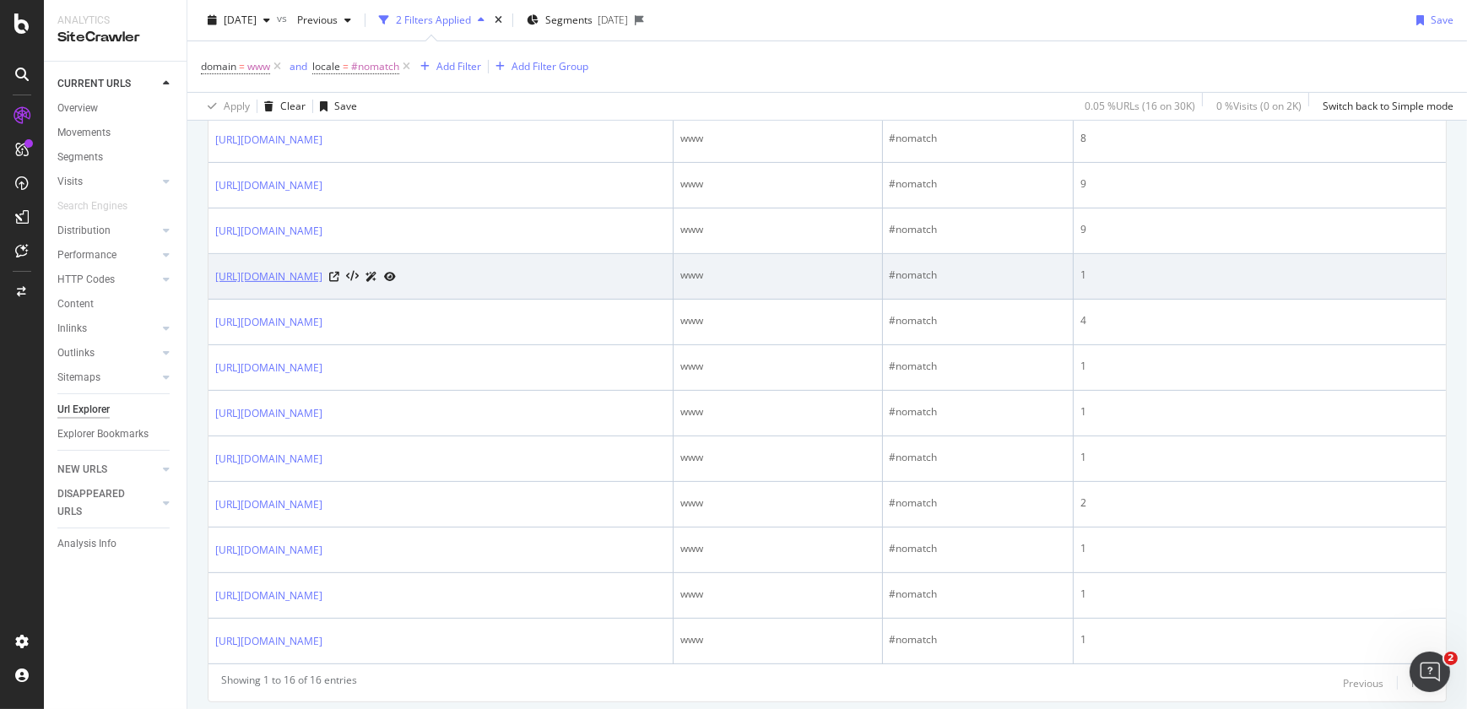
click at [322, 285] on link "[URL][DOMAIN_NAME]" at bounding box center [268, 276] width 107 height 17
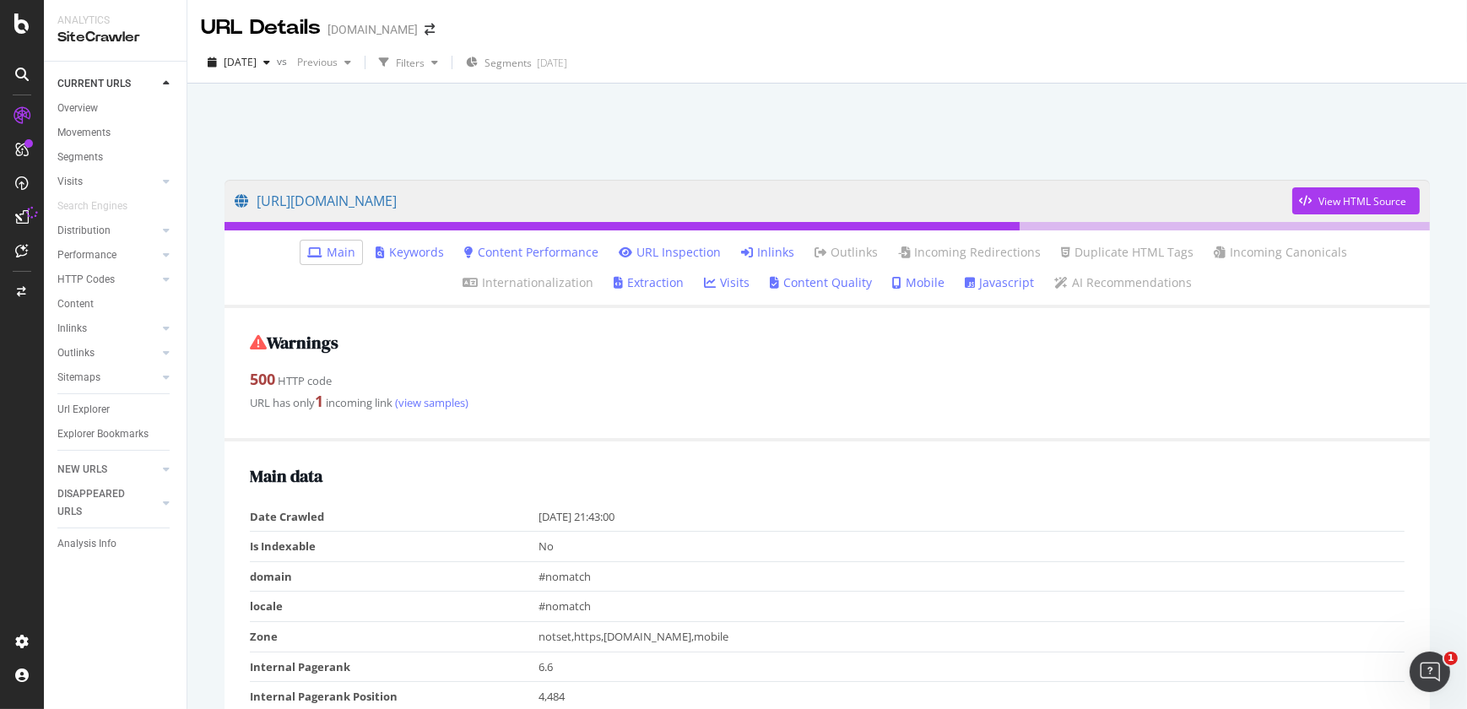
click at [741, 253] on link "Inlinks" at bounding box center [767, 252] width 53 height 17
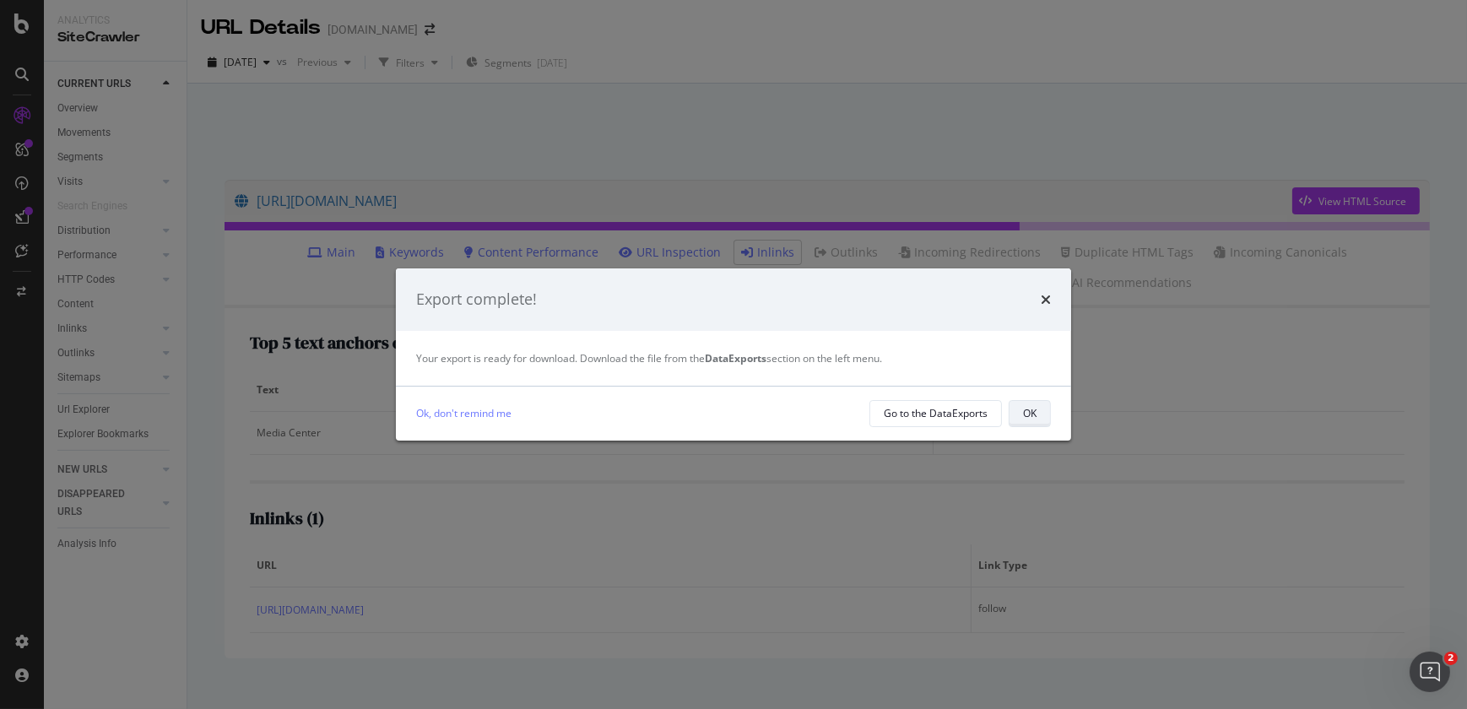
click at [1032, 414] on div "OK" at bounding box center [1030, 413] width 14 height 14
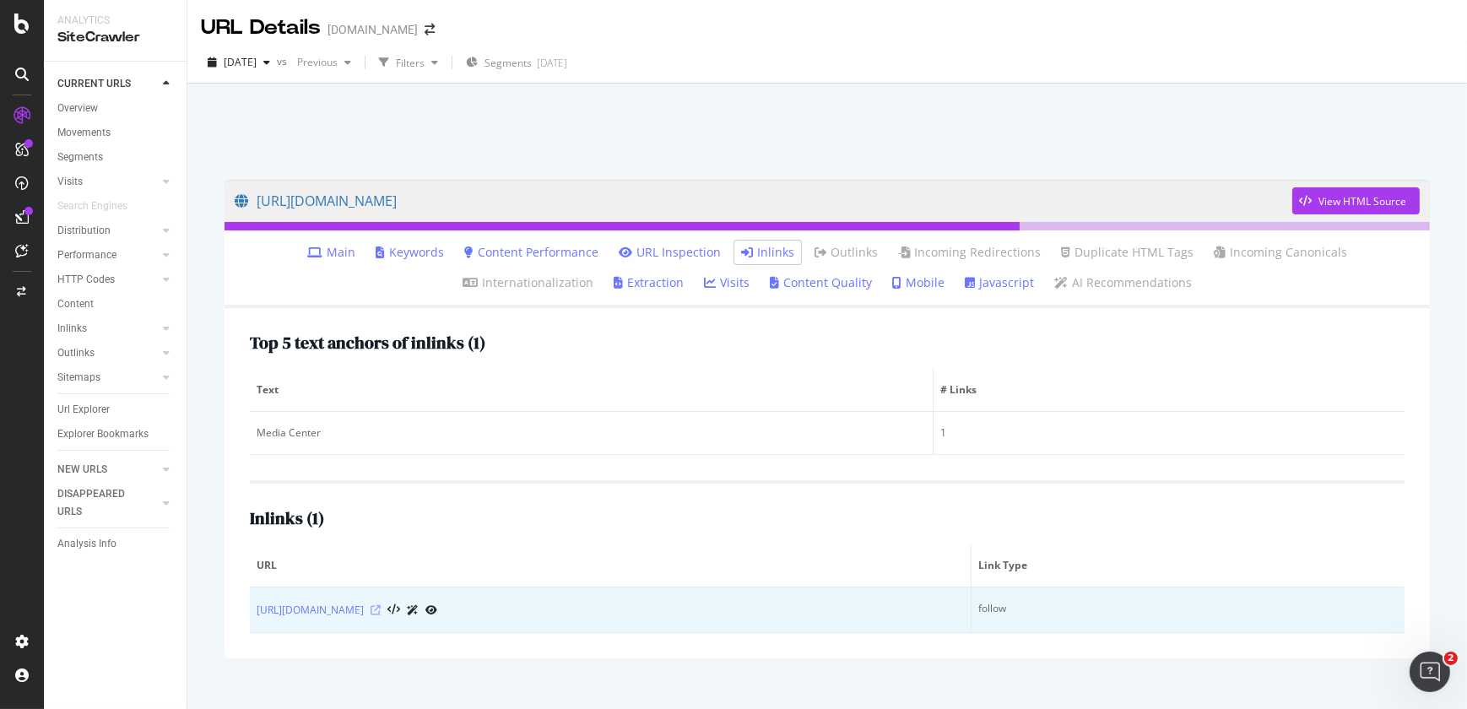
click at [381, 613] on icon at bounding box center [376, 610] width 10 height 10
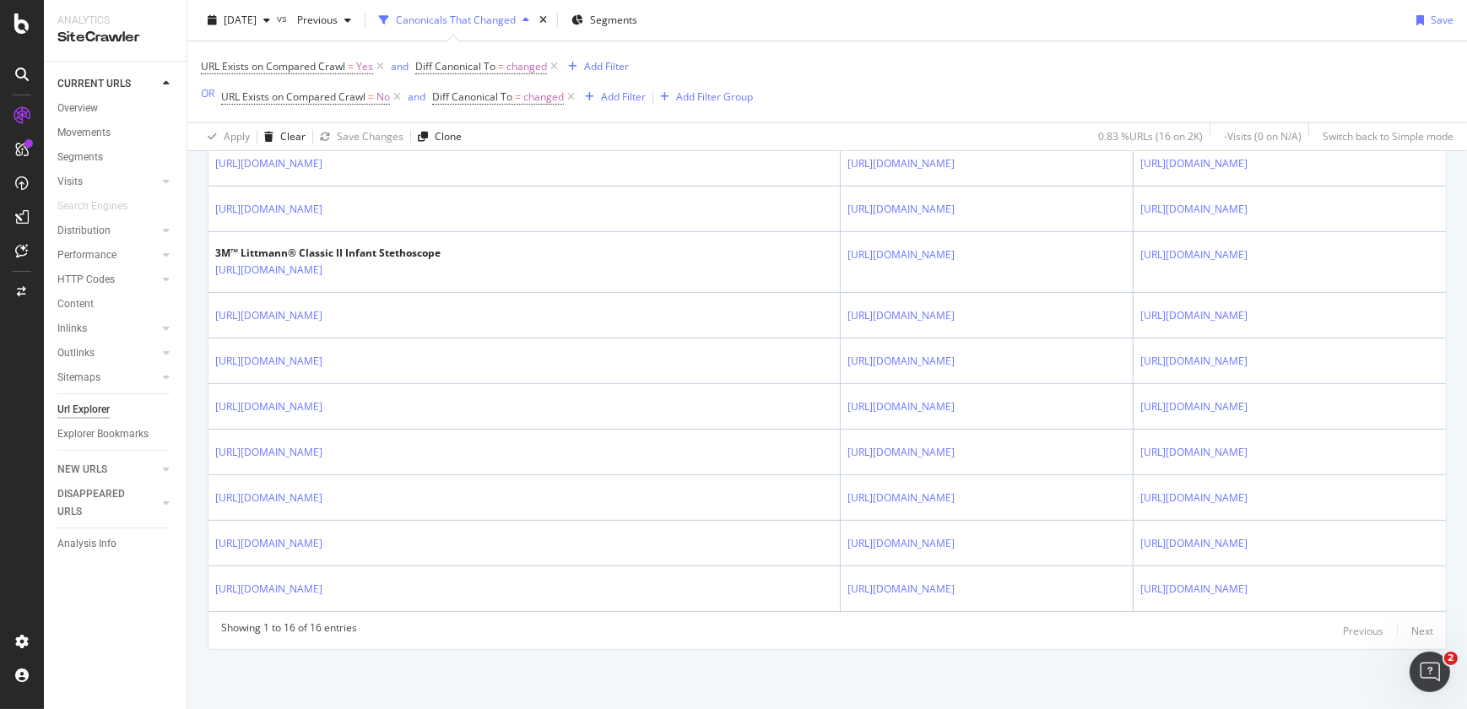
scroll to position [172, 0]
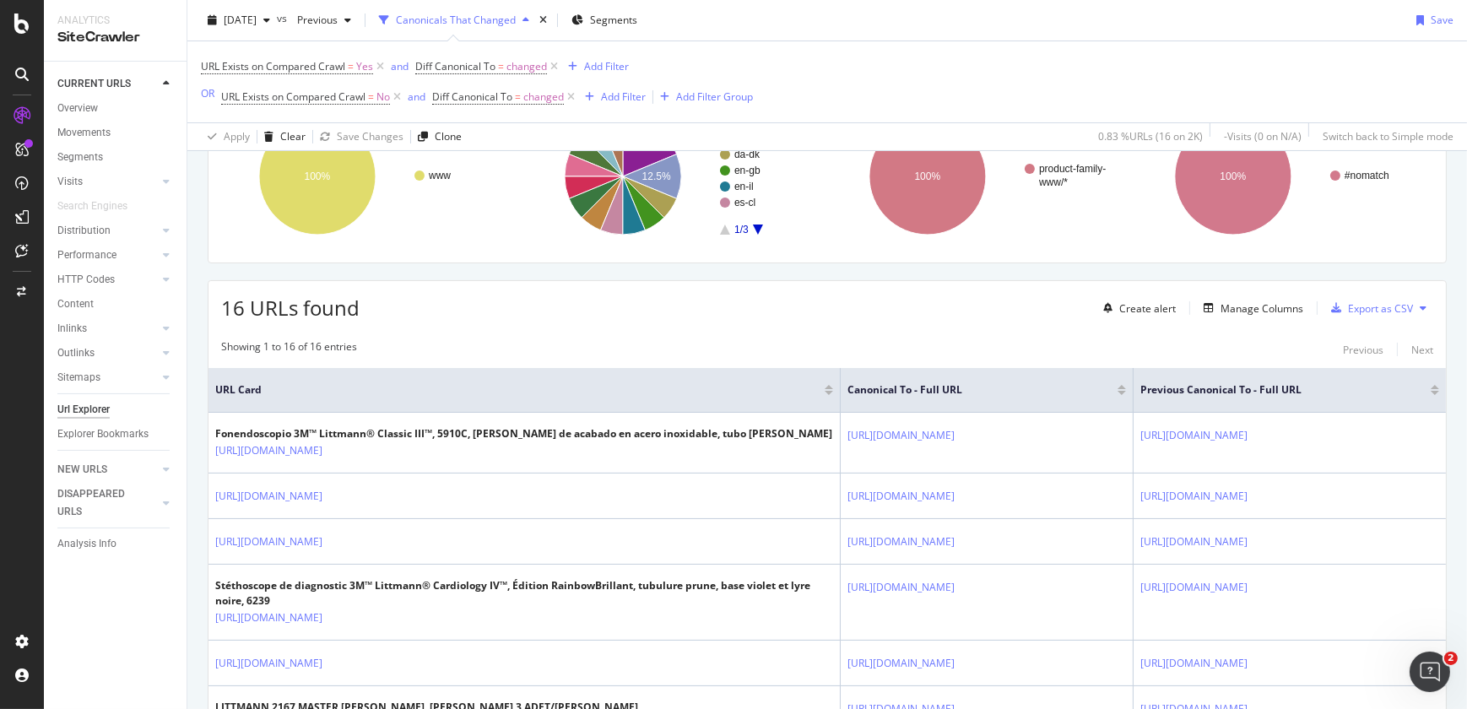
drag, startPoint x: 1452, startPoint y: 194, endPoint x: 1460, endPoint y: 245, distance: 51.2
click at [1460, 245] on div "URL Explorer [DOMAIN_NAME] [DATE] vs Previous Canonicals That Changed Segments …" at bounding box center [827, 354] width 1280 height 709
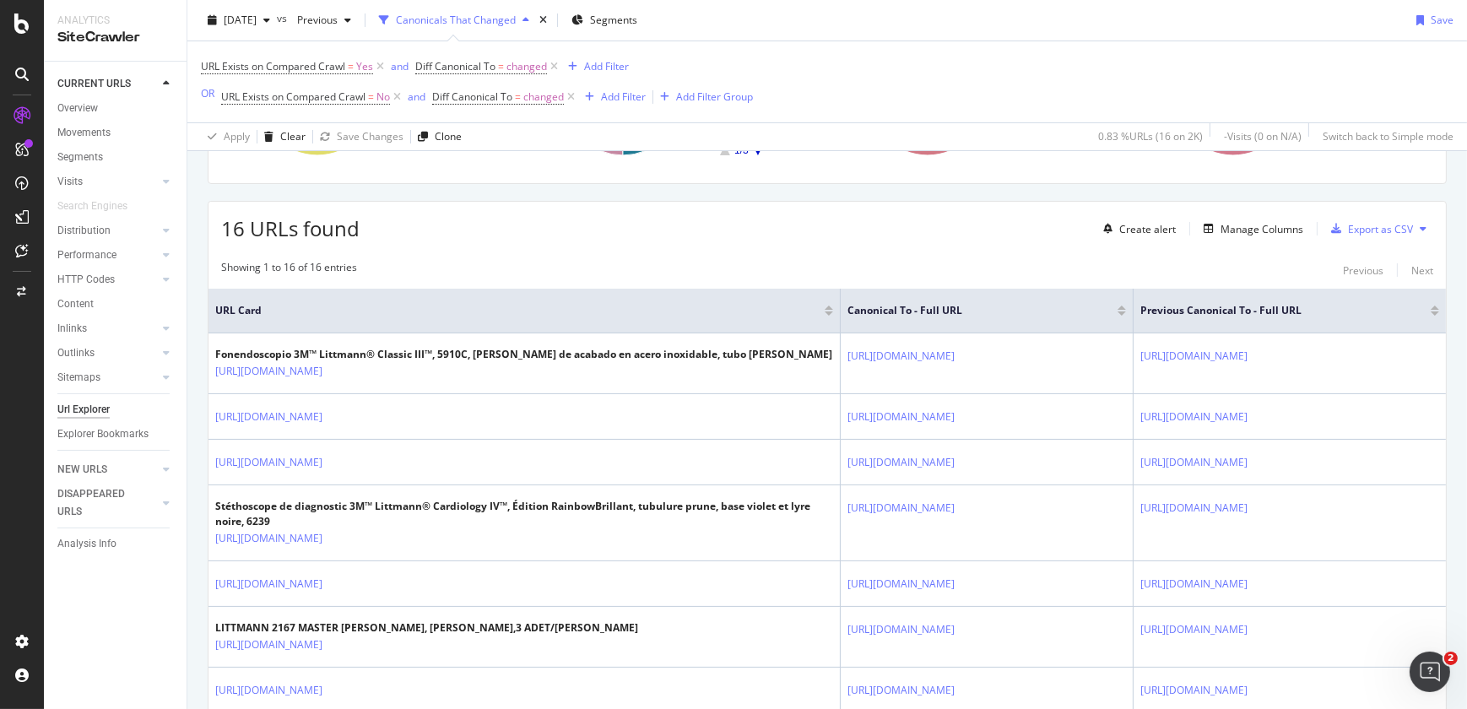
scroll to position [249, 0]
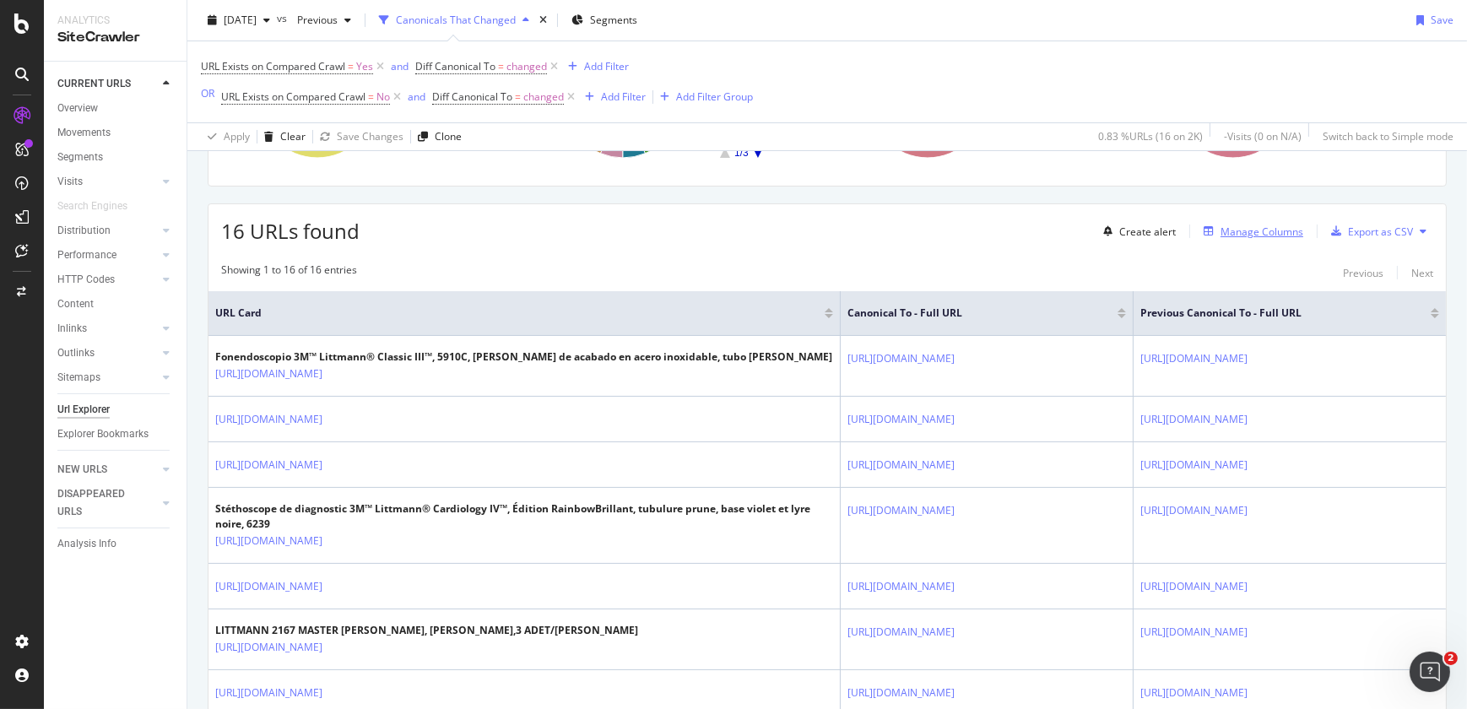
click at [1260, 236] on div "Manage Columns" at bounding box center [1262, 232] width 83 height 14
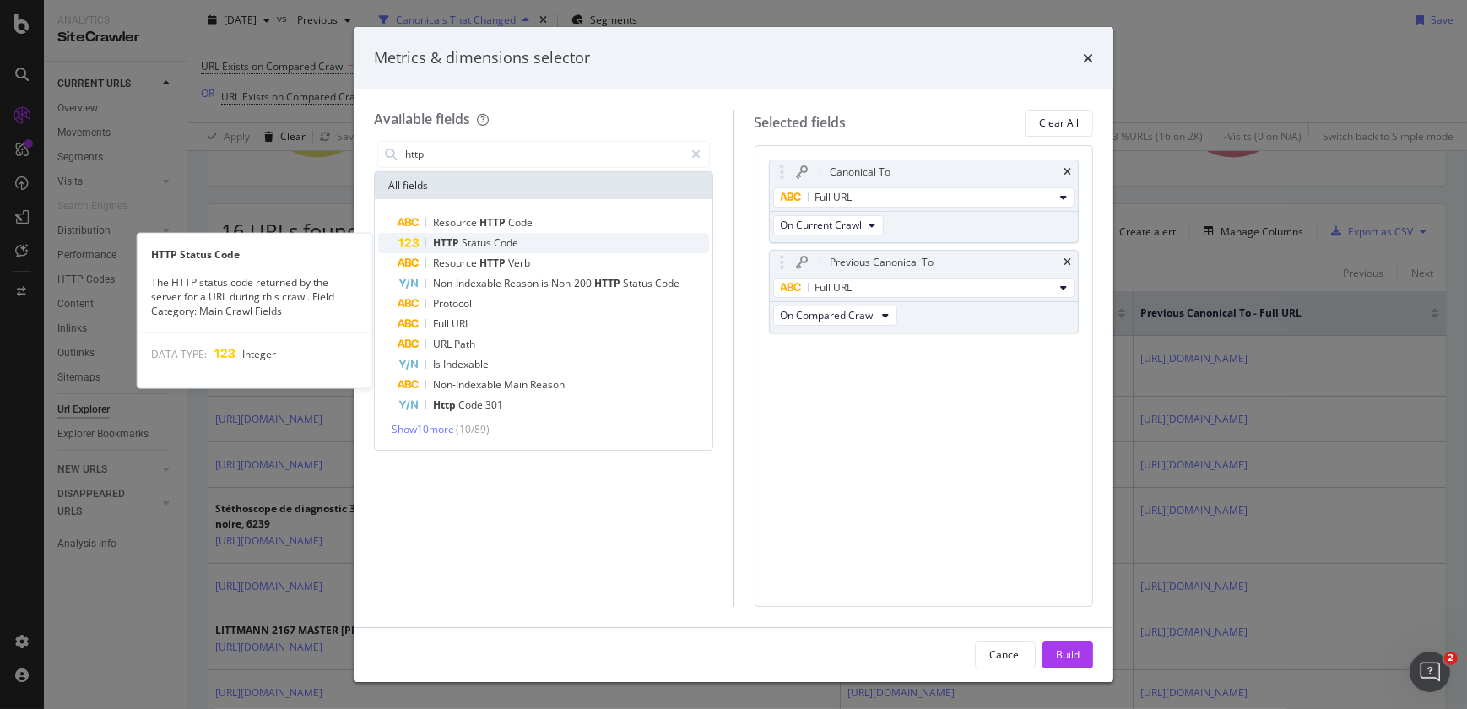
type input "http"
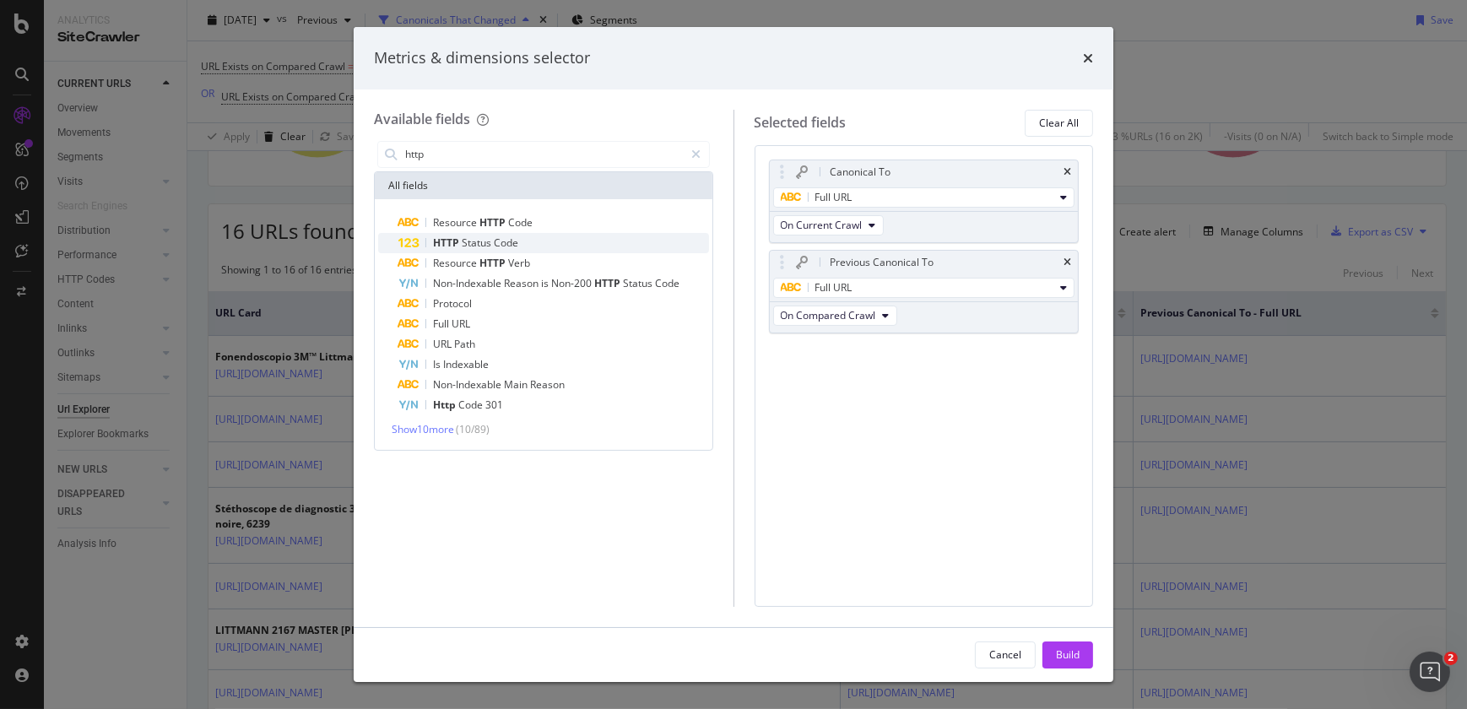
click at [499, 246] on span "Code" at bounding box center [506, 243] width 24 height 14
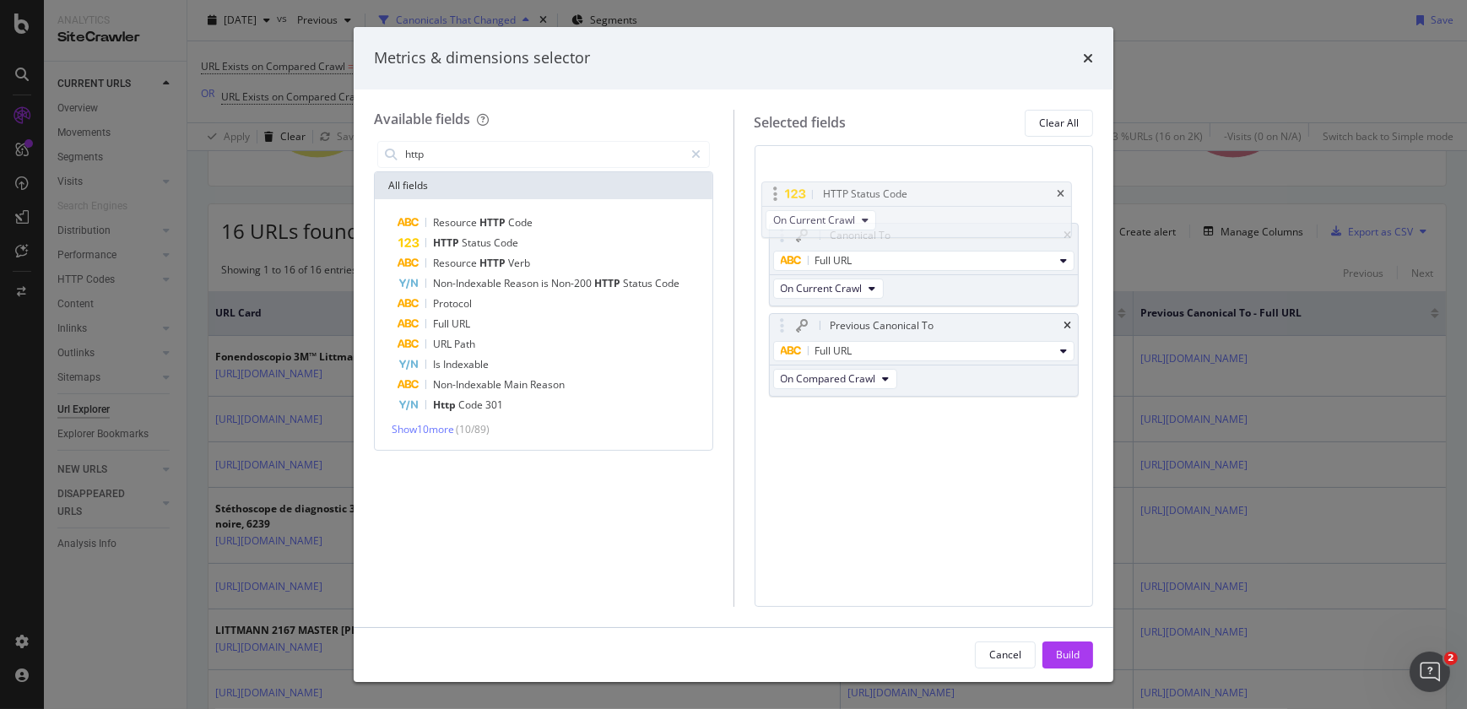
drag, startPoint x: 781, startPoint y: 353, endPoint x: 774, endPoint y: 194, distance: 158.8
click at [774, 194] on body "Analytics SiteCrawler CURRENT URLS Overview Movements Segments Visits Analysis …" at bounding box center [733, 354] width 1467 height 709
click at [1055, 641] on div "Cancel Build" at bounding box center [734, 655] width 760 height 54
click at [1064, 655] on div "Build" at bounding box center [1068, 654] width 24 height 14
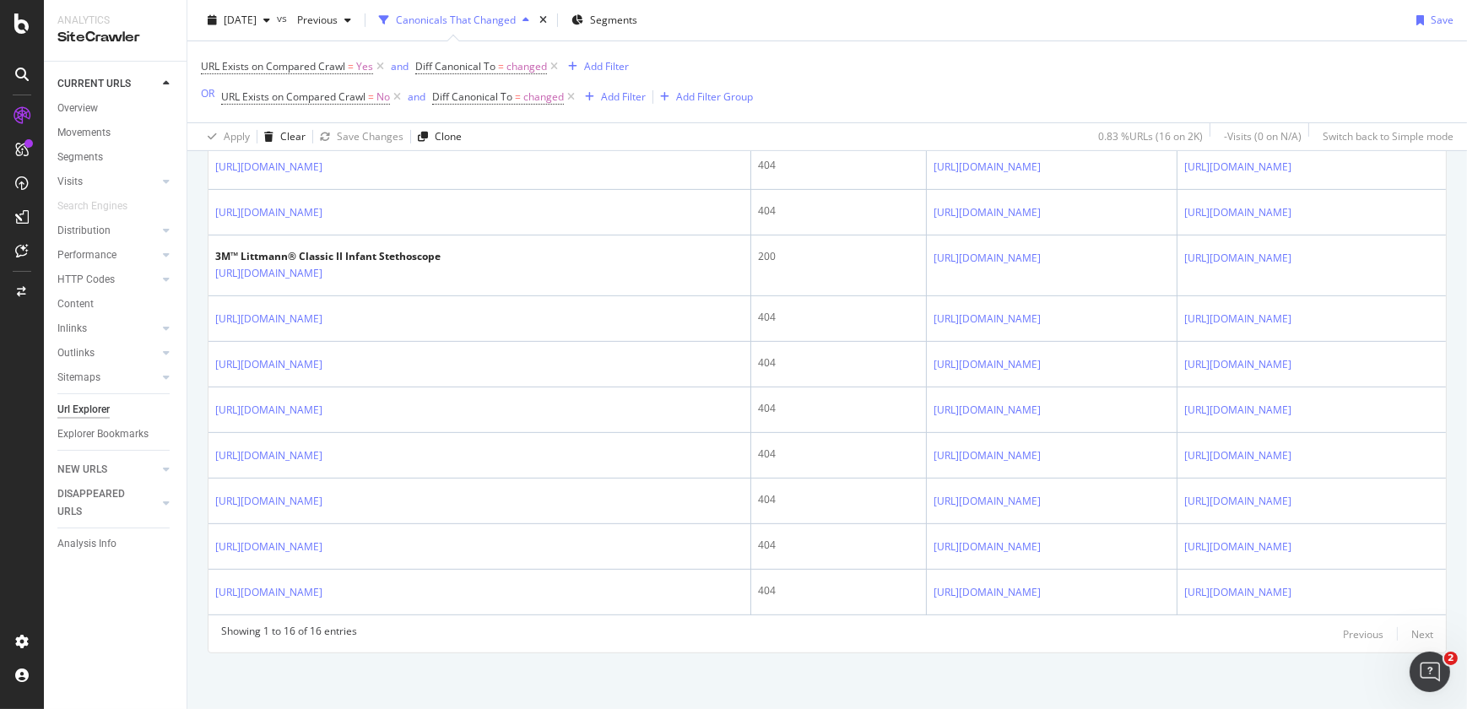
scroll to position [797, 0]
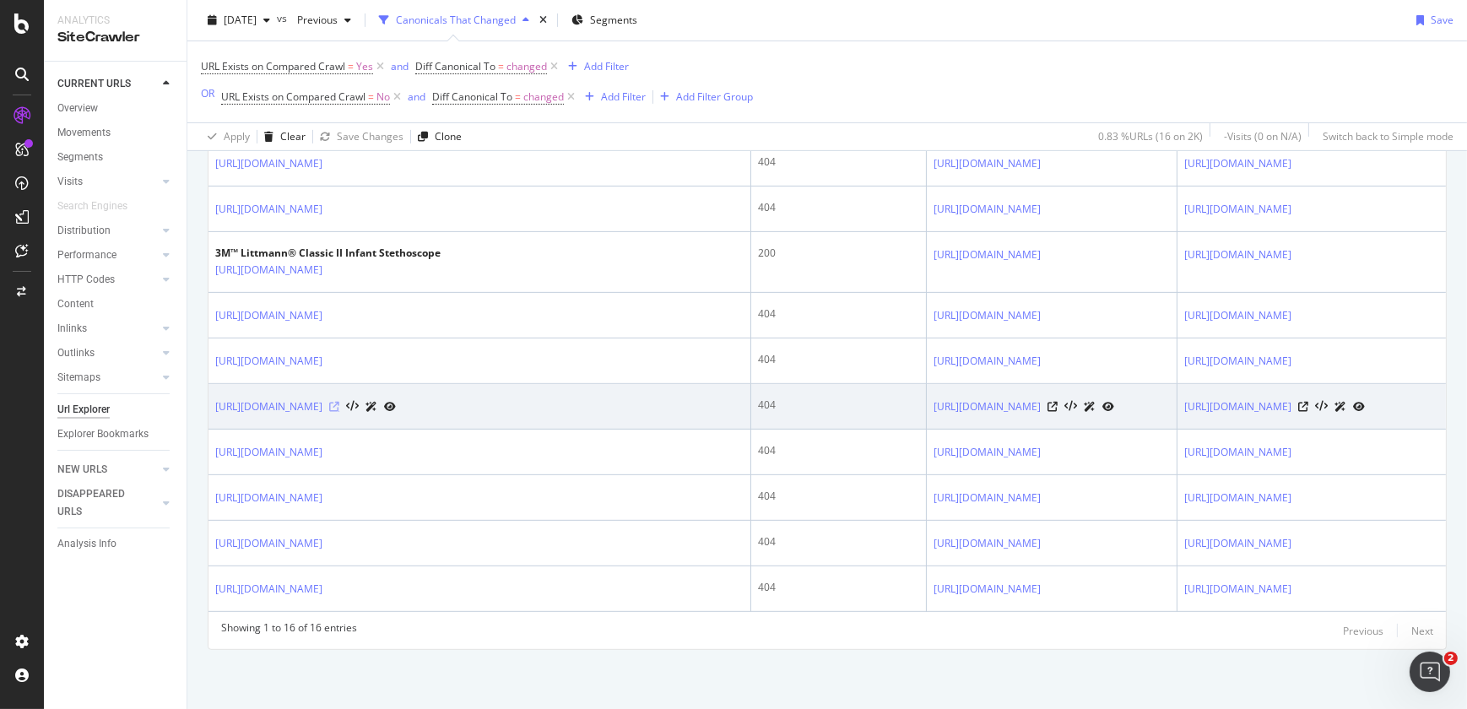
click at [339, 402] on icon at bounding box center [334, 407] width 10 height 10
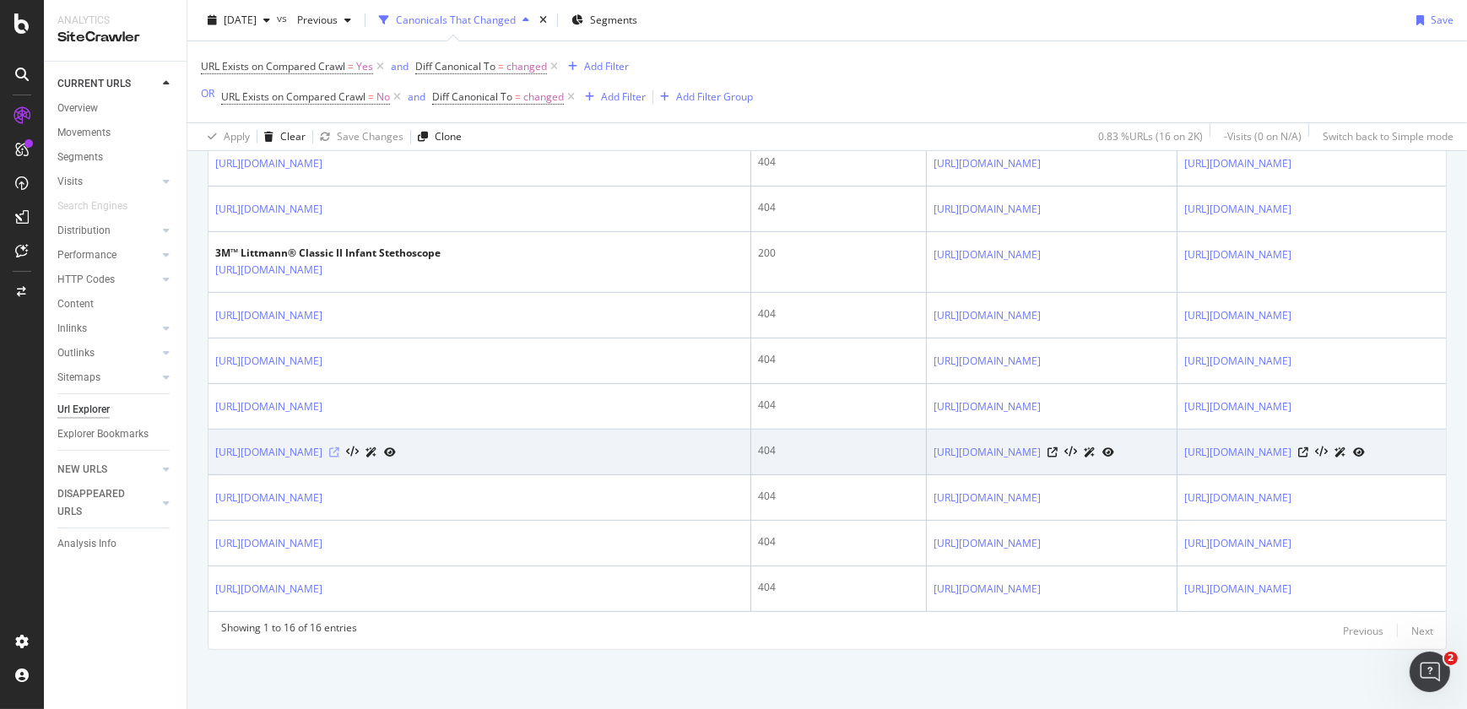
click at [339, 452] on icon at bounding box center [334, 452] width 10 height 10
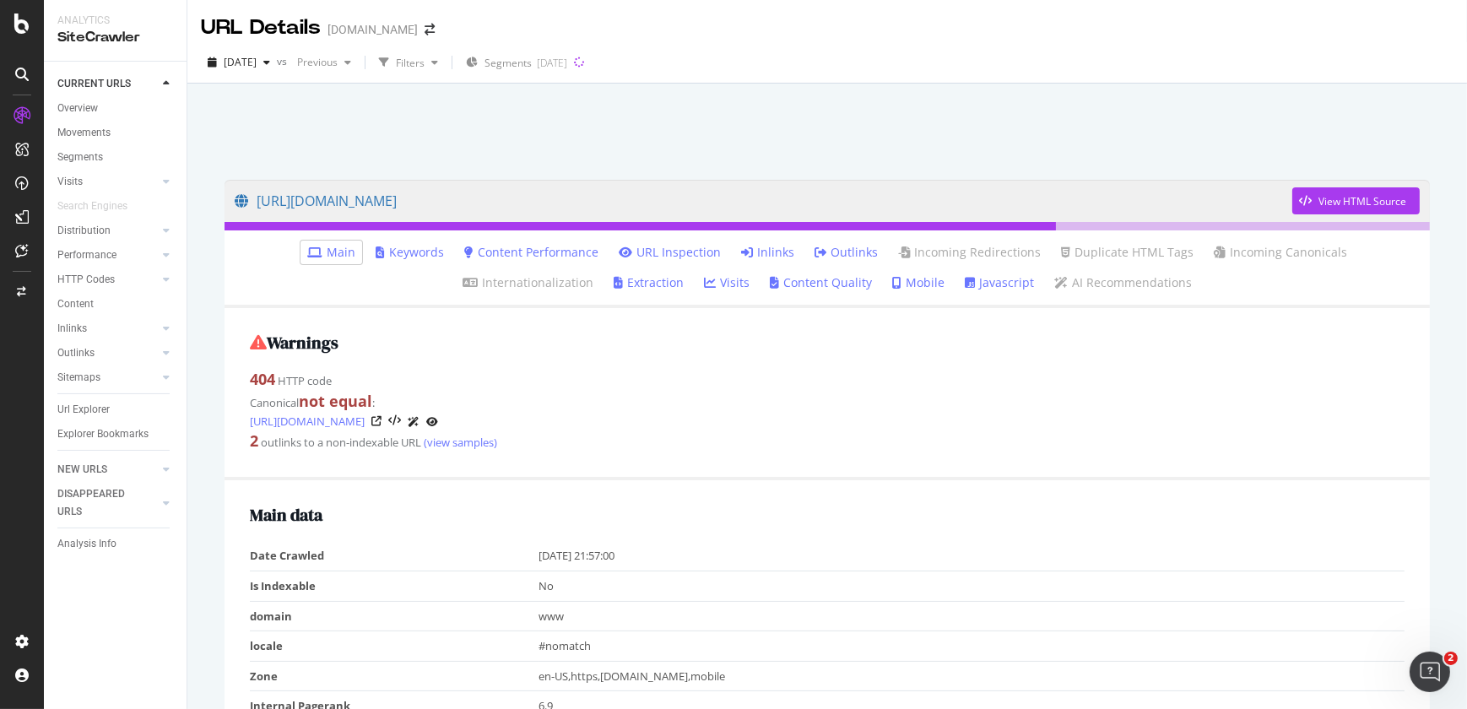
click at [741, 255] on link "Inlinks" at bounding box center [767, 252] width 53 height 17
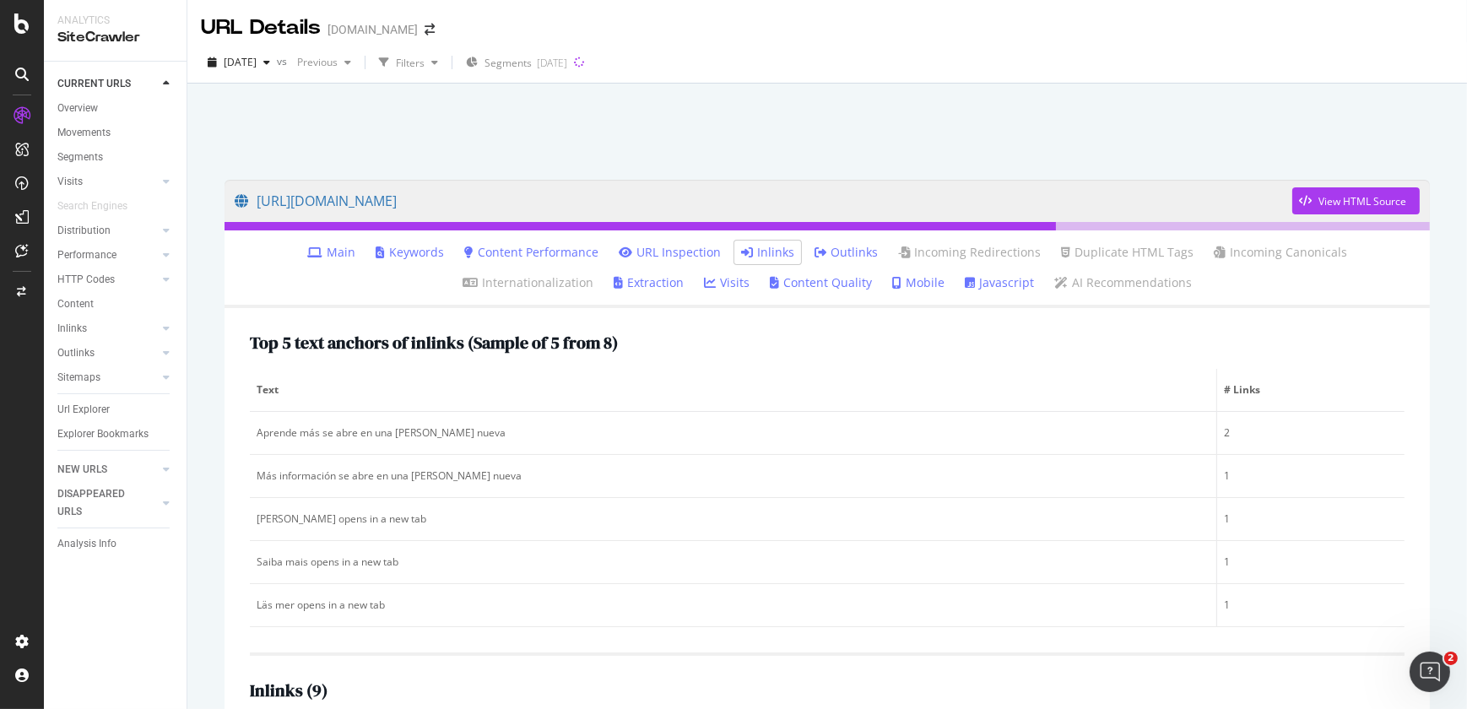
scroll to position [471, 0]
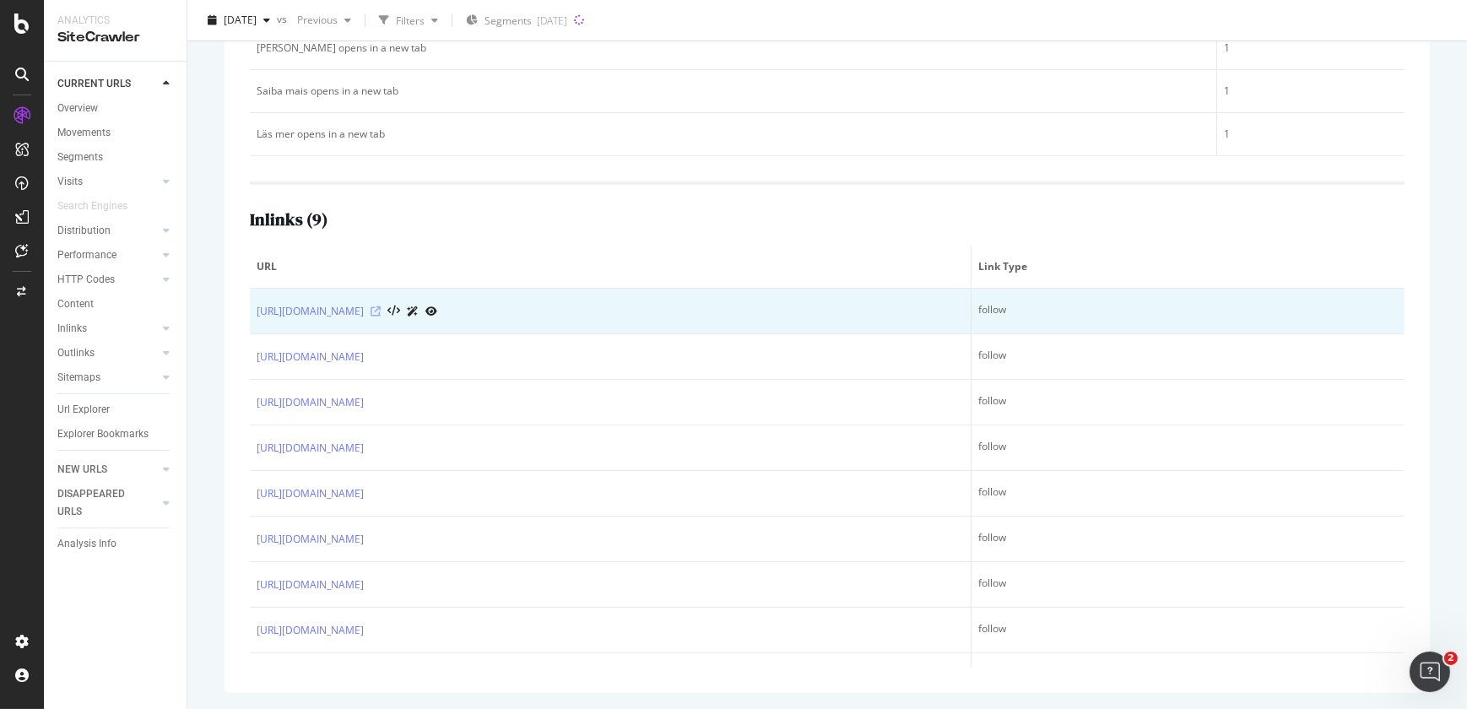
click at [381, 312] on icon at bounding box center [376, 311] width 10 height 10
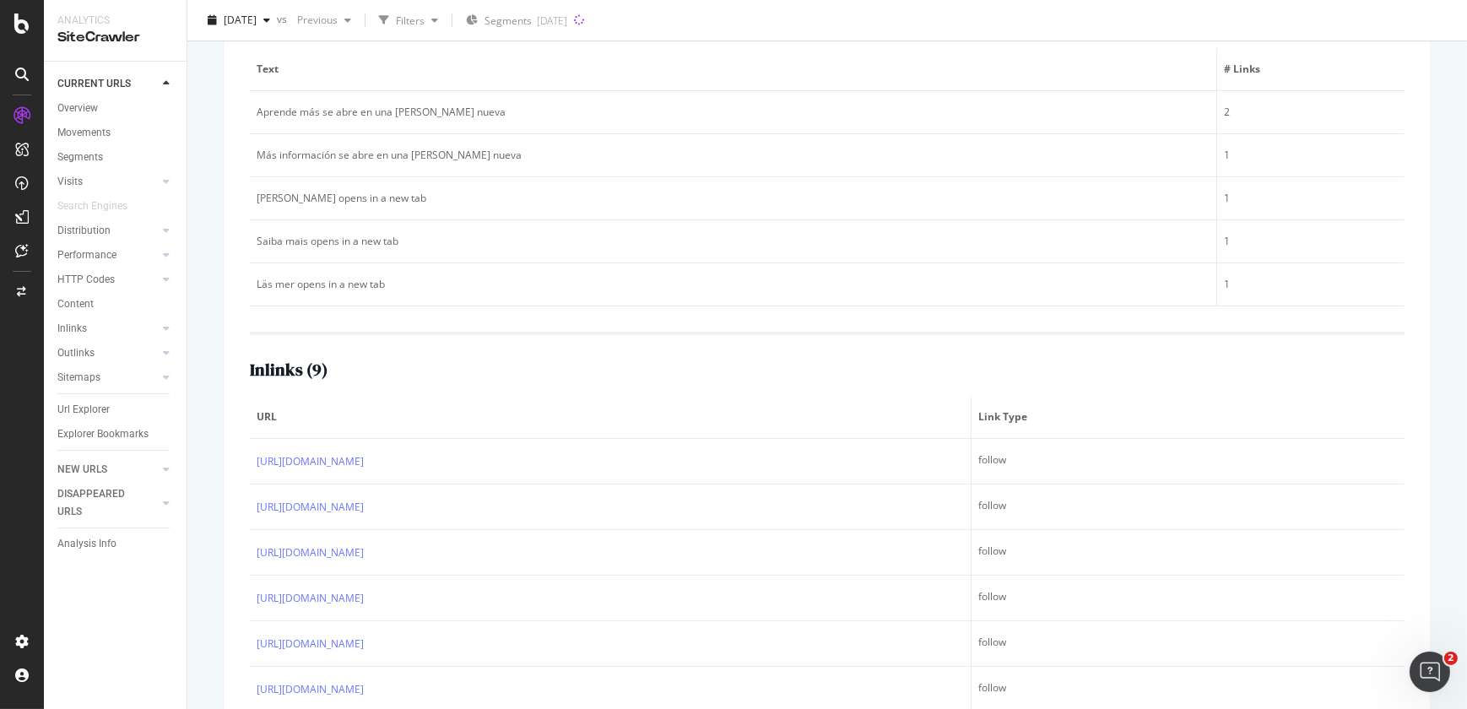
scroll to position [319, 0]
drag, startPoint x: 474, startPoint y: 114, endPoint x: 246, endPoint y: 116, distance: 228.8
click at [246, 116] on div "Top 5 text anchors of inlinks ( Sample of 5 from 8 ) Text # Links Aprende más s…" at bounding box center [827, 417] width 1205 height 856
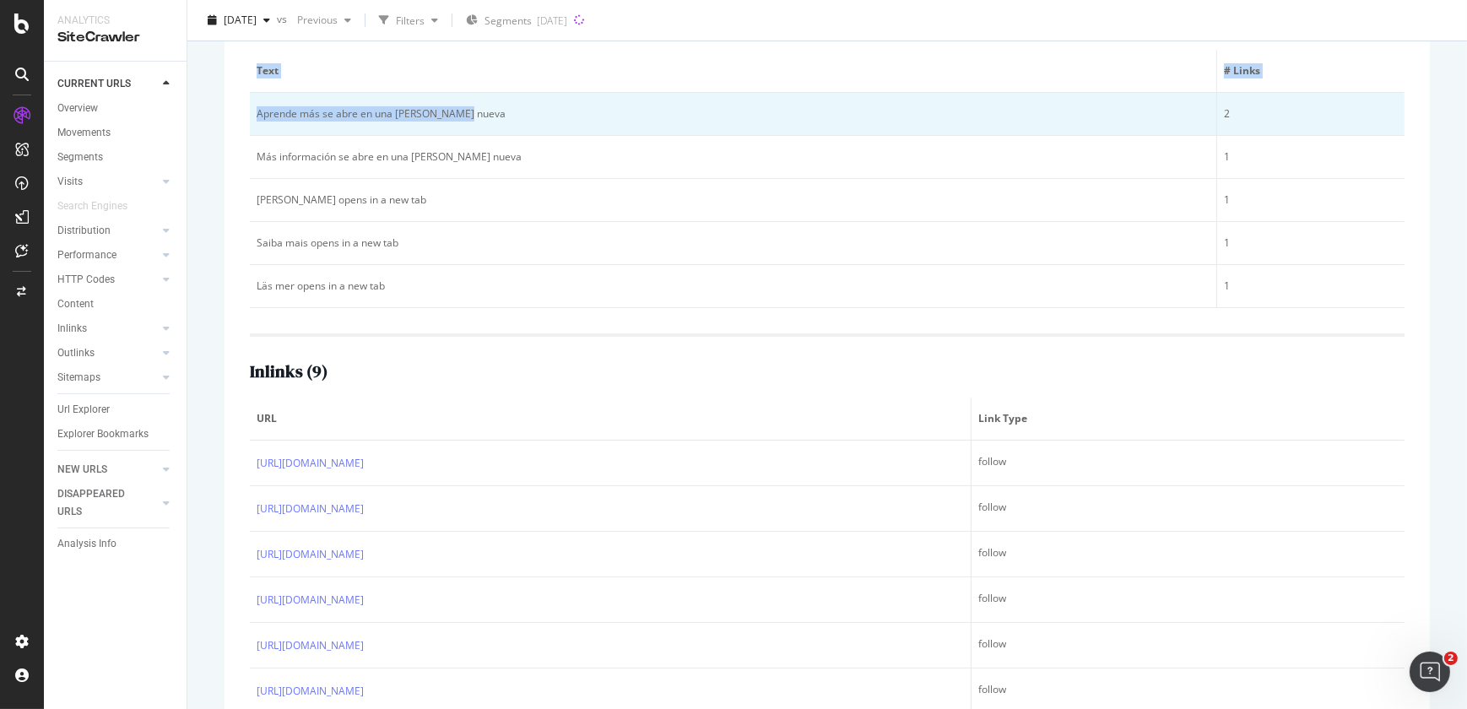
drag, startPoint x: 246, startPoint y: 116, endPoint x: 479, endPoint y: 111, distance: 233.0
click at [479, 111] on div "Aprende más se abre en una [PERSON_NAME] nueva" at bounding box center [733, 113] width 953 height 15
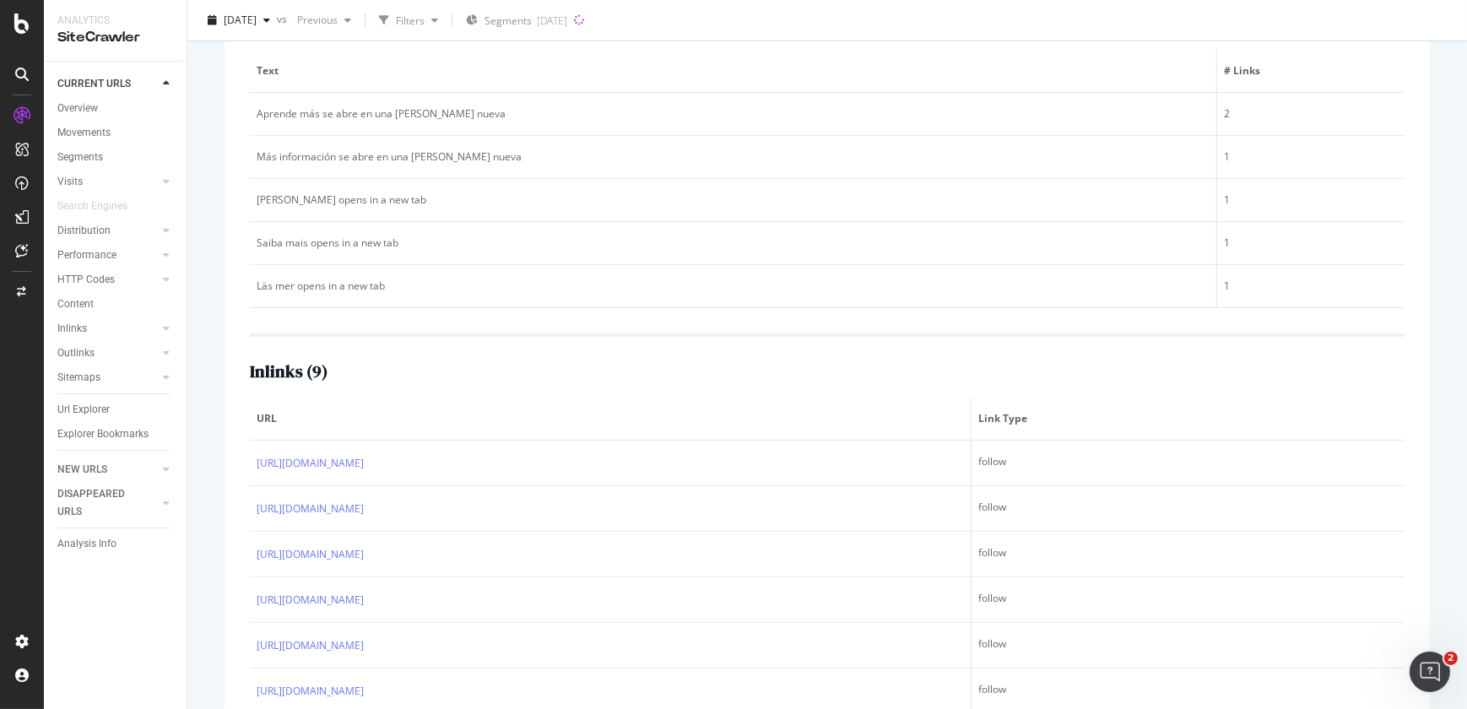
scroll to position [0, 0]
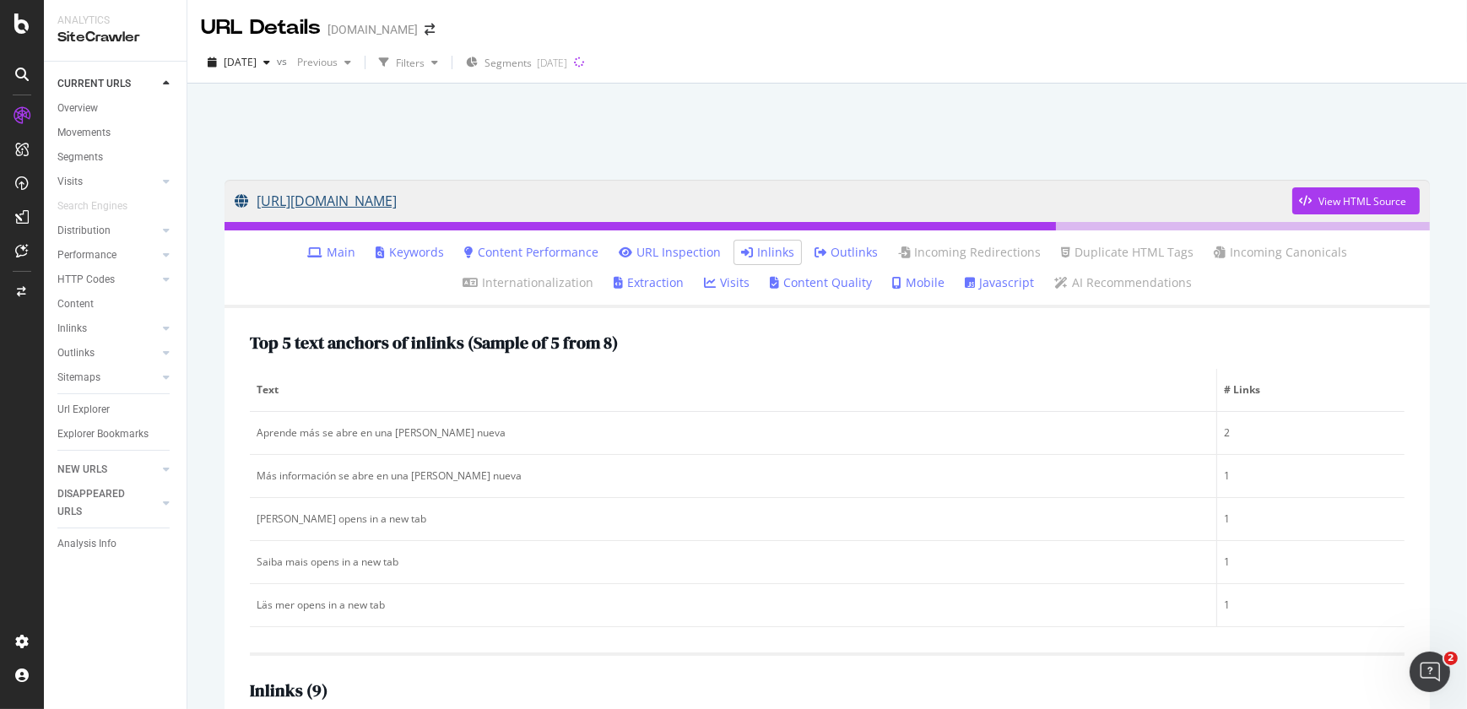
click at [778, 209] on link "[URL][DOMAIN_NAME]" at bounding box center [764, 201] width 1058 height 42
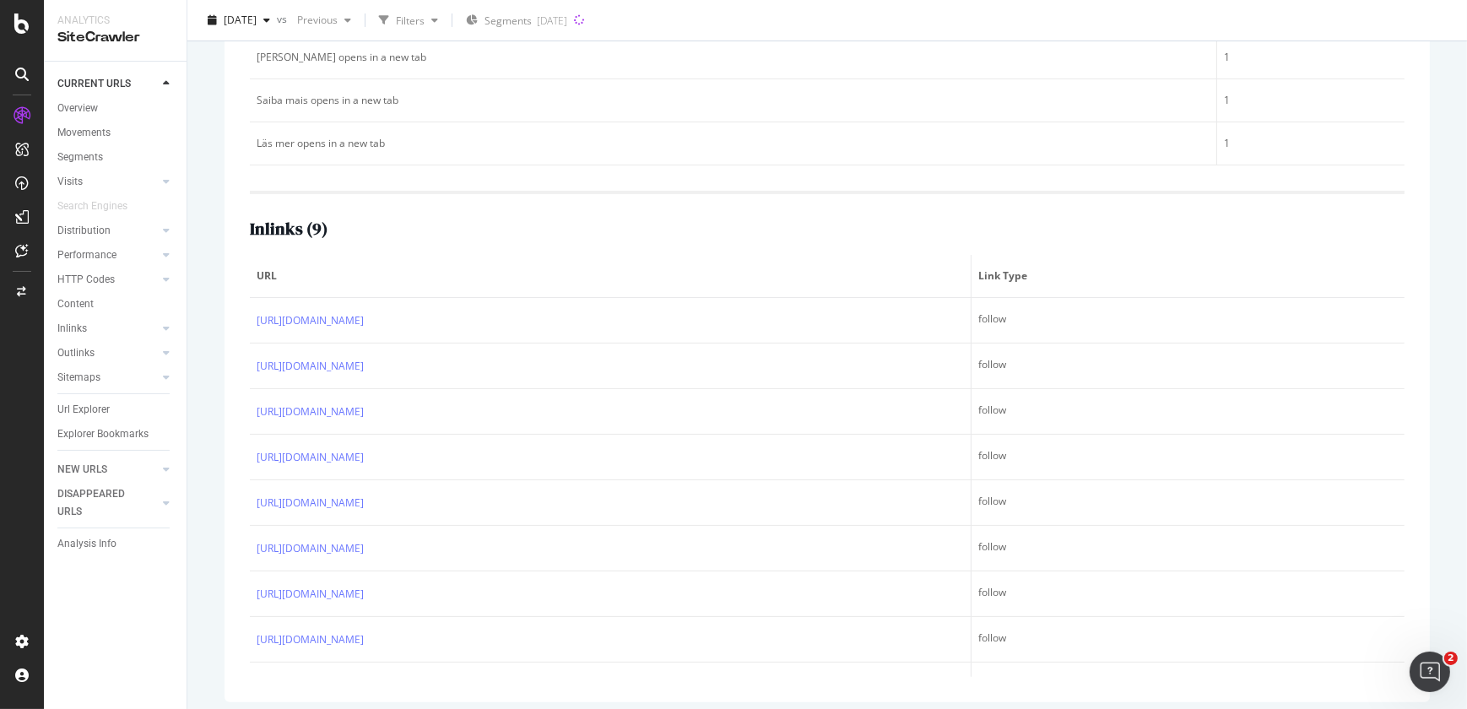
scroll to position [465, 0]
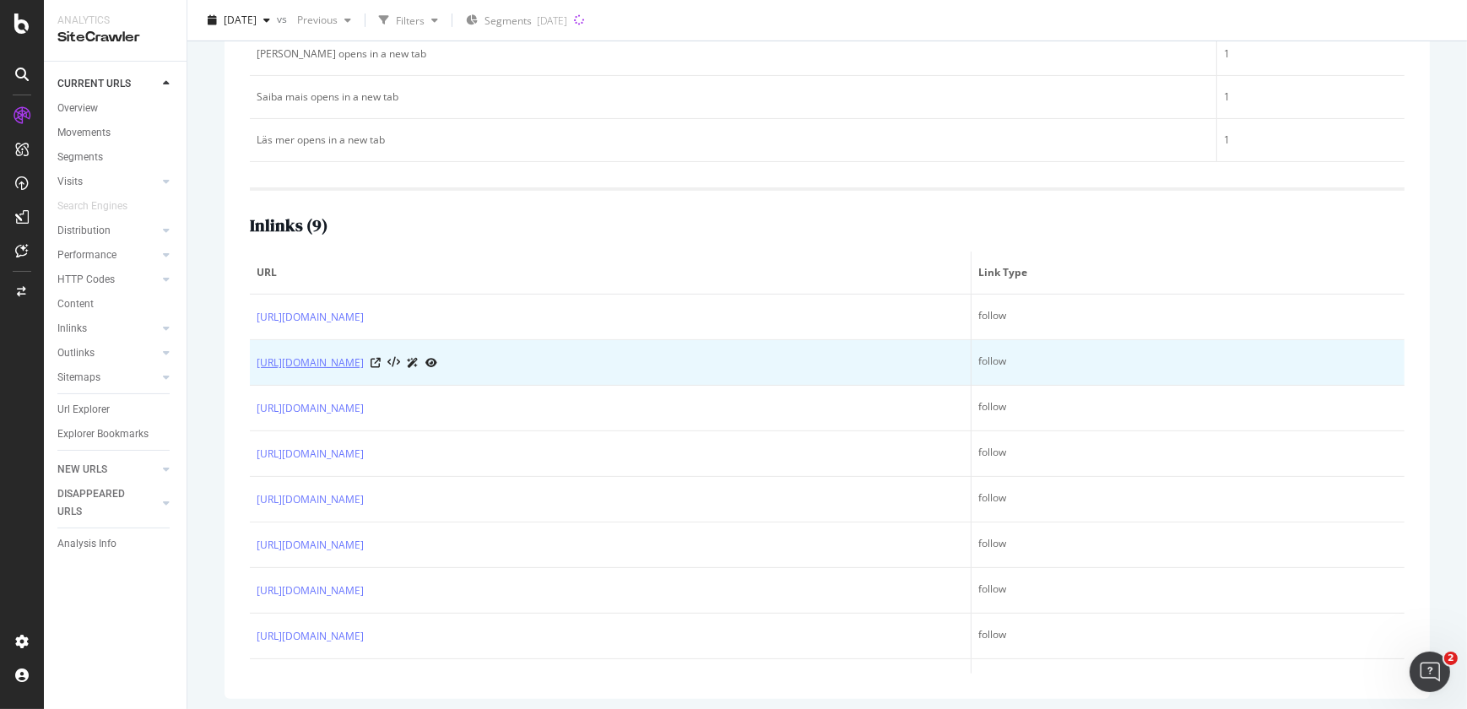
click at [364, 362] on link "[URL][DOMAIN_NAME]" at bounding box center [310, 363] width 107 height 17
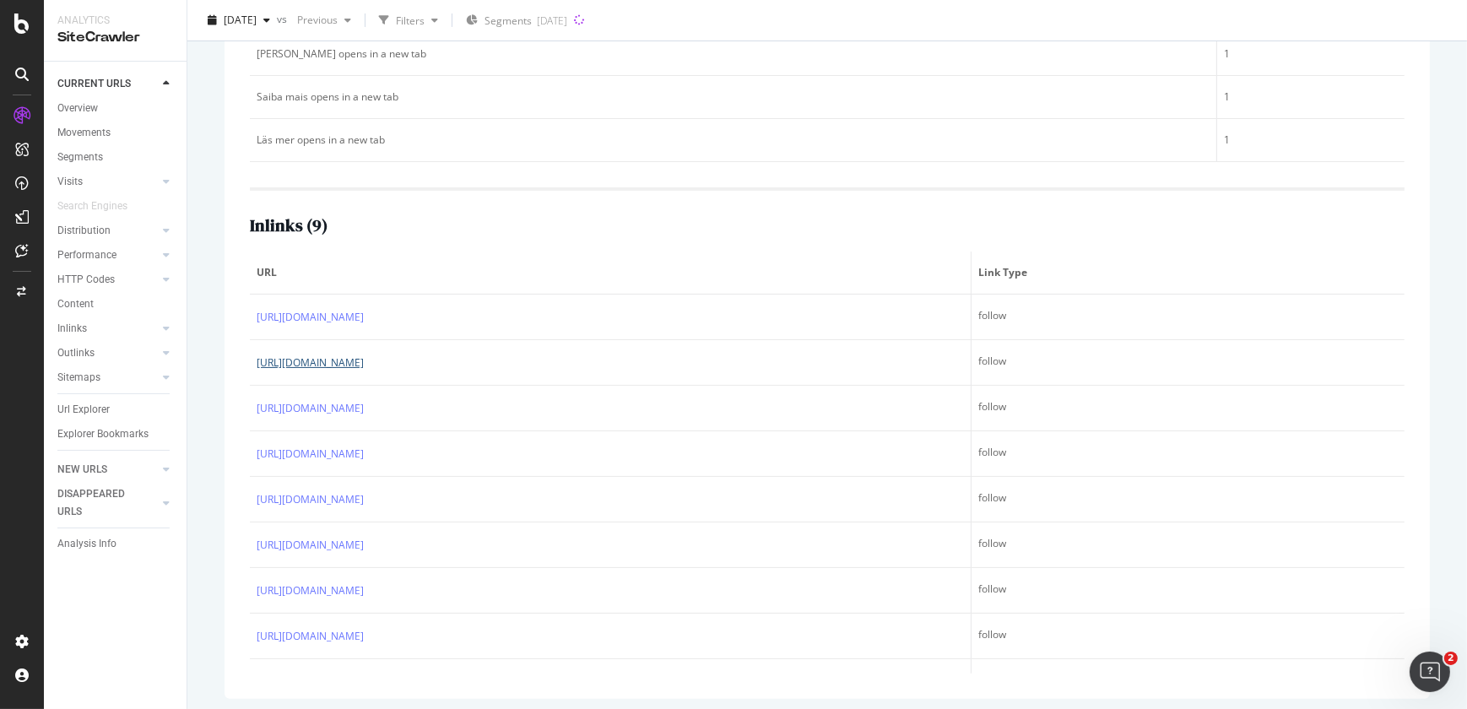
scroll to position [0, 0]
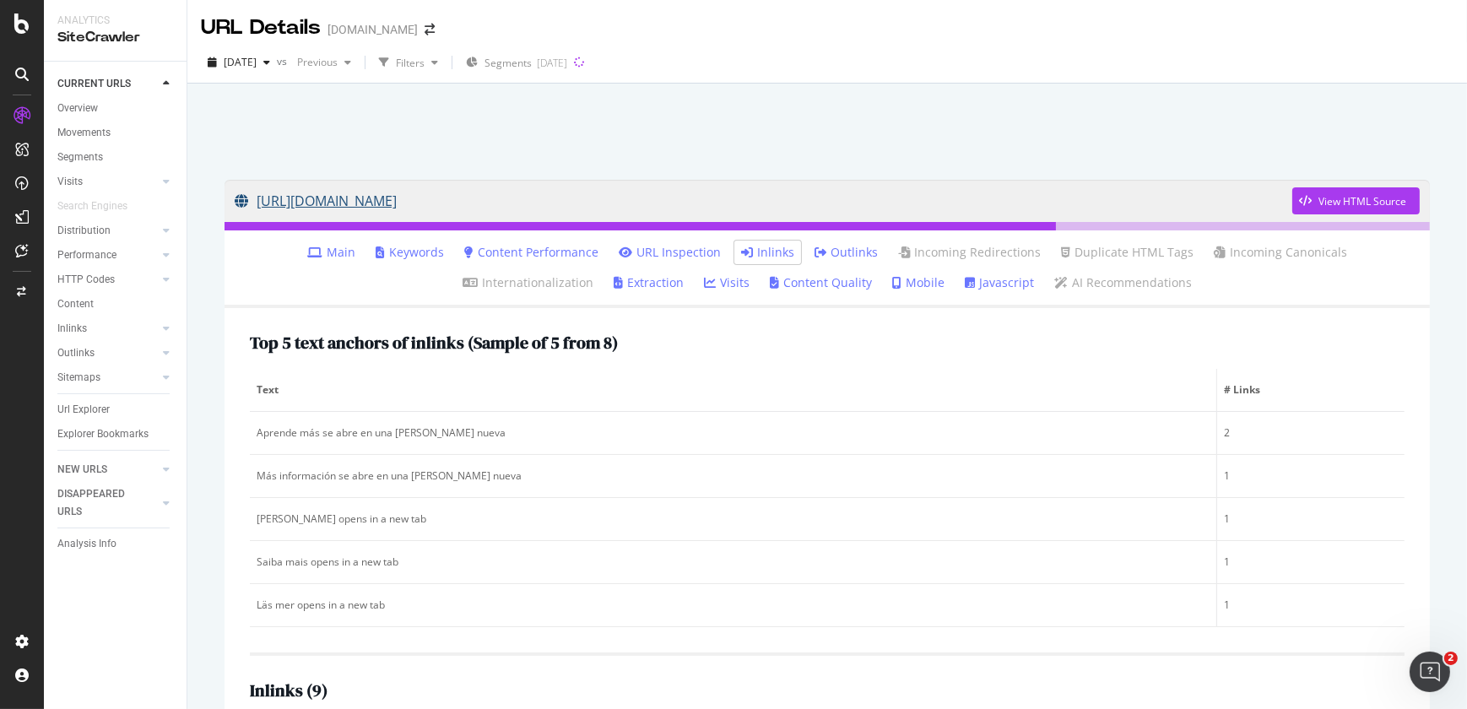
click at [771, 195] on link "[URL][DOMAIN_NAME]" at bounding box center [764, 201] width 1058 height 42
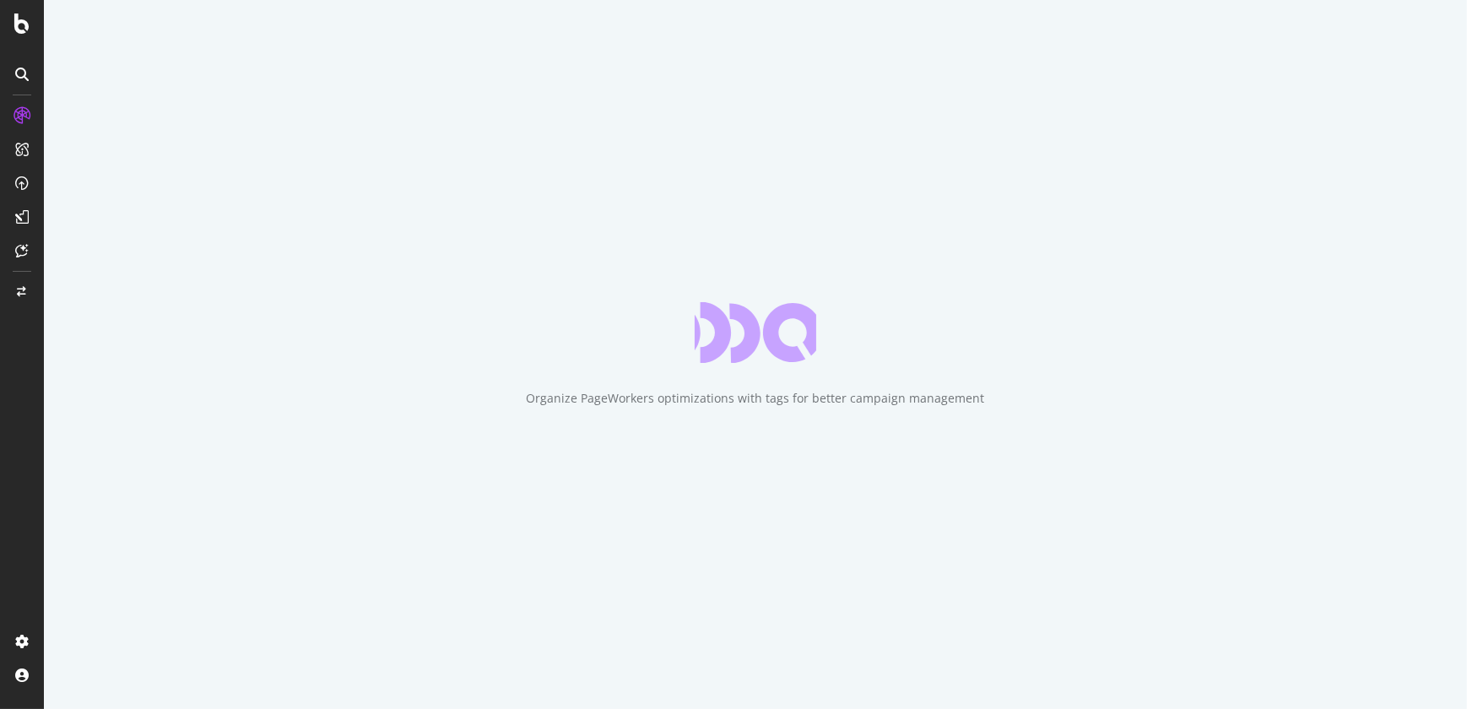
click at [605, 362] on div "Organize PageWorkers optimizations with tags for better campaign management" at bounding box center [755, 354] width 1423 height 709
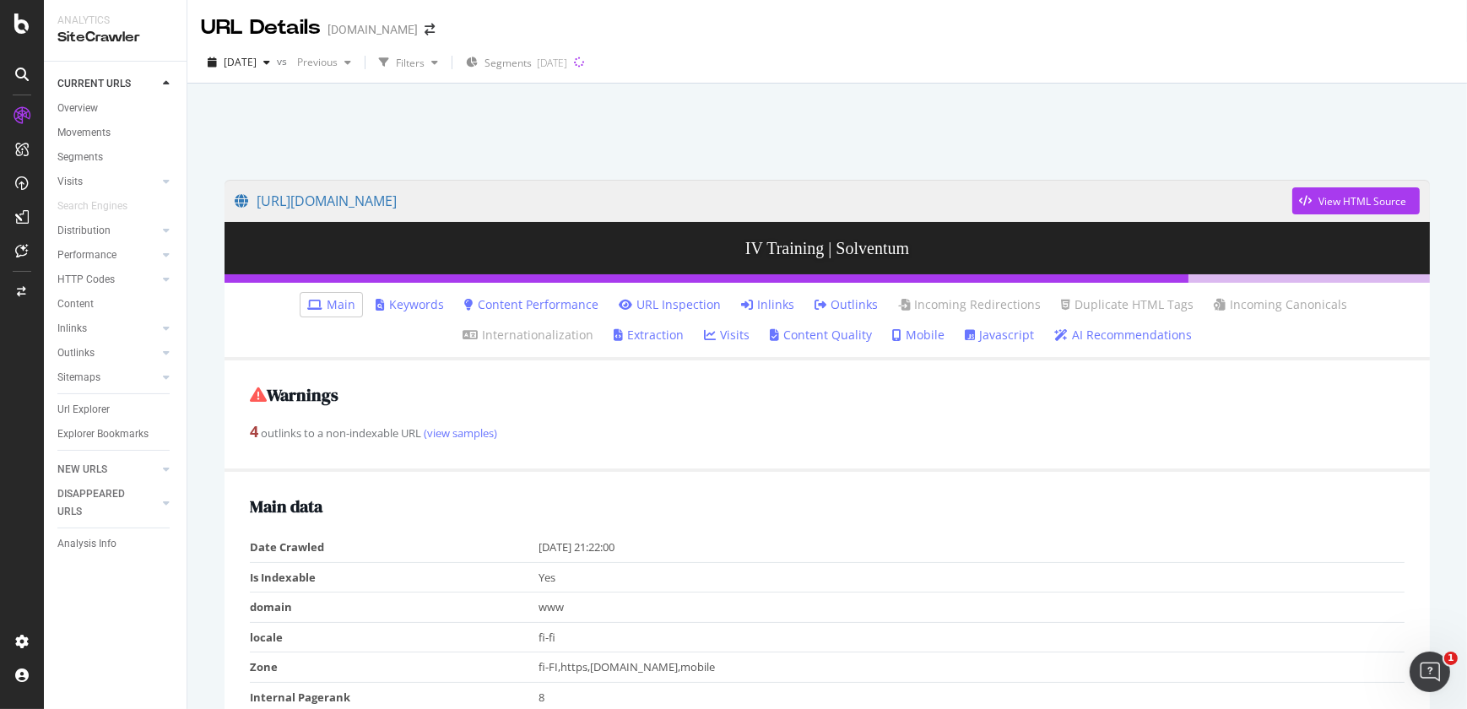
click at [815, 304] on link "Outlinks" at bounding box center [846, 304] width 63 height 17
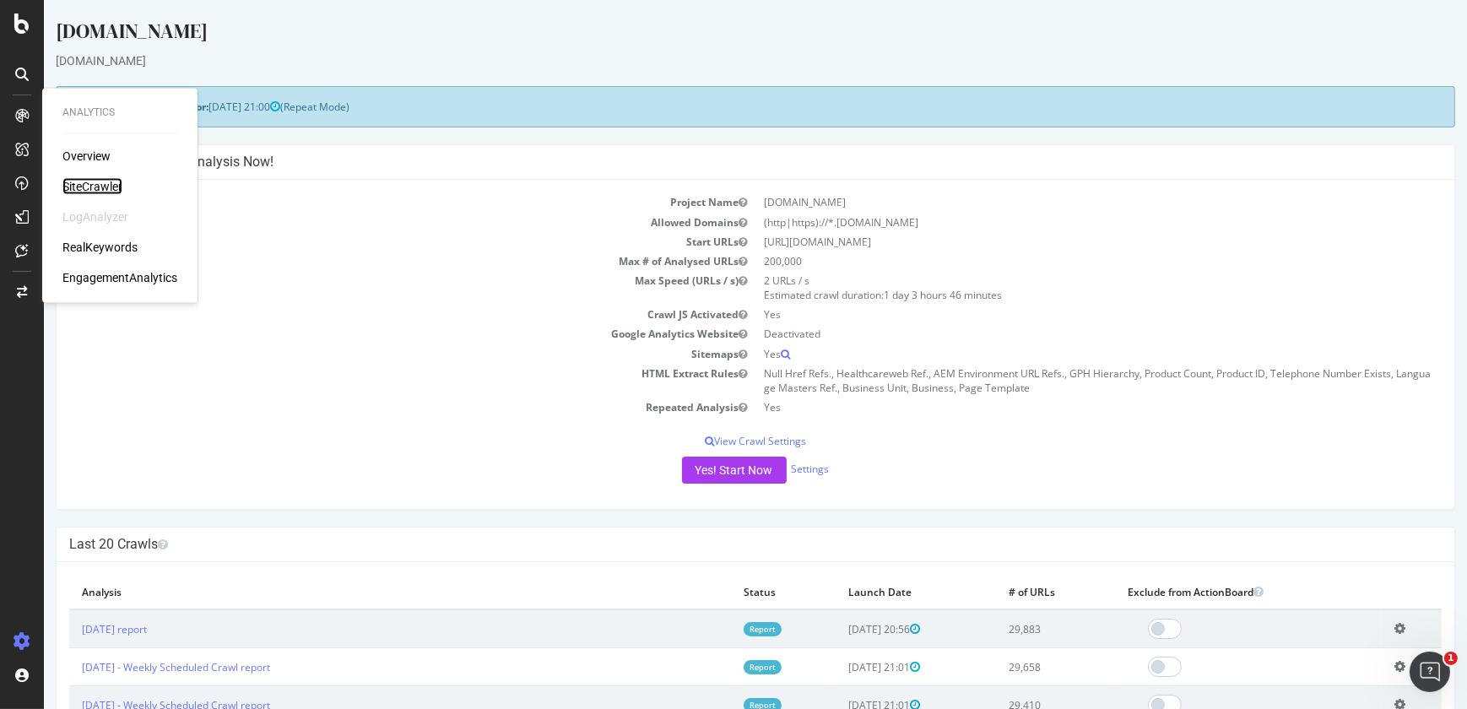
click at [91, 185] on div "SiteCrawler" at bounding box center [92, 186] width 60 height 17
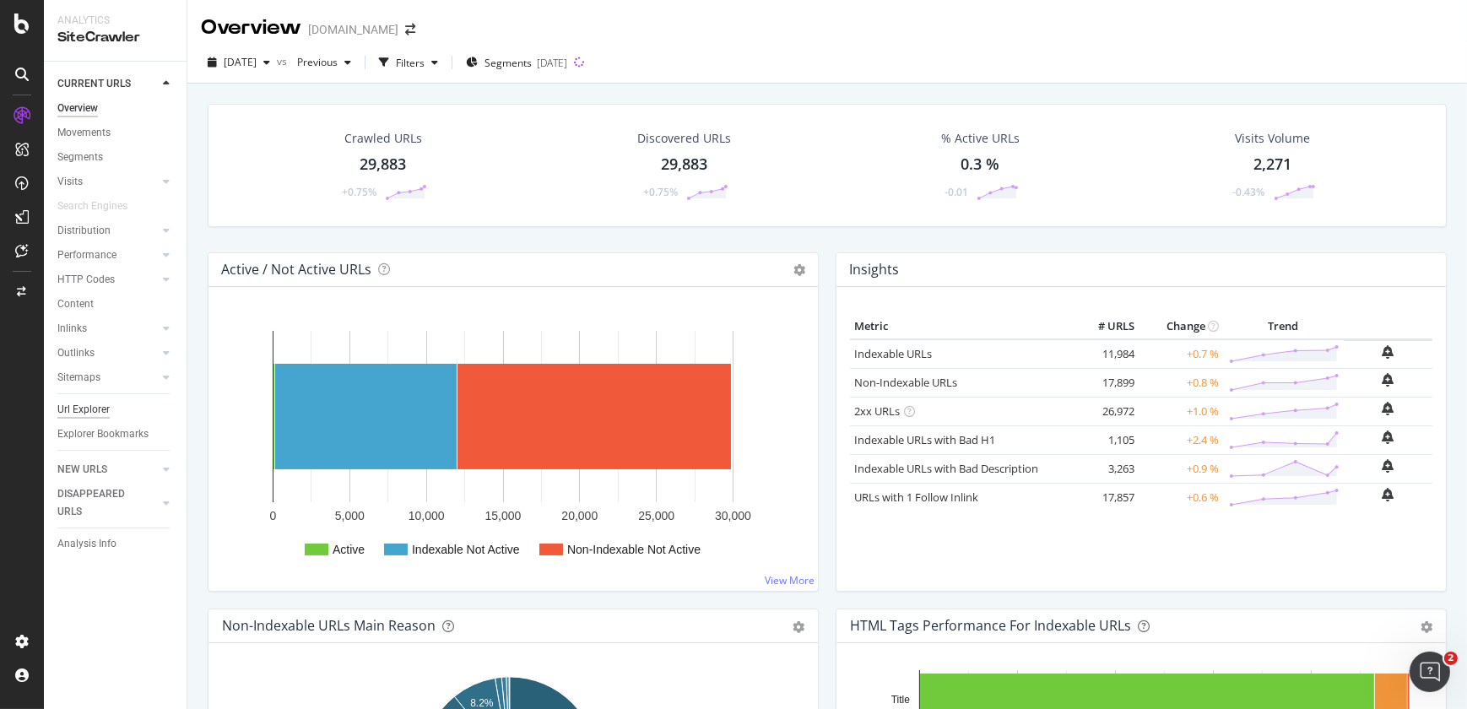
click at [96, 408] on div "Url Explorer" at bounding box center [83, 410] width 52 height 18
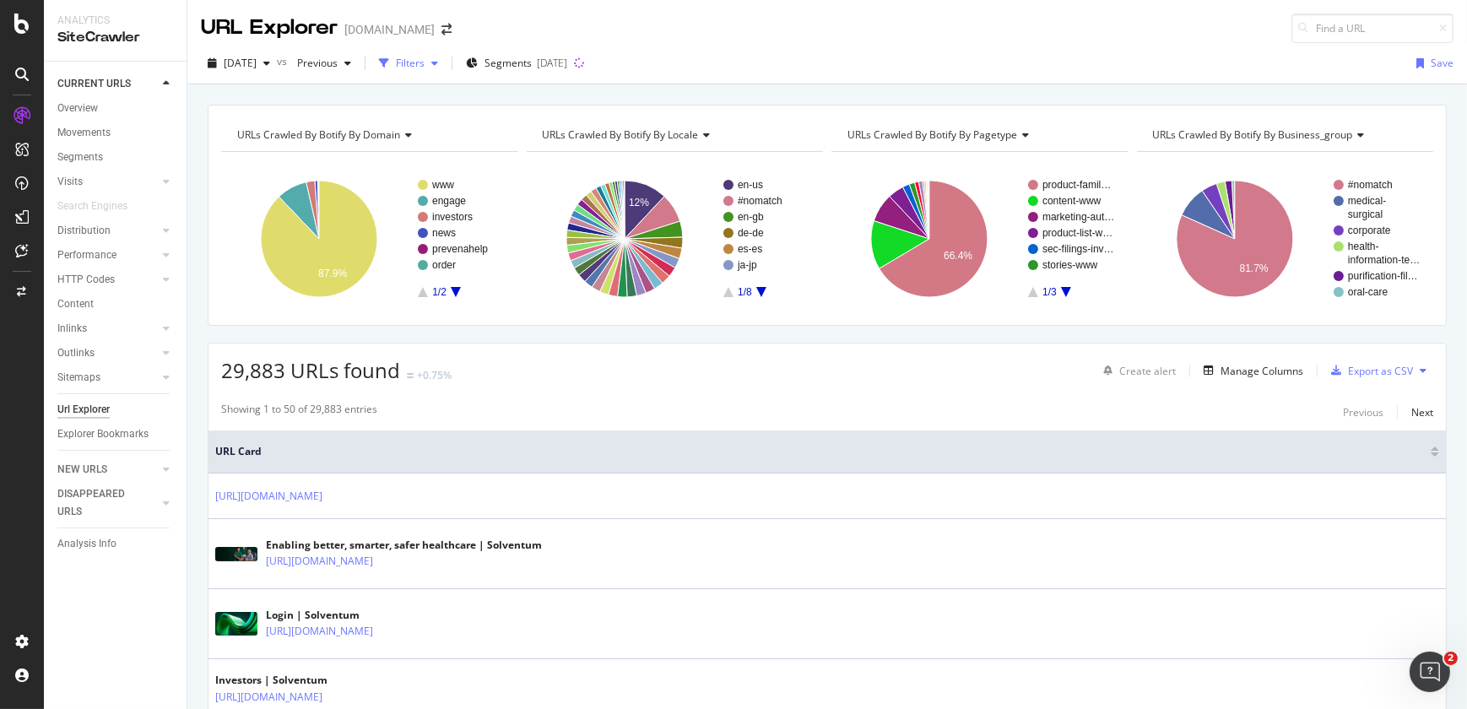
click at [425, 57] on div "Filters" at bounding box center [410, 63] width 29 height 14
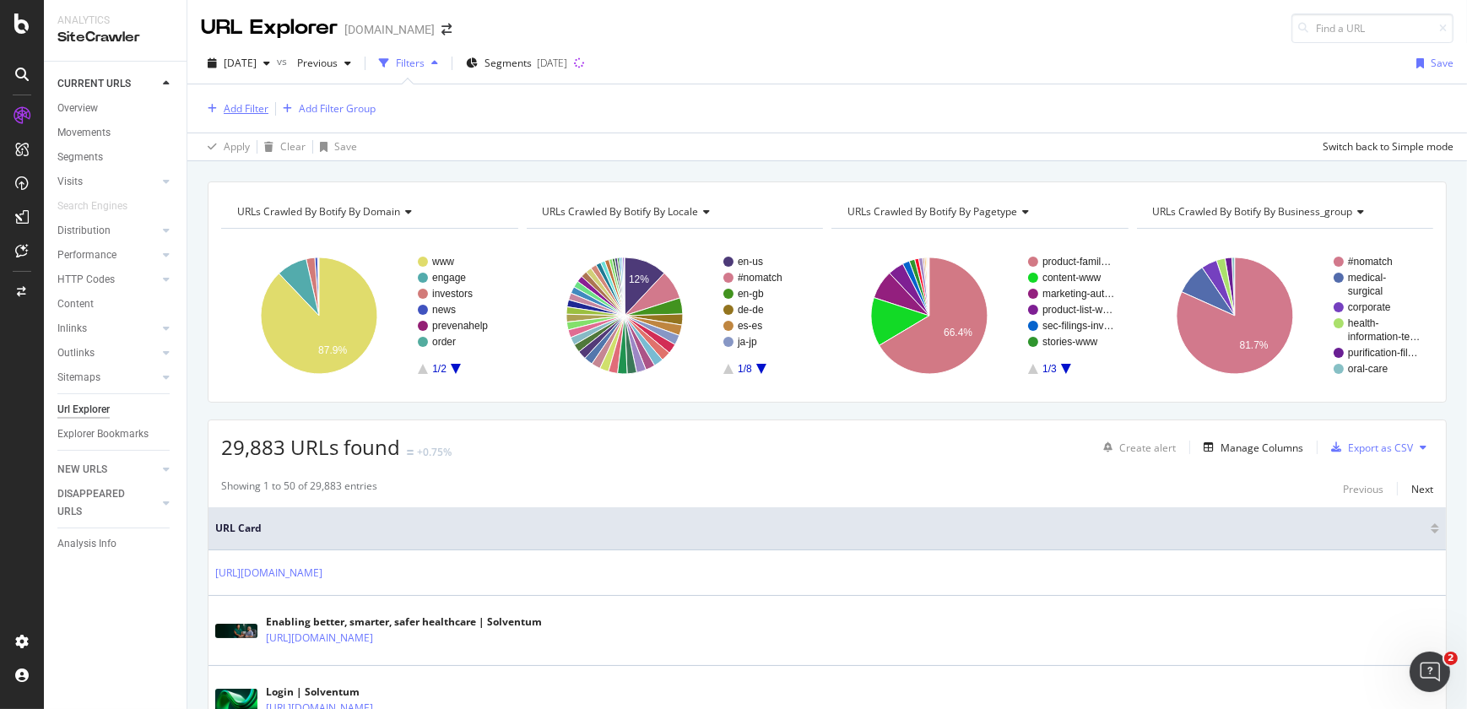
click at [233, 111] on div "Add Filter" at bounding box center [246, 108] width 45 height 14
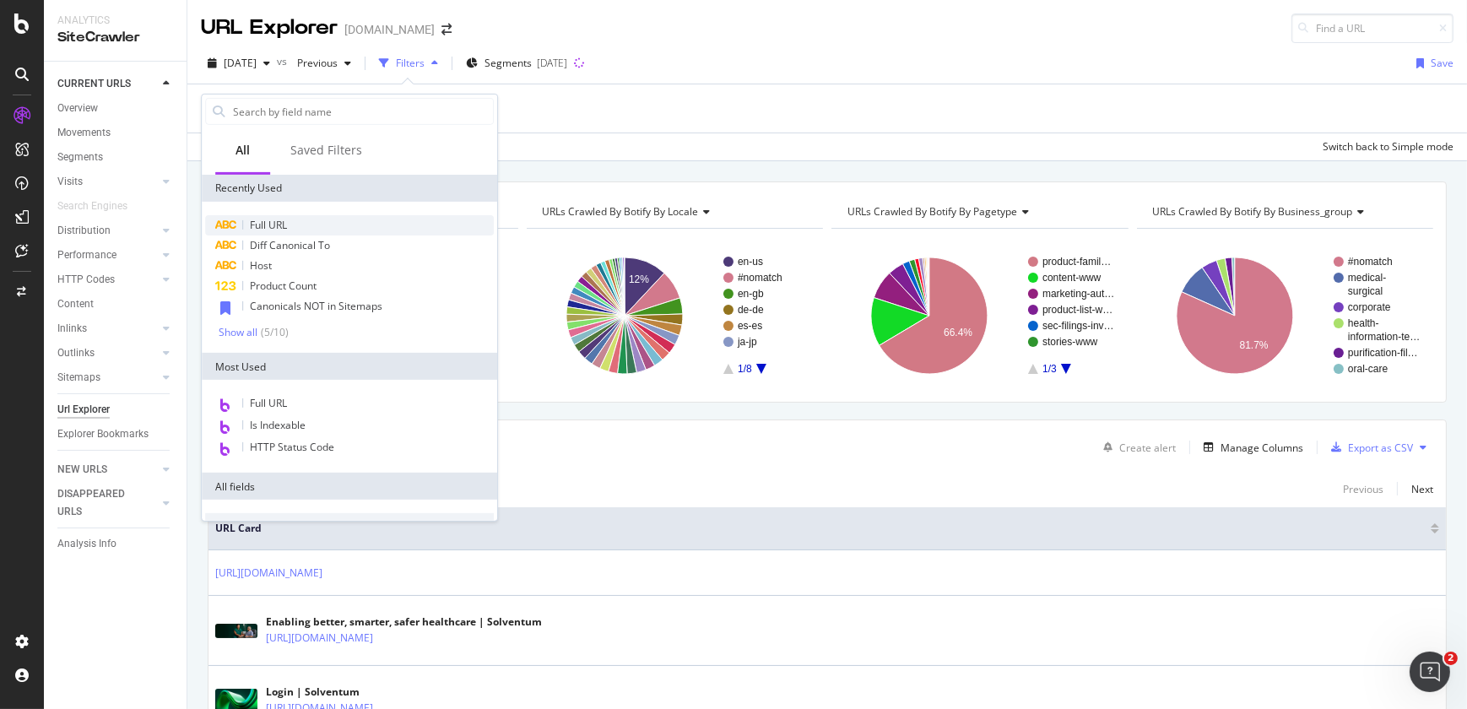
click at [263, 219] on span "Full URL" at bounding box center [268, 225] width 37 height 14
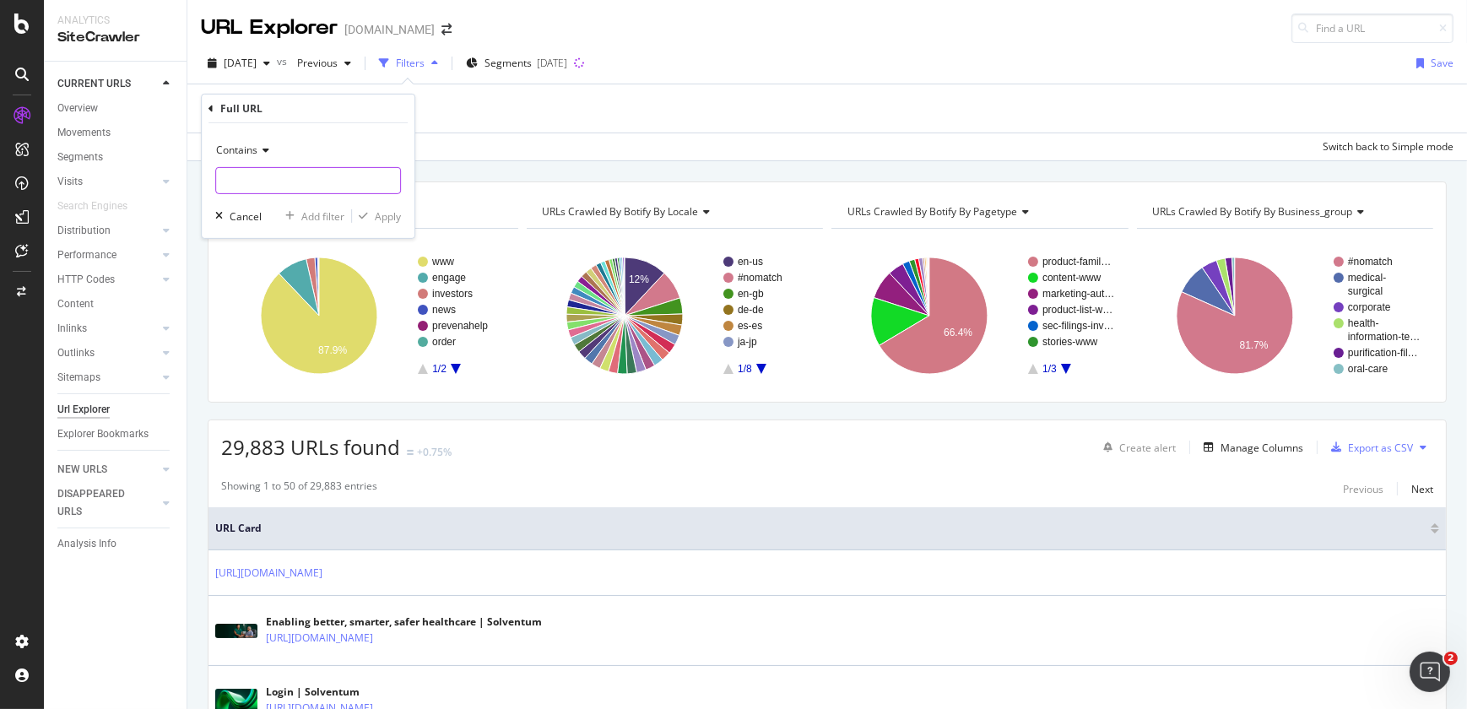
click at [259, 182] on input "text" at bounding box center [308, 180] width 184 height 27
paste input "https://www.solventum.com/home/medical/iv-site-management/disinfecting-port-pro…"
type input "https://www.solventum.com/home/medical/iv-site-management/disinfecting-port-pro…"
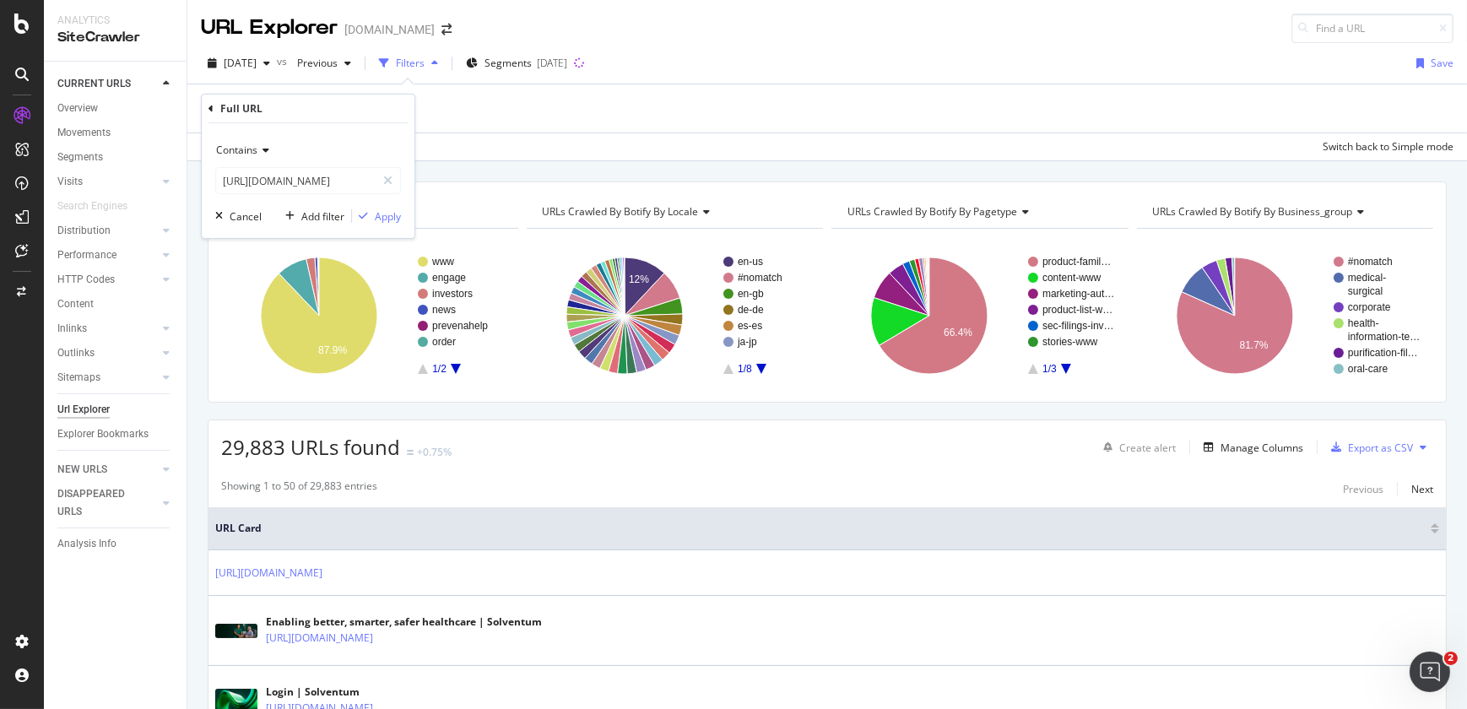
click at [253, 153] on span "Contains" at bounding box center [236, 150] width 41 height 14
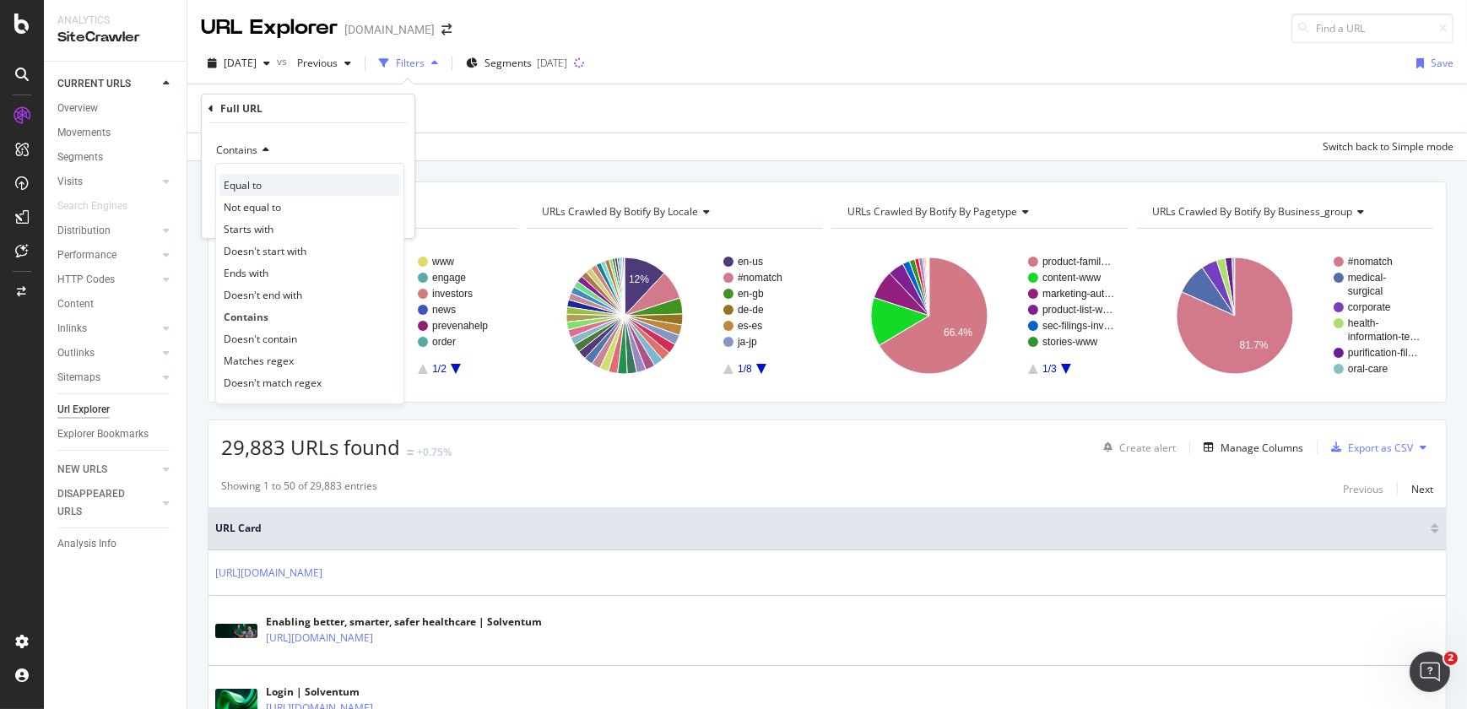
click at [251, 188] on span "Equal to" at bounding box center [243, 184] width 38 height 14
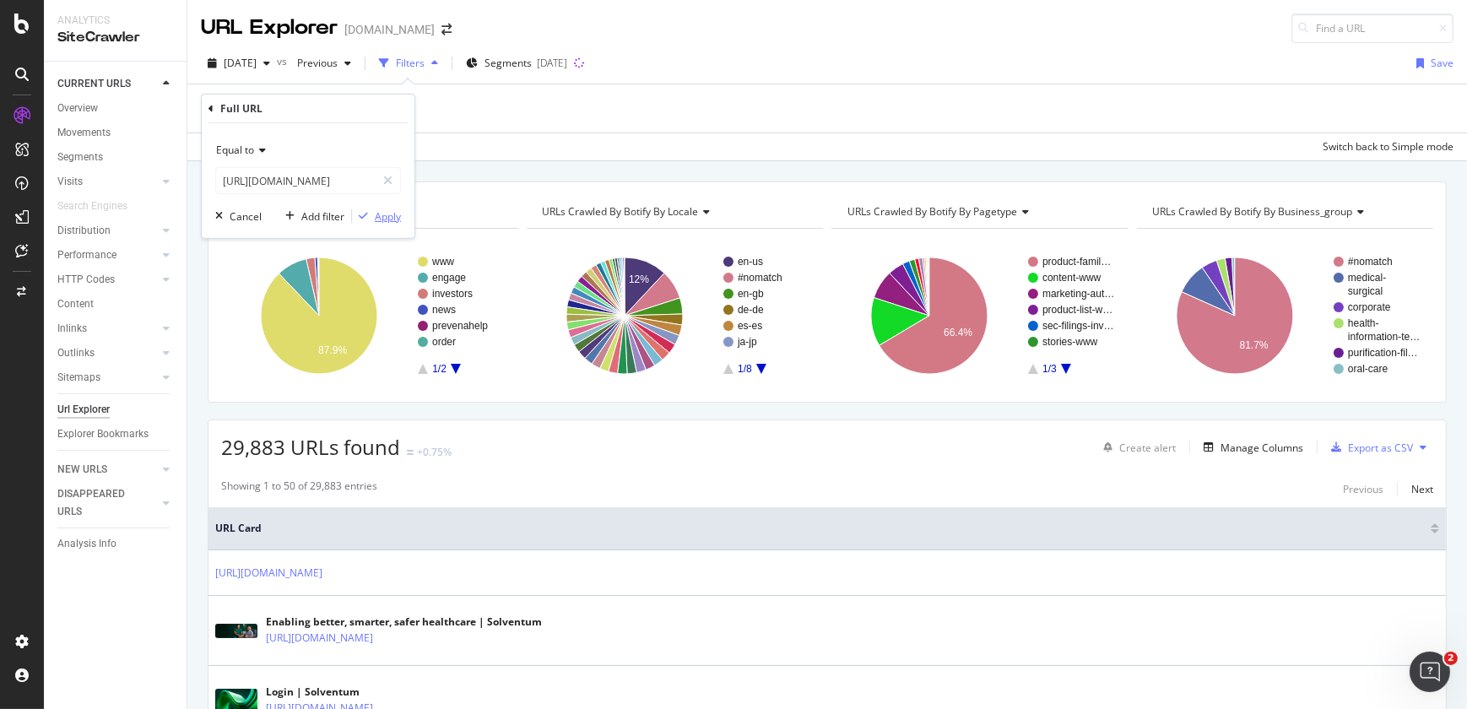
click at [387, 212] on div "Apply" at bounding box center [388, 216] width 26 height 14
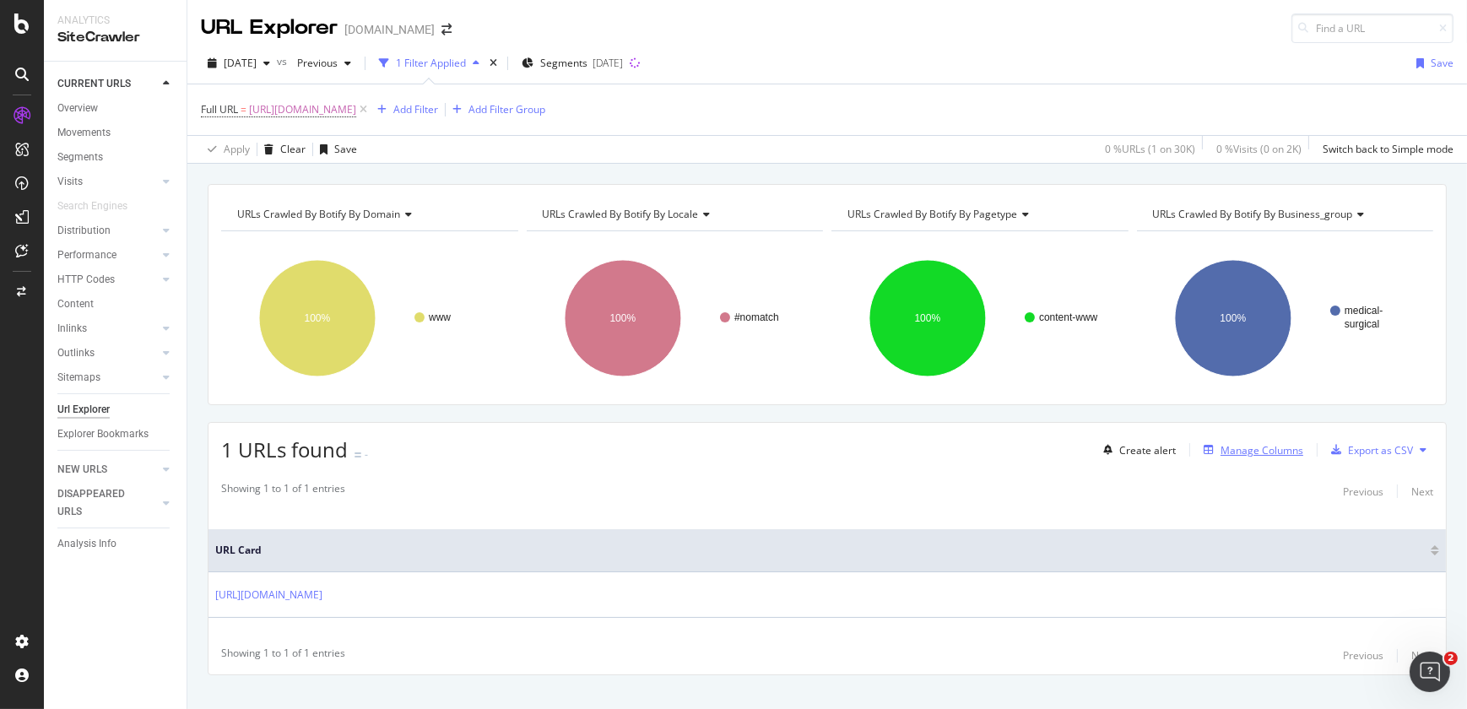
click at [1221, 457] on div "Manage Columns" at bounding box center [1250, 450] width 106 height 19
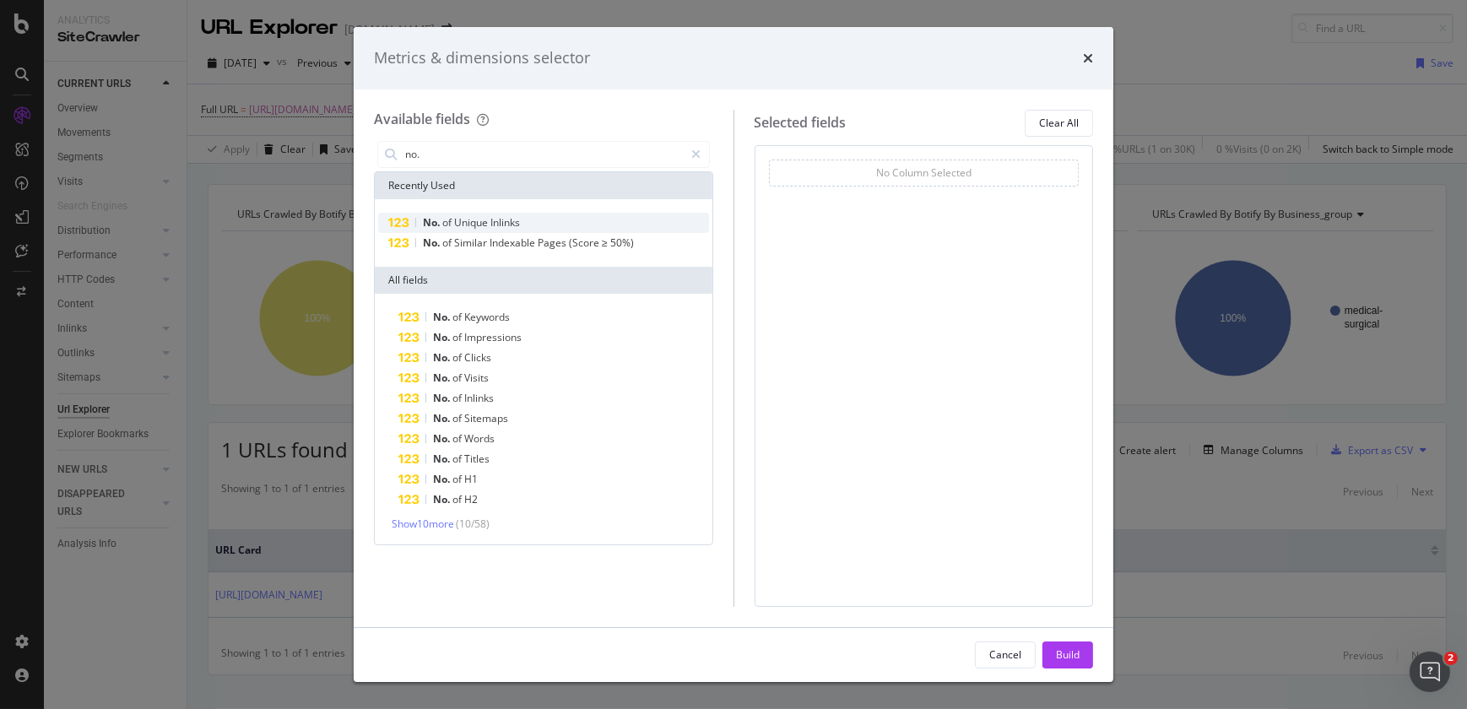
click at [490, 223] on span "Unique" at bounding box center [472, 222] width 36 height 14
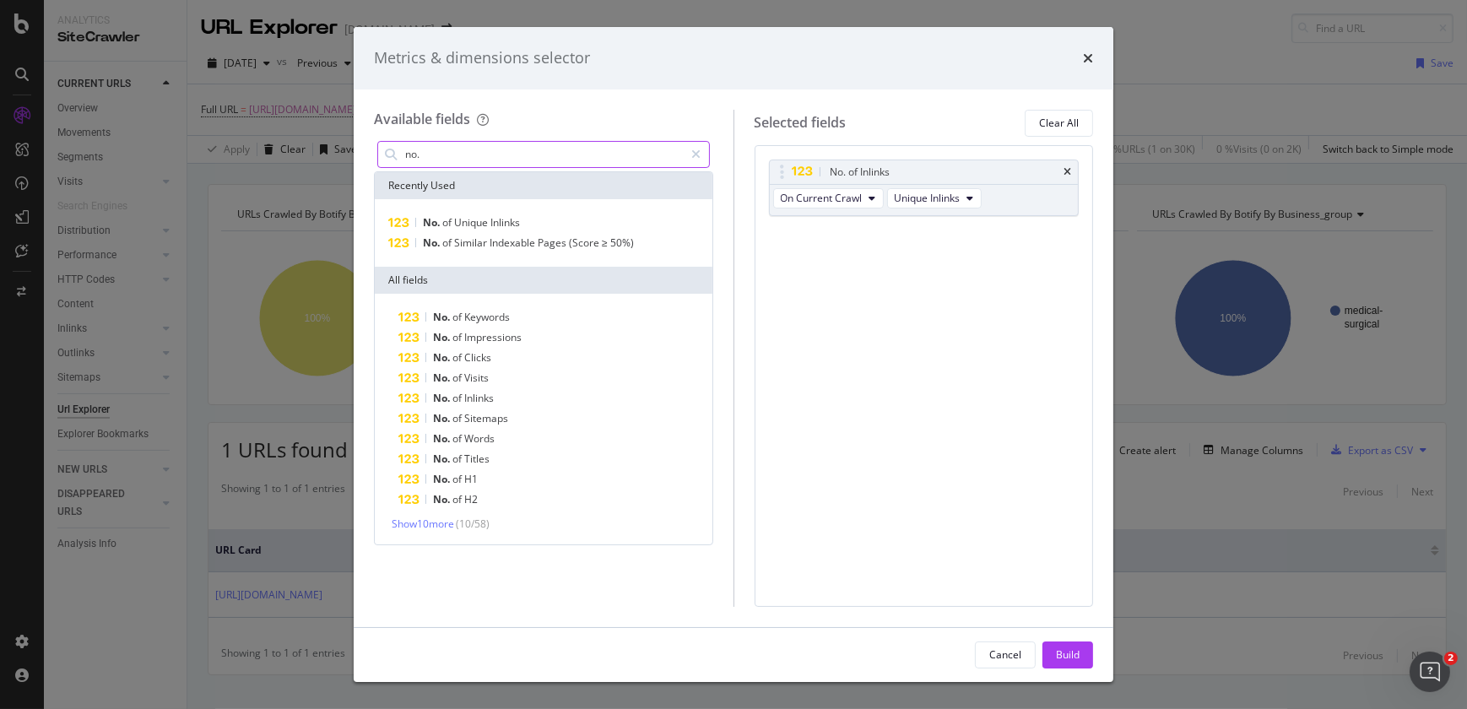
click at [452, 148] on input "no." at bounding box center [544, 154] width 281 height 25
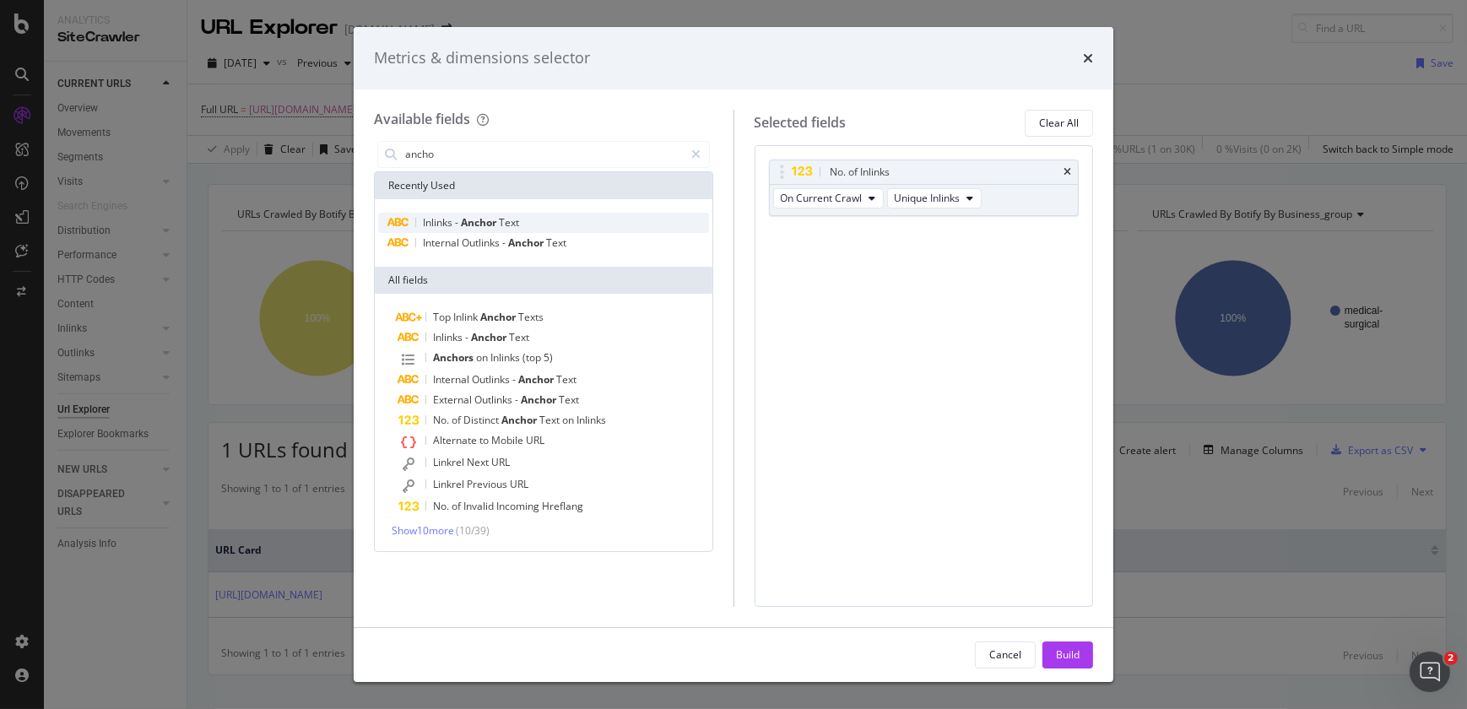
click at [456, 219] on span "-" at bounding box center [458, 222] width 6 height 14
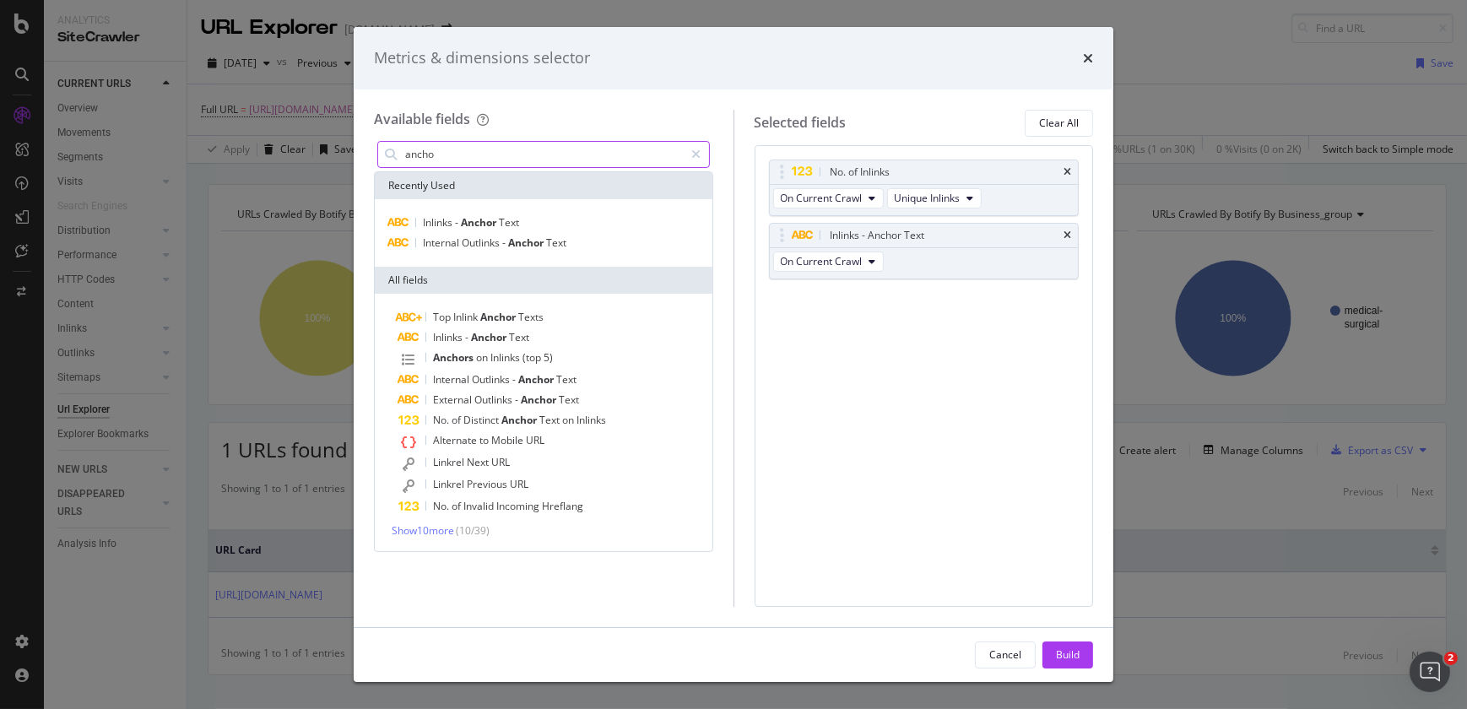
click at [446, 160] on input "ancho" at bounding box center [544, 154] width 281 height 25
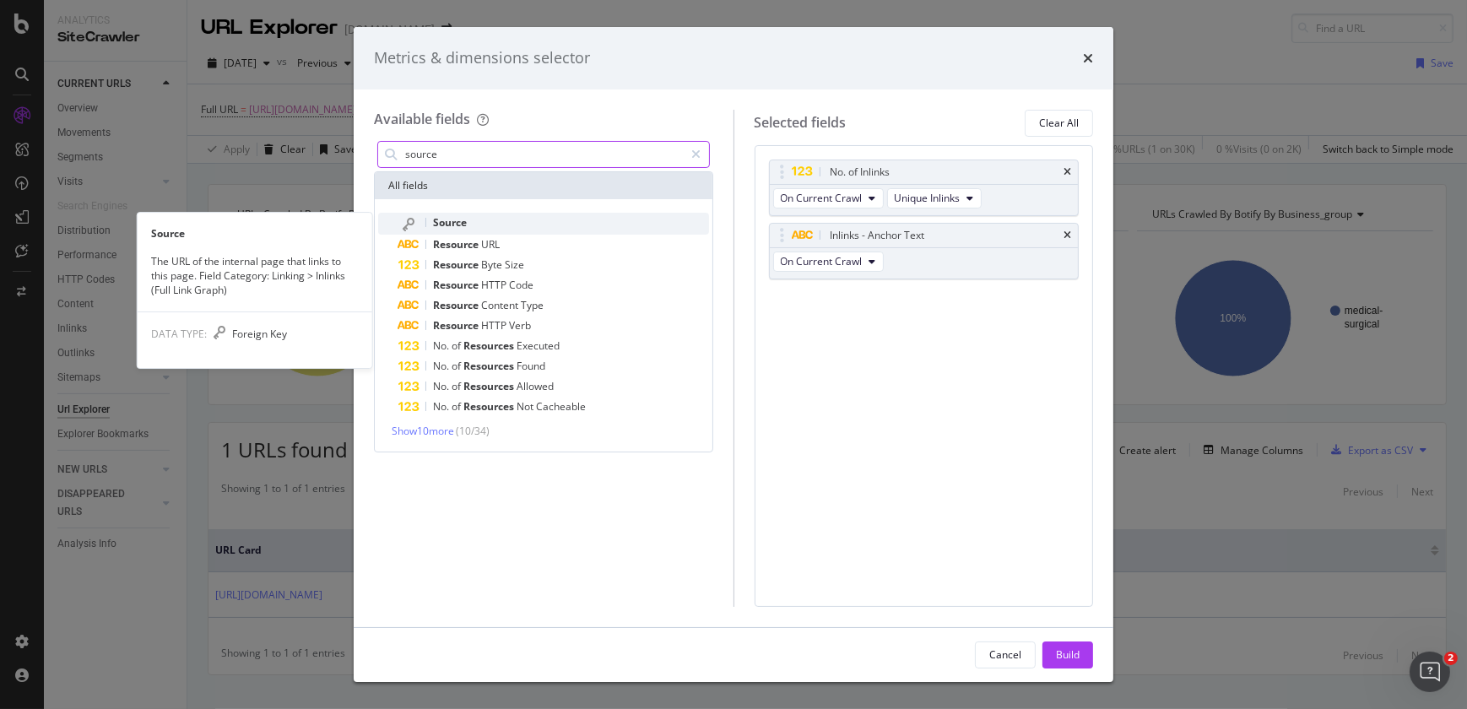
type input "source"
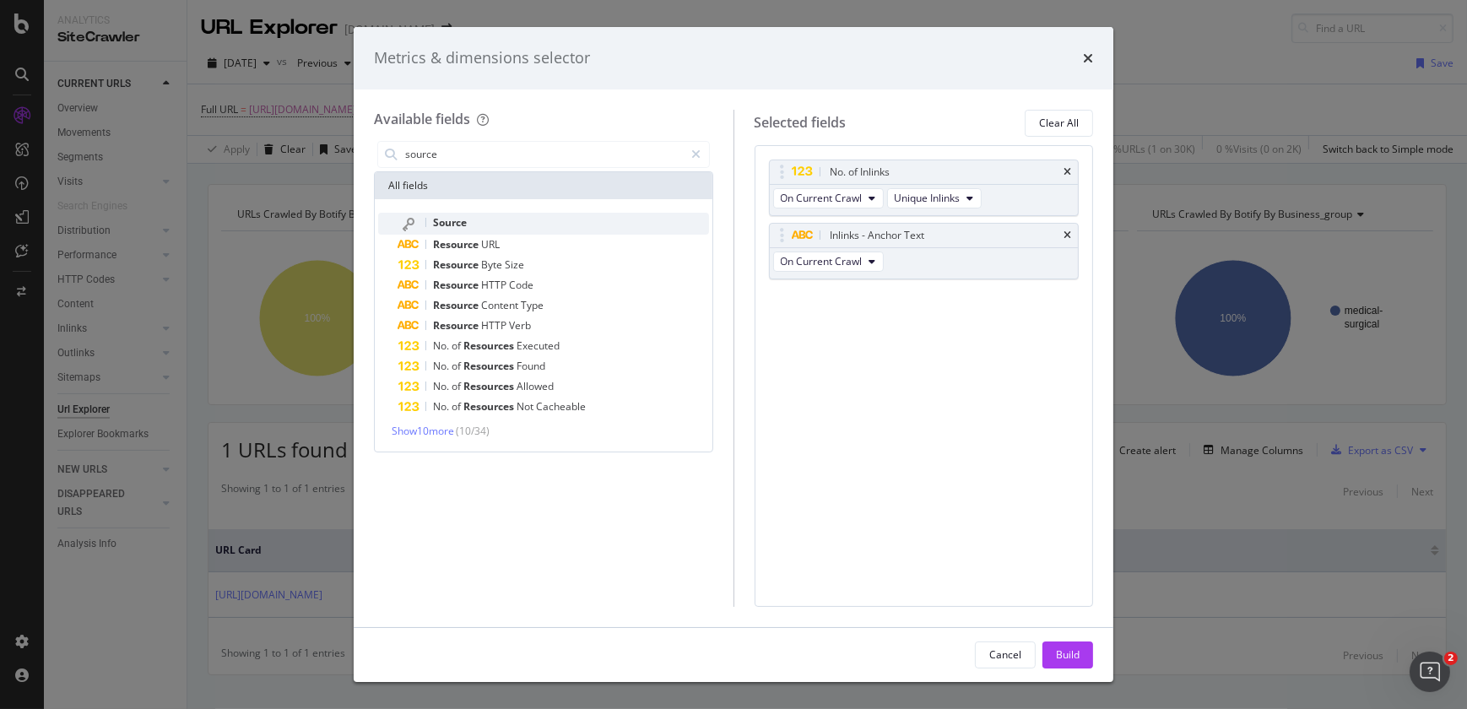
click at [476, 233] on div "Source" at bounding box center [553, 224] width 311 height 22
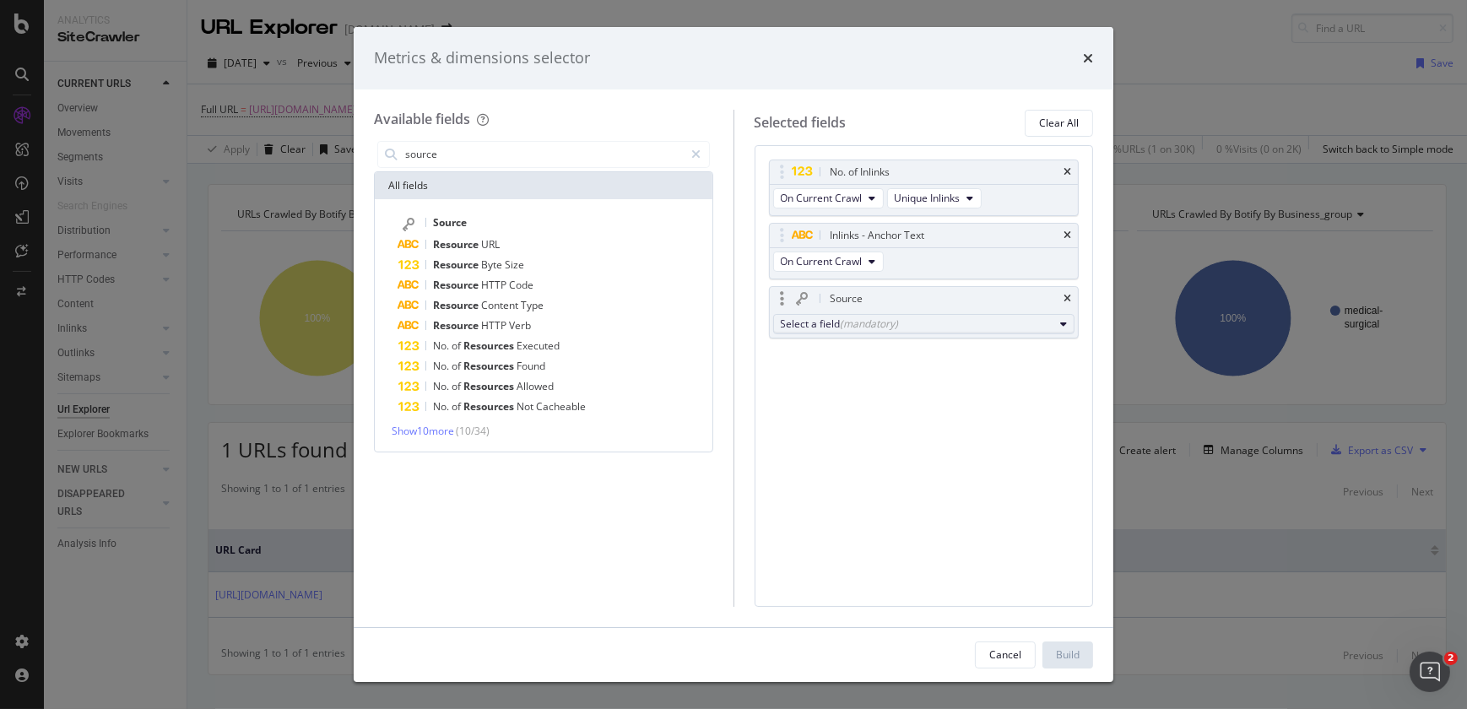
click at [801, 318] on div "Select a field (mandatory)" at bounding box center [918, 324] width 274 height 14
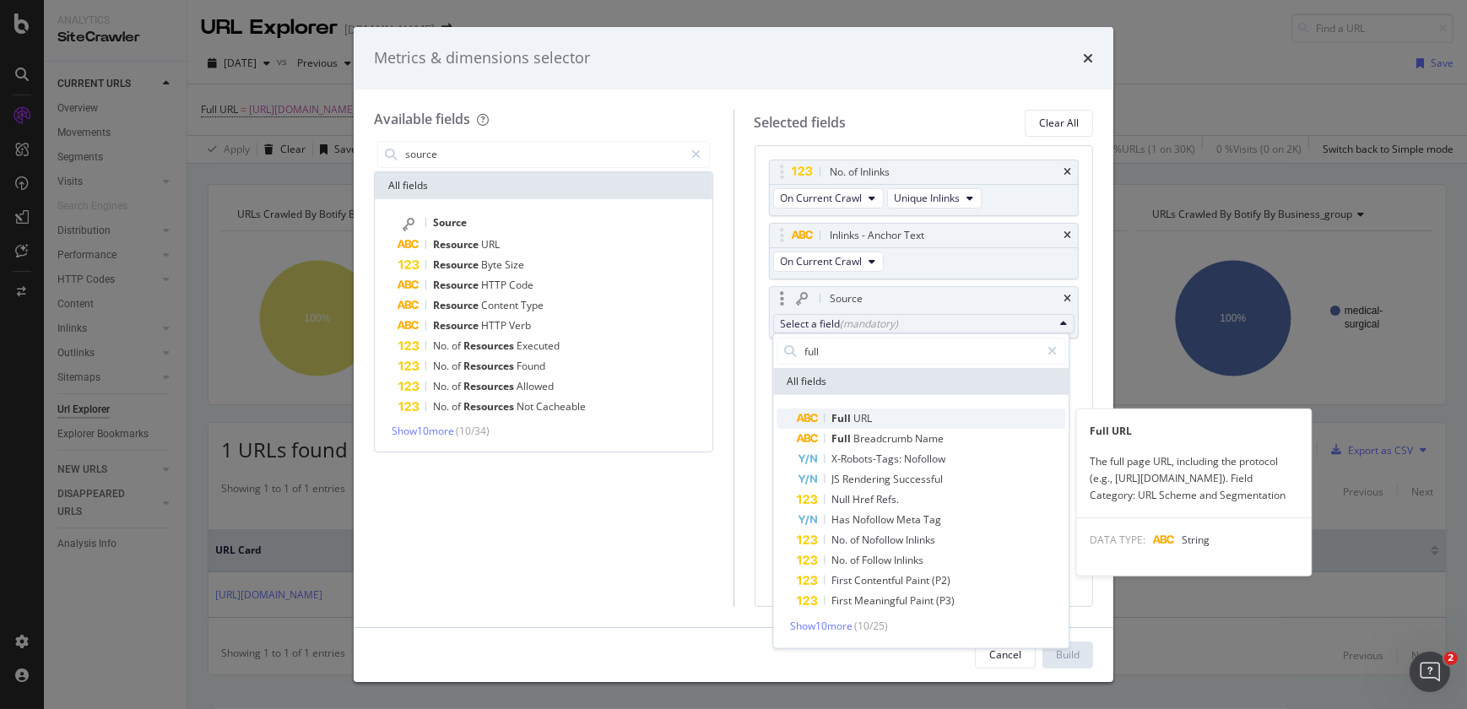
type input "full"
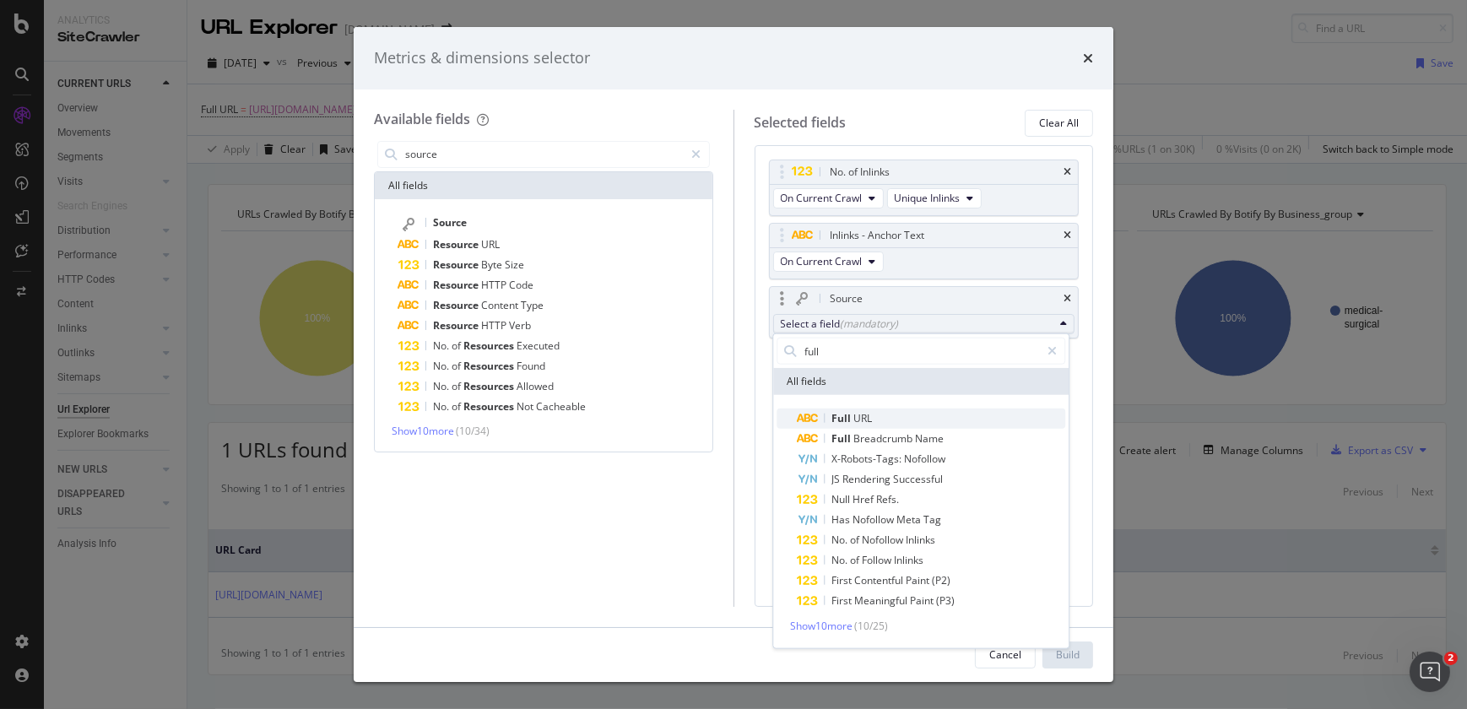
click at [865, 419] on span "URL" at bounding box center [862, 418] width 19 height 14
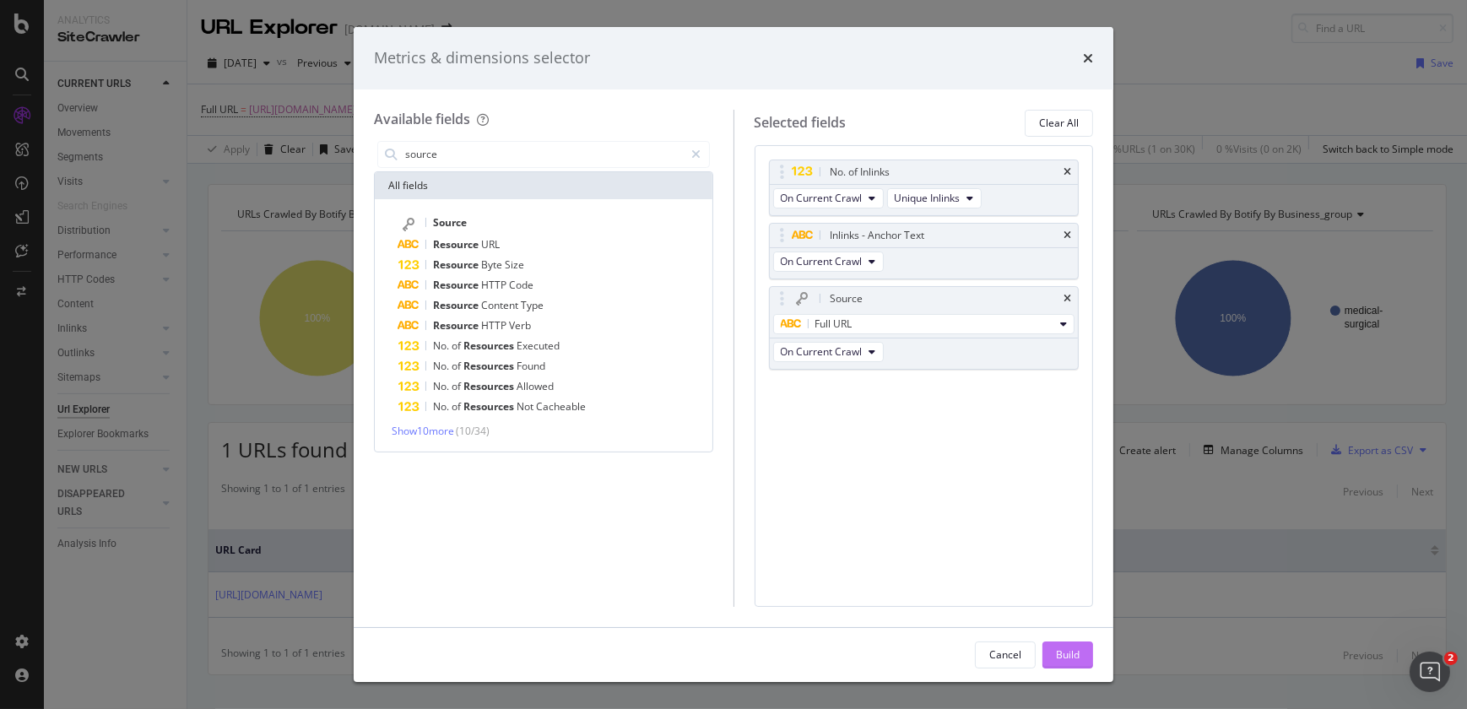
click at [1069, 658] on div "Build" at bounding box center [1068, 654] width 24 height 14
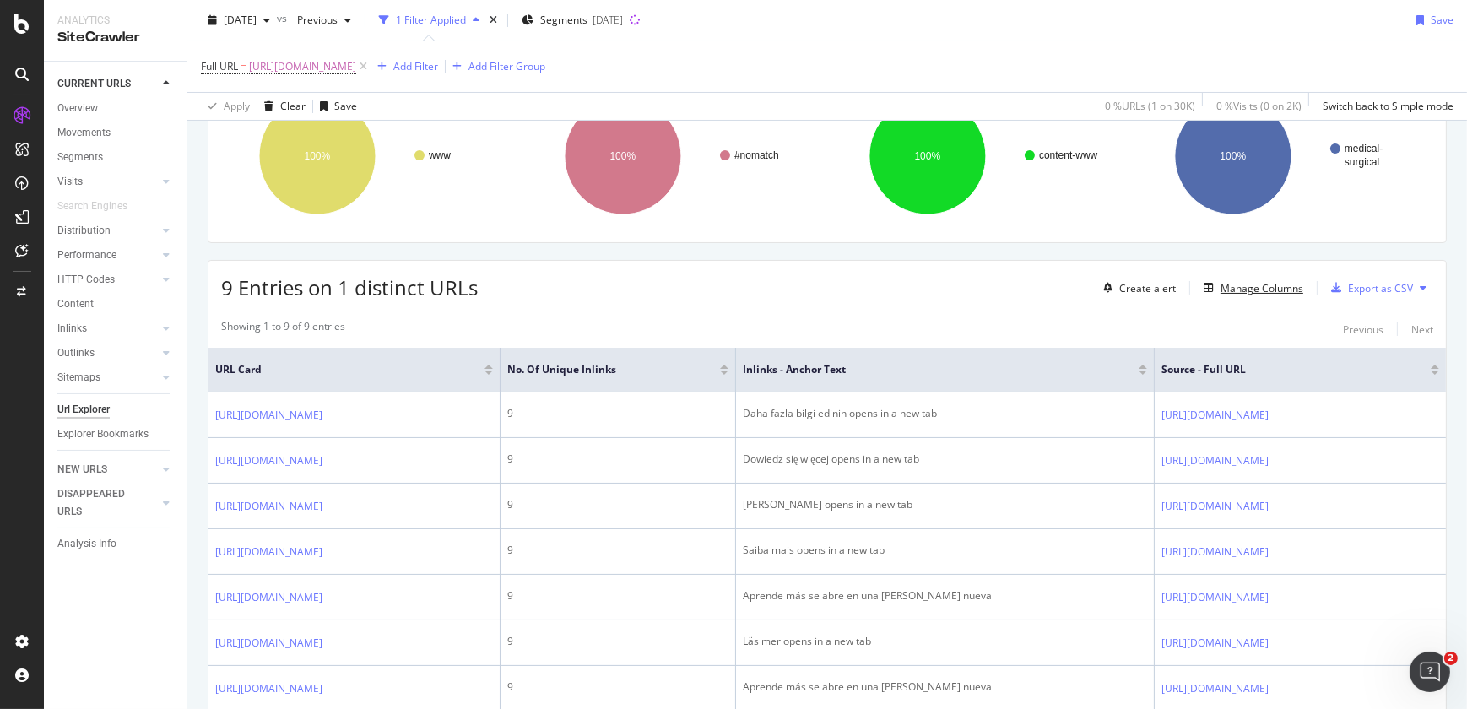
scroll to position [165, 0]
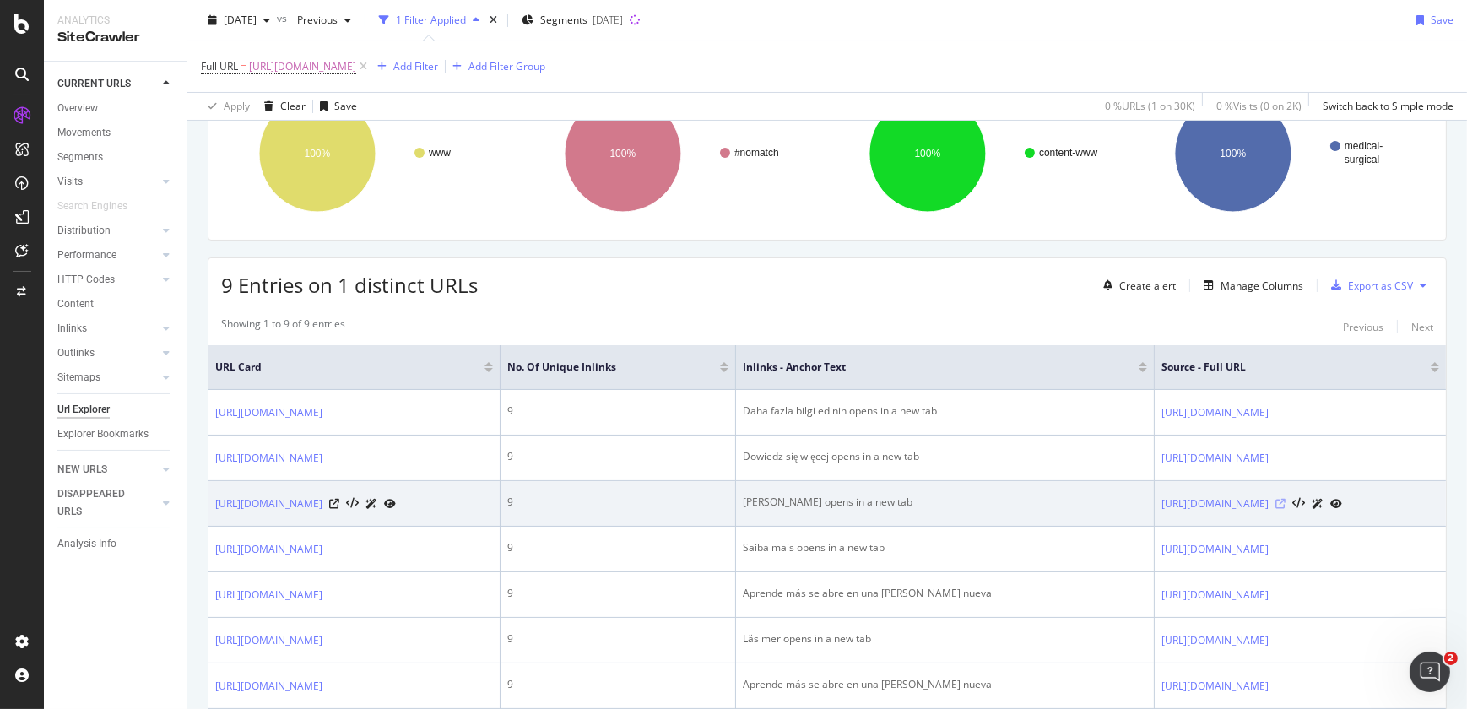
click at [1286, 509] on icon at bounding box center [1281, 504] width 10 height 10
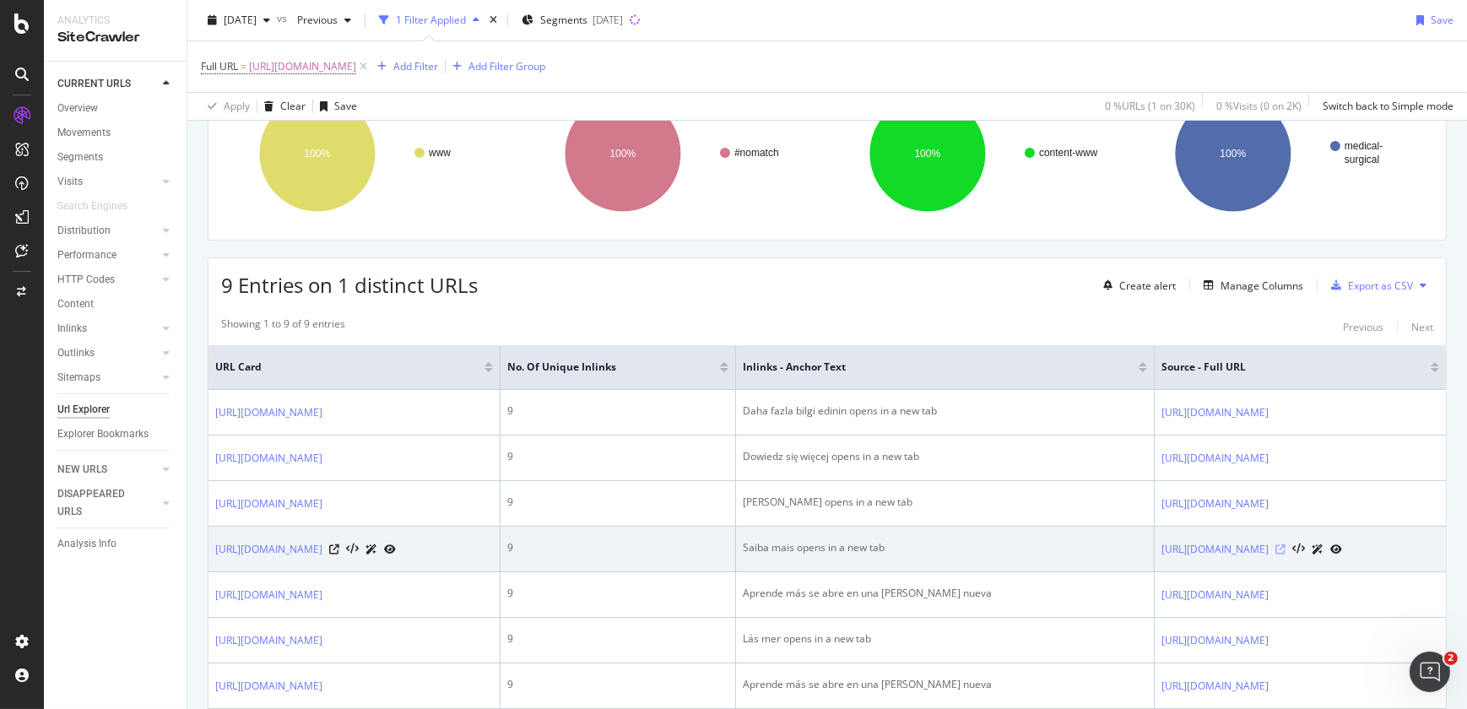
click at [1286, 555] on icon at bounding box center [1281, 549] width 10 height 10
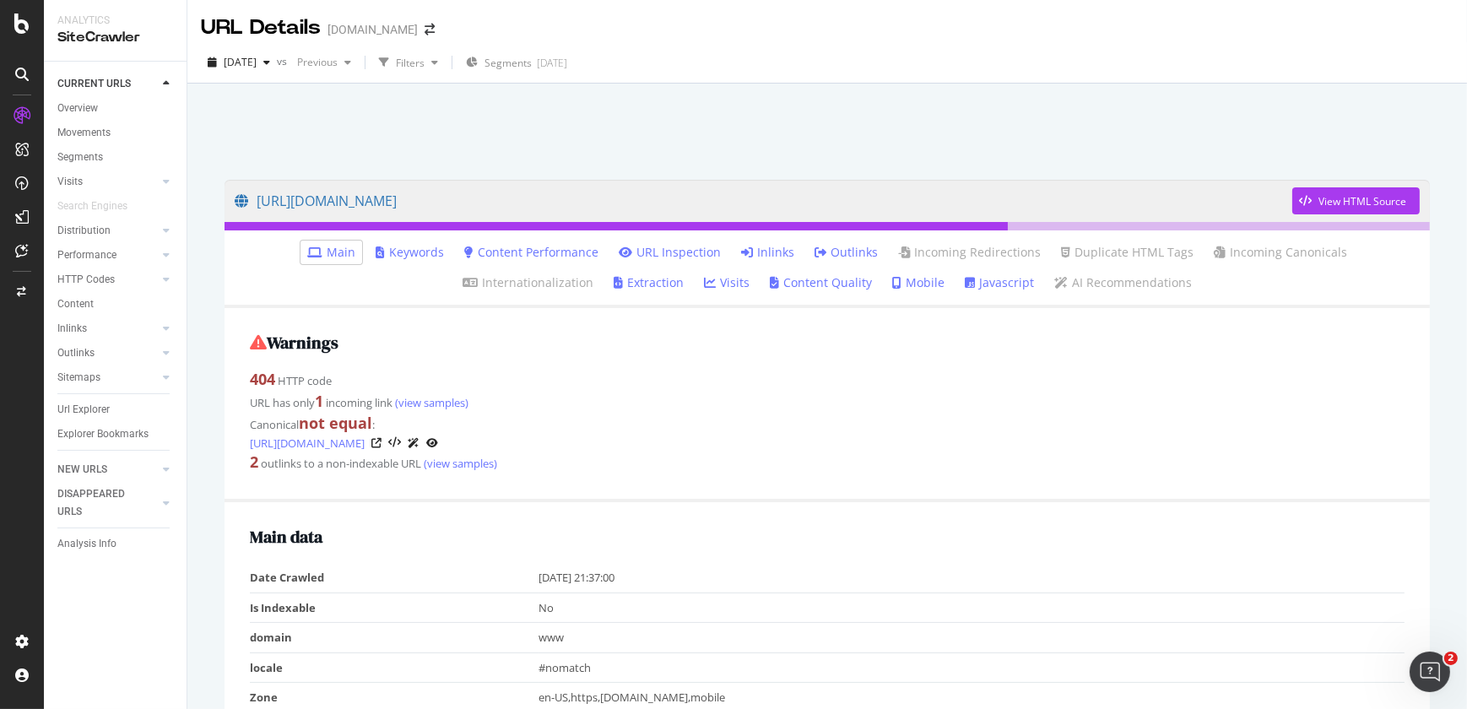
click at [741, 248] on link "Inlinks" at bounding box center [767, 252] width 53 height 17
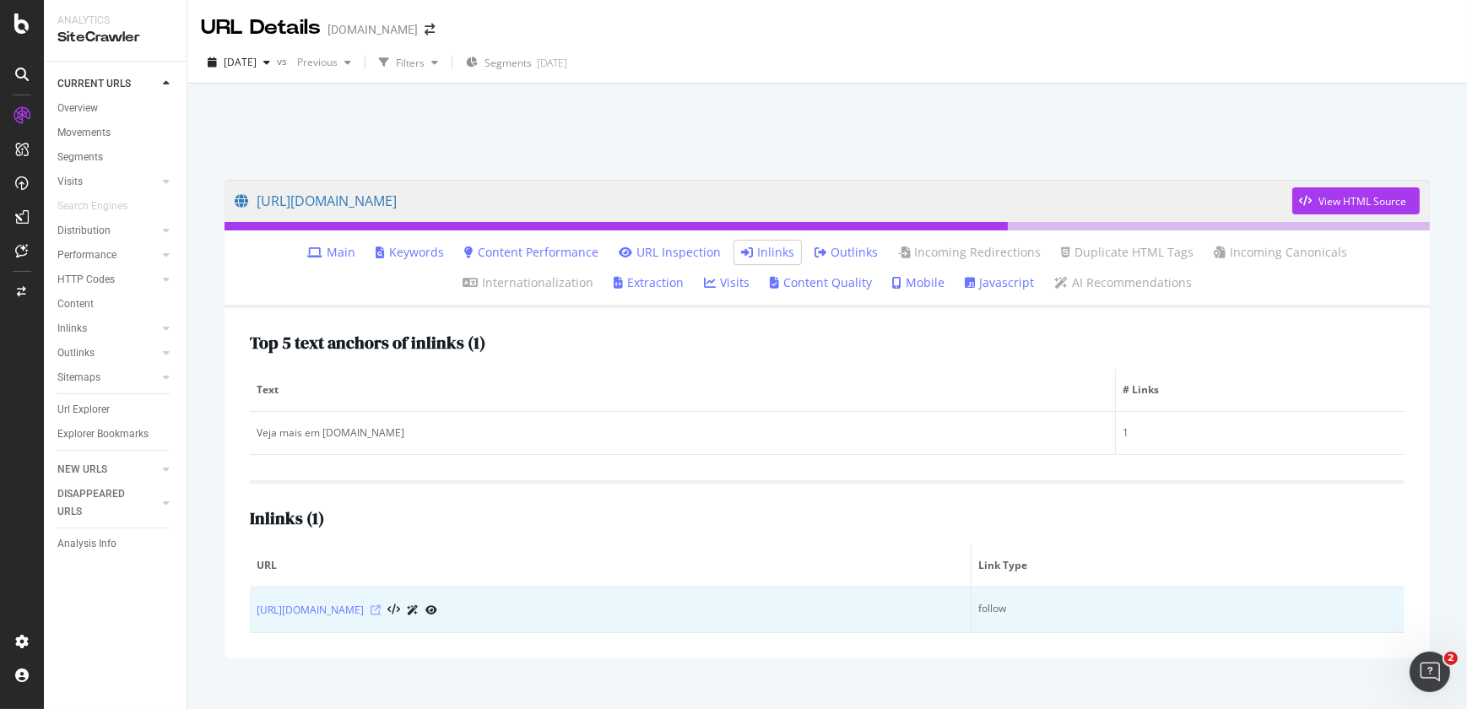
click at [381, 605] on icon at bounding box center [376, 610] width 10 height 10
click at [381, 609] on icon at bounding box center [376, 610] width 10 height 10
